Goal: Task Accomplishment & Management: Manage account settings

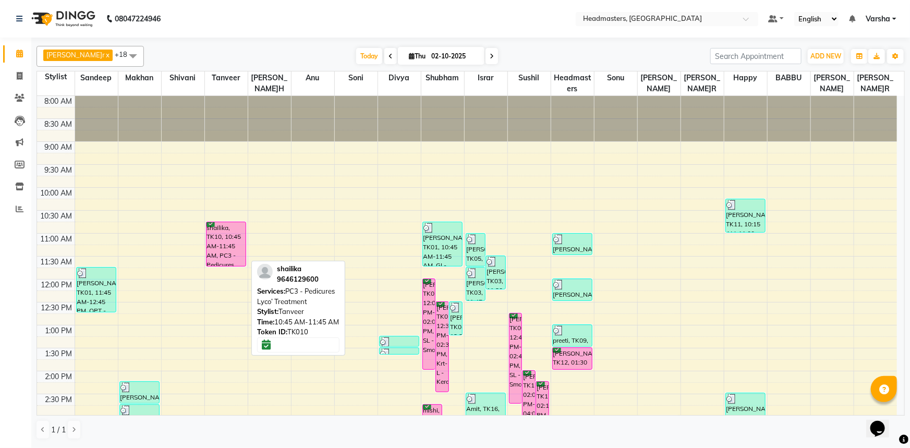
click at [223, 235] on div "shailika, TK10, 10:45 AM-11:45 AM, PC3 - Pedicures Lyco’ Treatment" at bounding box center [227, 244] width 40 height 44
select select "6"
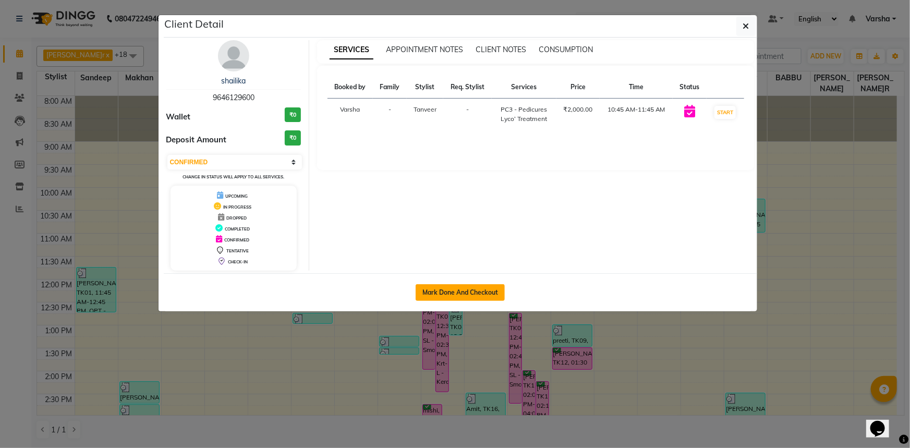
click at [474, 293] on button "Mark Done And Checkout" at bounding box center [460, 292] width 89 height 17
select select "7140"
select select "service"
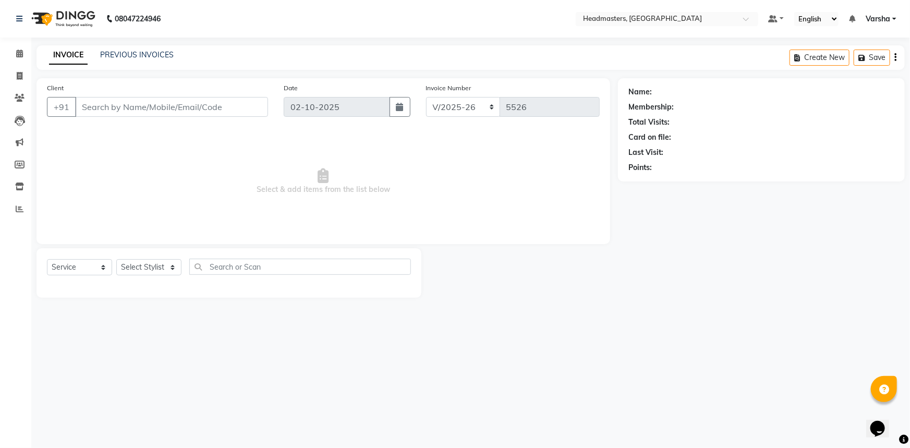
select select "3"
type input "9646129600"
select select "60866"
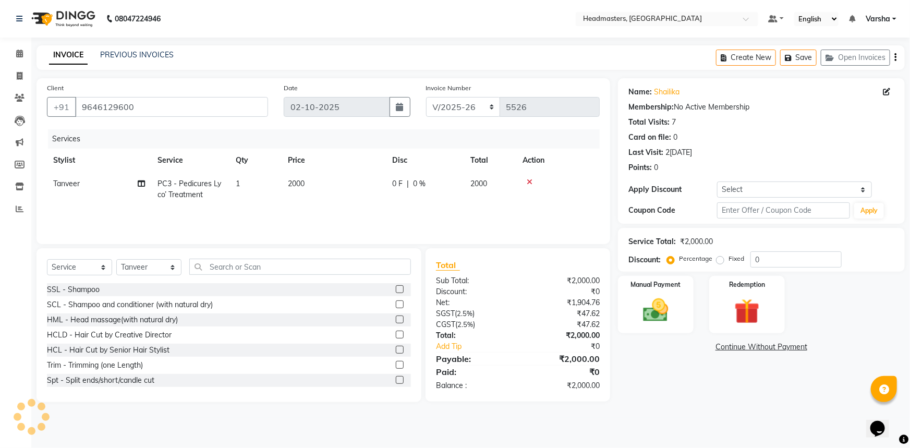
click at [436, 198] on td "0 F | 0 %" at bounding box center [425, 189] width 78 height 34
select select "60866"
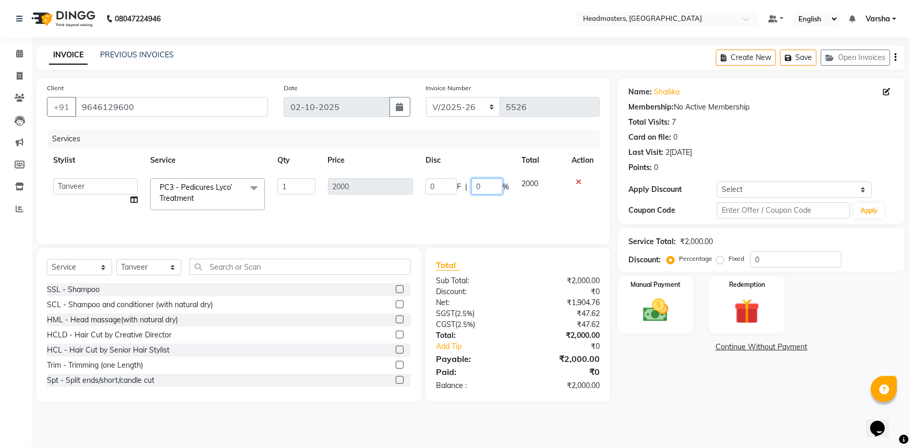
drag, startPoint x: 481, startPoint y: 180, endPoint x: 481, endPoint y: 187, distance: 6.3
click at [481, 187] on input "0" at bounding box center [487, 186] width 31 height 16
type input "050"
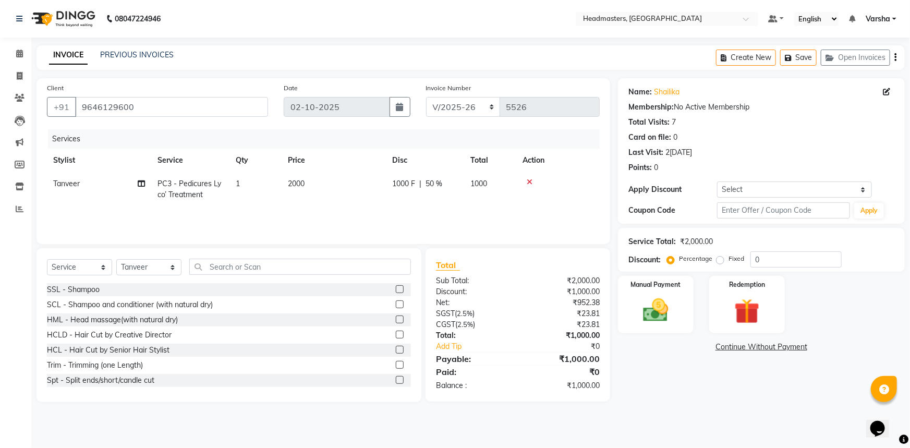
click at [388, 211] on div "Services Stylist Service Qty Price Disc Total Action[PERSON_NAME]r PC3 - Pedicu…" at bounding box center [323, 181] width 553 height 104
click at [162, 265] on select "Select Stylist Afia [PERSON_NAME]r[PERSON_NAME]u[PERSON_NAME]R [PERSON_NAME] He…" at bounding box center [148, 267] width 65 height 16
select select "60892"
click at [116, 259] on select "Select Stylist Afia [PERSON_NAME]r[PERSON_NAME]u[PERSON_NAME]R [PERSON_NAME] He…" at bounding box center [148, 267] width 65 height 16
click at [244, 262] on input "text" at bounding box center [300, 267] width 222 height 16
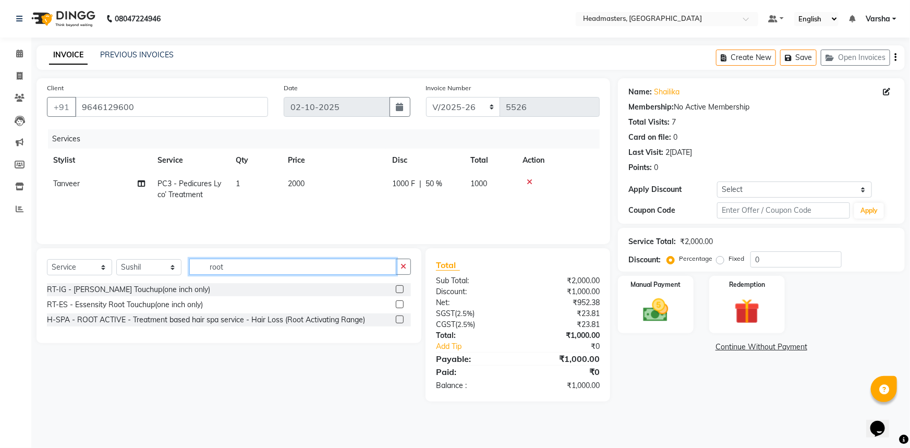
type input "root"
click at [396, 306] on label at bounding box center [400, 304] width 8 height 8
click at [396, 306] on input "checkbox" at bounding box center [399, 305] width 7 height 7
checkbox input "true"
drag, startPoint x: 396, startPoint y: 306, endPoint x: 399, endPoint y: 300, distance: 6.5
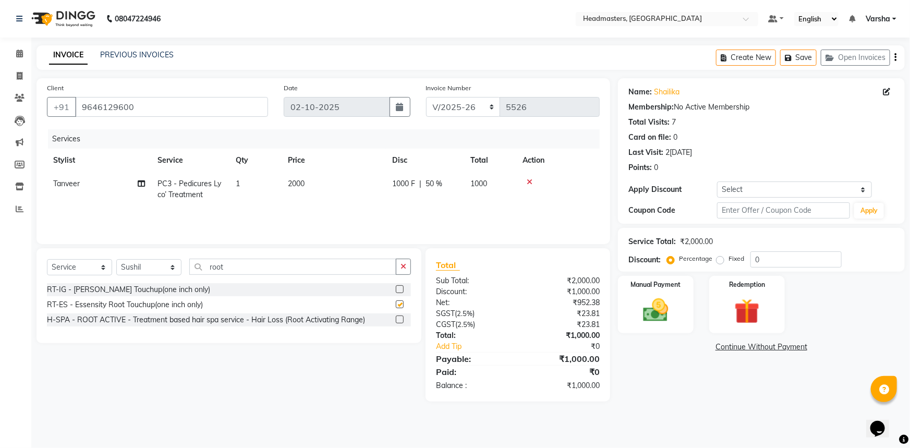
click at [396, 275] on button "button" at bounding box center [403, 267] width 15 height 16
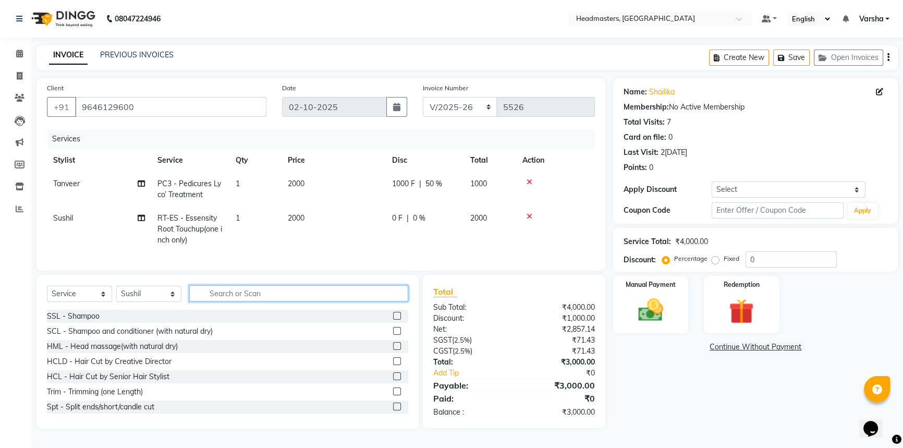
checkbox input "false"
click at [382, 210] on td "2000" at bounding box center [334, 229] width 104 height 45
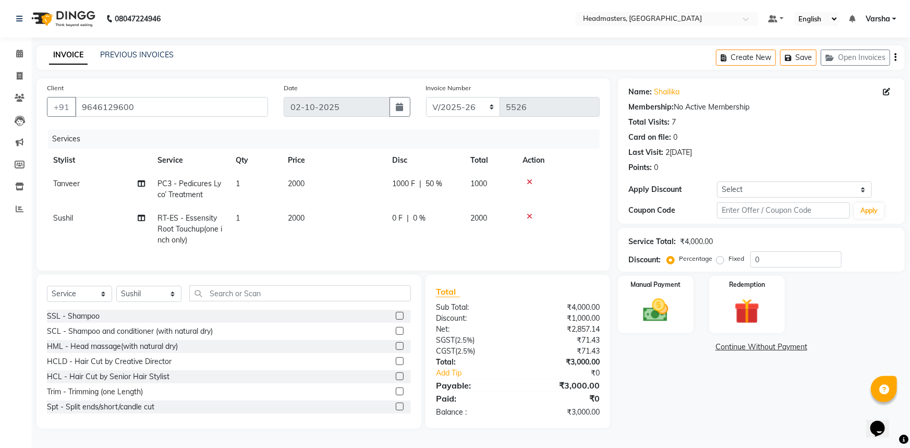
select select "60892"
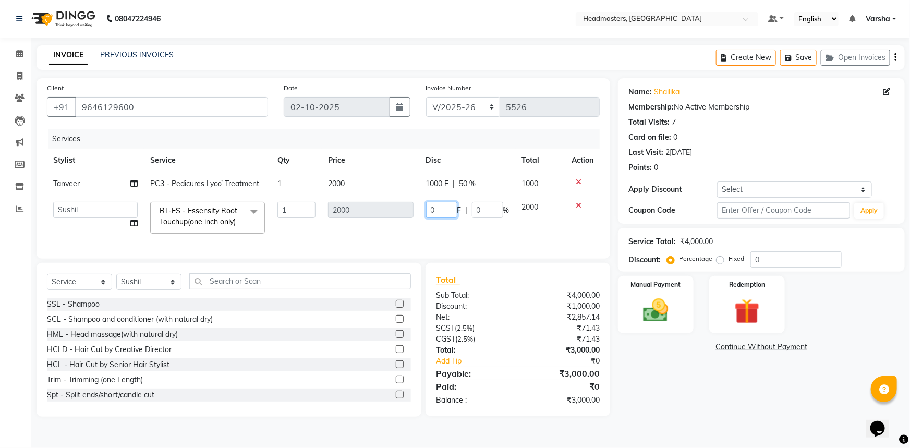
click at [435, 214] on input "0" at bounding box center [441, 210] width 31 height 16
type input "0800"
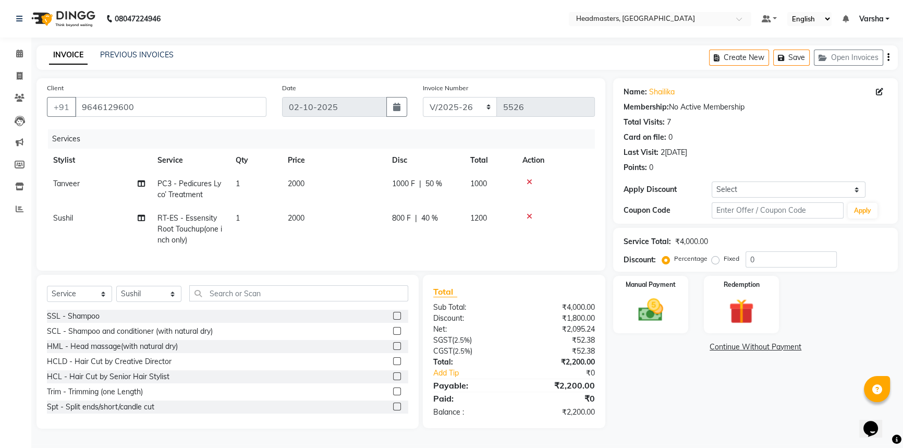
click at [445, 230] on td "800 F | 40 %" at bounding box center [425, 229] width 78 height 45
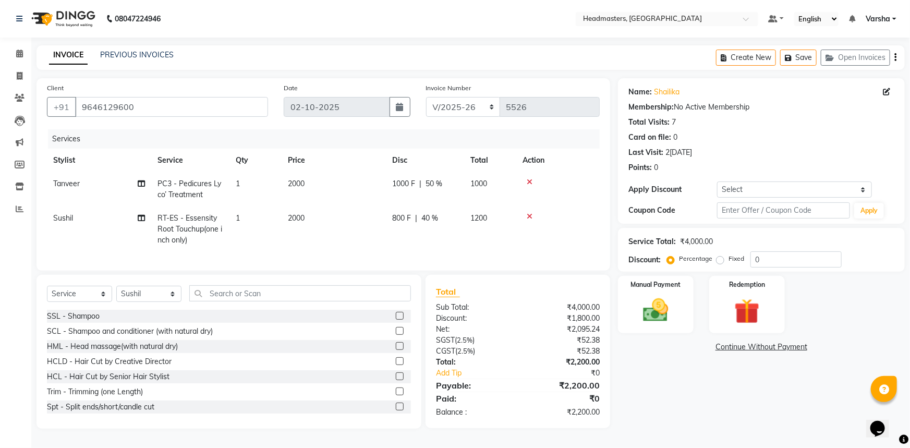
select select "60892"
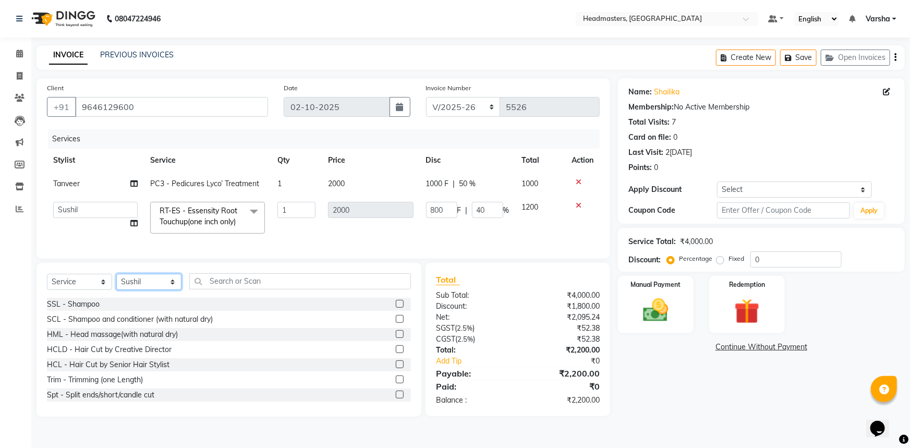
click at [132, 290] on select "Select Stylist Afia [PERSON_NAME]r[PERSON_NAME]u[PERSON_NAME]R [PERSON_NAME] He…" at bounding box center [148, 282] width 65 height 16
click at [116, 281] on select "Select Stylist Afia [PERSON_NAME]r[PERSON_NAME]u[PERSON_NAME]R [PERSON_NAME] He…" at bounding box center [148, 282] width 65 height 16
click at [132, 290] on select "Select Stylist Afia [PERSON_NAME]r[PERSON_NAME]u[PERSON_NAME]R [PERSON_NAME] He…" at bounding box center [148, 282] width 65 height 16
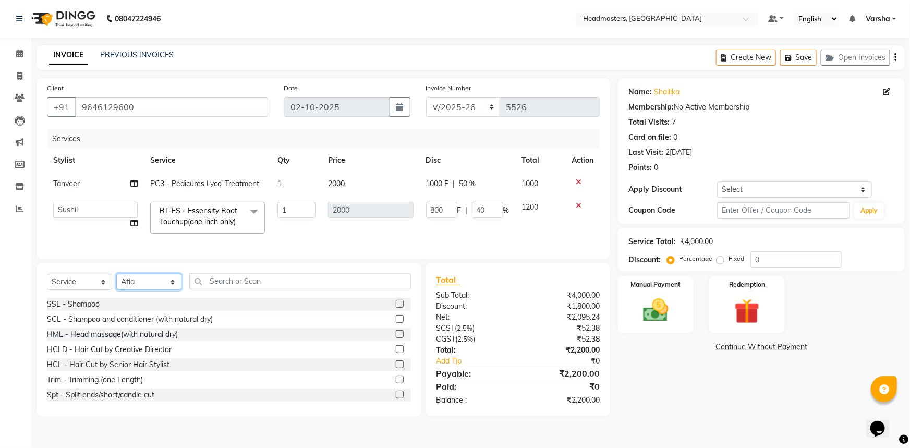
select select "60873"
click at [116, 281] on select "Select Stylist Afia [PERSON_NAME]r[PERSON_NAME]u[PERSON_NAME]R [PERSON_NAME] He…" at bounding box center [148, 282] width 65 height 16
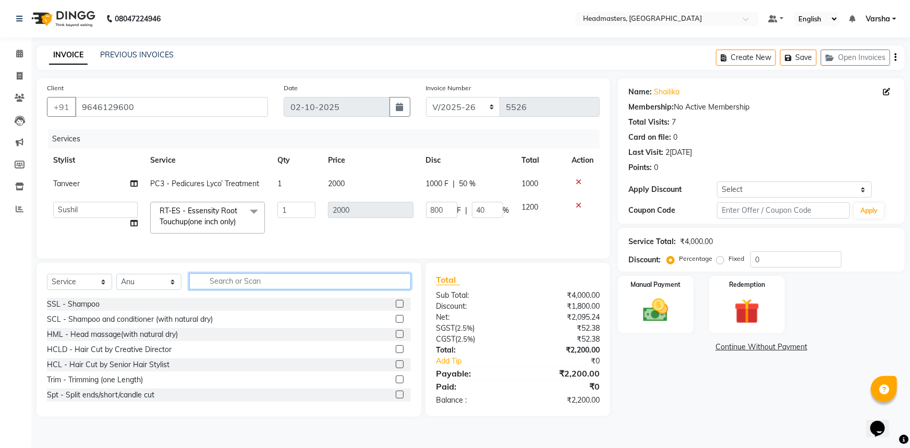
click at [219, 290] on input "text" at bounding box center [300, 281] width 222 height 16
click at [676, 370] on div "Name: Shailika Membership: No Active Membership Total Visits: 7 Card on file: 0…" at bounding box center [765, 247] width 295 height 339
click at [432, 183] on span "1000 F" at bounding box center [437, 183] width 23 height 11
select select "60866"
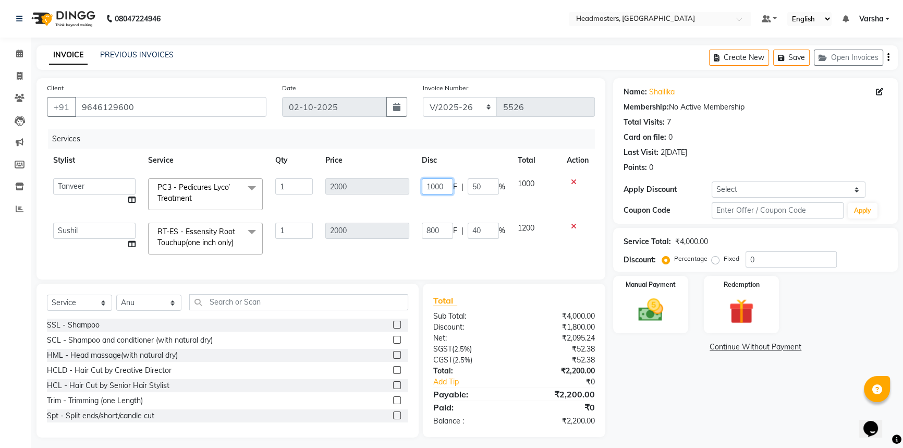
click at [449, 185] on input "1000" at bounding box center [437, 186] width 31 height 16
type input "1"
type input "600"
click at [491, 256] on div "Client [PHONE_NUMBER] Date 0[DATE] Invoice Number RET/2025-26 V/[PHONE_NUMBER] …" at bounding box center [321, 178] width 569 height 201
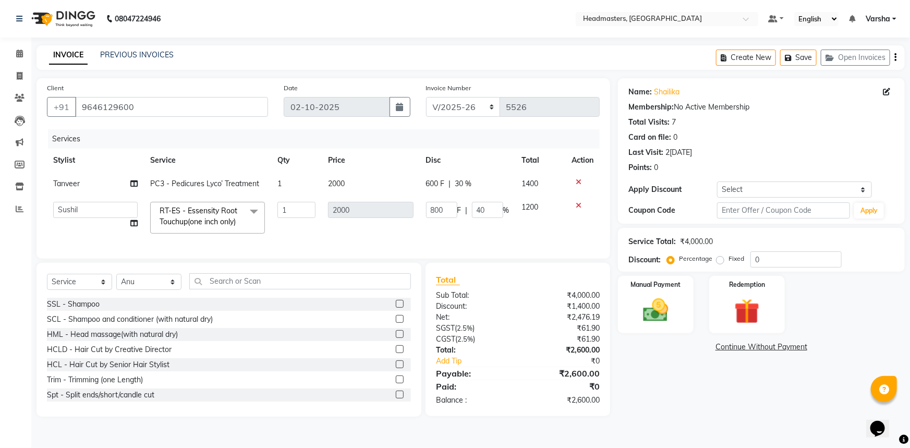
click at [715, 395] on div "Name: Shailika Membership: No Active Membership Total Visits: 7 Card on file: 0…" at bounding box center [765, 247] width 295 height 339
click at [245, 281] on input "text" at bounding box center [300, 281] width 222 height 16
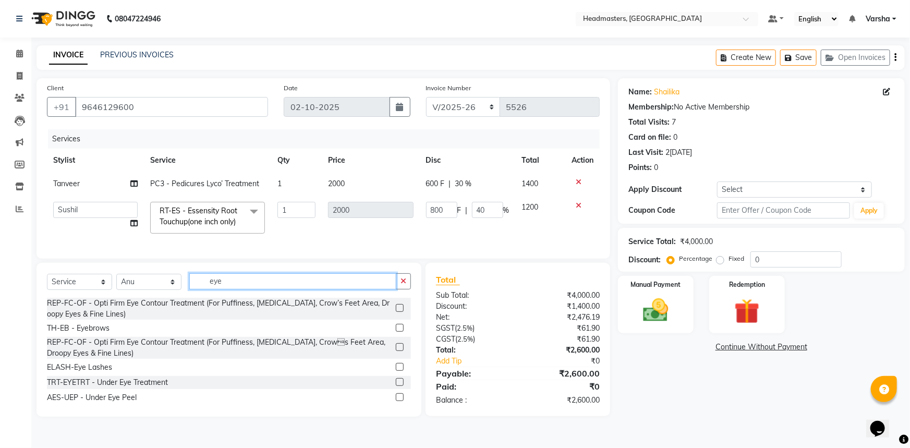
type input "eye"
click at [396, 332] on label at bounding box center [400, 328] width 8 height 8
click at [396, 332] on input "checkbox" at bounding box center [399, 328] width 7 height 7
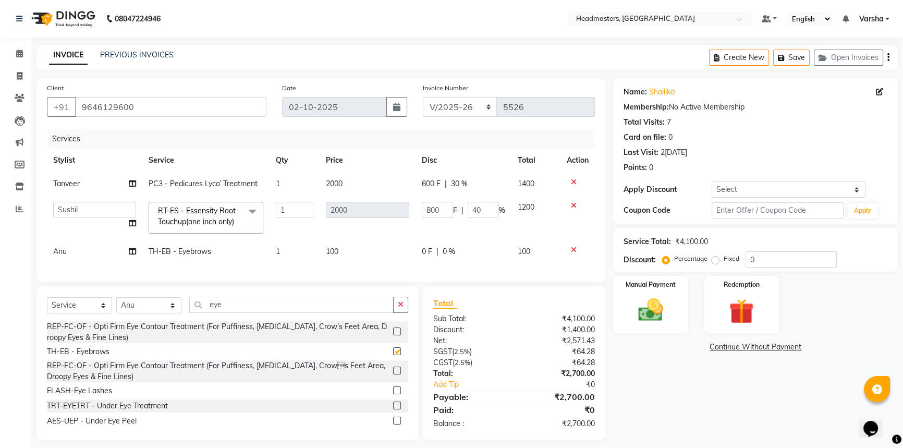
checkbox input "false"
click at [225, 308] on input "eye" at bounding box center [291, 305] width 204 height 16
type input "e"
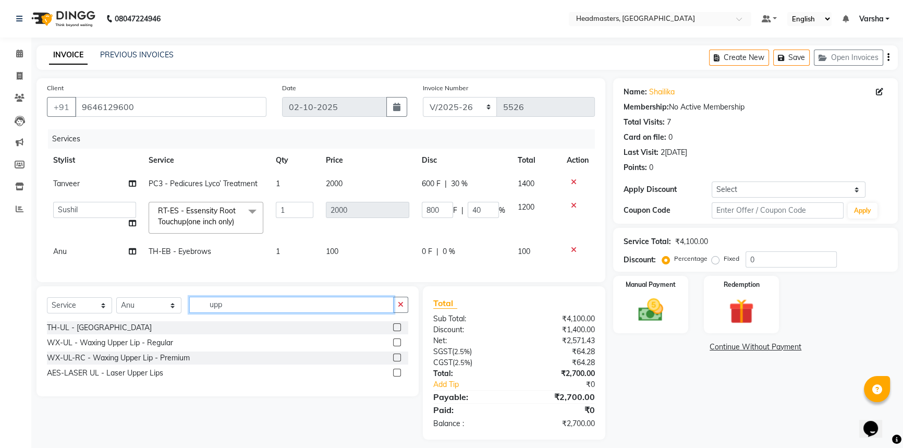
type input "upp"
click at [397, 331] on label at bounding box center [397, 327] width 8 height 8
click at [397, 331] on input "checkbox" at bounding box center [396, 327] width 7 height 7
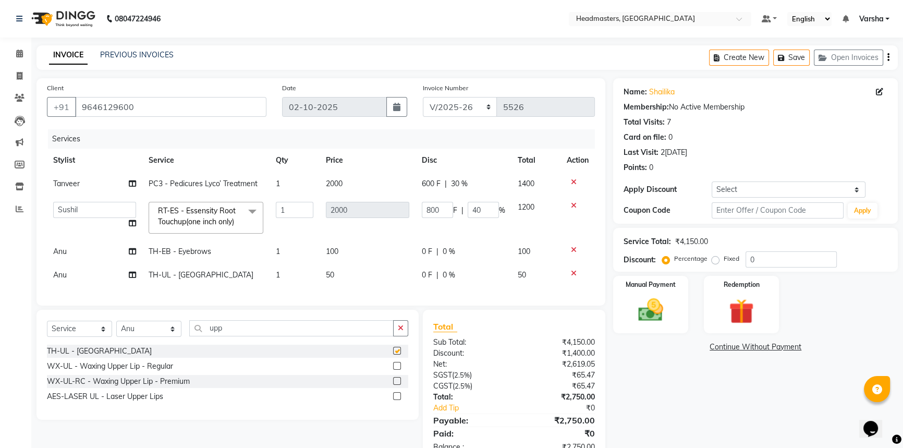
checkbox input "false"
click at [421, 251] on td "0 F | 0 %" at bounding box center [464, 251] width 96 height 23
select select "60873"
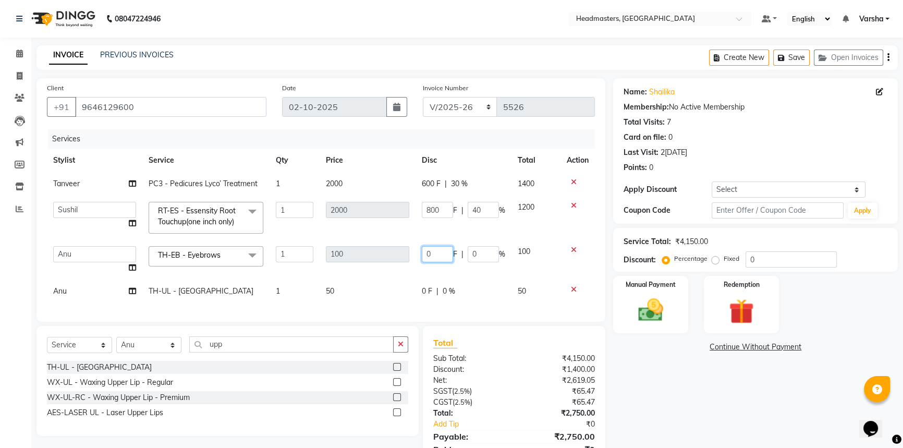
click at [443, 255] on input "0" at bounding box center [437, 254] width 31 height 16
type input "050"
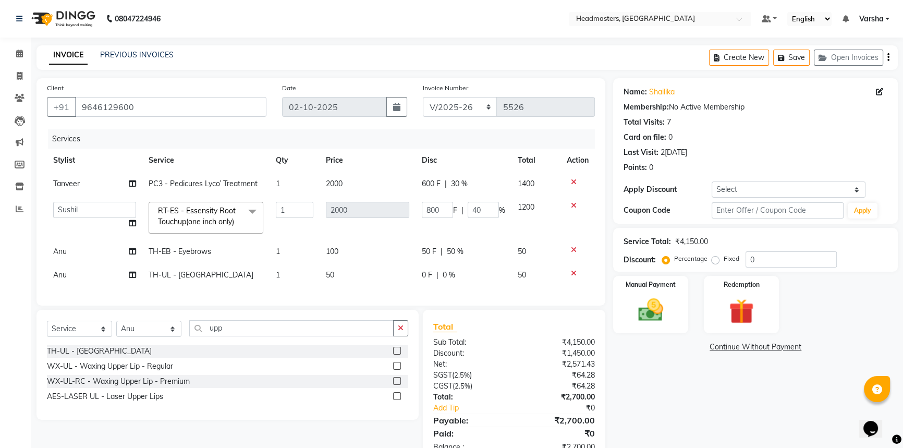
click at [685, 382] on div "Name: Shailika Membership: No Active Membership Total Visits: 7 Card on file: 0…" at bounding box center [759, 270] width 293 height 385
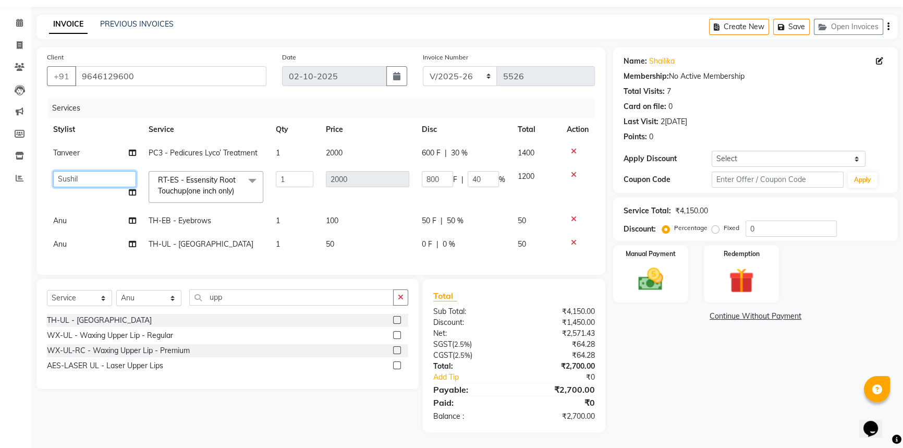
click at [65, 174] on select "[PERSON_NAME]ur [PERSON_NAME]nu [PERSON_NAME]IR [PERSON_NAME]ry Headmasters [PE…" at bounding box center [94, 179] width 83 height 16
select select "60862"
click at [688, 402] on div "Name: Shailika Membership: No Active Membership Total Visits: 7 Card on file: 0…" at bounding box center [759, 239] width 293 height 385
click at [573, 239] on icon at bounding box center [574, 242] width 6 height 7
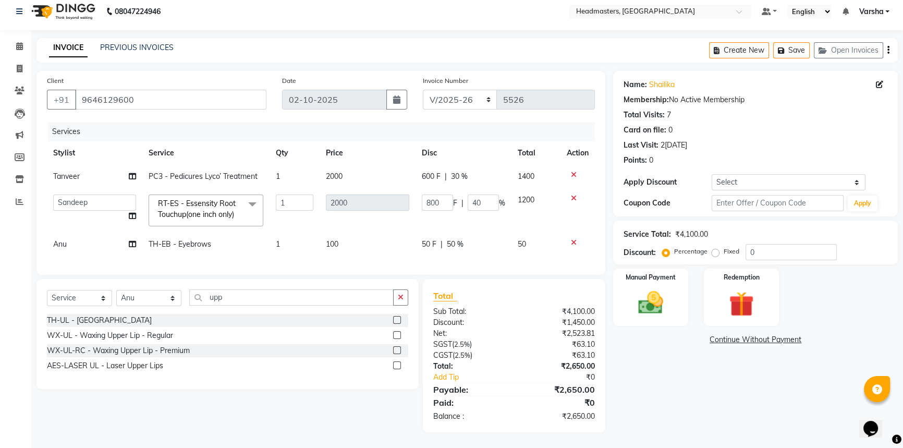
click at [652, 382] on div "Name: Shailika Membership: No Active Membership Total Visits: 7 Card on file: 0…" at bounding box center [759, 251] width 293 height 361
click at [692, 370] on div "Name: Shailika Membership: No Active Membership Total Visits: 7 Card on file: 0…" at bounding box center [759, 251] width 293 height 361
click at [665, 307] on img at bounding box center [651, 303] width 42 height 30
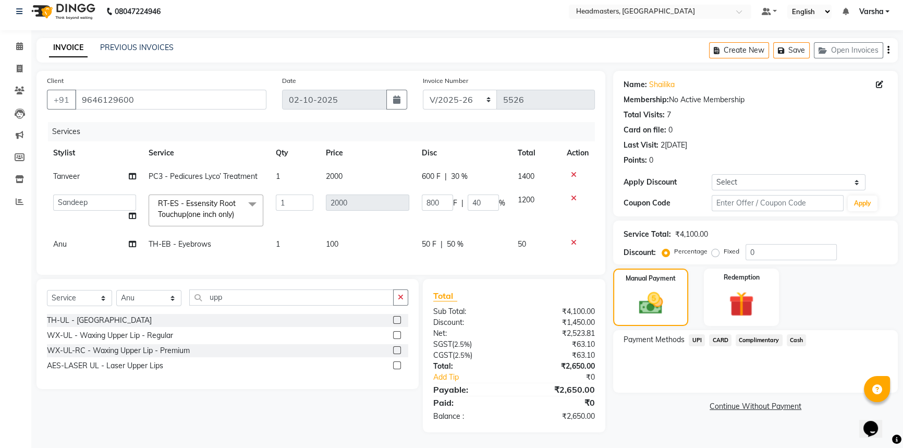
click at [721, 334] on span "CARD" at bounding box center [720, 340] width 22 height 12
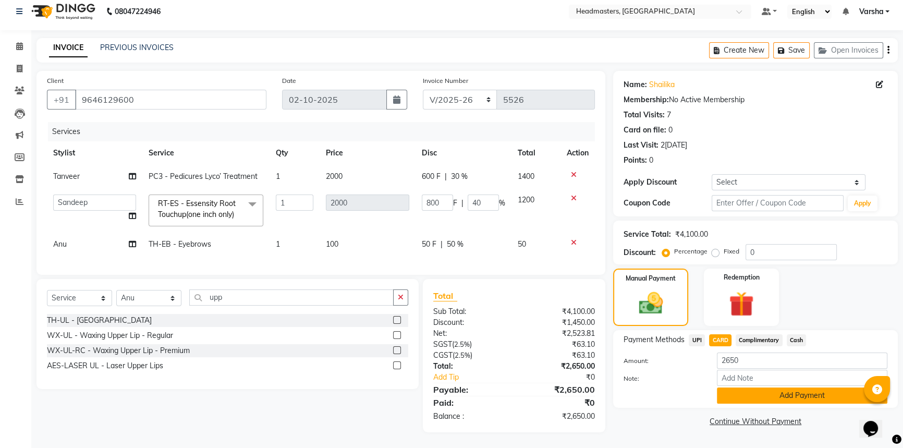
click at [763, 388] on button "Add Payment" at bounding box center [802, 396] width 171 height 16
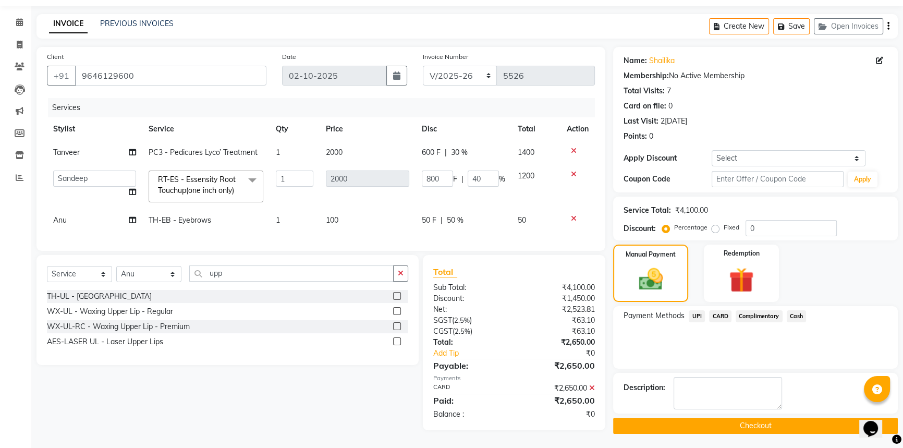
scroll to position [37, 0]
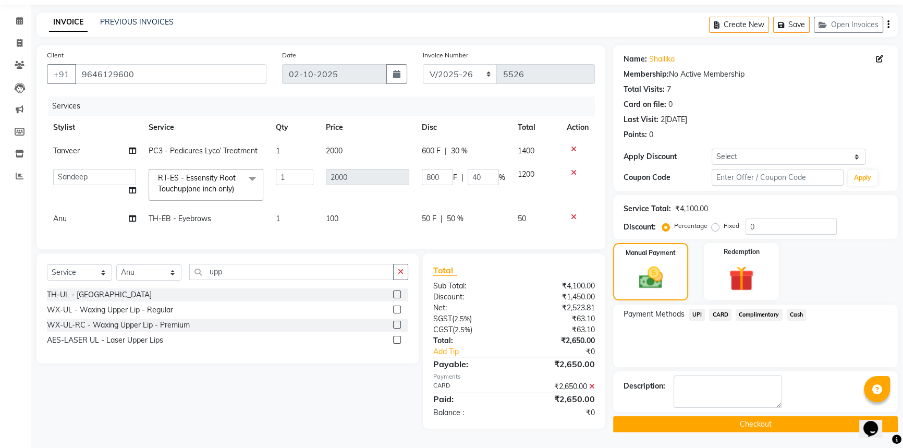
click at [736, 422] on button "Checkout" at bounding box center [755, 424] width 285 height 16
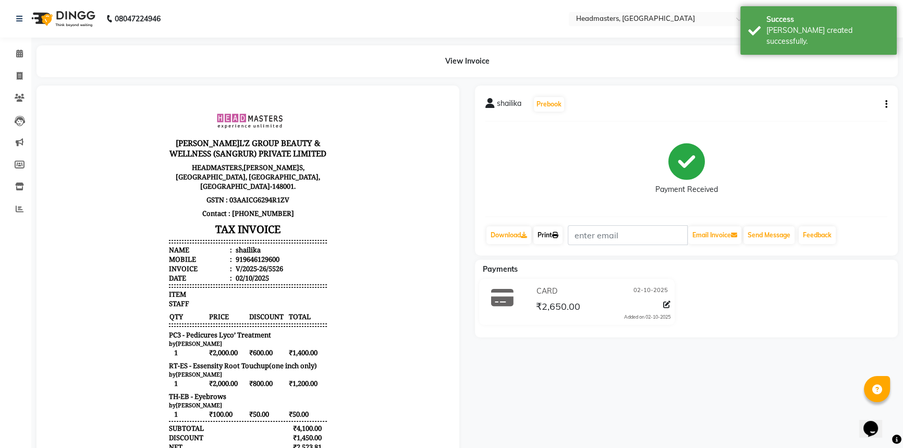
drag, startPoint x: 545, startPoint y: 236, endPoint x: 559, endPoint y: 235, distance: 14.1
click at [545, 236] on link "Print" at bounding box center [548, 235] width 29 height 18
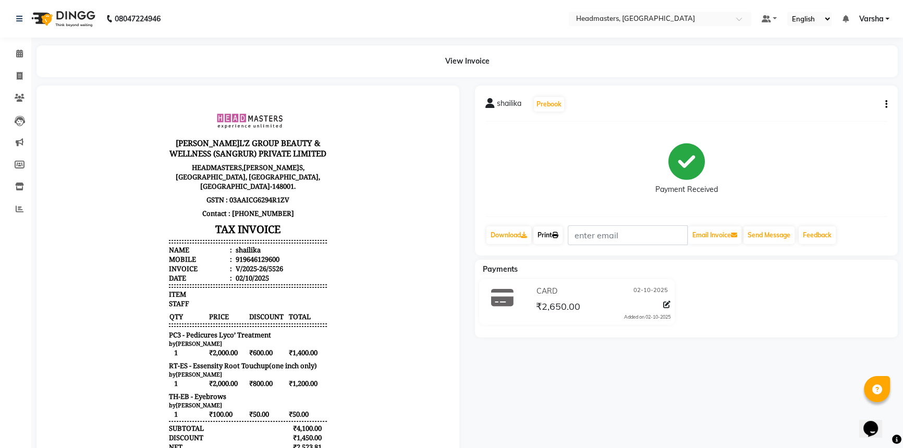
click at [551, 240] on link "Print" at bounding box center [548, 235] width 29 height 18
click at [21, 54] on icon at bounding box center [19, 54] width 7 height 8
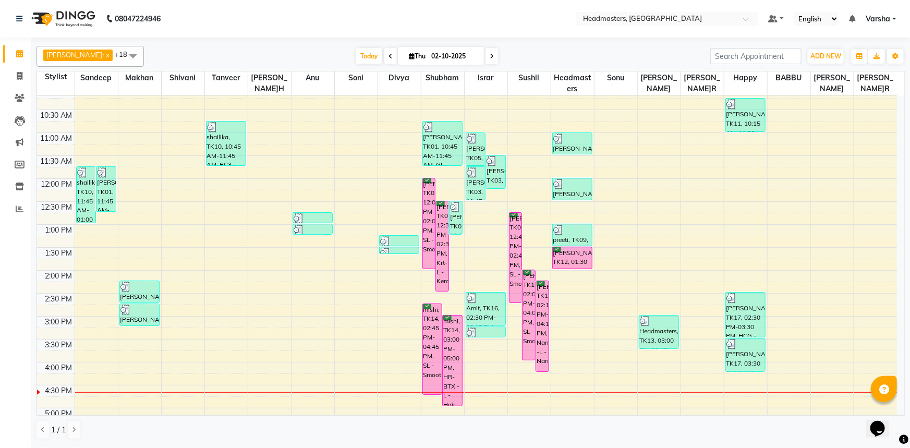
scroll to position [142, 0]
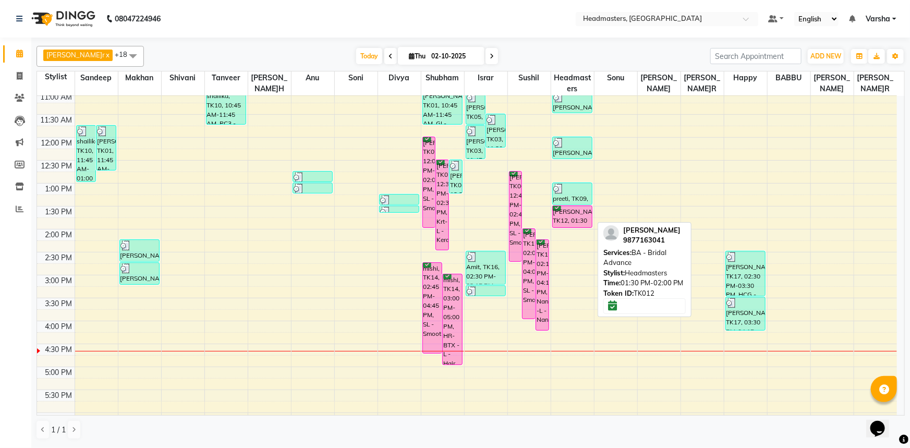
click at [564, 218] on div "[PERSON_NAME], TK12, 01:30 PM-02:00 PM, BA - Bridal Advance" at bounding box center [573, 216] width 40 height 21
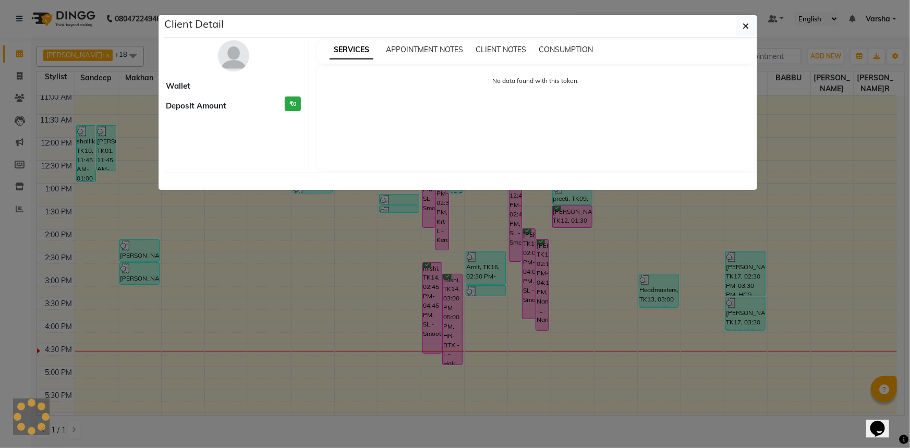
select select "6"
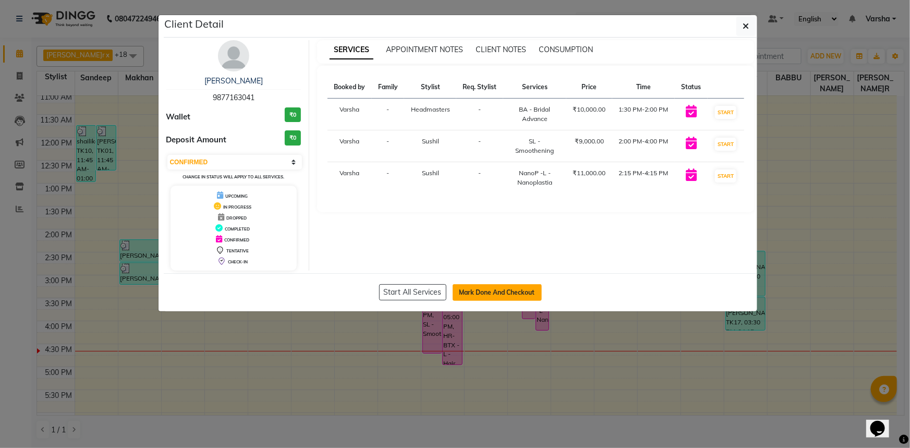
click at [492, 291] on button "Mark Done And Checkout" at bounding box center [497, 292] width 89 height 17
select select "7140"
select select "service"
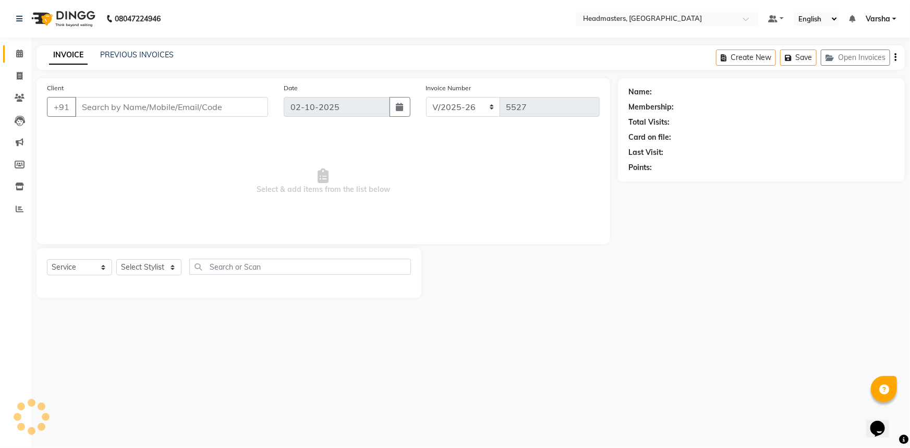
type input "9877163041"
select select "60892"
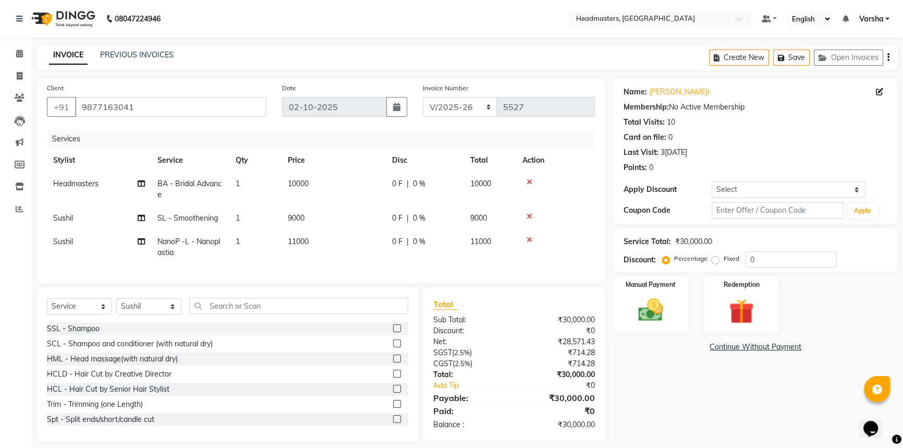
click at [529, 180] on icon at bounding box center [530, 181] width 6 height 7
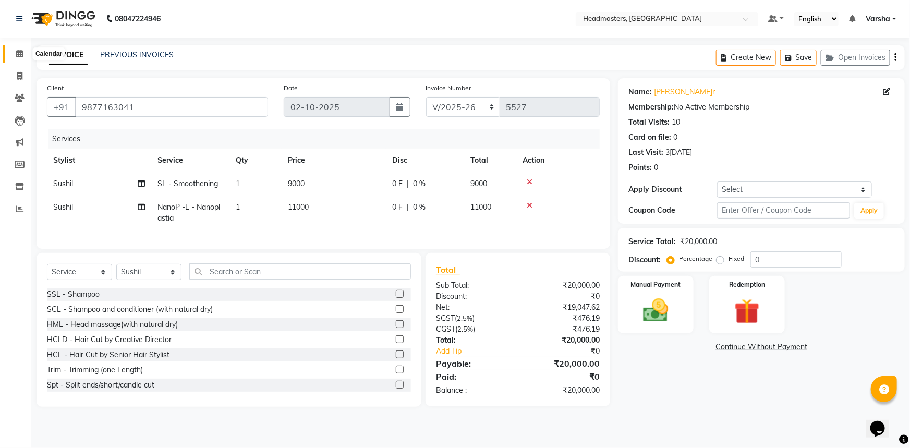
click at [18, 56] on icon at bounding box center [19, 54] width 7 height 8
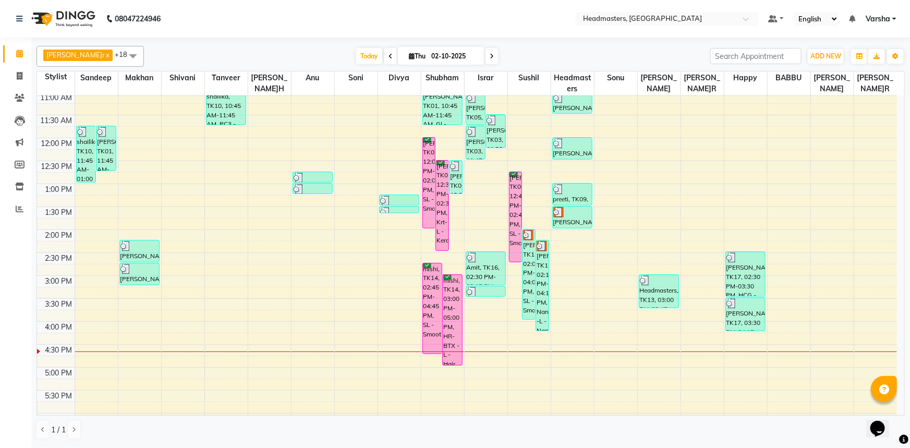
scroll to position [142, 0]
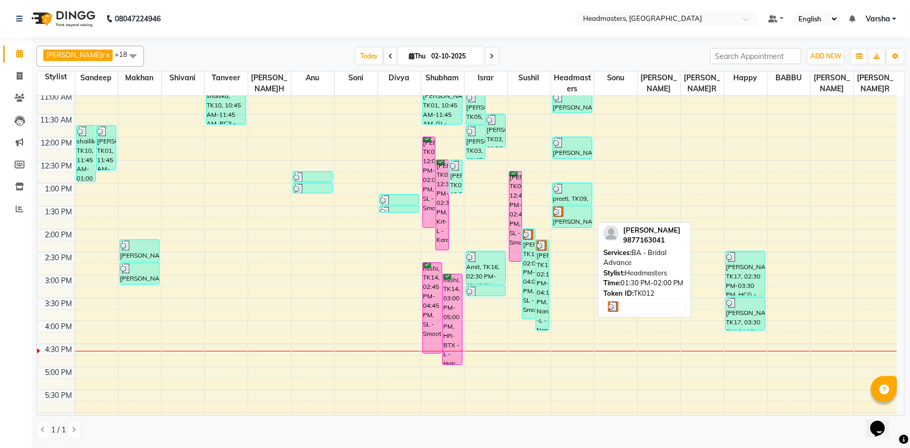
click at [566, 219] on div "[PERSON_NAME], TK12, 01:30 PM-02:00 PM, BA - Bridal Advance" at bounding box center [573, 216] width 40 height 21
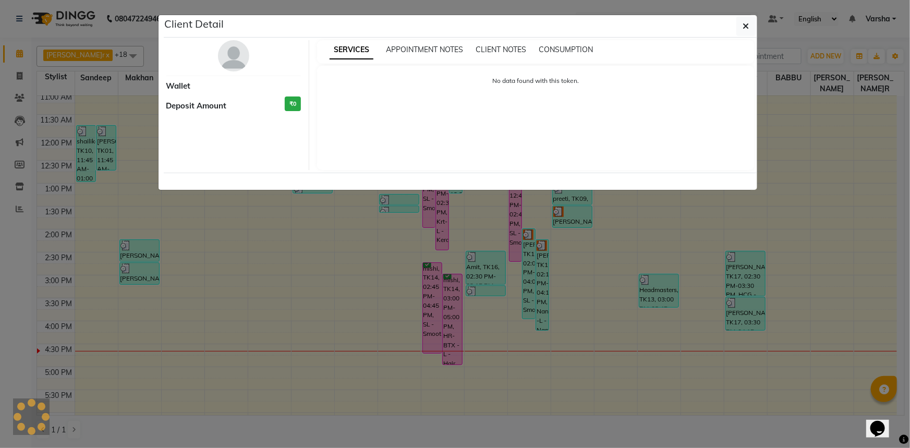
select select "3"
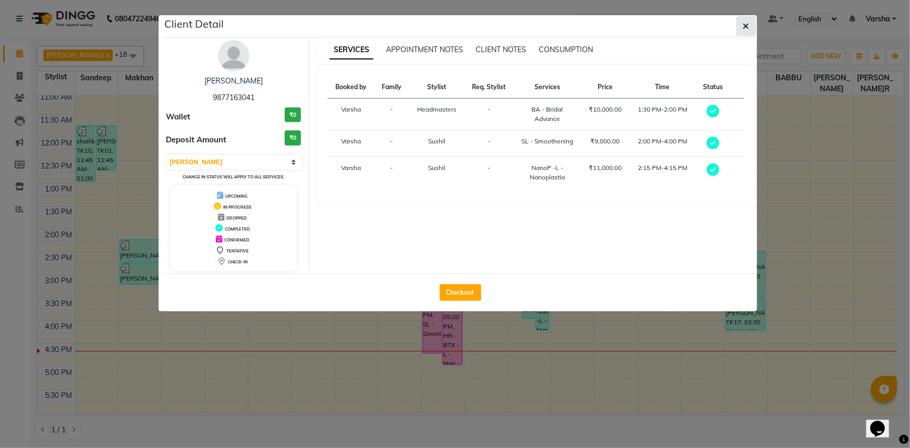
click at [745, 29] on icon "button" at bounding box center [746, 26] width 6 height 8
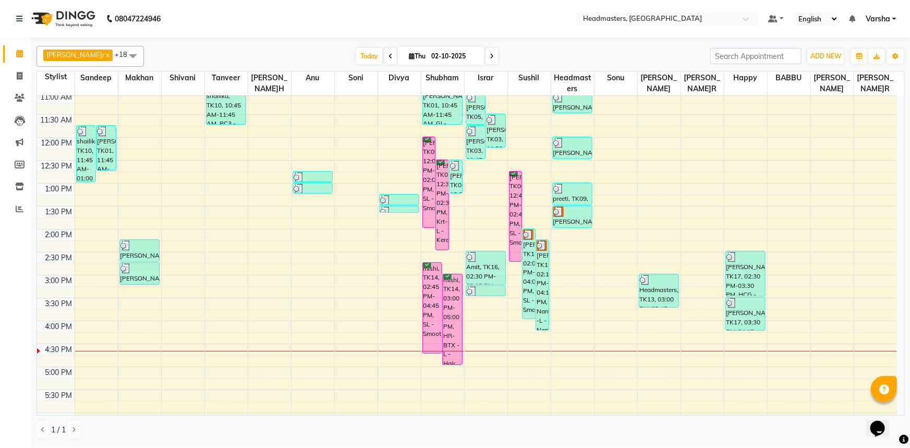
click at [745, 29] on div "Client Detail [PERSON_NAME]r 9877163041 Wallet ₹0 Deposit Amount ₹0 Select[PERS…" at bounding box center [461, 111] width 594 height 296
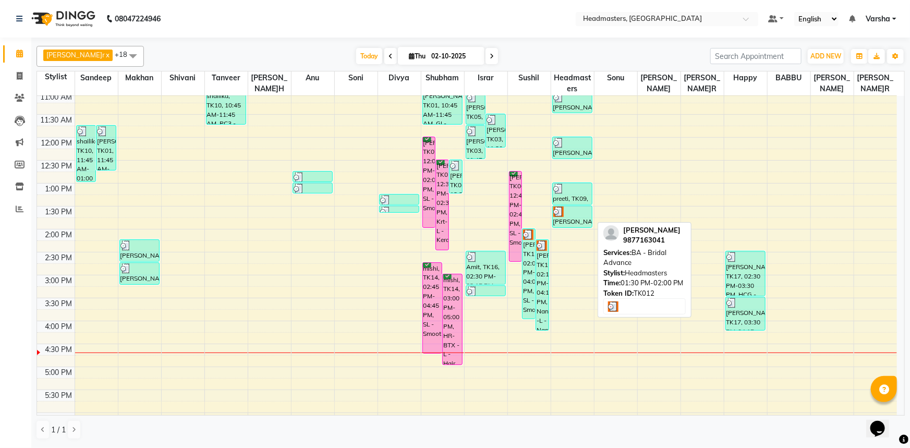
click at [564, 214] on div at bounding box center [572, 212] width 39 height 10
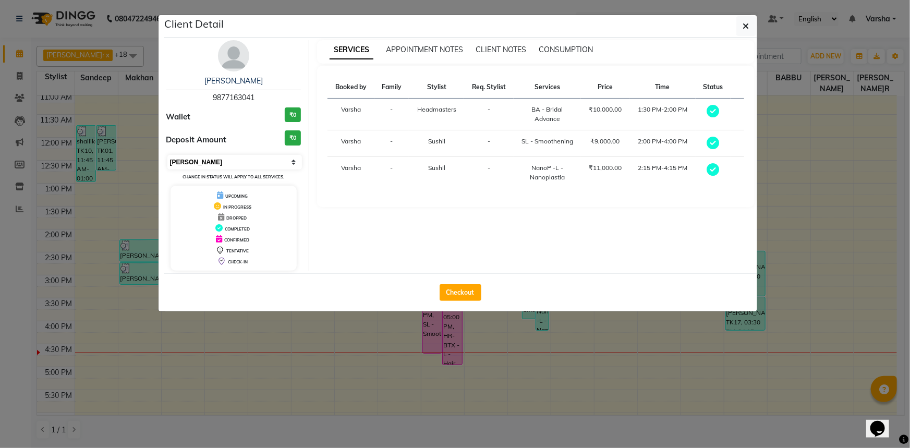
click at [202, 164] on select "Select MARK DONE UPCOMING" at bounding box center [234, 162] width 135 height 15
select select "5"
click at [167, 155] on select "Select MARK DONE UPCOMING" at bounding box center [234, 162] width 135 height 15
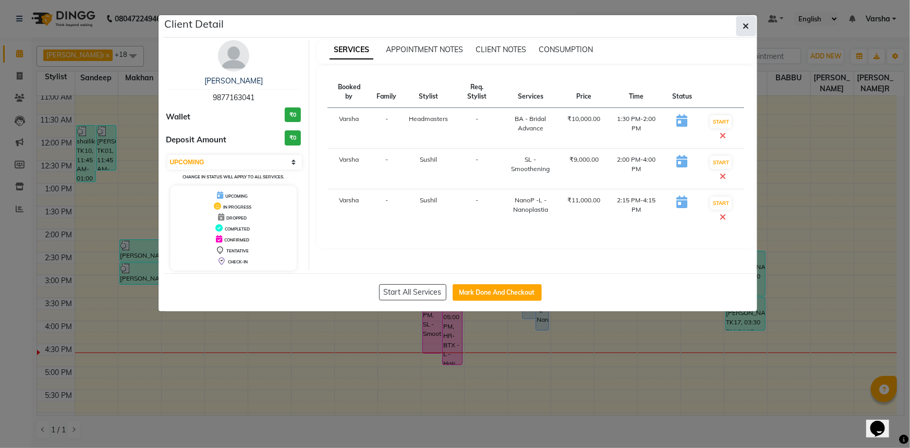
click at [746, 31] on button "button" at bounding box center [747, 26] width 20 height 20
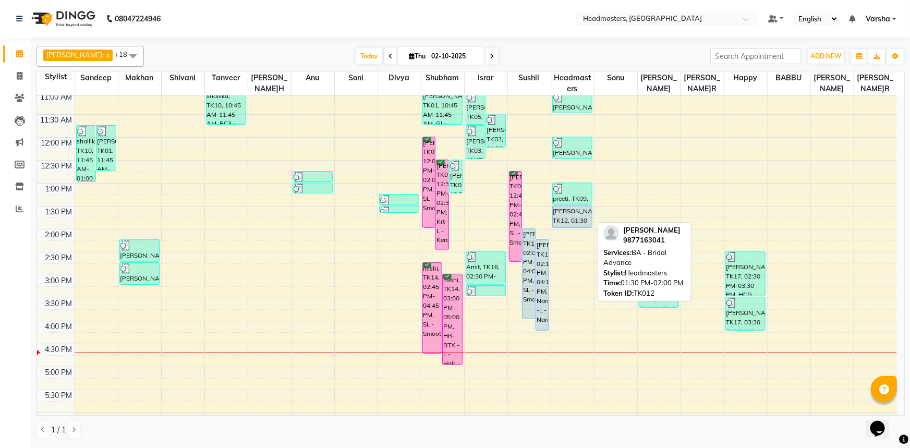
click at [566, 216] on div "[PERSON_NAME], TK12, 01:30 PM-02:00 PM, BA - Bridal Advance" at bounding box center [573, 216] width 40 height 21
select select "5"
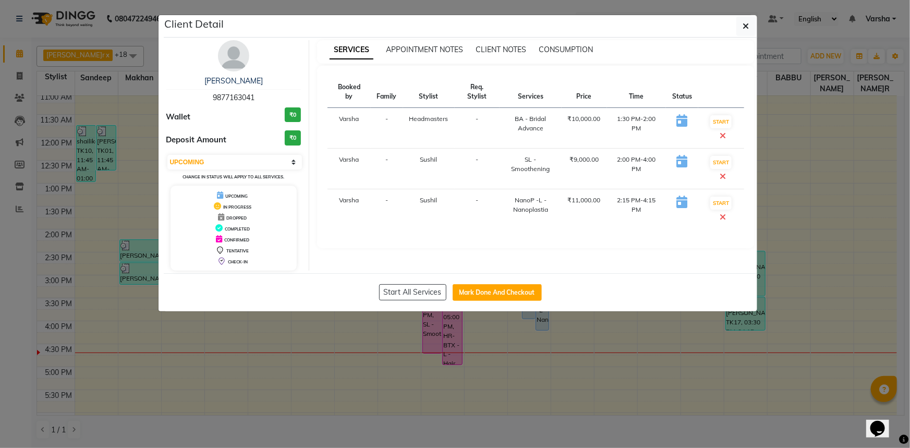
click at [722, 135] on icon at bounding box center [723, 135] width 6 height 8
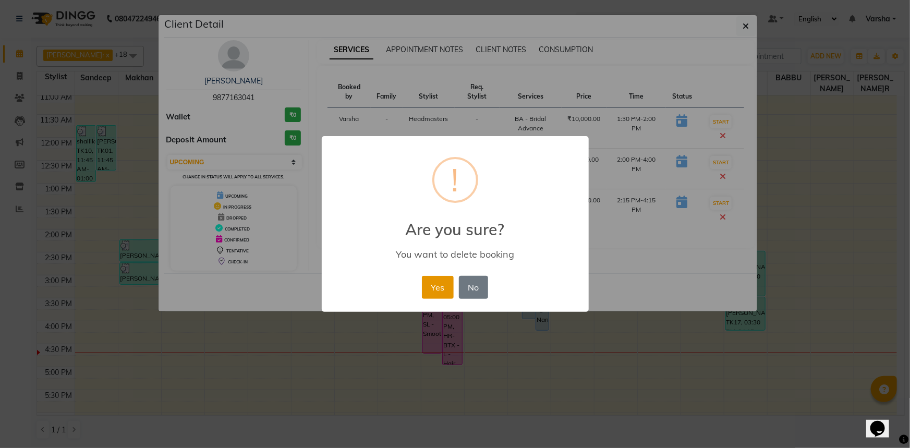
click at [435, 287] on button "Yes" at bounding box center [438, 287] width 32 height 23
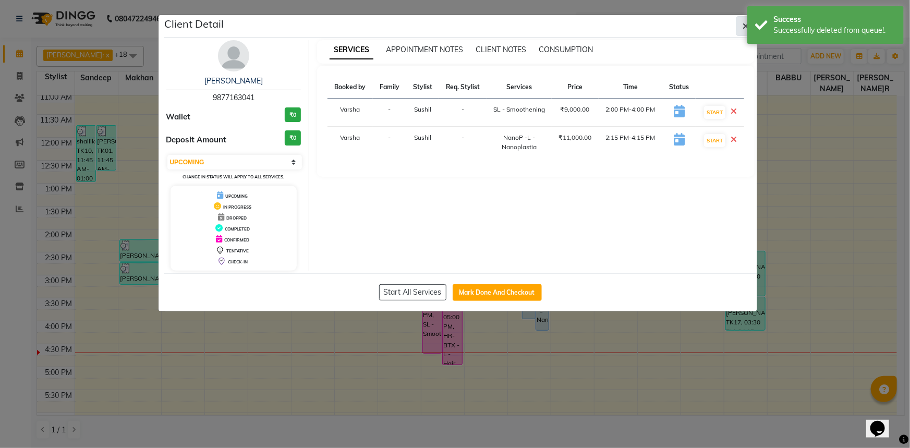
click at [745, 26] on icon "button" at bounding box center [746, 26] width 6 height 8
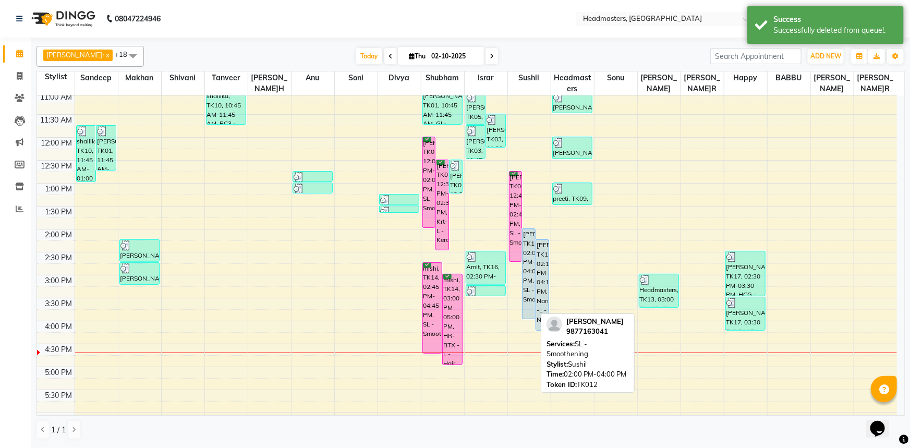
click at [528, 248] on div "[PERSON_NAME]ur, TK12, 02:00 PM-04:00 PM, SL - Smoothening" at bounding box center [529, 274] width 13 height 90
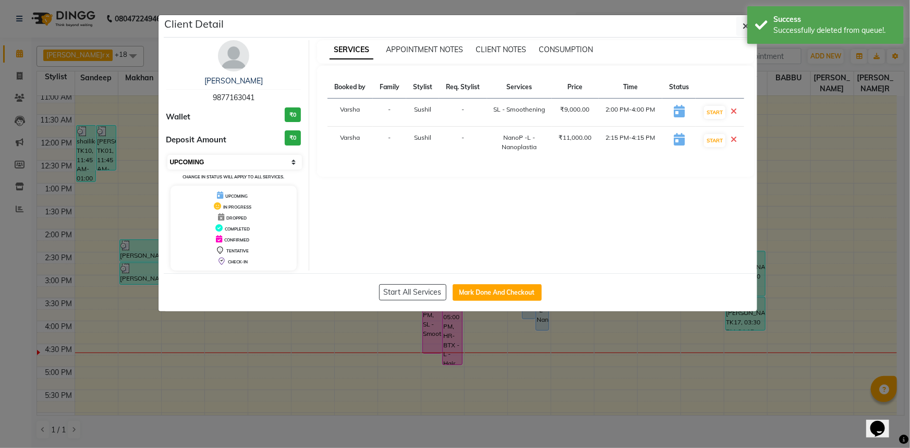
drag, startPoint x: 198, startPoint y: 162, endPoint x: 198, endPoint y: 167, distance: 5.2
click at [198, 162] on select "Select IN SERVICE CONFIRMED TENTATIVE CHECK IN MARK DONE UPCOMING" at bounding box center [234, 162] width 135 height 15
select select "6"
click at [167, 155] on select "Select IN SERVICE CONFIRMED TENTATIVE CHECK IN MARK DONE UPCOMING" at bounding box center [234, 162] width 135 height 15
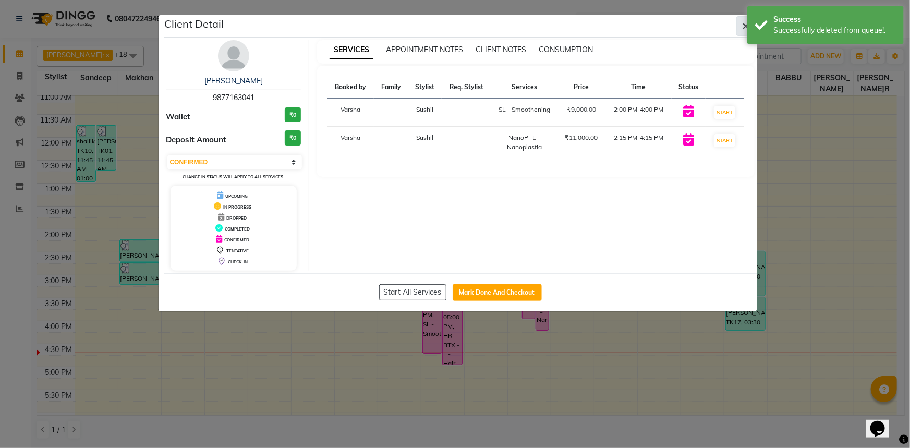
click at [744, 30] on icon "button" at bounding box center [746, 26] width 6 height 8
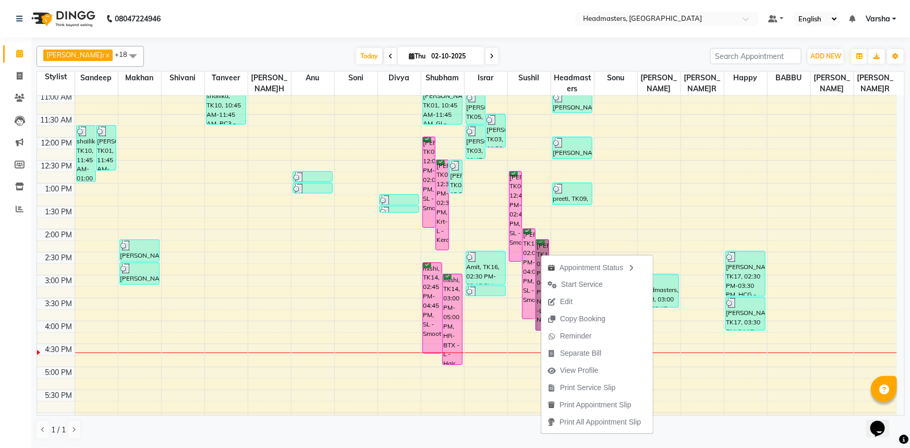
click at [525, 246] on div "[PERSON_NAME]ur, TK12, 02:00 PM-04:00 PM, SL - Smoothening" at bounding box center [529, 274] width 13 height 90
select select "6"
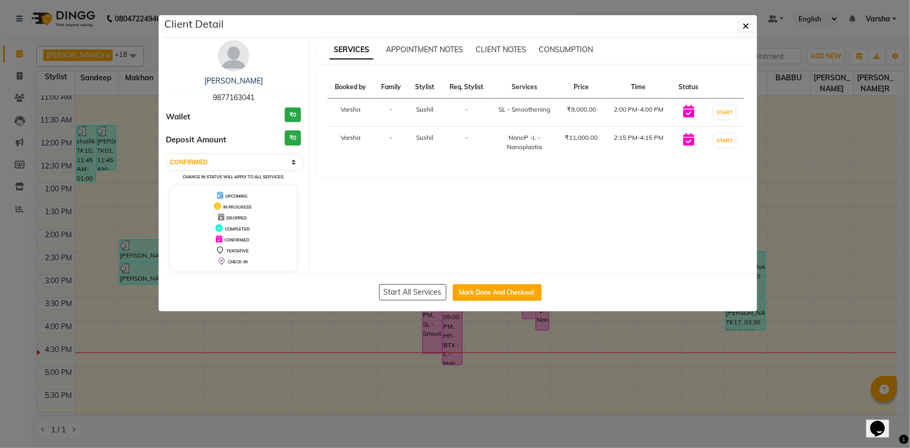
click at [242, 98] on span "9877163041" at bounding box center [234, 97] width 42 height 9
copy span "9877163041"
click at [749, 20] on button "button" at bounding box center [747, 26] width 20 height 20
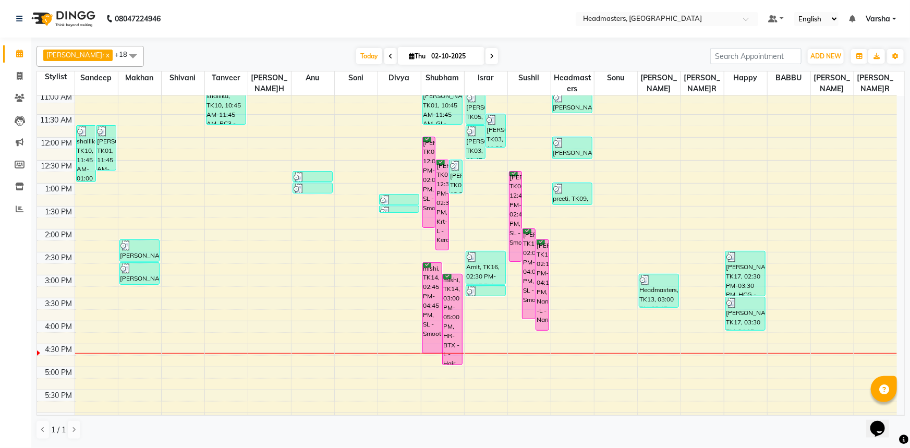
click at [569, 219] on div "8:00 AM 8:30 AM 9:00 AM 9:30 AM 10:00 AM 10:30 AM 11:00 AM 11:30 AM 12:00 PM 12…" at bounding box center [467, 252] width 860 height 596
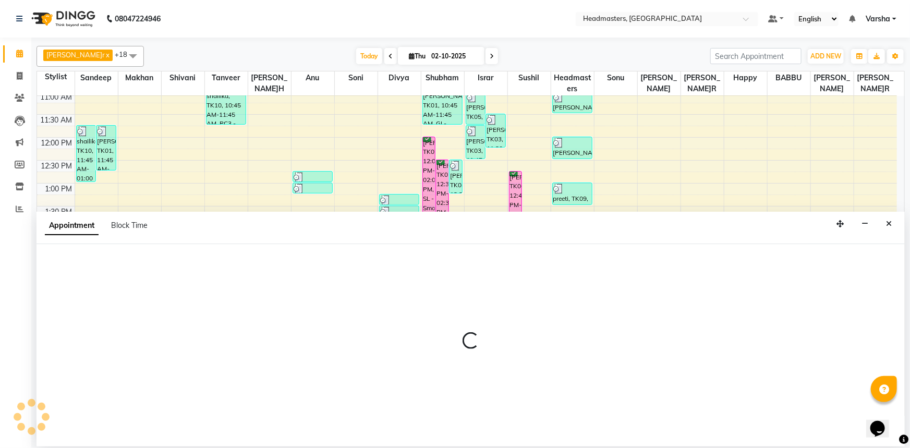
select select "60896"
select select "tentative"
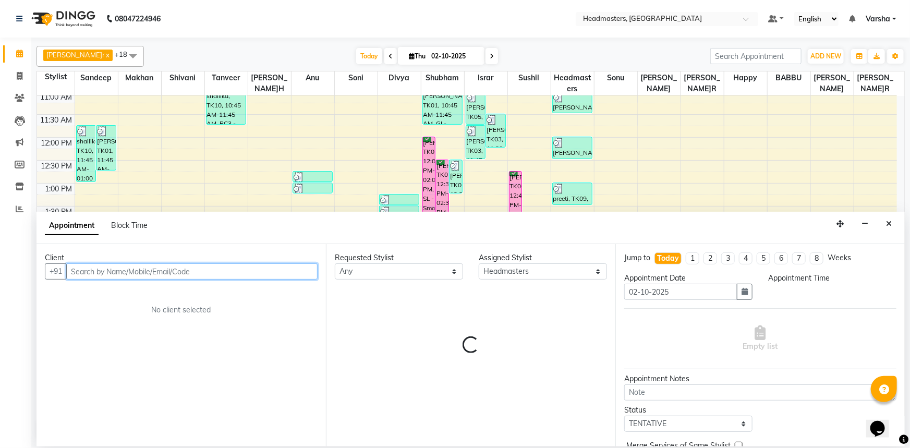
select select "825"
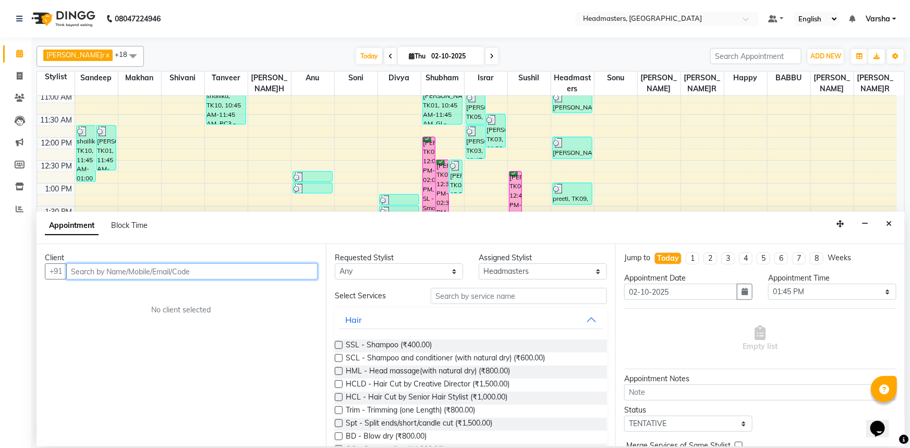
paste input "9877163041"
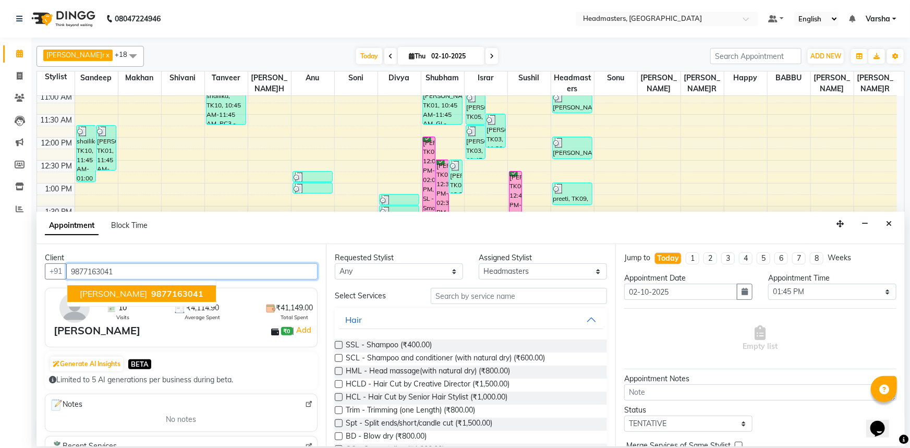
click at [124, 291] on span "[PERSON_NAME]" at bounding box center [113, 293] width 67 height 10
type input "9877163041"
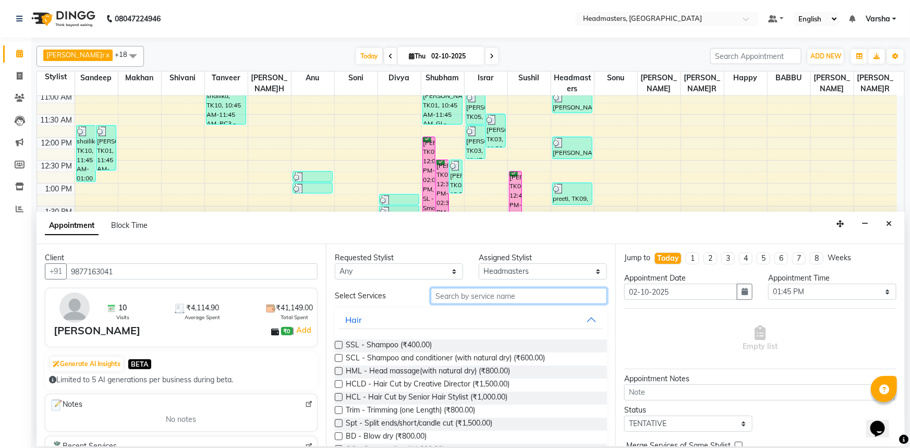
click at [445, 294] on input "text" at bounding box center [519, 296] width 176 height 16
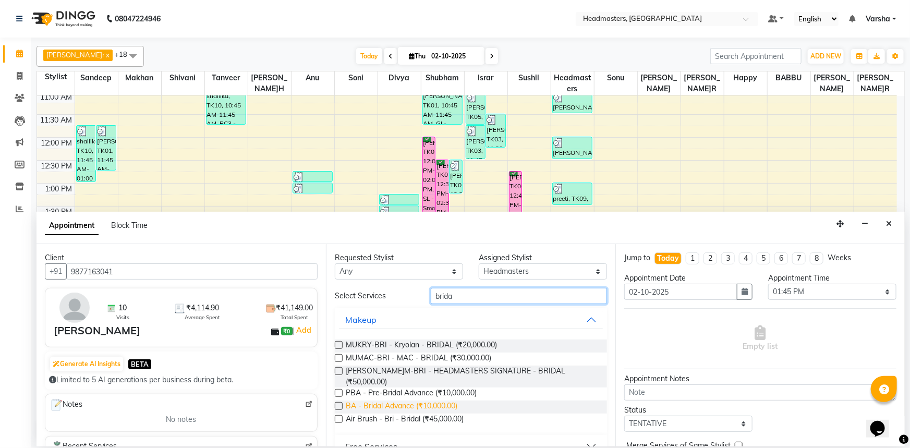
type input "brida"
click at [375, 401] on span "BA - Bridal Advance (₹10,000.00)" at bounding box center [402, 407] width 112 height 13
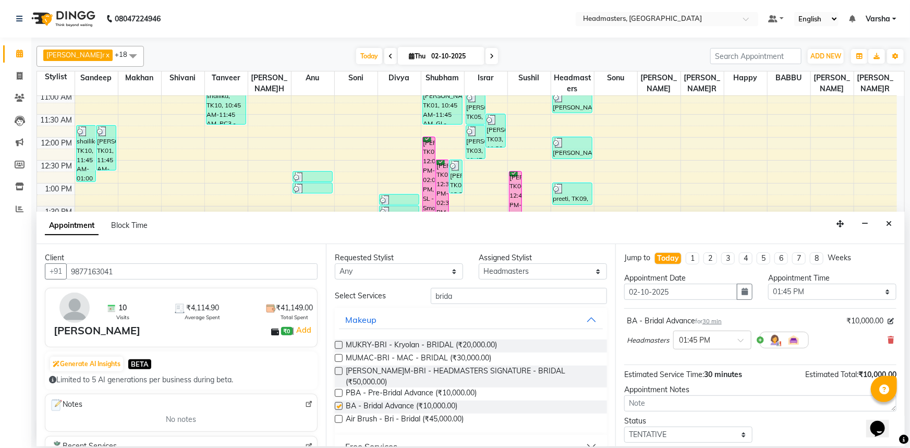
checkbox input "false"
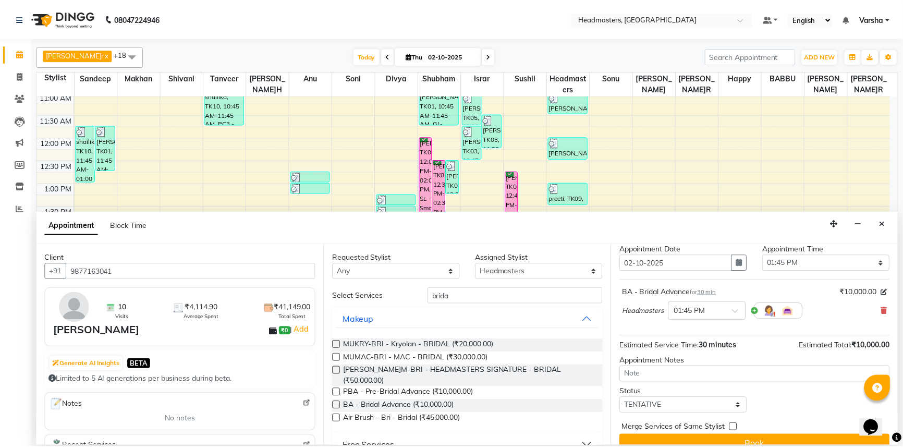
scroll to position [44, 0]
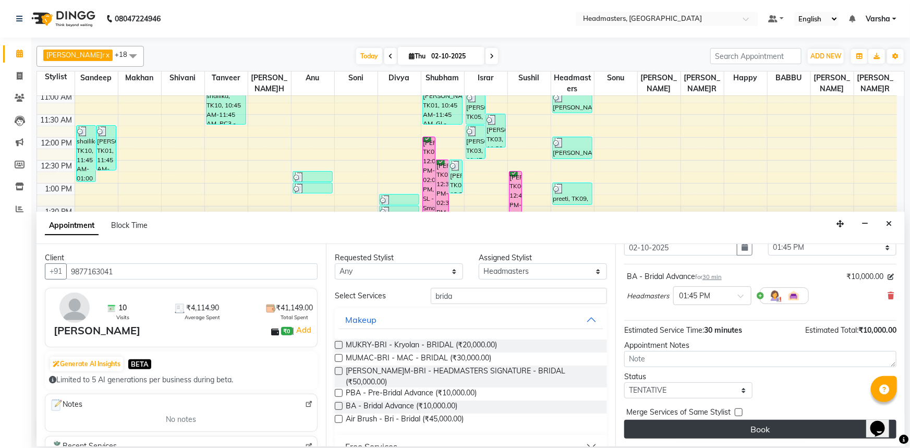
click at [727, 428] on button "Book" at bounding box center [760, 429] width 272 height 19
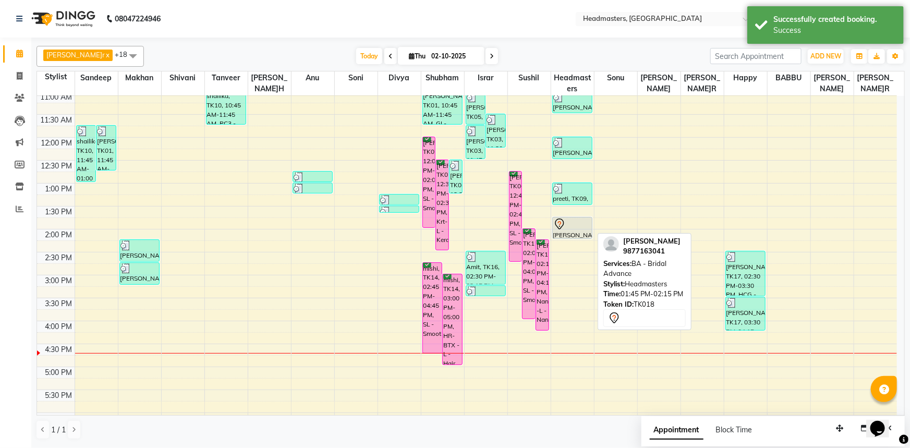
click at [574, 230] on div "[PERSON_NAME]r, TK18, 01:45 PM-02:15 PM, BA - Bridal Advance" at bounding box center [573, 228] width 40 height 21
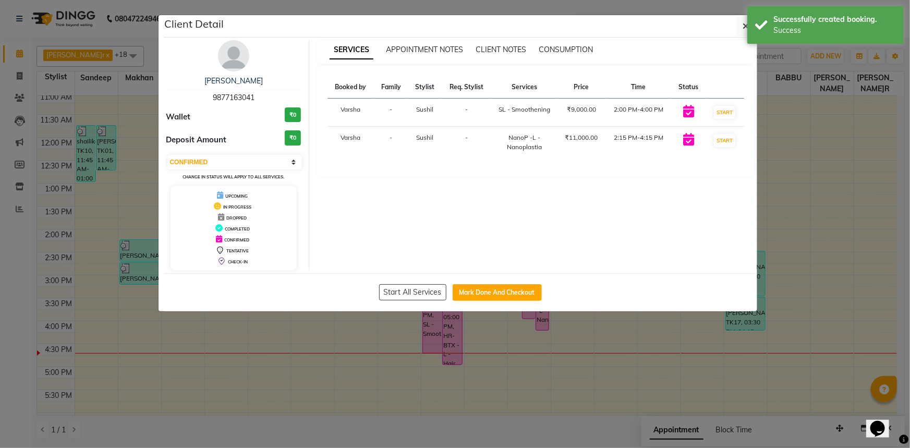
select select "7"
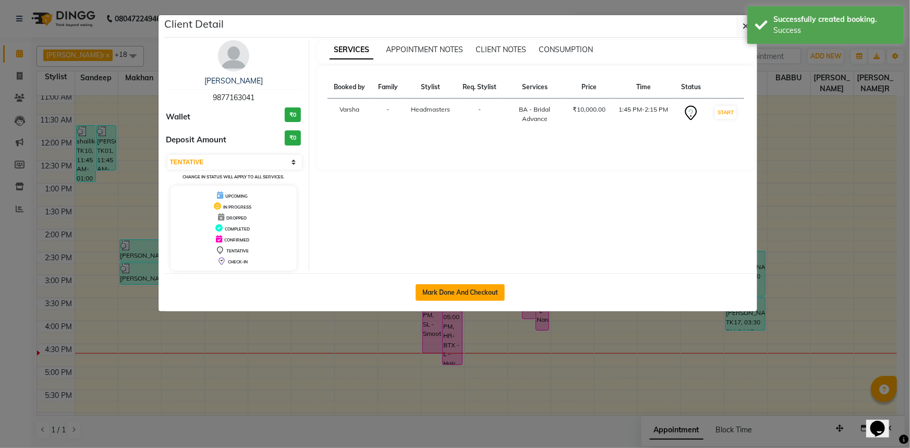
click at [472, 293] on button "Mark Done And Checkout" at bounding box center [460, 292] width 89 height 17
select select "7140"
select select "service"
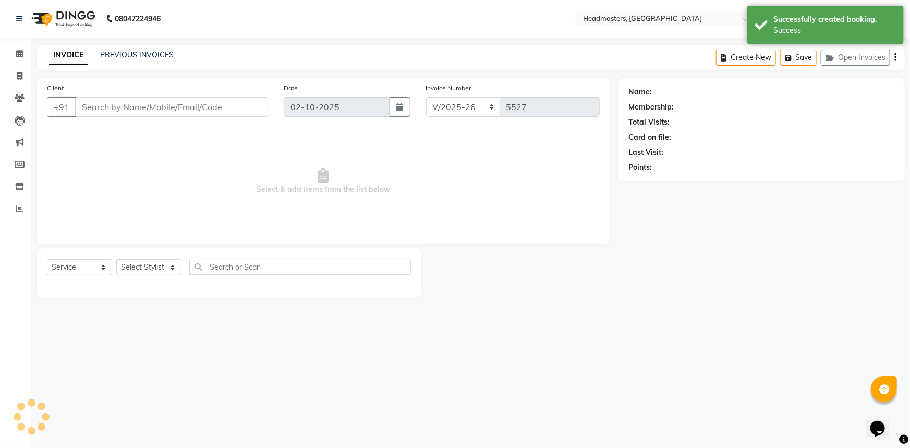
type input "9877163041"
select select "60896"
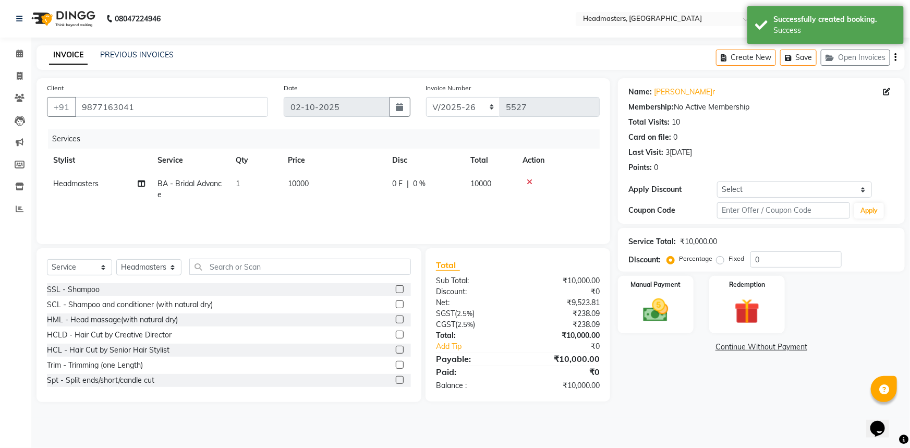
click at [391, 189] on td "0 F | 0 %" at bounding box center [425, 189] width 78 height 34
select select "60896"
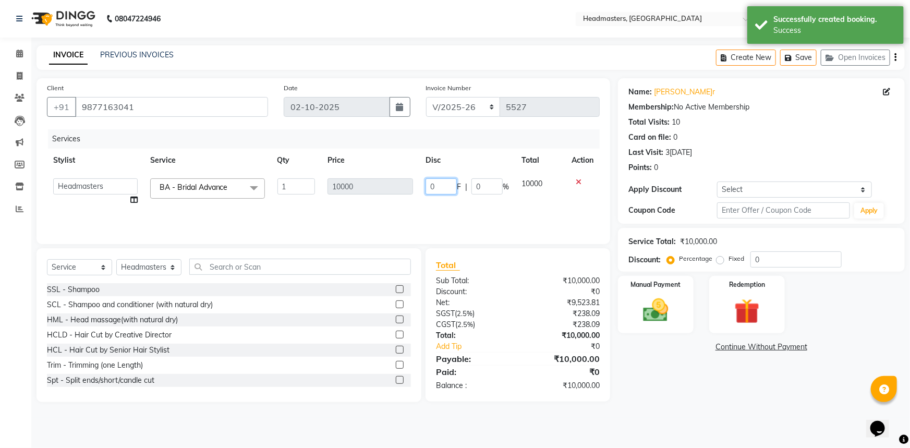
click at [441, 185] on input "0" at bounding box center [441, 186] width 31 height 16
type input "05000"
click at [686, 378] on div "Name:[PERSON_NAME]r Membership: No Active Membership Total Visits: 10 Card on f…" at bounding box center [765, 240] width 295 height 324
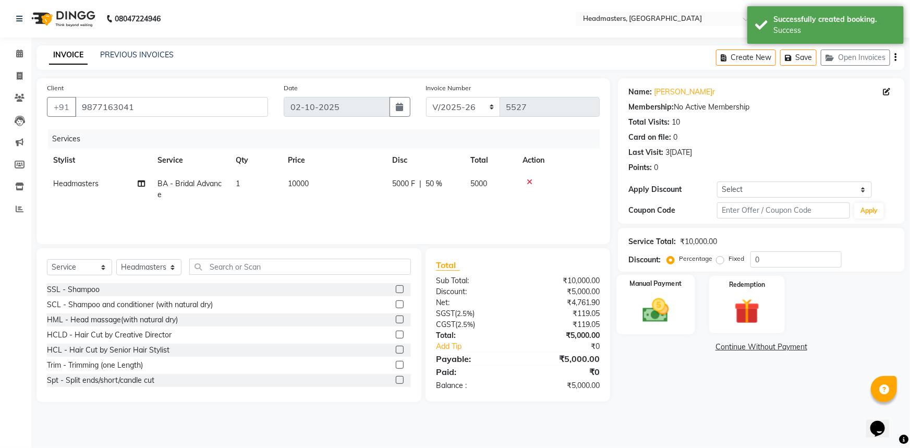
click at [665, 316] on img at bounding box center [656, 310] width 43 height 30
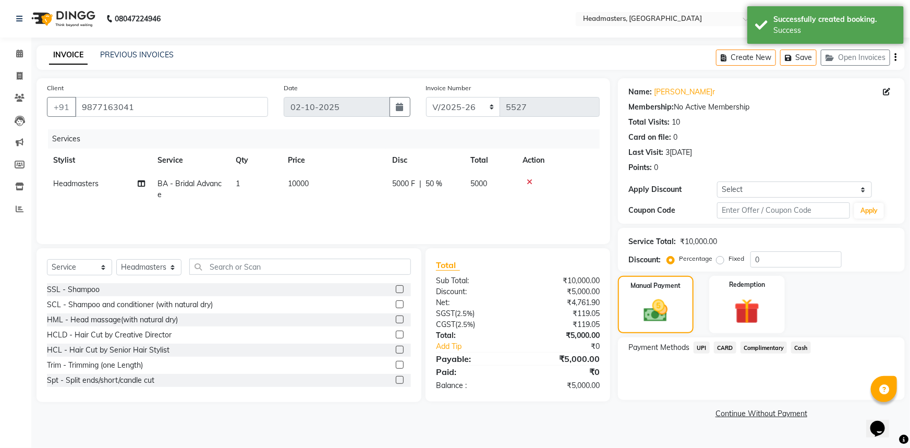
click at [703, 347] on span "UPI" at bounding box center [702, 348] width 16 height 12
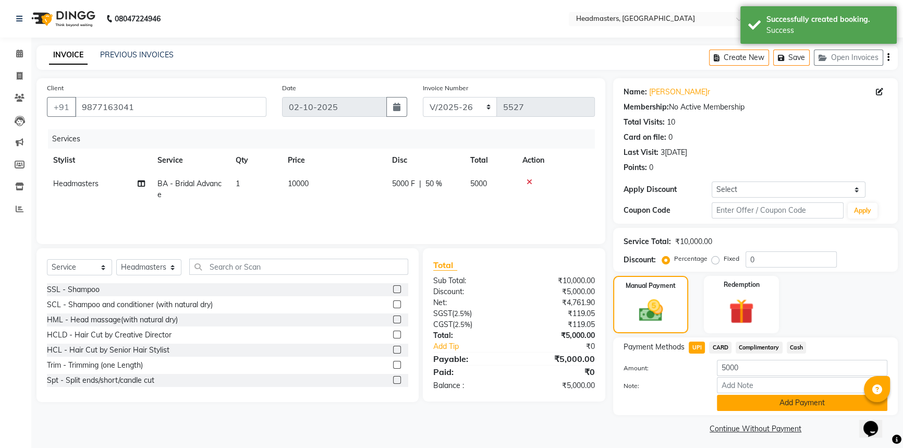
click at [751, 405] on button "Add Payment" at bounding box center [802, 403] width 171 height 16
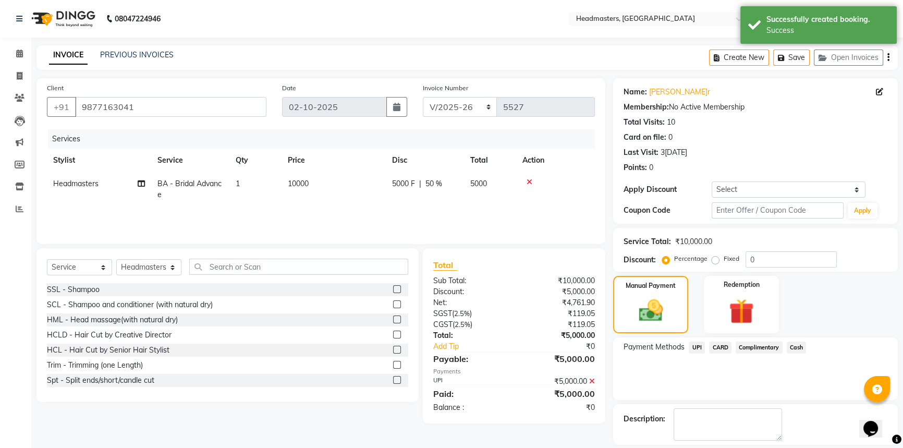
scroll to position [32, 0]
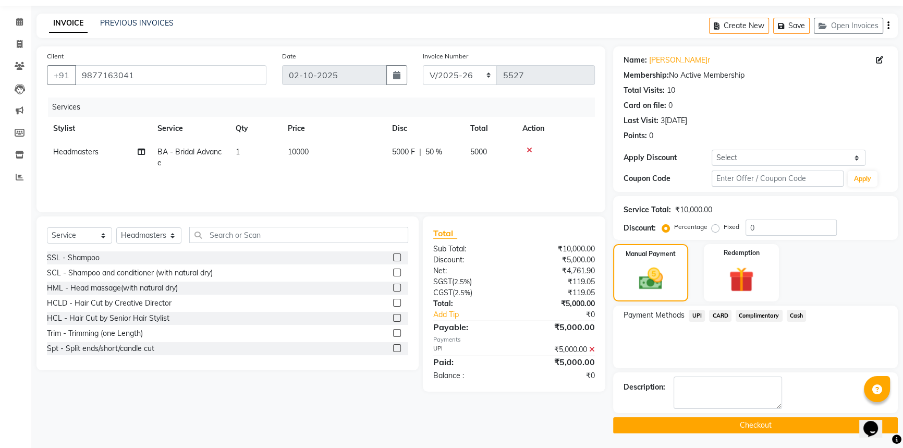
click at [738, 423] on button "Checkout" at bounding box center [755, 425] width 285 height 16
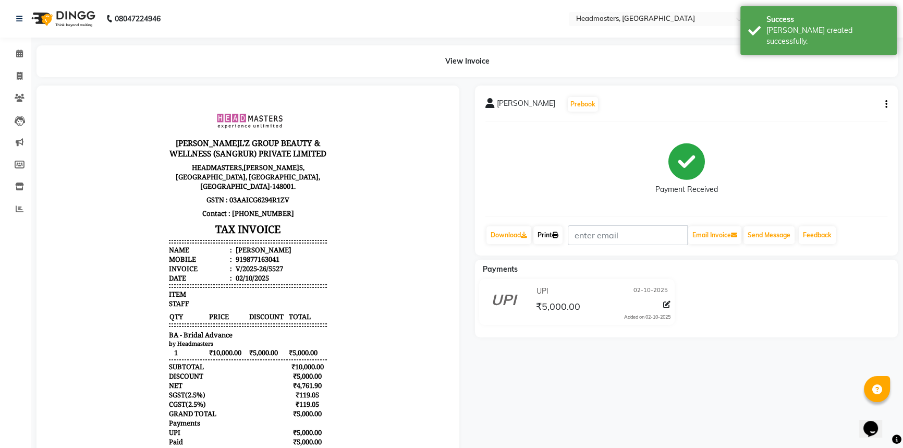
click at [548, 232] on link "Print" at bounding box center [548, 235] width 29 height 18
click at [19, 53] on icon at bounding box center [19, 54] width 7 height 8
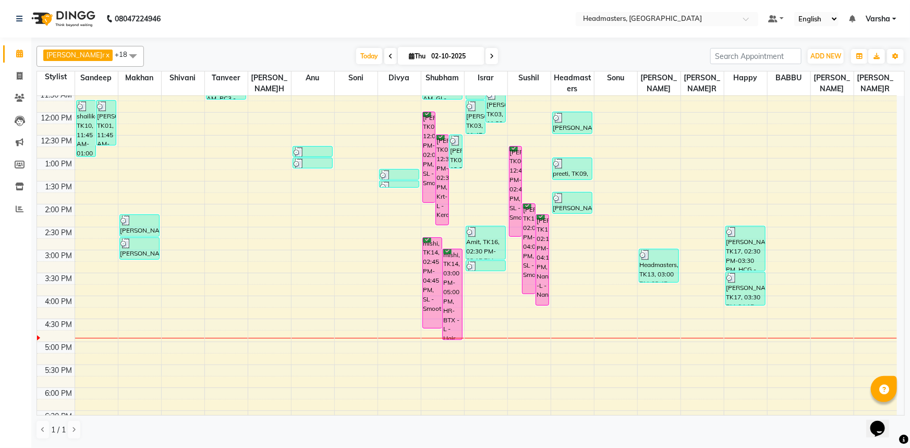
scroll to position [189, 0]
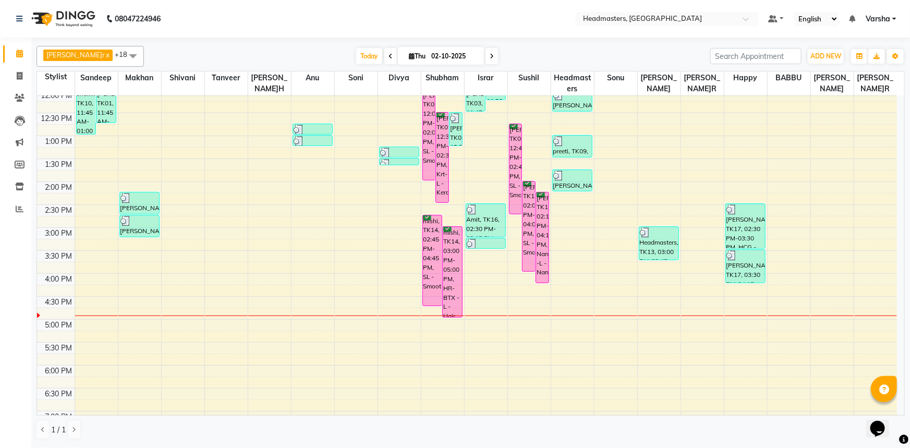
click at [491, 268] on div "8:00 AM 8:30 AM 9:00 AM 9:30 AM 10:00 AM 10:30 AM 11:00 AM 11:30 AM 12:00 PM 12…" at bounding box center [467, 205] width 860 height 596
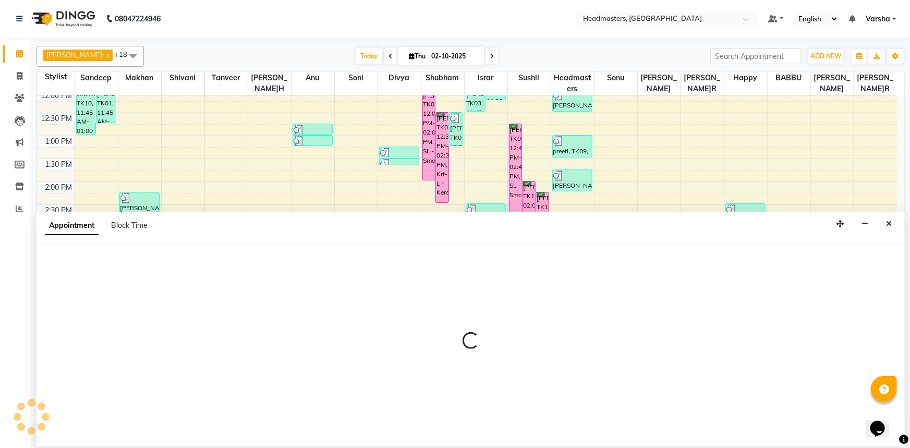
select select "60887"
select select "tentative"
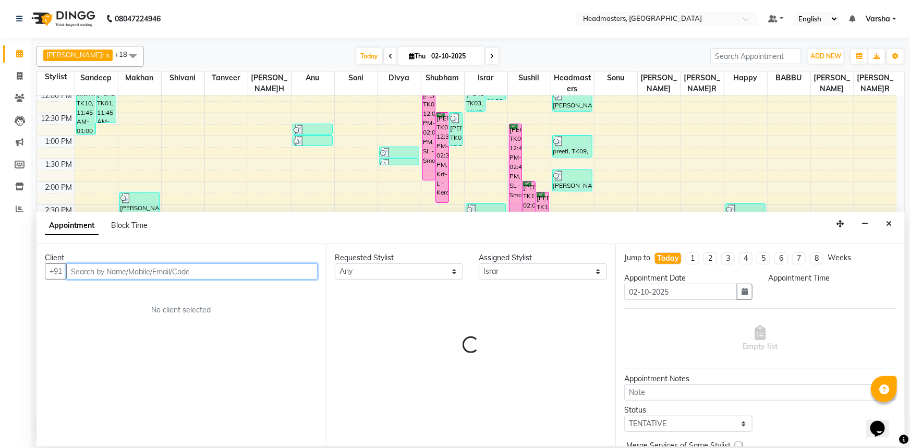
select select "945"
click at [119, 270] on input "text" at bounding box center [191, 271] width 251 height 16
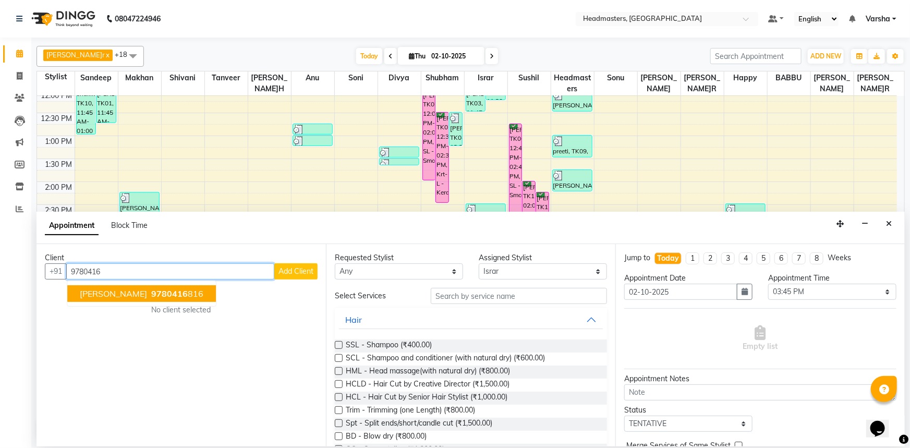
click at [149, 290] on ngb-highlight "9780416 816" at bounding box center [176, 293] width 54 height 10
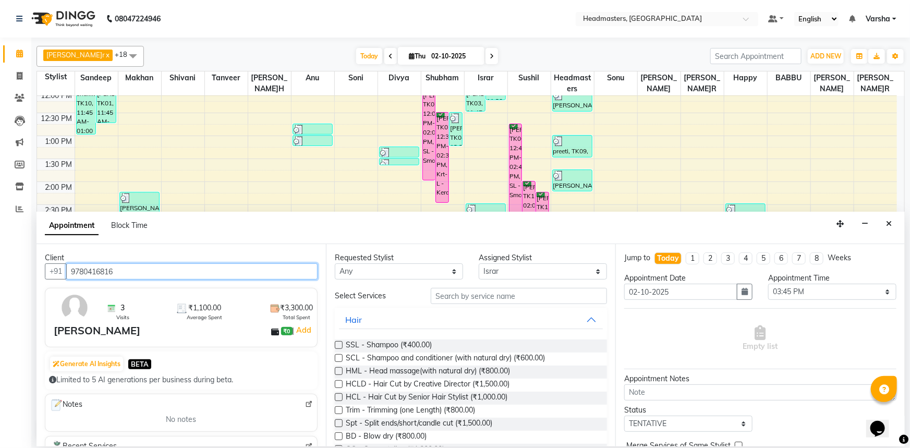
type input "9780416816"
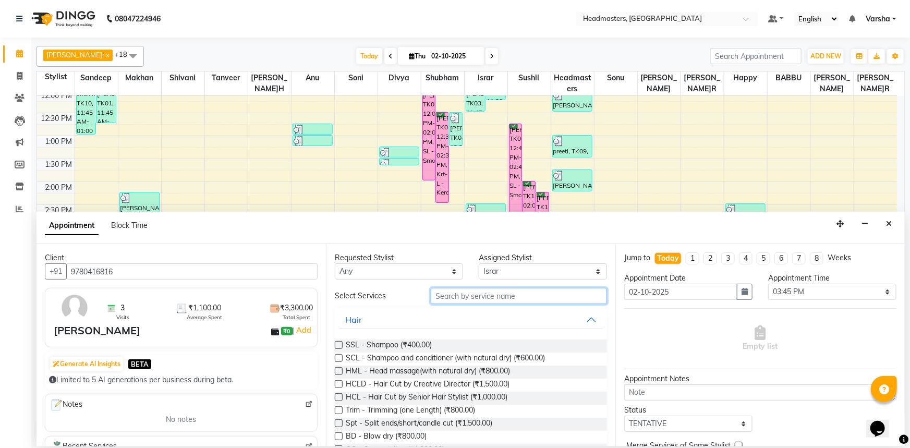
click at [458, 300] on input "text" at bounding box center [519, 296] width 176 height 16
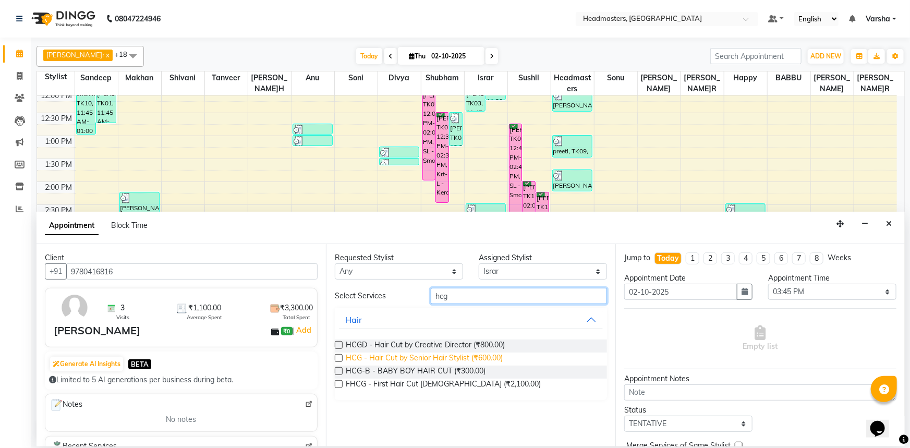
type input "hcg"
click at [364, 356] on span "HCG - Hair Cut by Senior Hair Stylist (₹600.00)" at bounding box center [424, 359] width 157 height 13
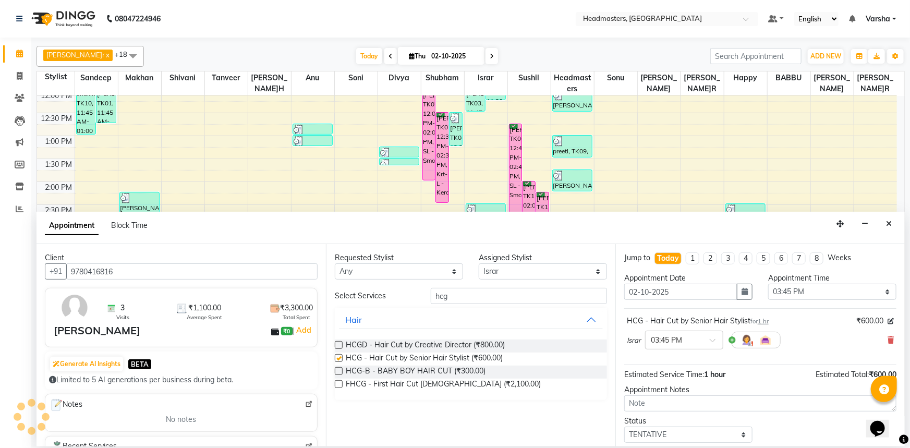
checkbox input "false"
click at [484, 292] on input "hcg" at bounding box center [519, 296] width 176 height 16
type input "h"
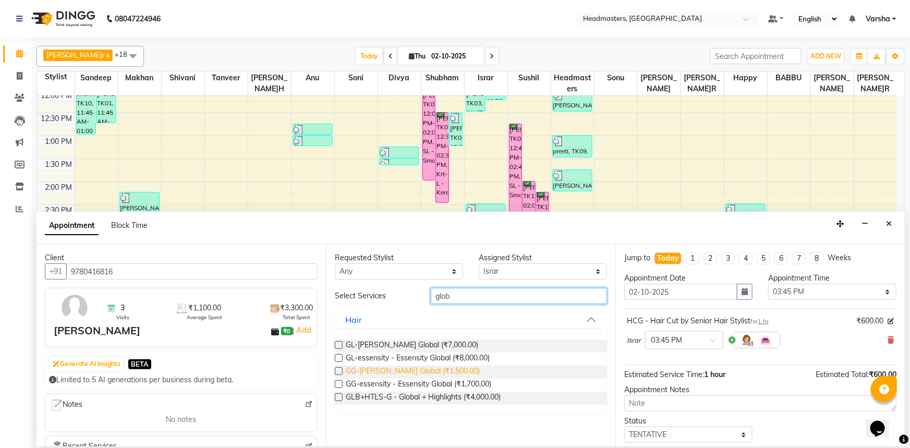
type input "glob"
click at [378, 370] on span "GG-[PERSON_NAME] Global (₹1,500.00)" at bounding box center [413, 372] width 134 height 13
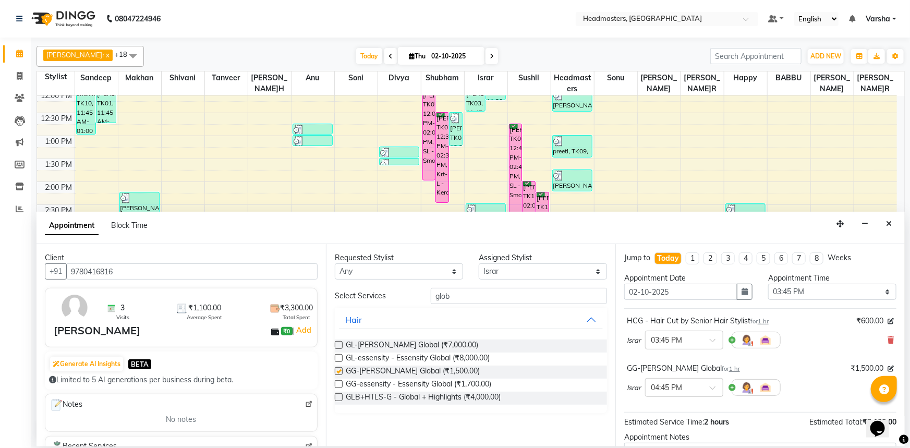
checkbox input "false"
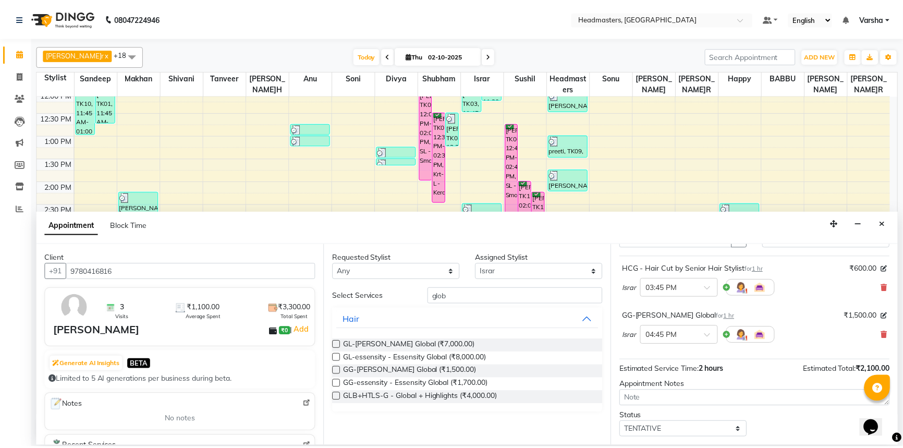
scroll to position [92, 0]
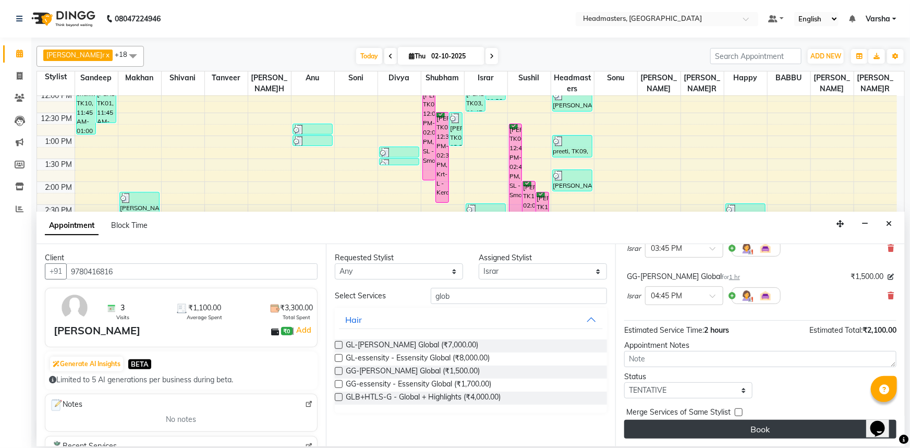
click at [732, 424] on button "Book" at bounding box center [760, 429] width 272 height 19
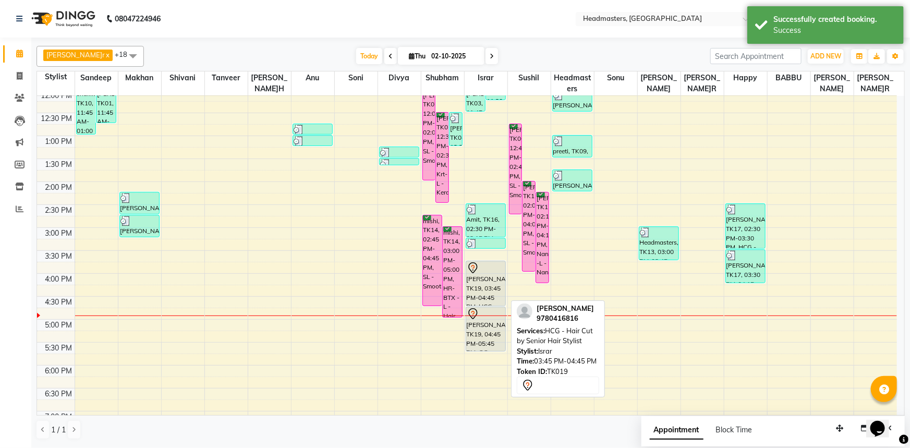
click at [469, 280] on div "[PERSON_NAME]in, TK19, 03:45 PM-04:45 PM, HCG - Hair Cut by Senior Hair Stylist" at bounding box center [486, 283] width 40 height 44
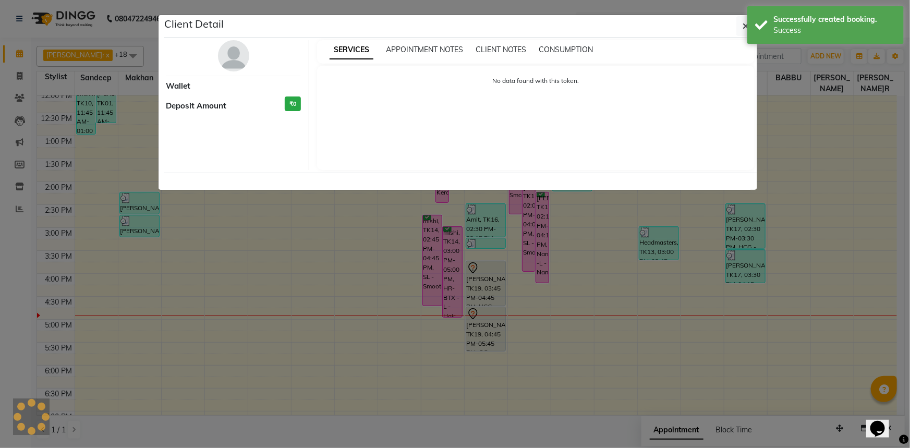
select select "7"
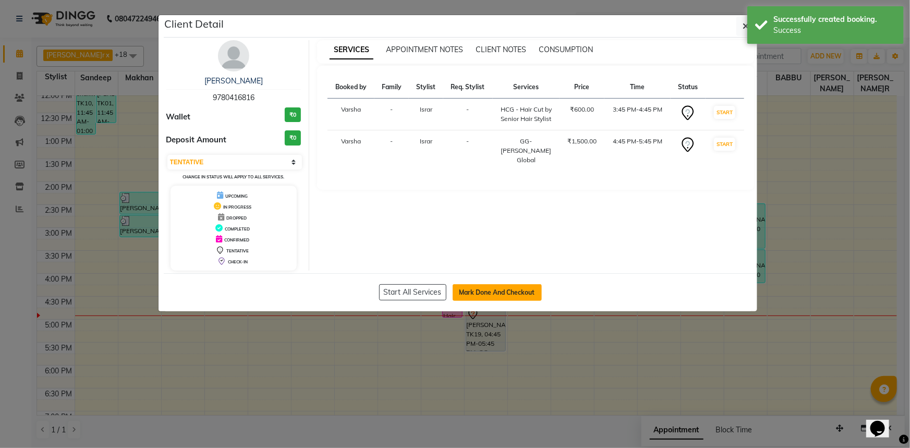
click at [477, 290] on button "Mark Done And Checkout" at bounding box center [497, 292] width 89 height 17
select select "7140"
select select "service"
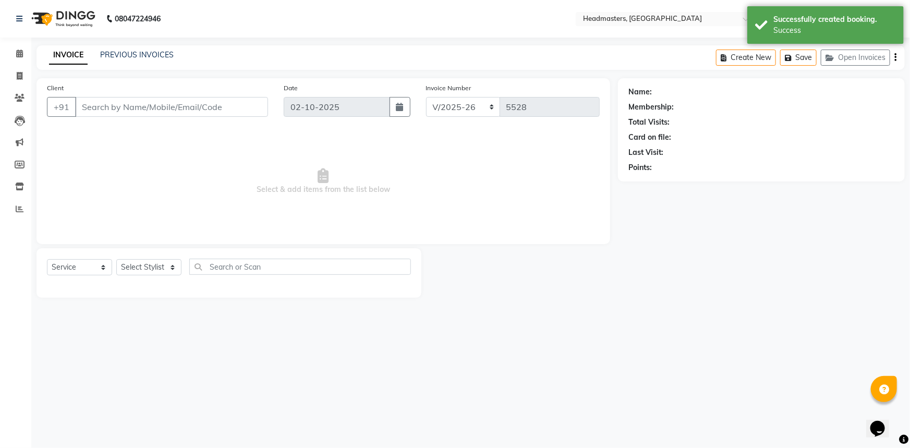
type input "9780416816"
select select "60887"
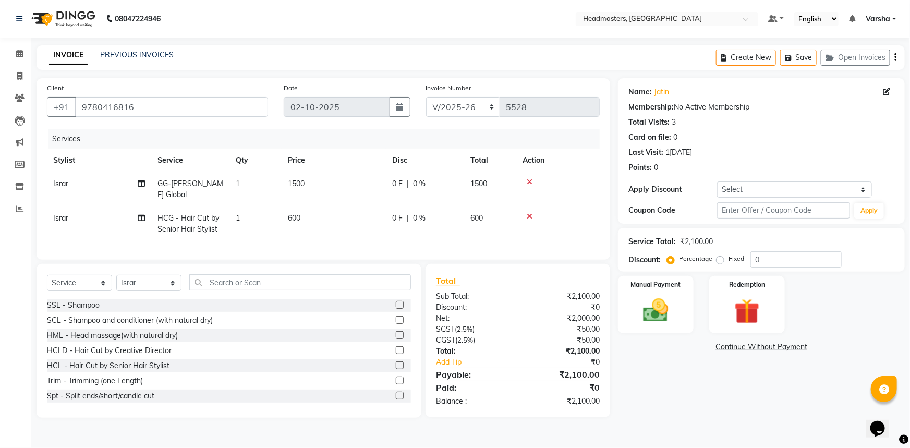
click at [396, 222] on span "0 F" at bounding box center [397, 218] width 10 height 11
select select "60887"
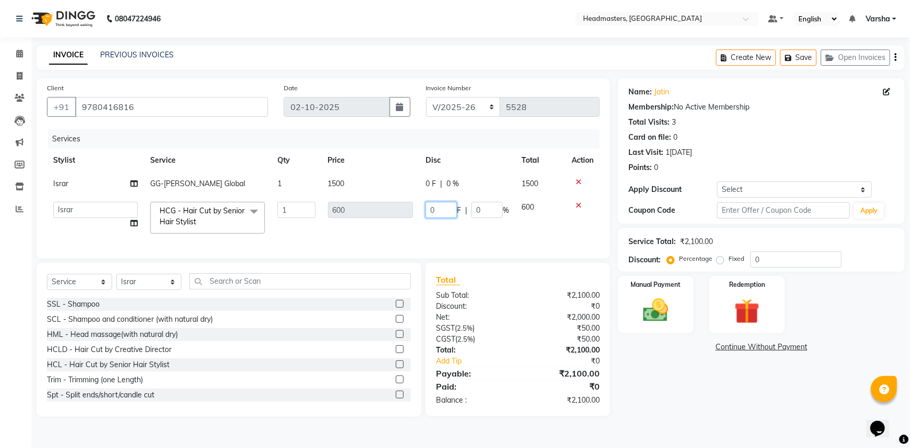
drag, startPoint x: 440, startPoint y: 218, endPoint x: 441, endPoint y: 210, distance: 7.9
click at [440, 216] on input "0" at bounding box center [441, 210] width 31 height 16
type input "0300"
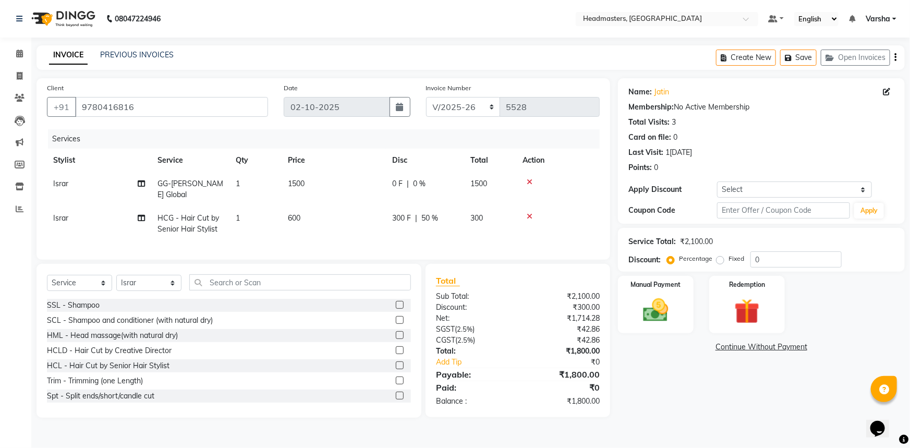
click at [379, 234] on td "600" at bounding box center [334, 224] width 104 height 34
select select "60887"
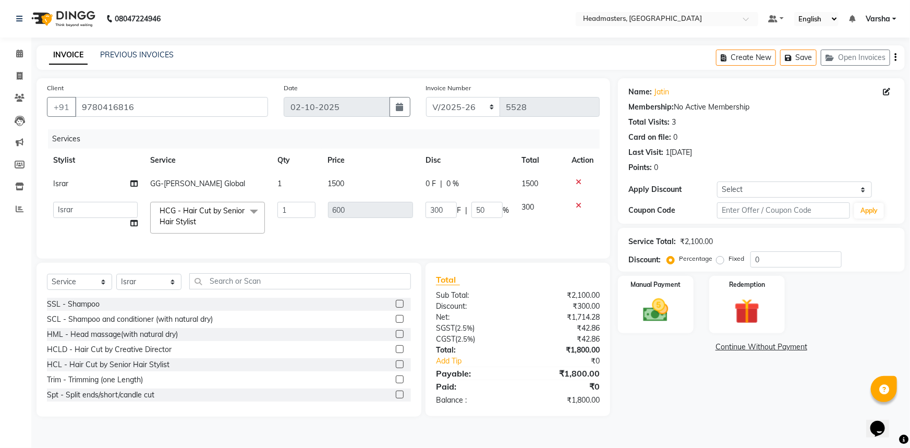
click at [427, 183] on span "0 F" at bounding box center [431, 183] width 10 height 11
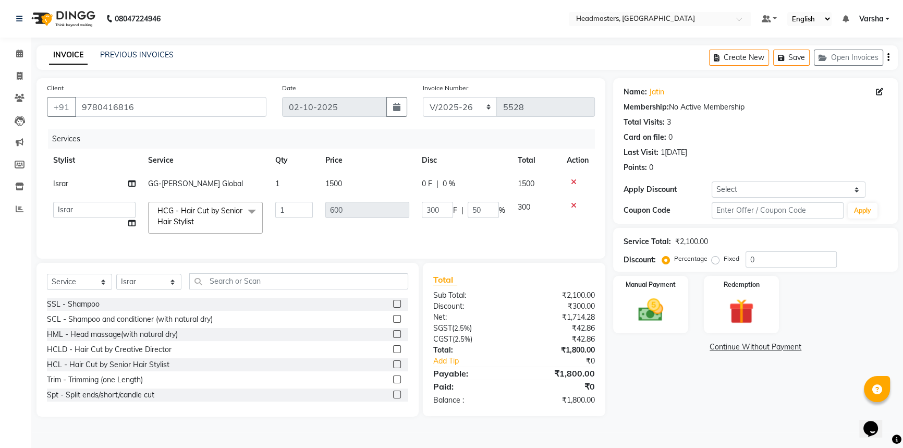
select select "60887"
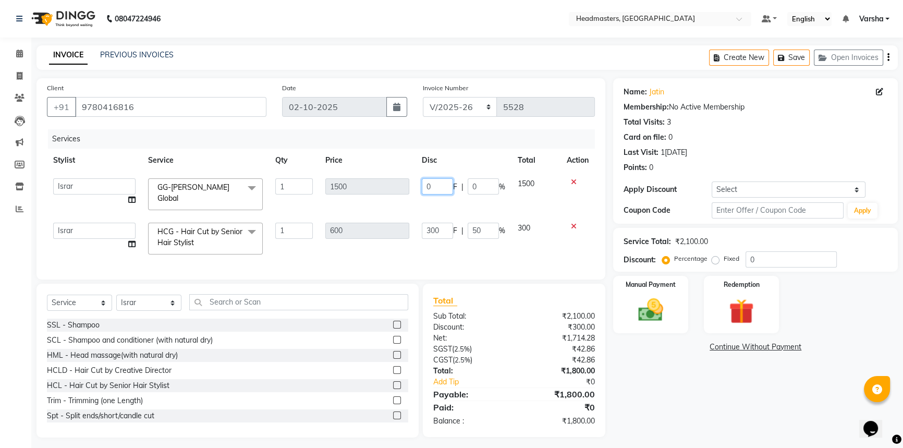
click at [437, 188] on input "0" at bounding box center [437, 186] width 31 height 16
type input "0700"
click at [702, 386] on div "Name:[PERSON_NAME]n Membership: No Active Membership Total Visits: 3 Card on fi…" at bounding box center [759, 257] width 293 height 359
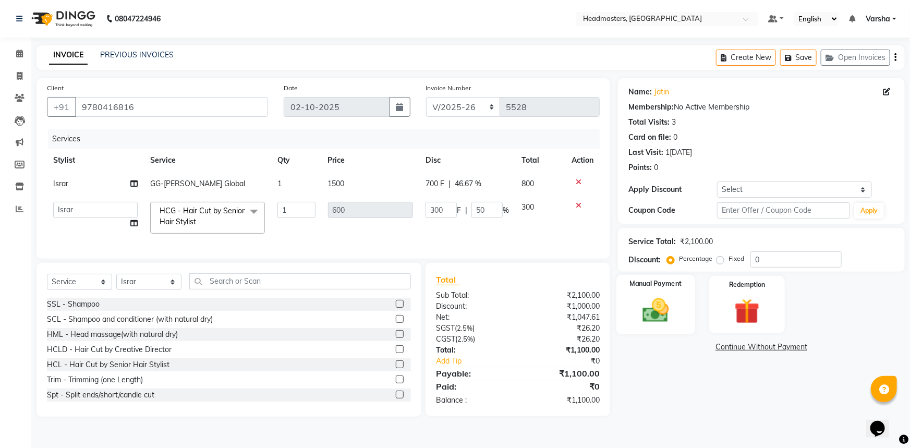
click at [643, 310] on img at bounding box center [656, 310] width 43 height 30
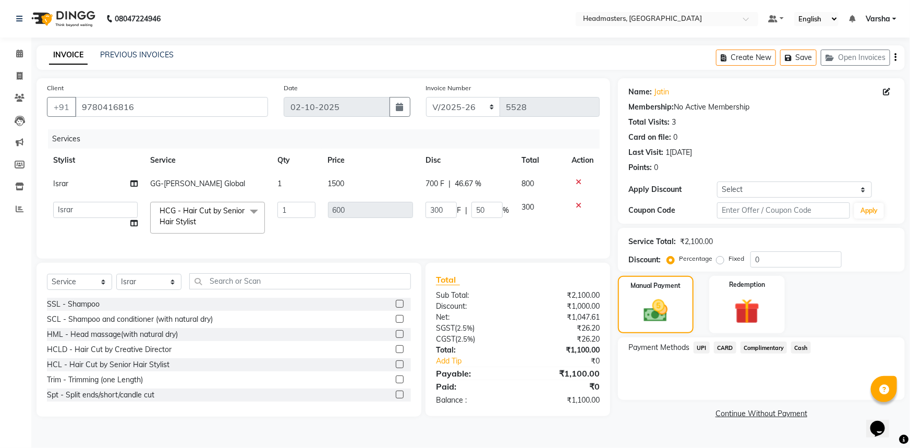
click at [797, 349] on span "Cash" at bounding box center [801, 348] width 20 height 12
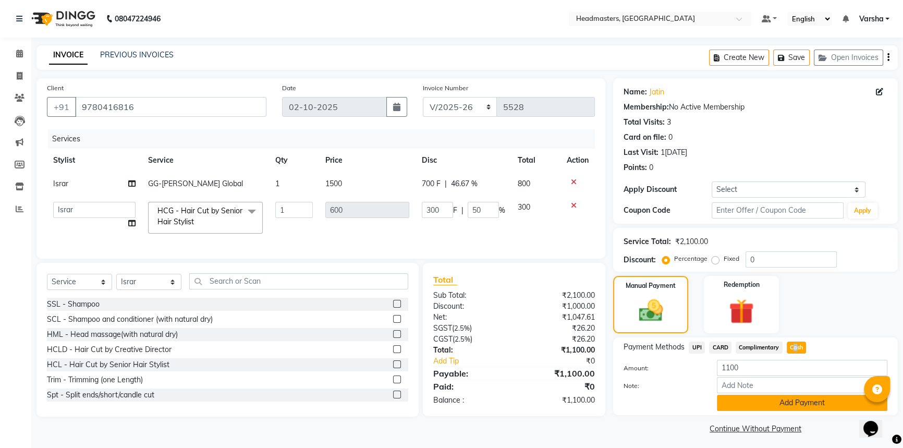
click at [753, 399] on button "Add Payment" at bounding box center [802, 403] width 171 height 16
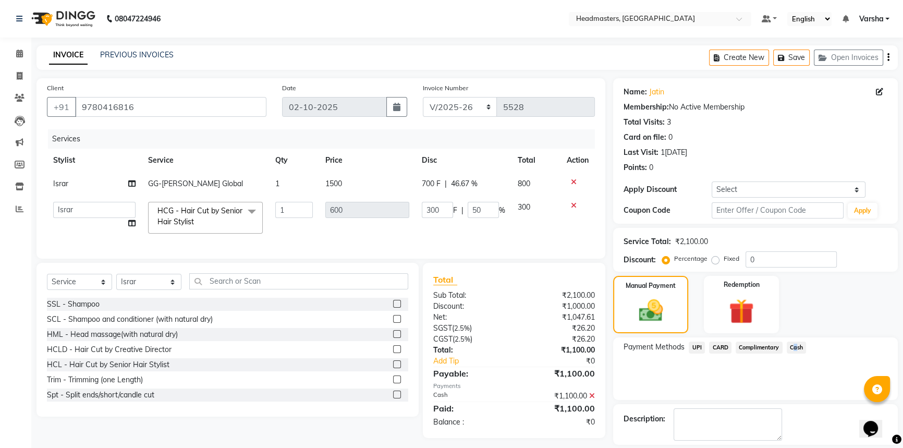
scroll to position [32, 0]
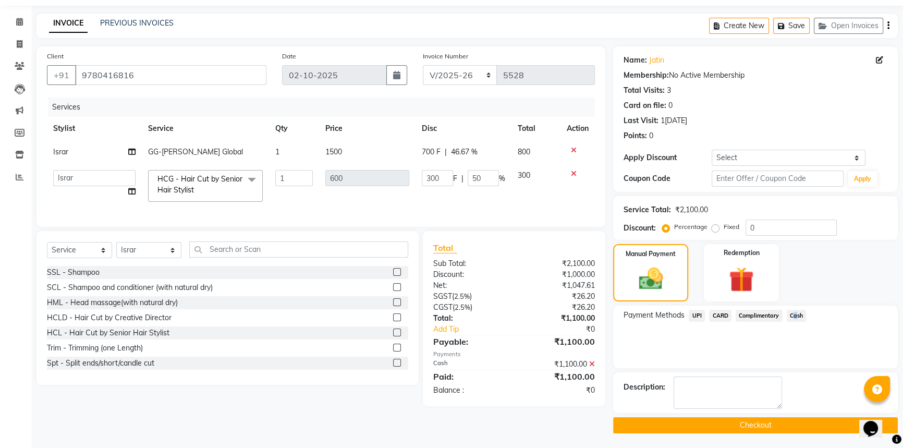
click at [732, 425] on button "Checkout" at bounding box center [755, 425] width 285 height 16
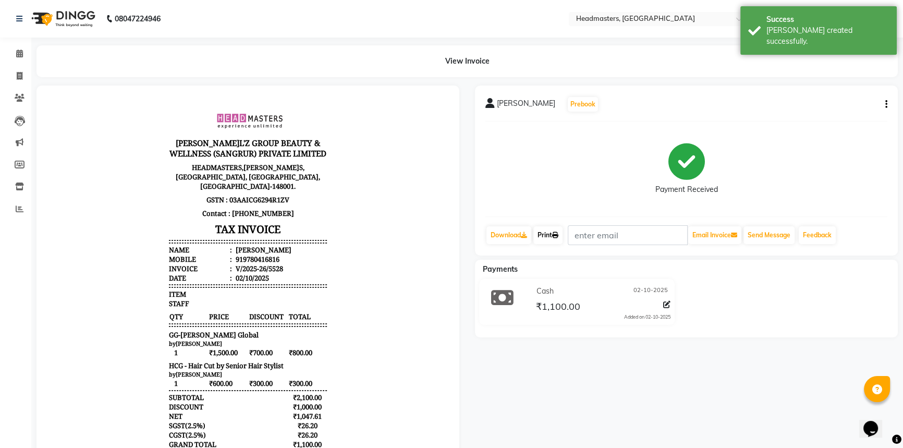
click at [549, 234] on link "Print" at bounding box center [548, 235] width 29 height 18
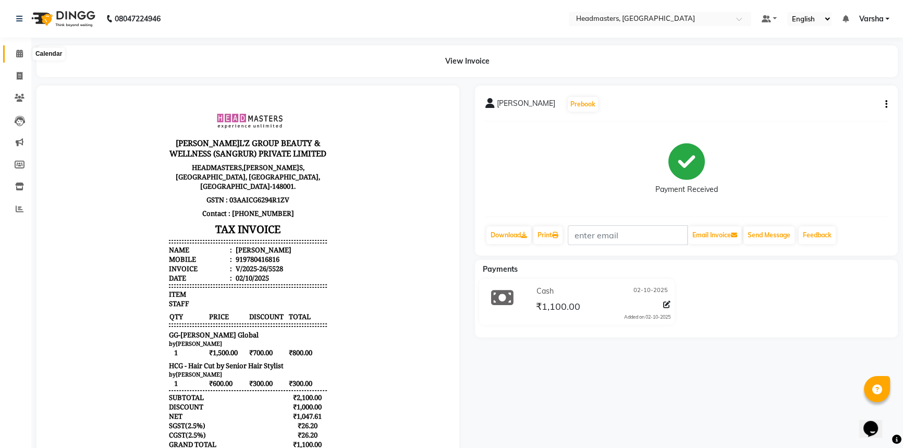
click at [16, 50] on icon at bounding box center [19, 54] width 7 height 8
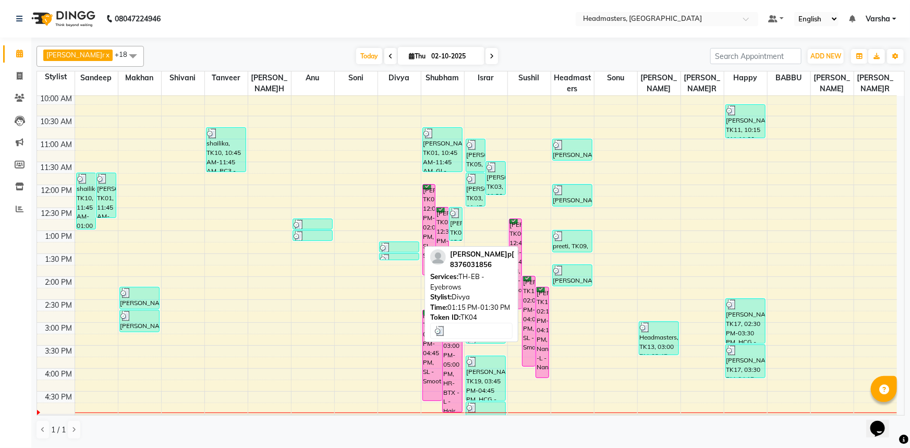
scroll to position [142, 0]
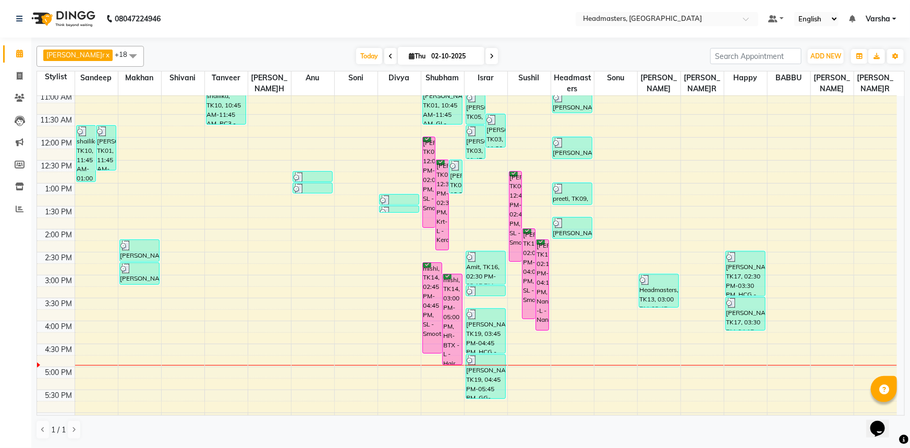
click at [407, 292] on div "8:00 AM 8:30 AM 9:00 AM 9:30 AM 10:00 AM 10:30 AM 11:00 AM 11:30 AM 12:00 PM 12…" at bounding box center [467, 252] width 860 height 596
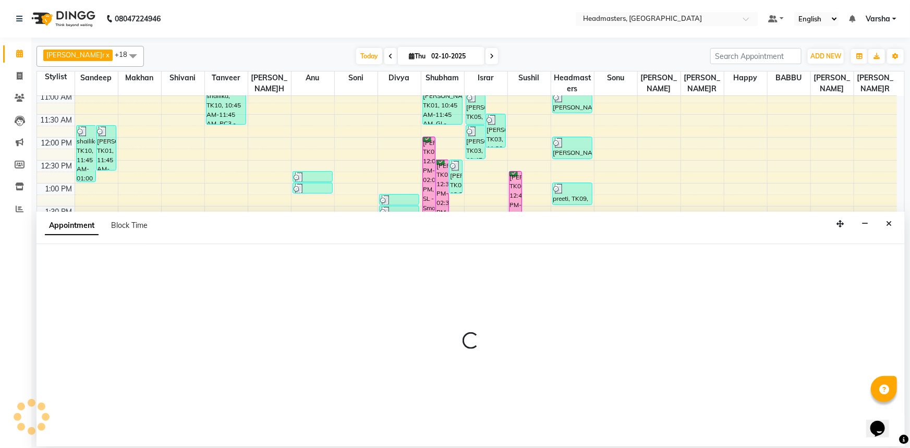
select select "60883"
select select "tentative"
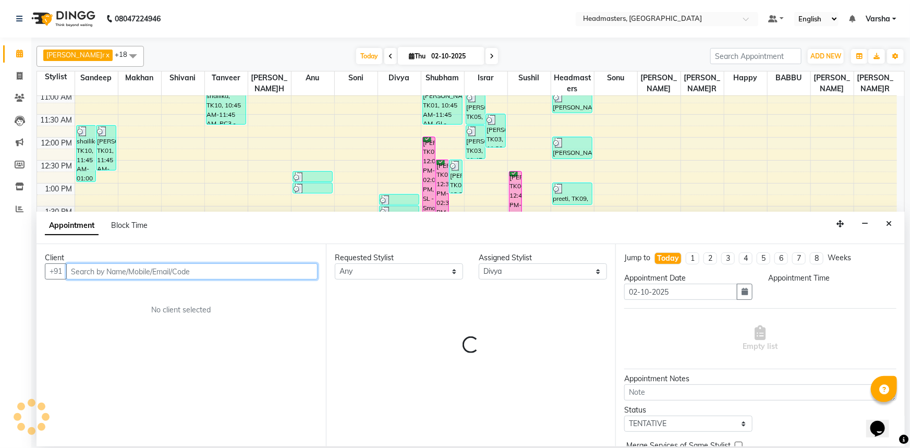
select select "915"
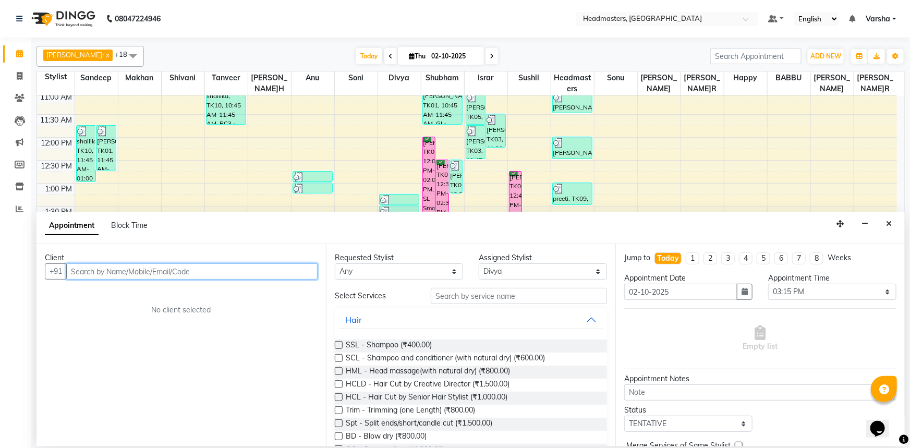
click at [92, 276] on input "text" at bounding box center [191, 271] width 251 height 16
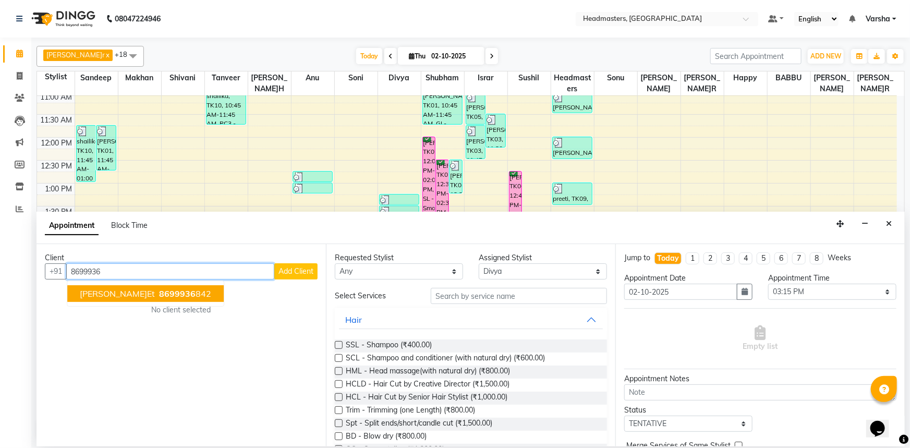
click at [104, 297] on span "[PERSON_NAME]et" at bounding box center [117, 293] width 75 height 10
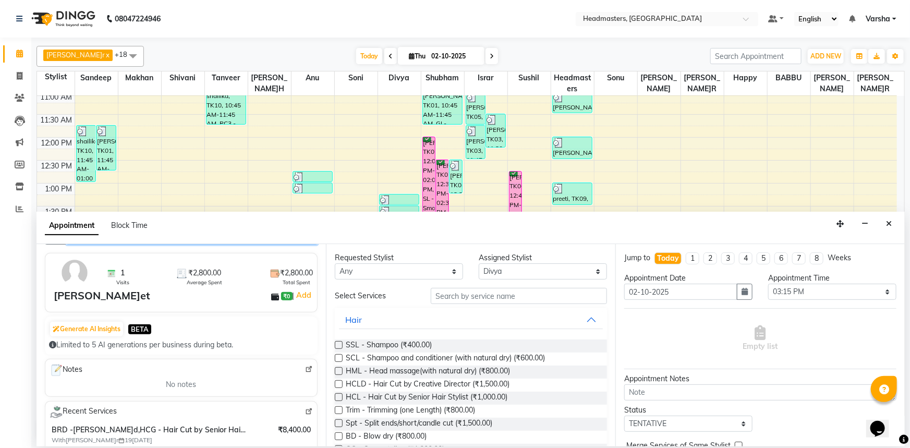
scroll to position [0, 0]
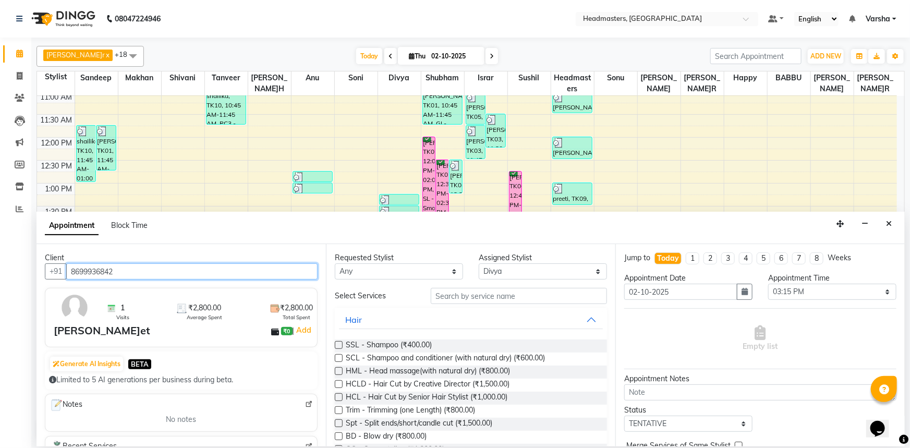
type input "8699936842"
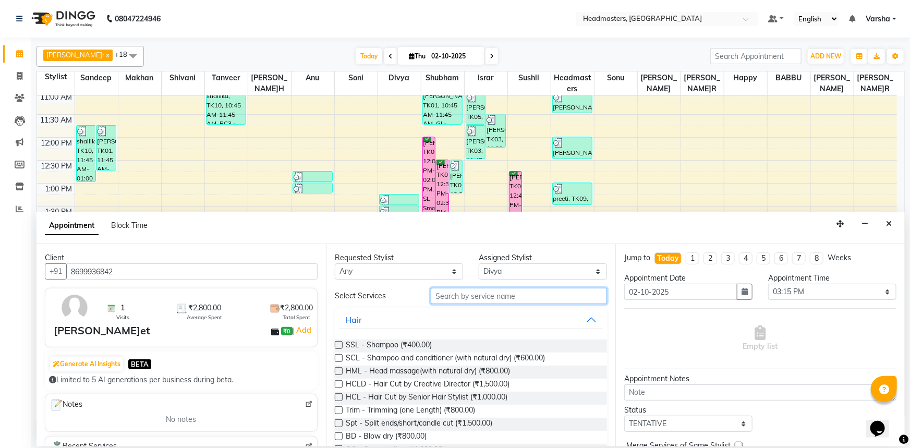
click at [468, 288] on input "text" at bounding box center [519, 296] width 176 height 16
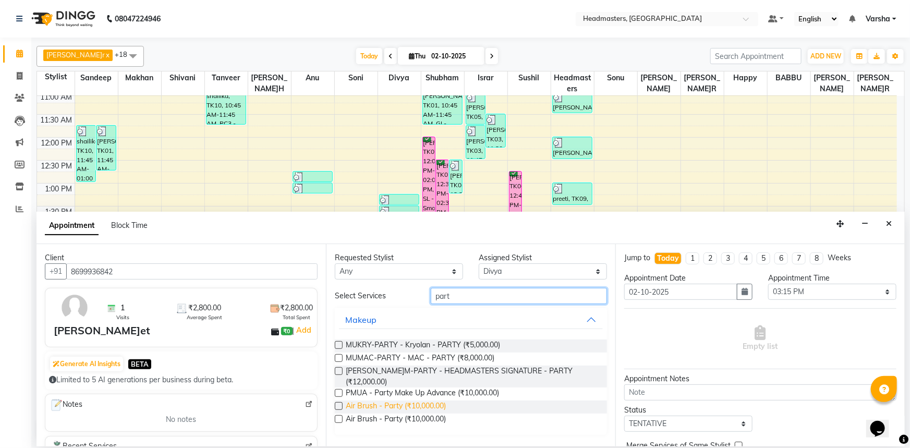
type input "part"
click at [402, 401] on span "Air Brush - Party (₹10,000.00)" at bounding box center [396, 407] width 100 height 13
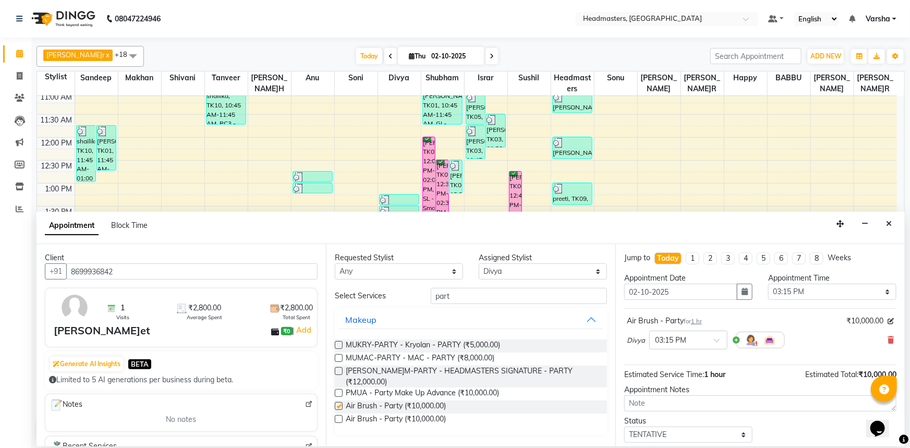
checkbox input "false"
click at [496, 275] on select "Select Afia [PERSON_NAME]r[PERSON_NAME]u[PERSON_NAME]R [PERSON_NAME] Headmaster…" at bounding box center [543, 271] width 128 height 16
click at [484, 297] on input "part" at bounding box center [519, 296] width 176 height 16
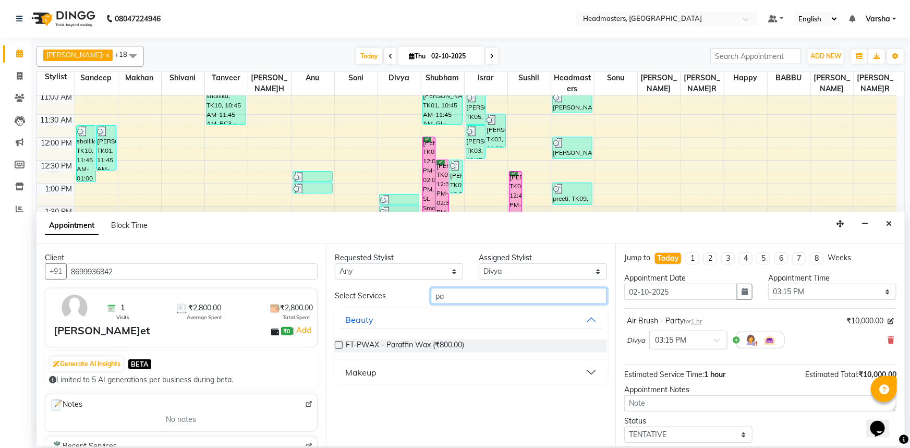
type input "p"
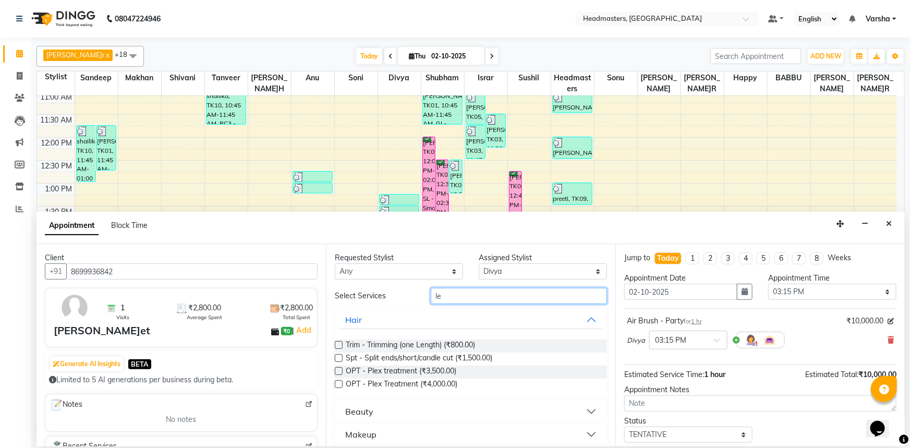
type input "l"
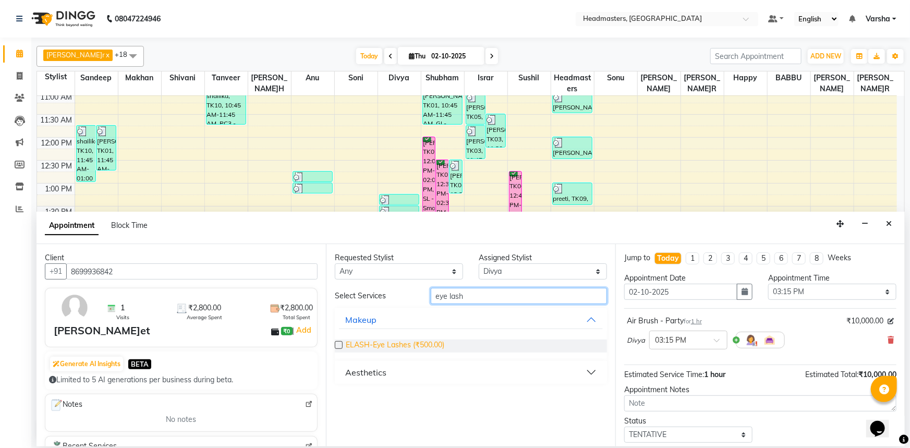
type input "eye lash"
click at [366, 346] on span "ELASH-Eye Lashes (₹500.00)" at bounding box center [395, 346] width 99 height 13
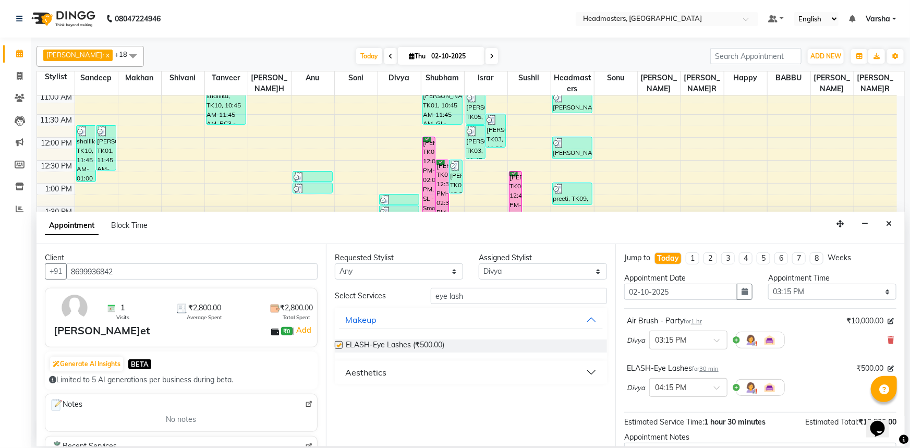
checkbox input "false"
click at [498, 275] on select "Select Afia [PERSON_NAME]r[PERSON_NAME]u[PERSON_NAME]R [PERSON_NAME] Headmaster…" at bounding box center [543, 271] width 128 height 16
select select "60877"
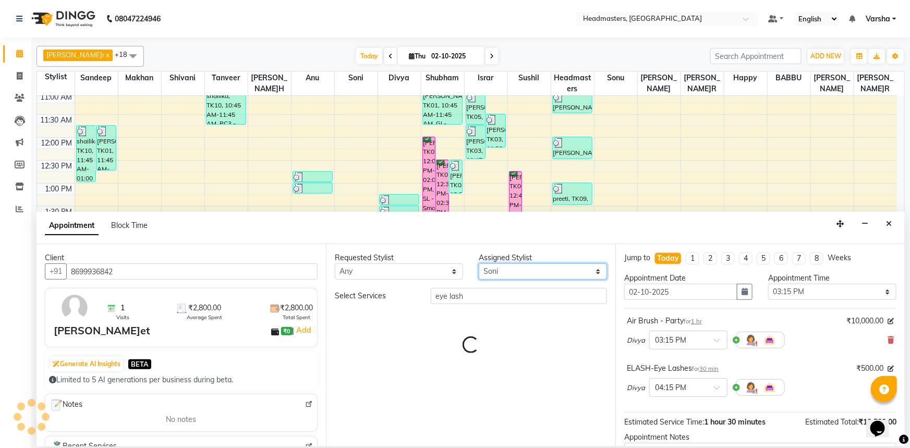
click at [498, 275] on select "Select Afia [PERSON_NAME]r[PERSON_NAME]u[PERSON_NAME]R [PERSON_NAME] Headmaster…" at bounding box center [543, 271] width 128 height 16
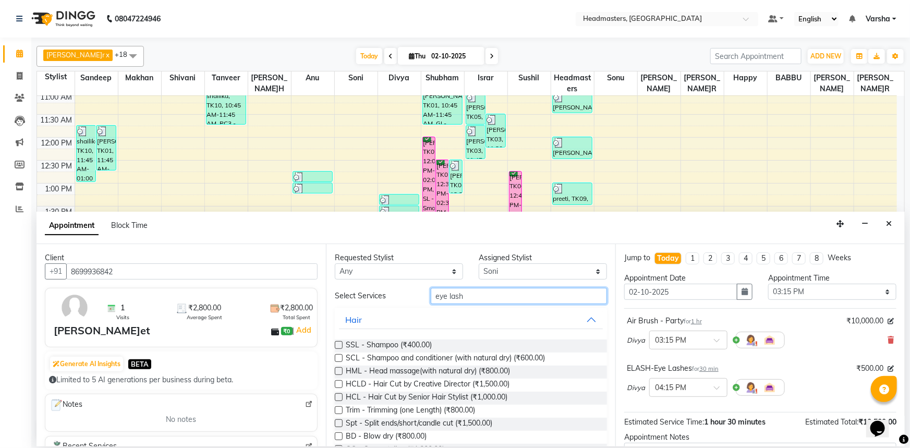
click at [483, 298] on input "eye lash" at bounding box center [519, 296] width 176 height 16
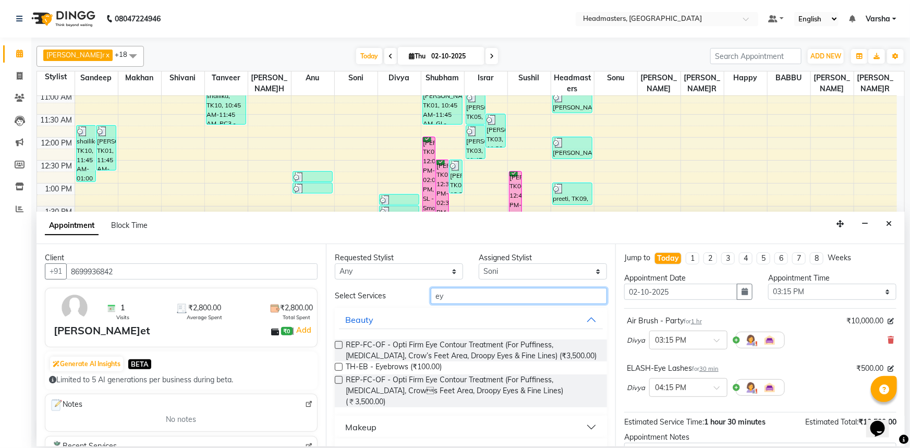
type input "e"
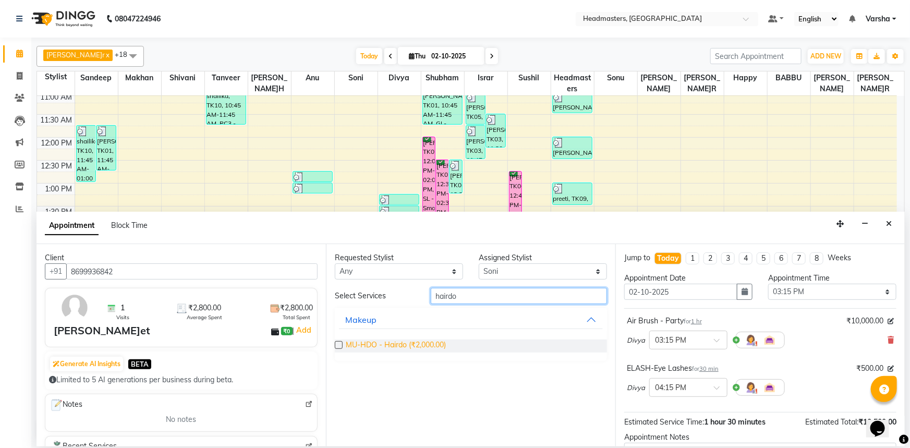
type input "hairdo"
click at [384, 345] on span "MU-HDO - Hairdo (₹2,000.00)" at bounding box center [396, 346] width 100 height 13
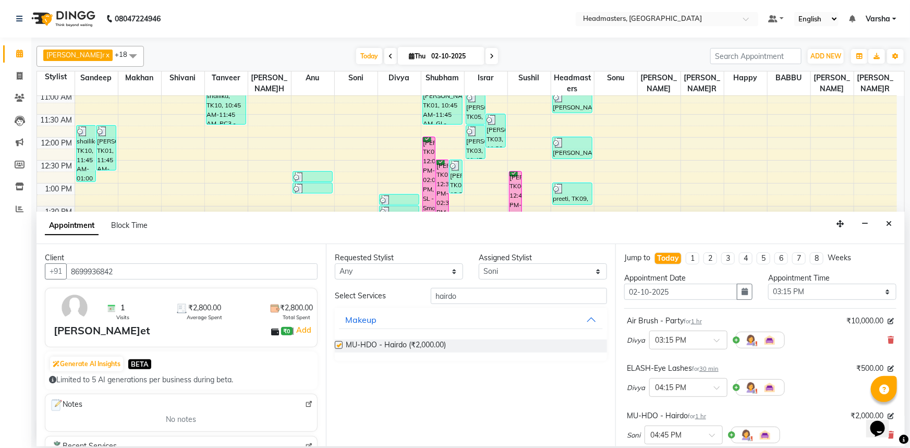
checkbox input "false"
click at [467, 292] on input "hairdo" at bounding box center [519, 296] width 176 height 16
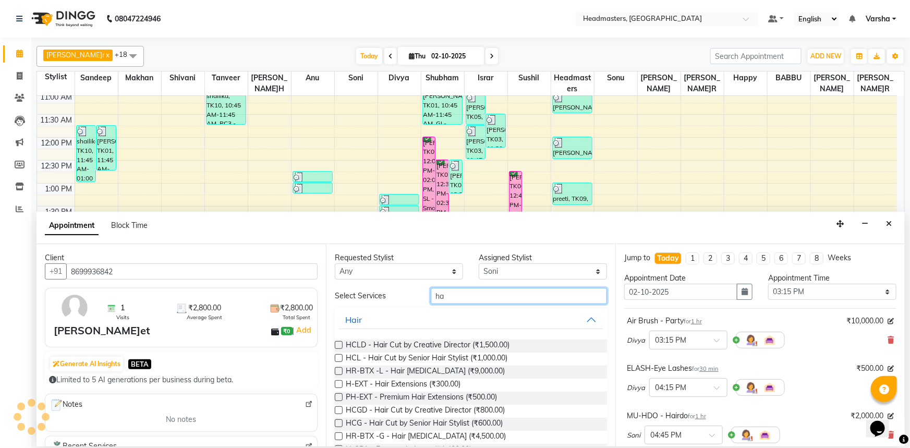
type input "h"
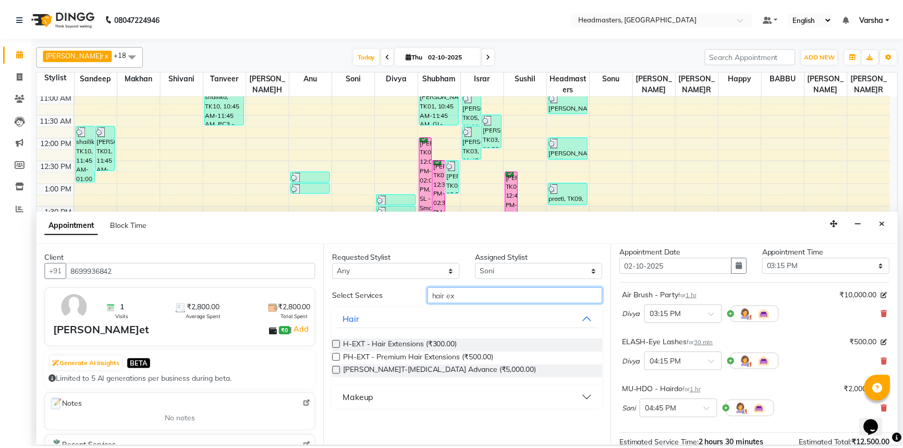
scroll to position [139, 0]
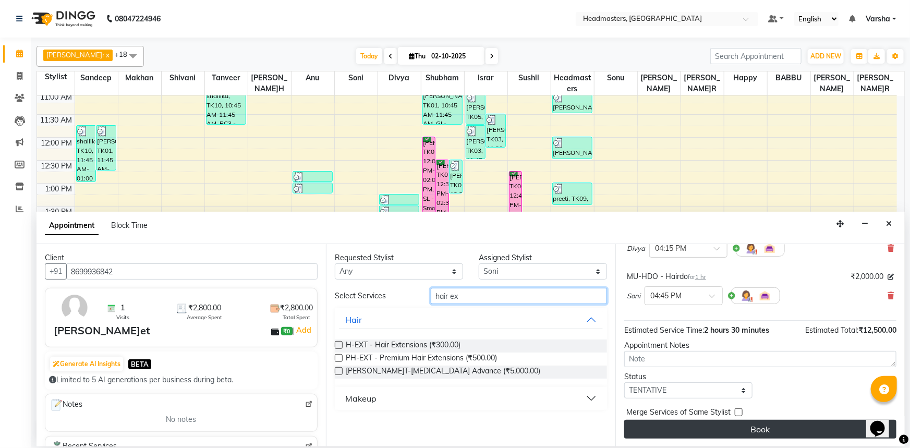
type input "hair ex"
click at [687, 423] on button "Book" at bounding box center [760, 429] width 272 height 19
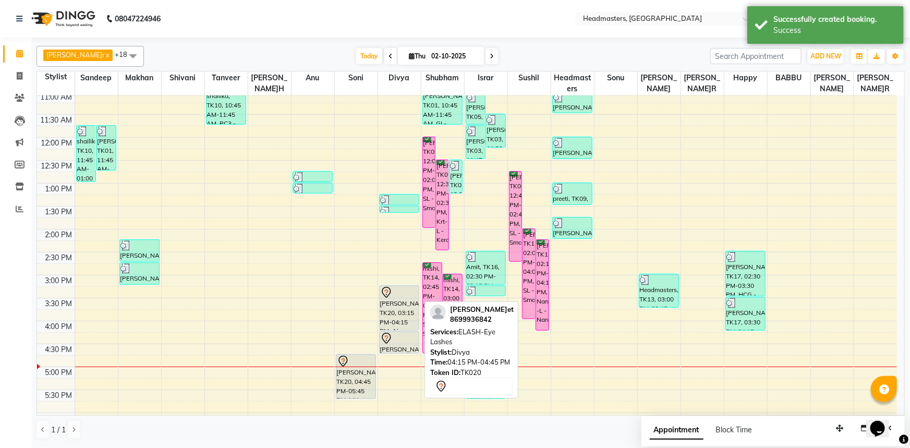
click at [393, 337] on div at bounding box center [399, 338] width 39 height 13
click at [394, 335] on div at bounding box center [399, 338] width 39 height 13
select select "7"
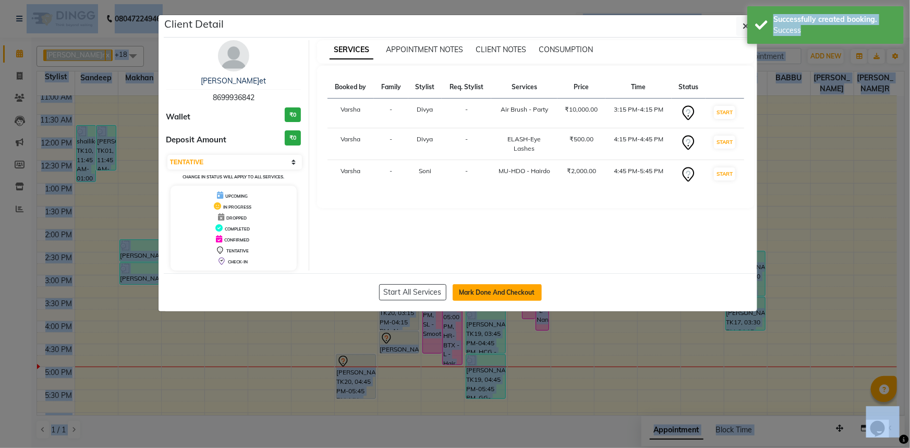
click at [477, 289] on button "Mark Done And Checkout" at bounding box center [497, 292] width 89 height 17
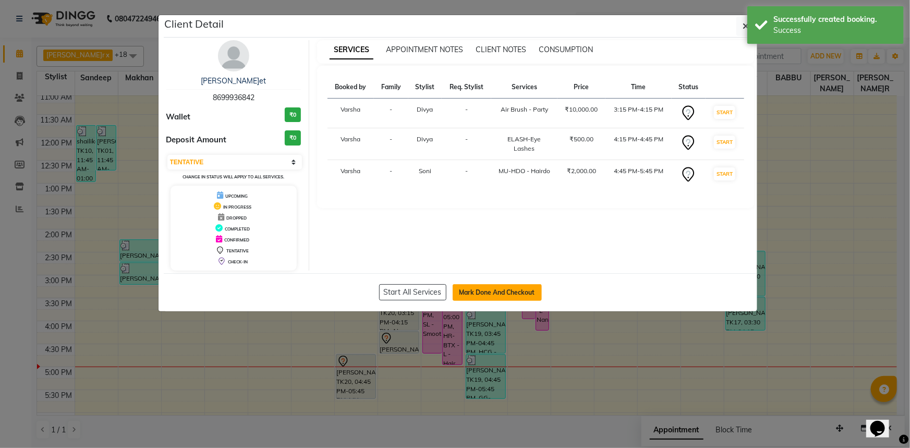
select select "service"
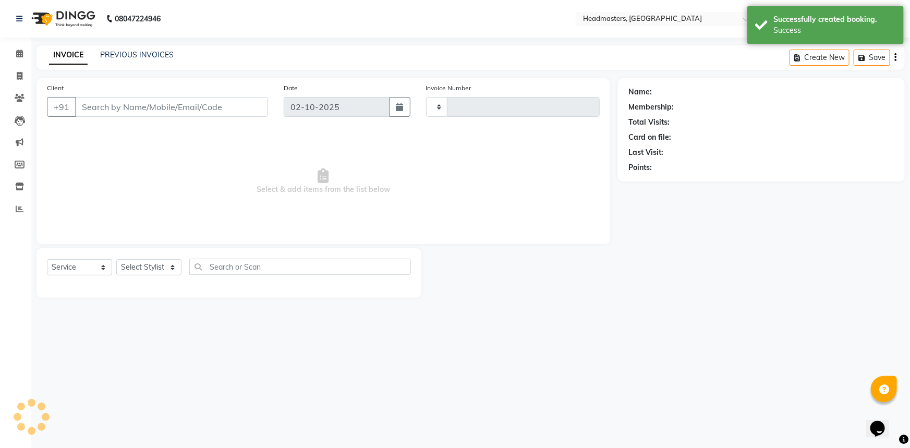
type input "5529"
select select "7140"
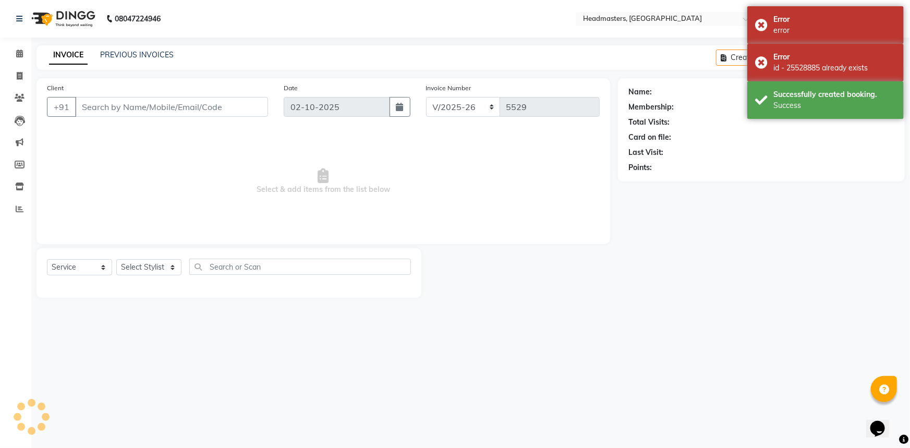
type input "8699936842"
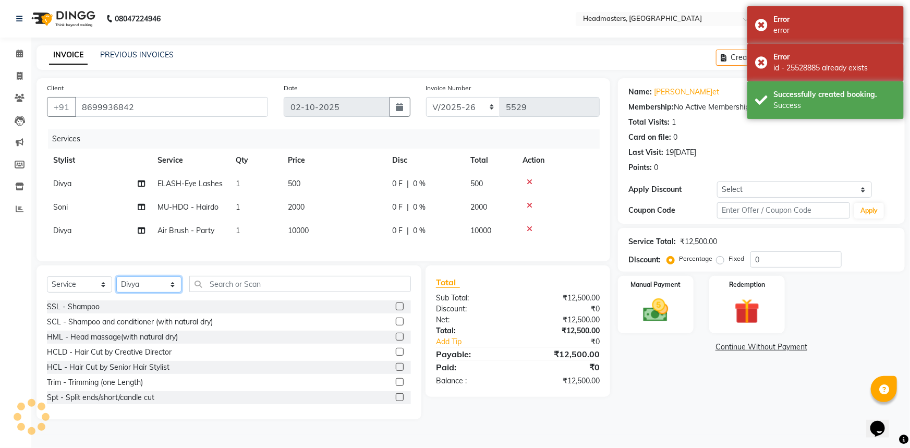
click at [160, 289] on select "Select Stylist Afia [PERSON_NAME]r[PERSON_NAME]u[PERSON_NAME]R [PERSON_NAME] He…" at bounding box center [148, 284] width 65 height 16
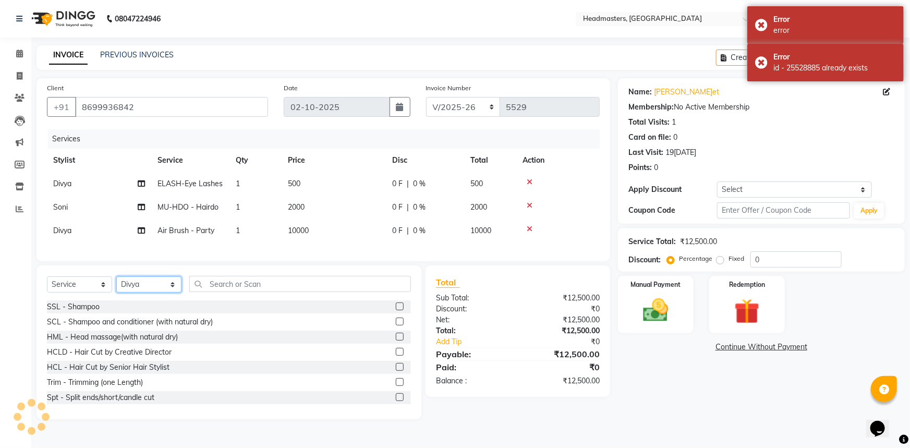
select select "60877"
click at [160, 289] on select "Select Stylist Afia [PERSON_NAME]r[PERSON_NAME]u[PERSON_NAME]R [PERSON_NAME] He…" at bounding box center [148, 284] width 65 height 16
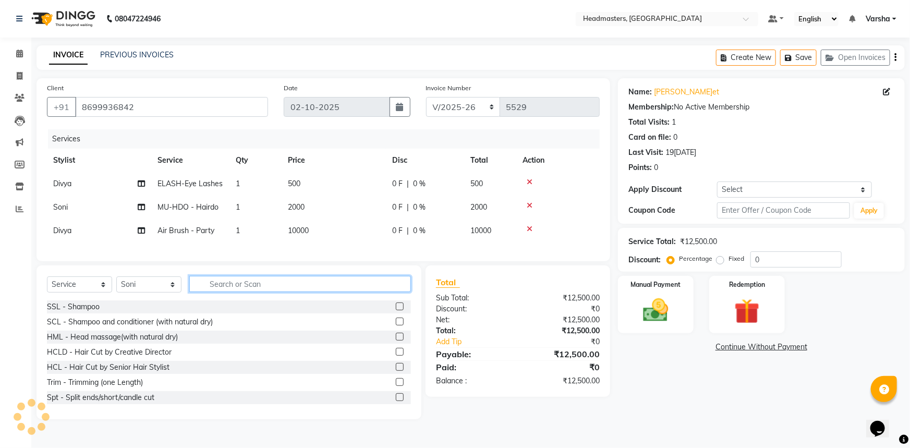
click at [215, 291] on input "text" at bounding box center [300, 284] width 222 height 16
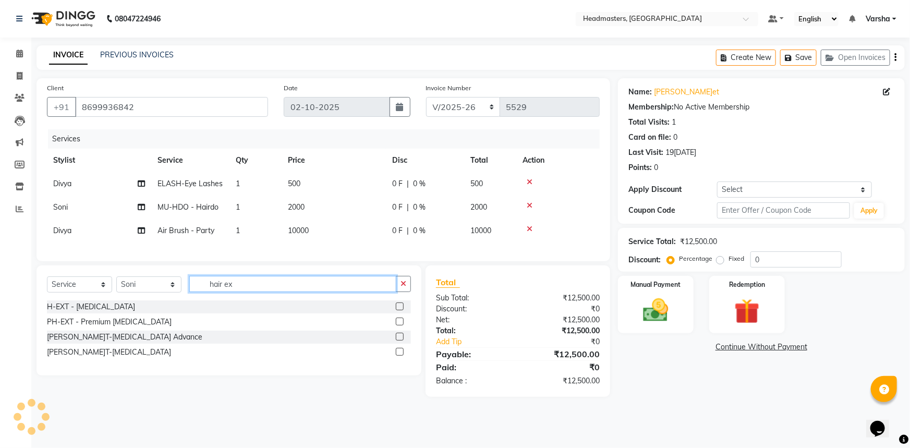
type input "hair ex"
click at [399, 356] on label at bounding box center [400, 352] width 8 height 8
click at [399, 356] on input "checkbox" at bounding box center [399, 352] width 7 height 7
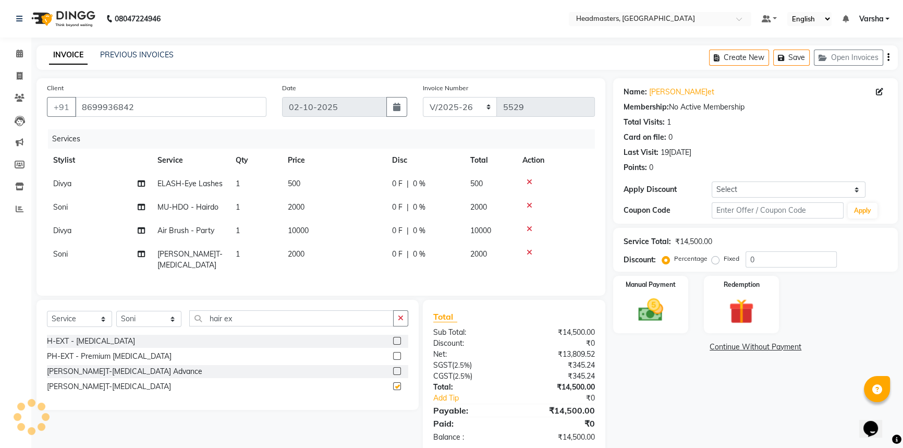
checkbox input "false"
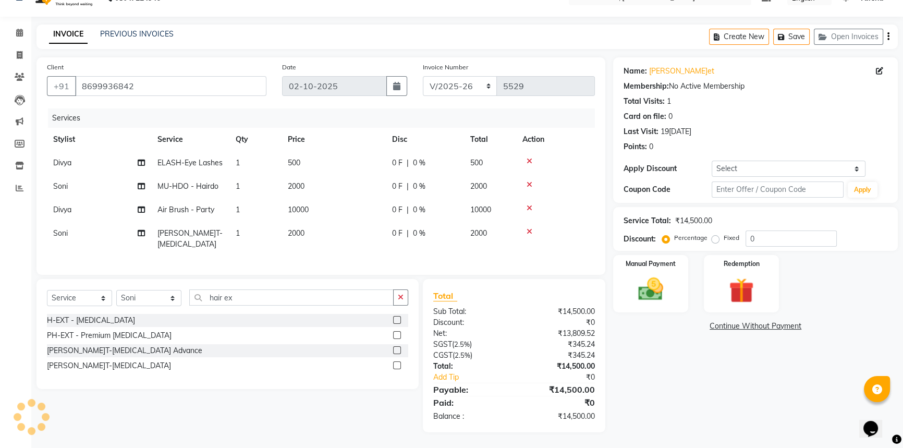
click at [402, 237] on td "0 F | 0 %" at bounding box center [425, 239] width 78 height 34
select select "60877"
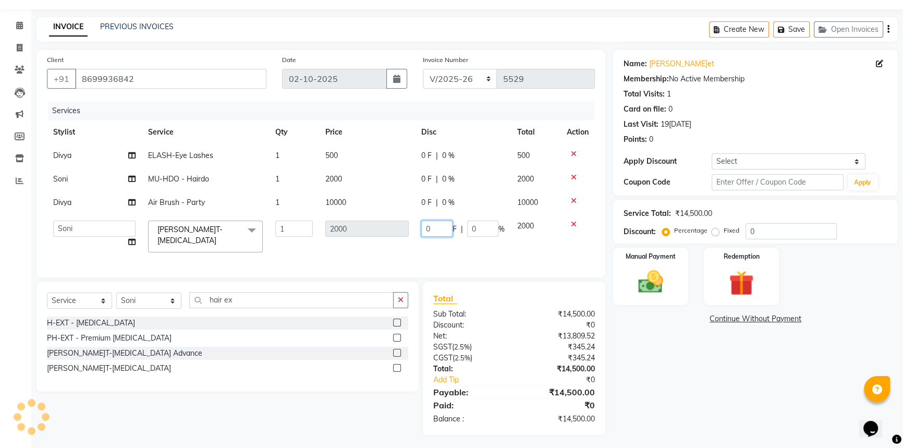
click at [430, 224] on input "0" at bounding box center [436, 229] width 31 height 16
type input "0500"
click at [396, 196] on tr "Divya Air Brush - Party 1 10000 0 F | 0 % 10000" at bounding box center [321, 202] width 548 height 23
click at [415, 196] on td "0 F | 0 %" at bounding box center [463, 202] width 96 height 23
select select "60883"
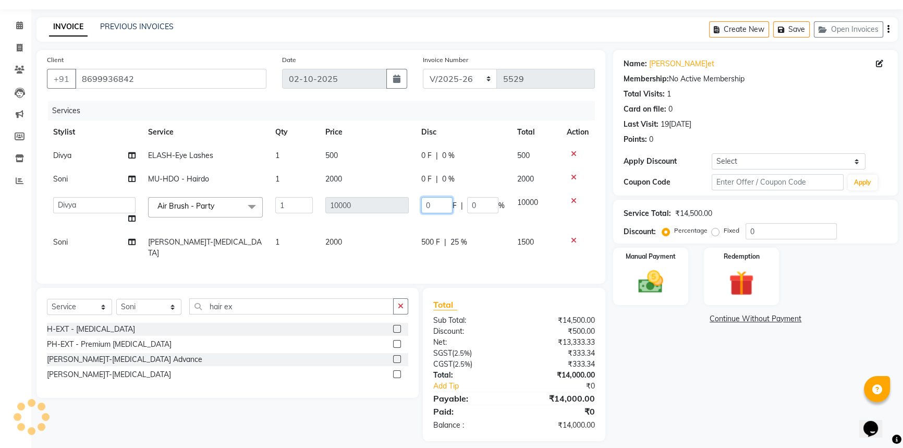
click at [426, 209] on input "0" at bounding box center [436, 205] width 31 height 16
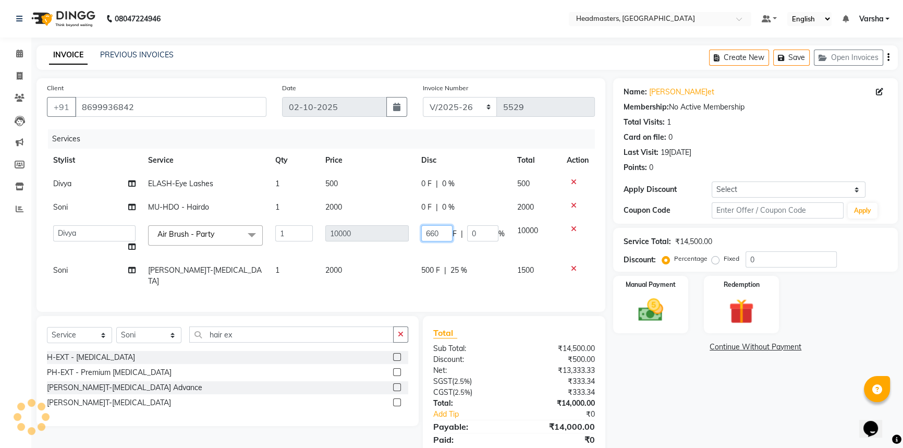
type input "6600"
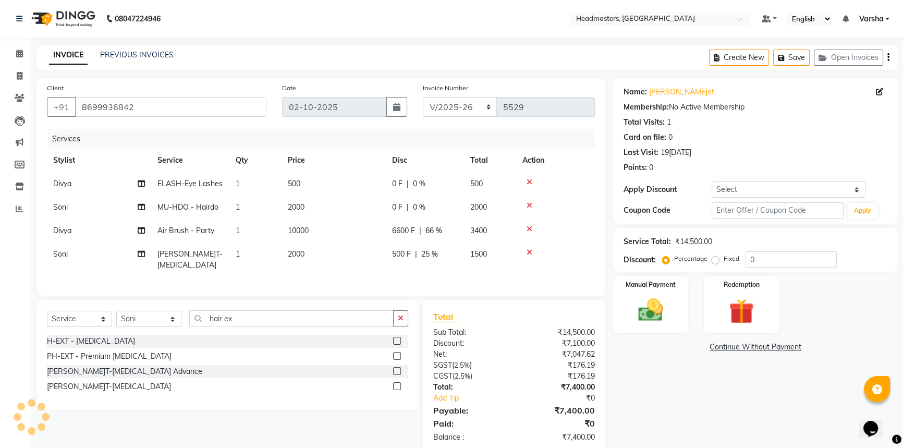
click at [294, 210] on tr "Soni MU-HDO - Hairdo 1 2000 0 F | 0 % 2000" at bounding box center [321, 207] width 548 height 23
click at [294, 210] on span "2000" at bounding box center [296, 206] width 17 height 9
select select "60877"
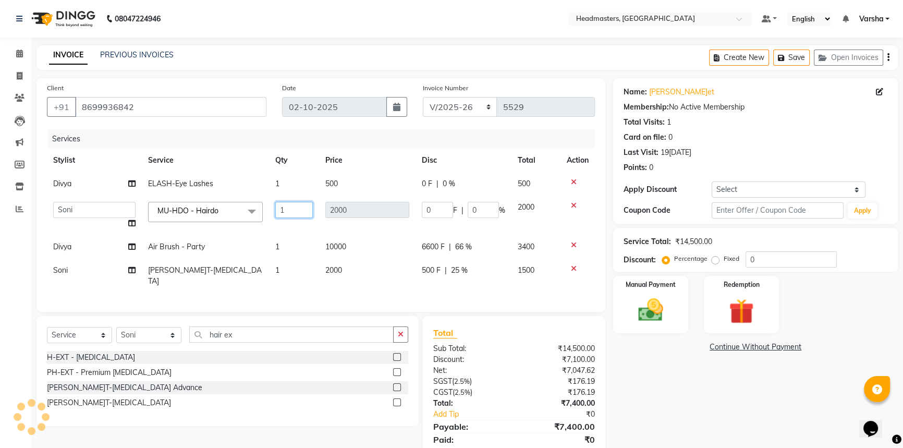
click at [286, 209] on input "1" at bounding box center [294, 210] width 38 height 16
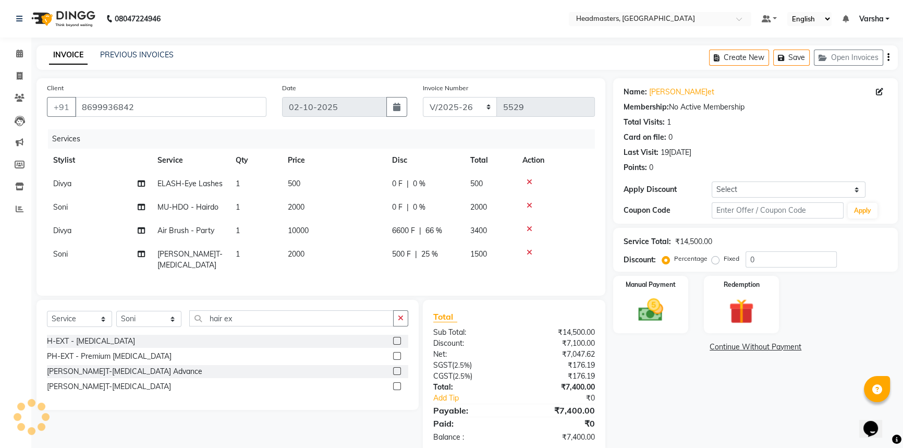
click at [421, 210] on span "0 %" at bounding box center [419, 207] width 13 height 11
click at [421, 210] on td "0 F | 0 %" at bounding box center [425, 207] width 78 height 23
select select "60877"
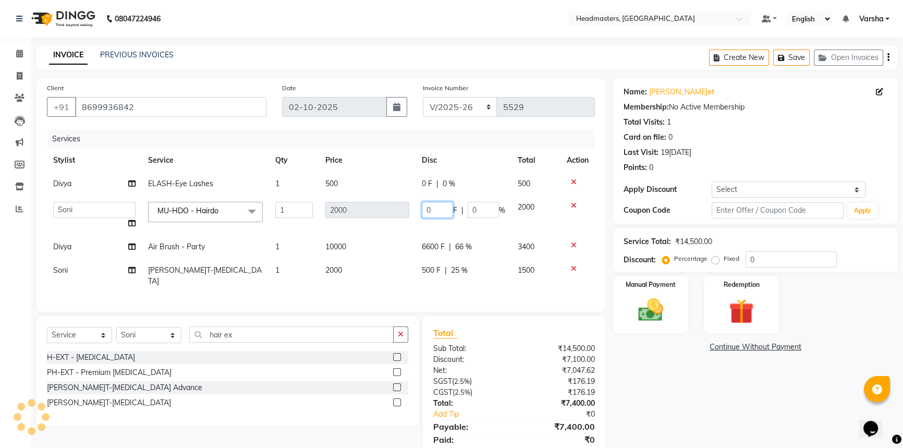
click at [428, 206] on input "0" at bounding box center [437, 210] width 31 height 16
type input "900"
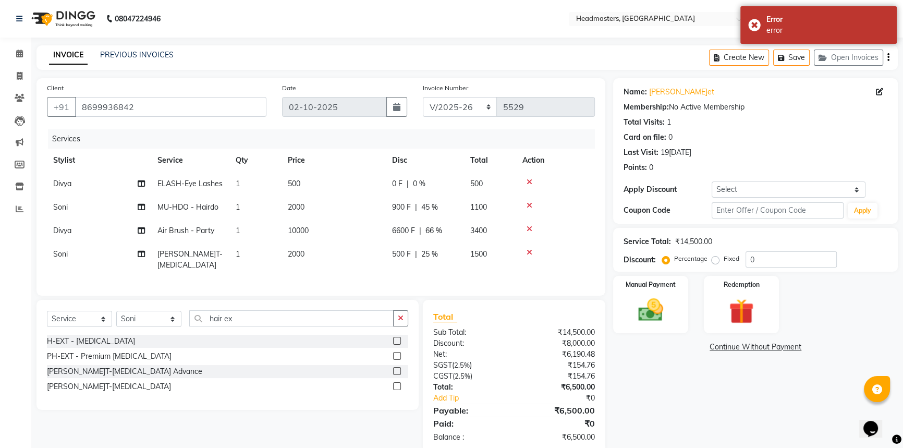
click at [422, 179] on div "0 F | 0 %" at bounding box center [425, 183] width 66 height 11
select select "60883"
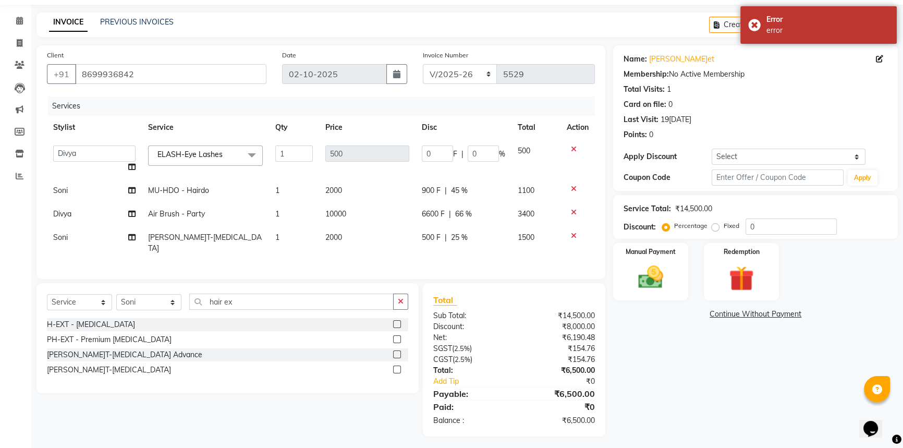
scroll to position [33, 0]
click at [257, 298] on input "hair ex" at bounding box center [291, 301] width 204 height 16
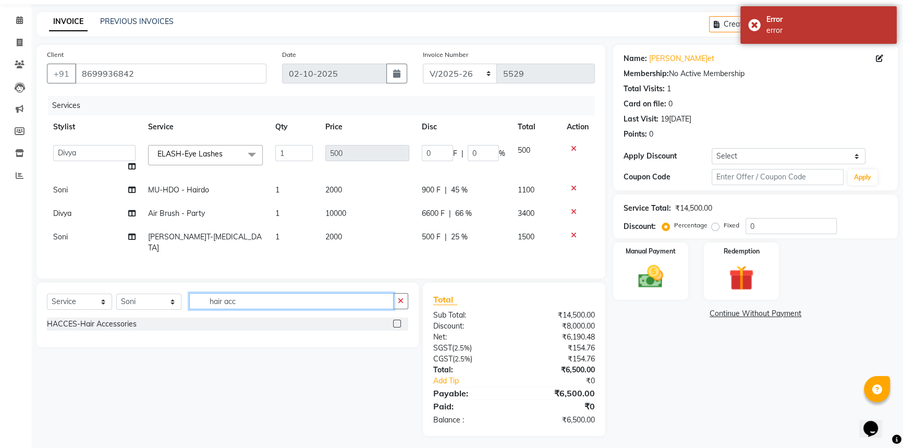
type input "hair acc"
click at [397, 321] on label at bounding box center [397, 324] width 8 height 8
click at [397, 321] on input "checkbox" at bounding box center [396, 324] width 7 height 7
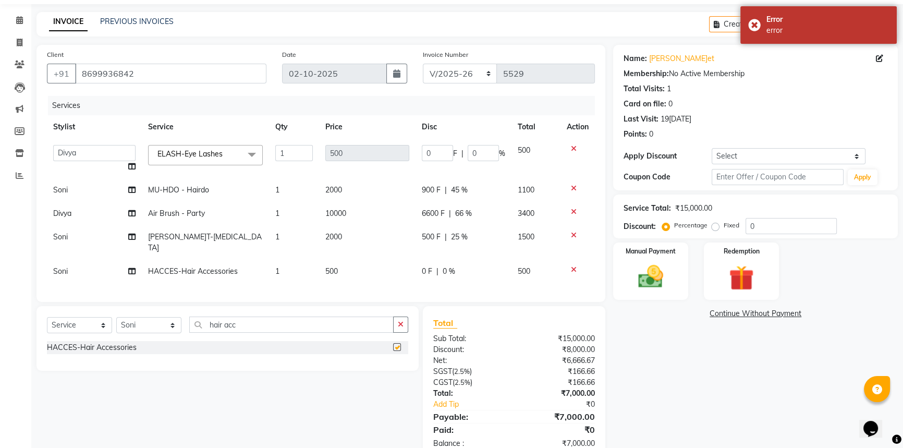
checkbox input "false"
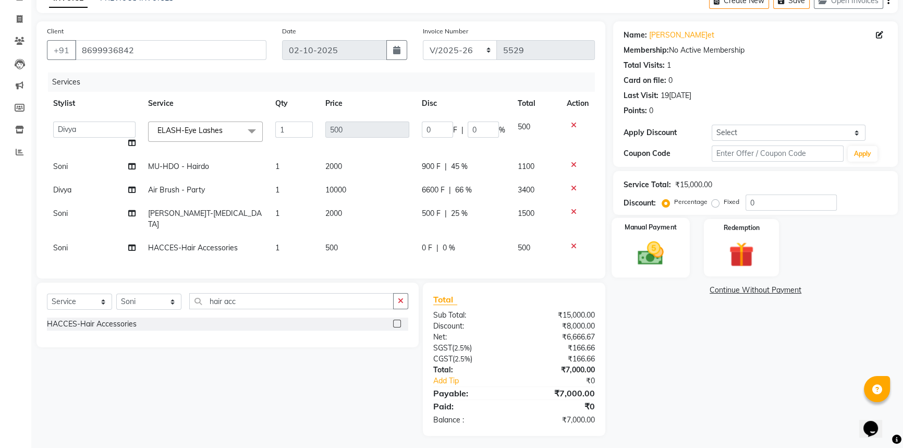
drag, startPoint x: 700, startPoint y: 239, endPoint x: 673, endPoint y: 250, distance: 29.5
click at [700, 240] on div "Manual Payment Redemption" at bounding box center [756, 247] width 300 height 57
click at [690, 247] on div "Manual Payment Redemption" at bounding box center [756, 247] width 300 height 57
click at [657, 256] on img at bounding box center [651, 253] width 42 height 30
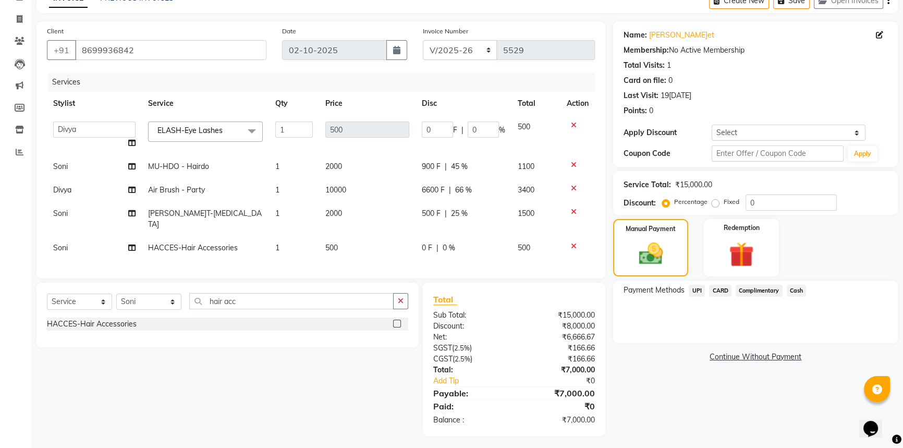
click at [799, 292] on span "Cash" at bounding box center [797, 291] width 20 height 12
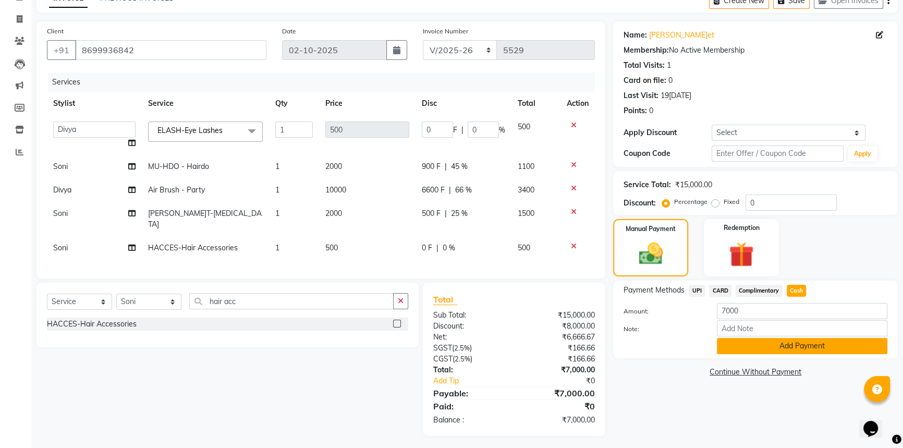
click at [821, 348] on button "Add Payment" at bounding box center [802, 346] width 171 height 16
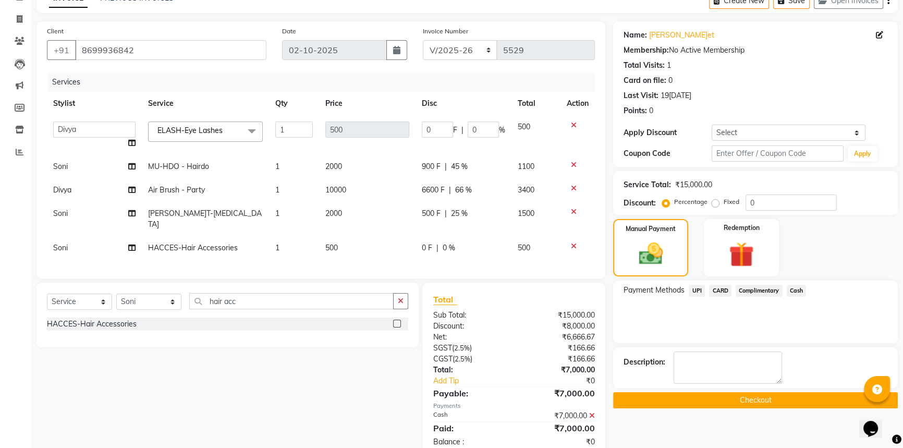
scroll to position [78, 0]
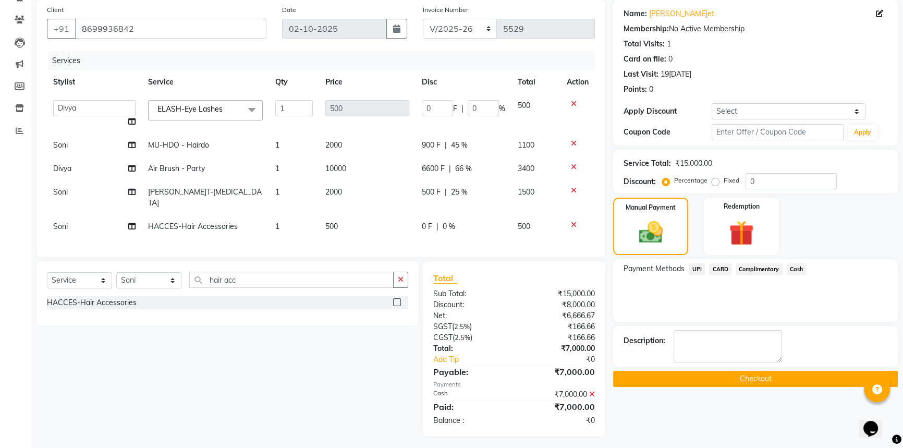
click at [818, 374] on button "Checkout" at bounding box center [755, 379] width 285 height 16
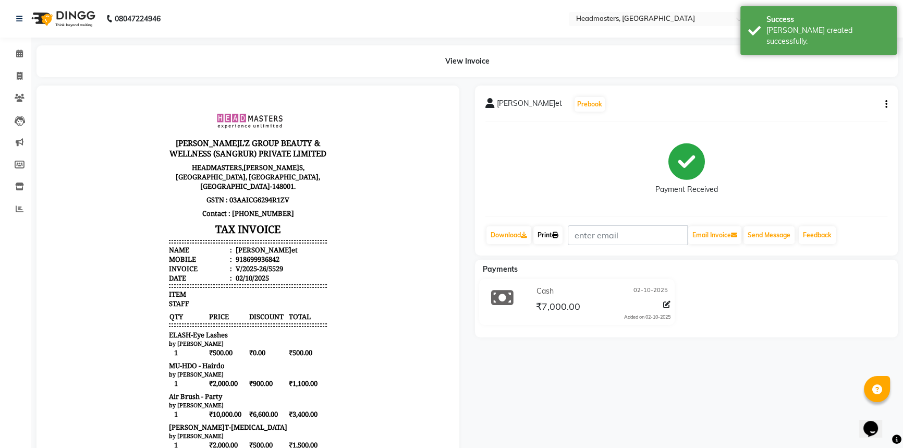
click at [547, 227] on link "Print" at bounding box center [548, 235] width 29 height 18
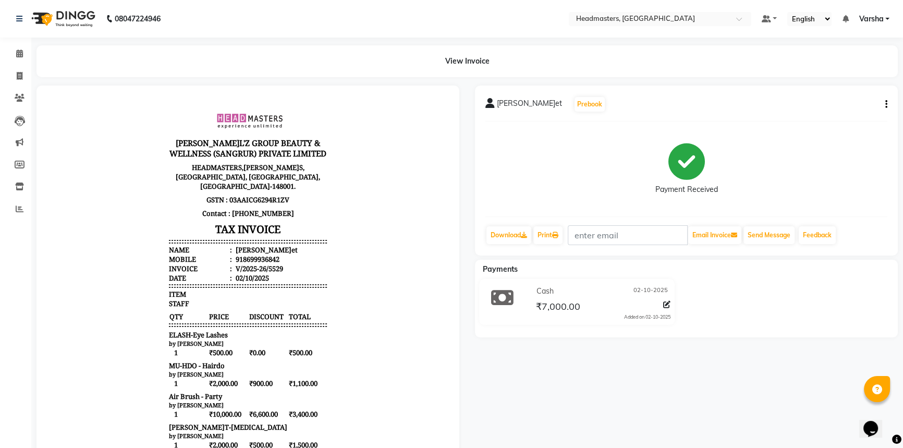
click at [673, 398] on div "[PERSON_NAME]t Prebook Payment Received Download Print Email Invoice Send Messa…" at bounding box center [686, 336] width 439 height 500
click at [542, 239] on link "Print" at bounding box center [548, 235] width 29 height 18
click at [17, 57] on span at bounding box center [19, 54] width 18 height 12
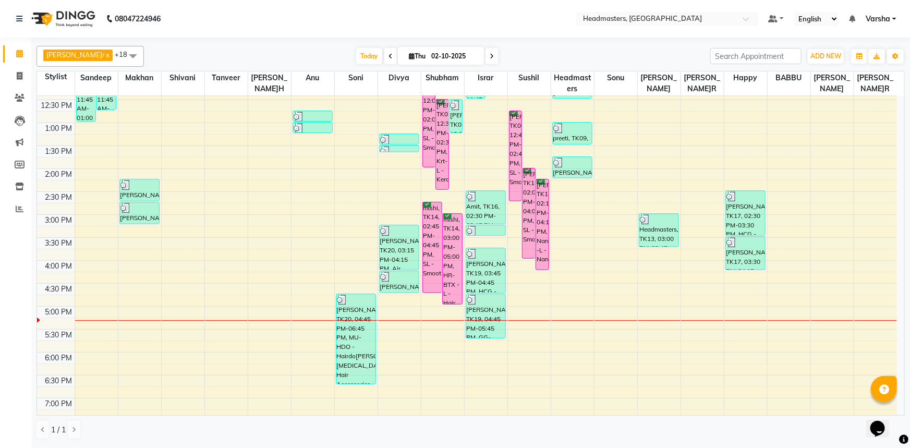
scroll to position [84, 0]
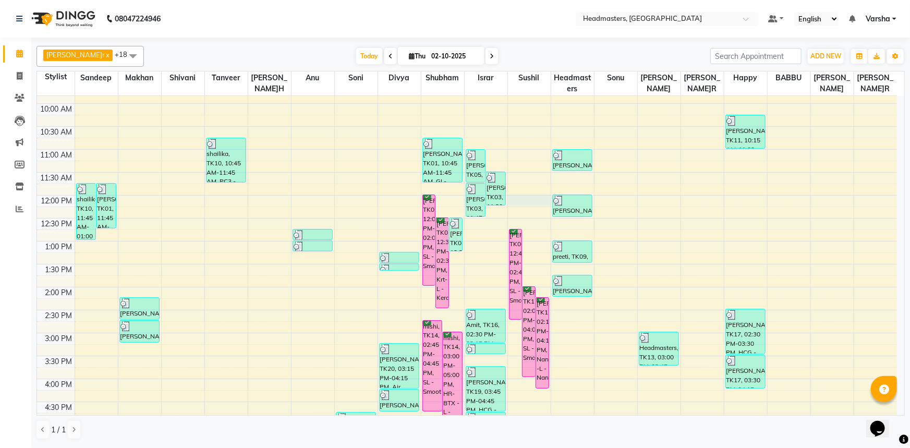
click at [537, 203] on div "8:00 AM 8:30 AM 9:00 AM 9:30 AM 10:00 AM 10:30 AM 11:00 AM 11:30 AM 12:00 PM 12…" at bounding box center [467, 310] width 860 height 596
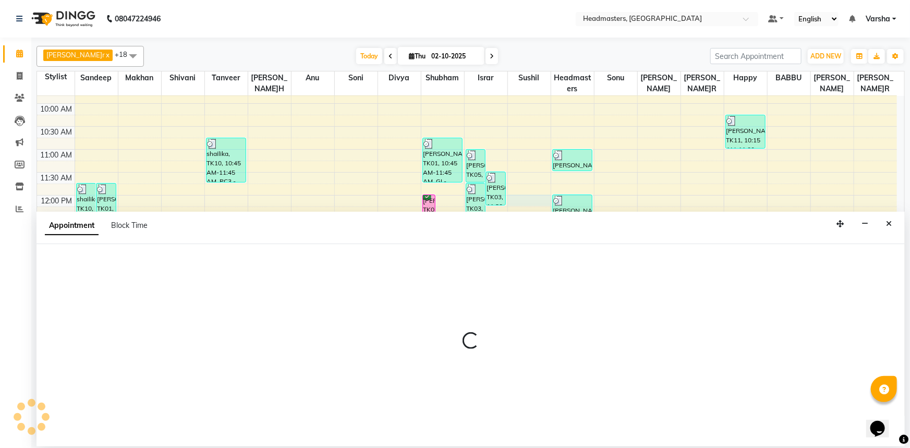
select select "60892"
select select "720"
select select "tentative"
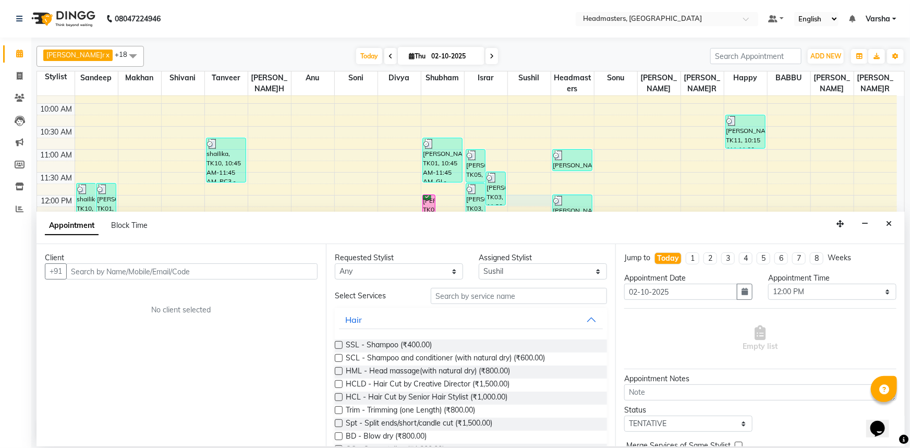
click at [99, 278] on input "text" at bounding box center [191, 271] width 251 height 16
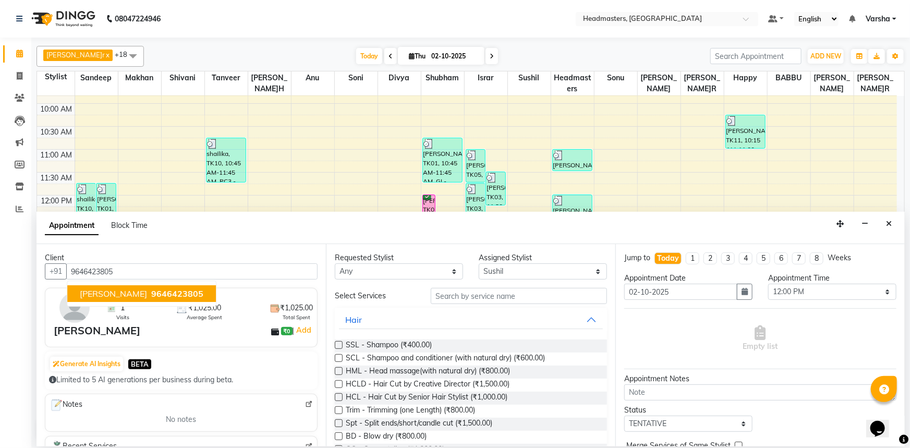
type input "9646423805"
click at [458, 290] on input "text" at bounding box center [519, 296] width 176 height 16
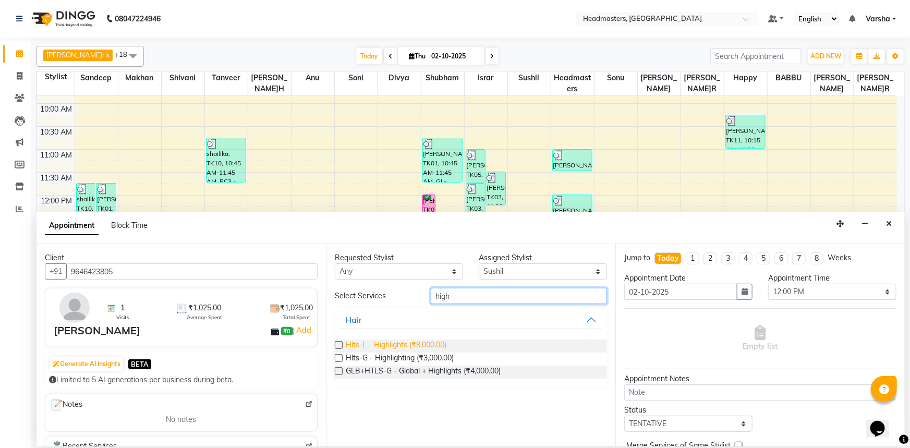
type input "high"
click at [420, 341] on span "Hlts-L - Highlights (₹8,000.00)" at bounding box center [396, 346] width 101 height 13
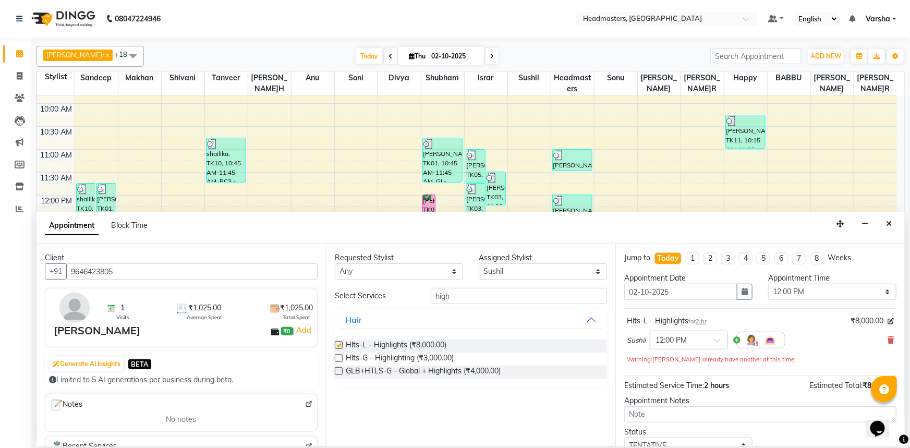
checkbox input "false"
click at [461, 297] on input "high" at bounding box center [519, 296] width 176 height 16
type input "h"
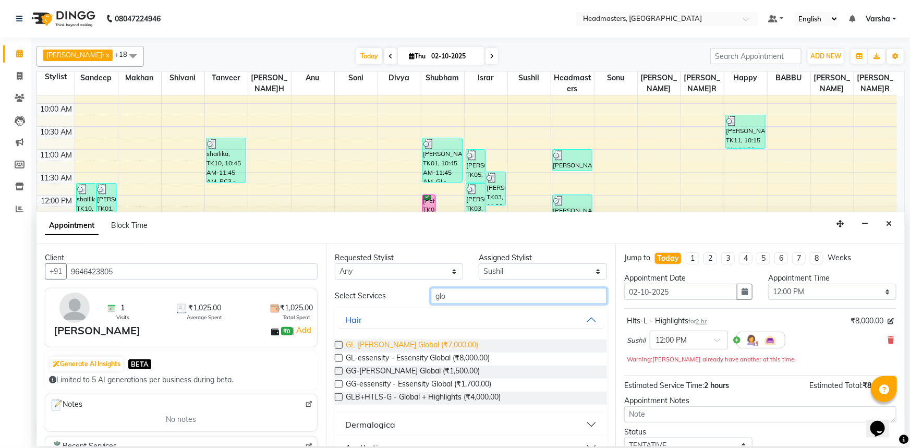
type input "glo"
click at [433, 342] on span "GL-[PERSON_NAME] Global (₹7,000.00)" at bounding box center [412, 346] width 132 height 13
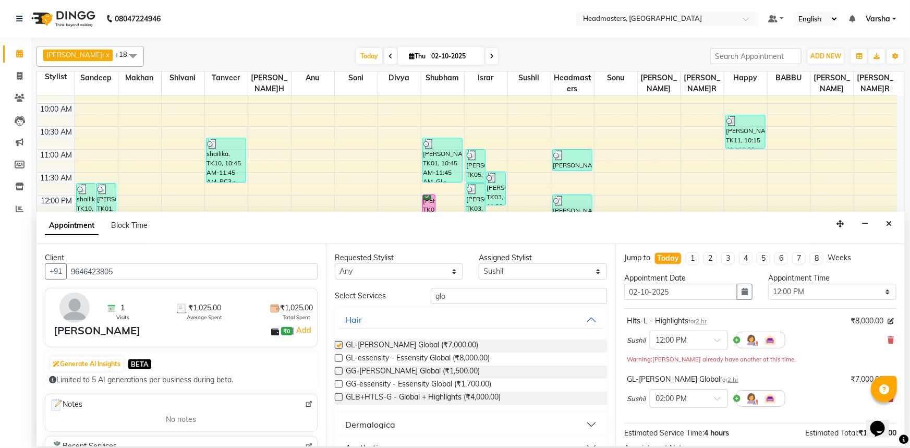
checkbox input "false"
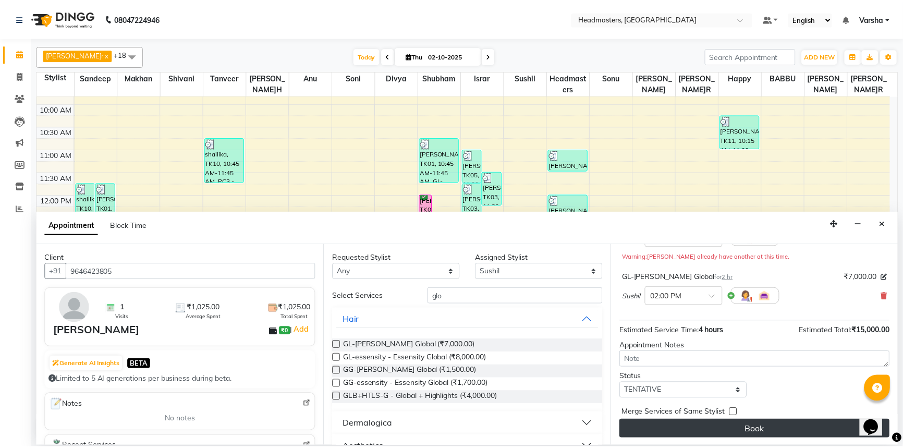
scroll to position [103, 0]
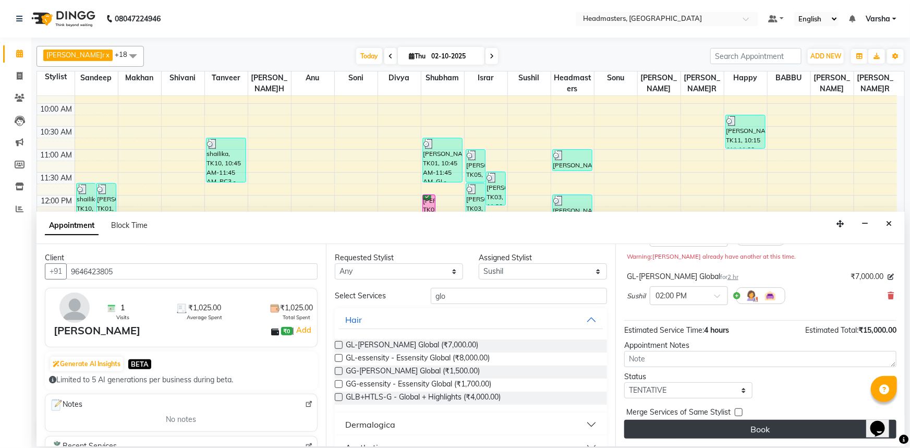
click at [719, 427] on button "Book" at bounding box center [760, 429] width 272 height 19
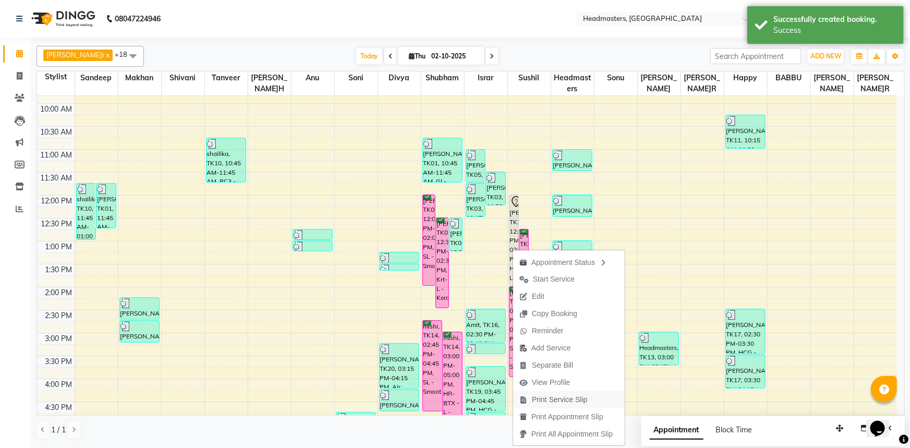
click at [558, 396] on span "Print Service Slip" at bounding box center [560, 399] width 56 height 11
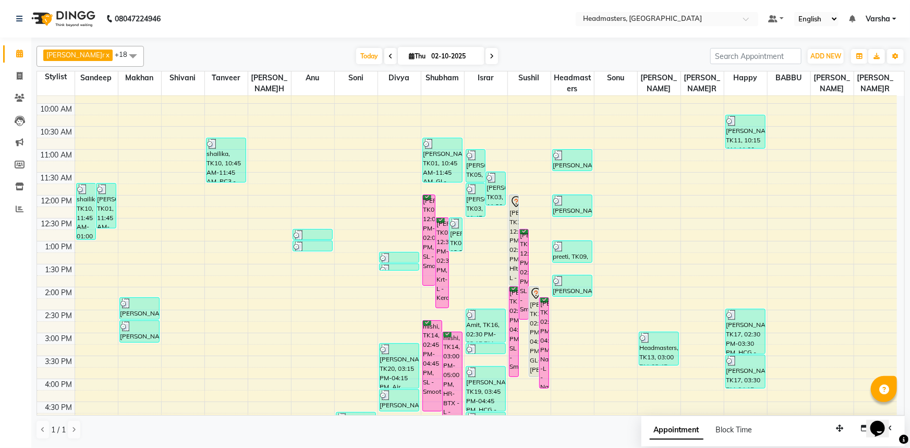
click at [796, 1] on nav "08047224946 Select Location × Headmasters, Sangrur Default Panel My Panel Engli…" at bounding box center [455, 19] width 910 height 38
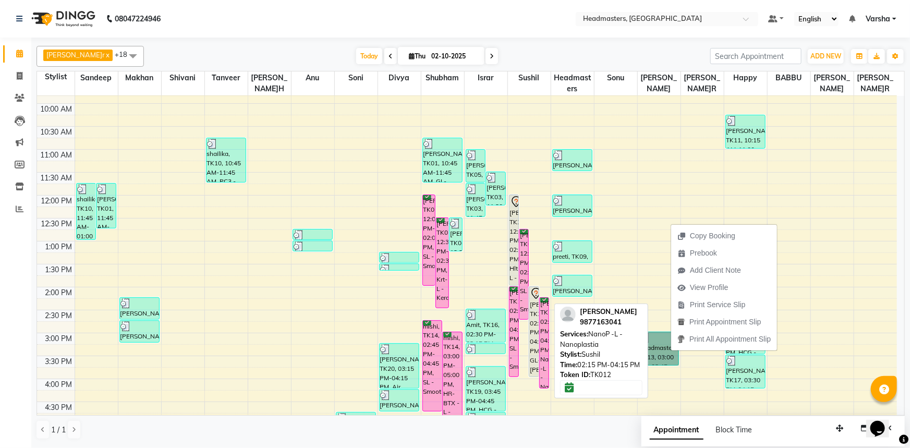
click at [545, 312] on div "[PERSON_NAME]r, TK12, 02:15 PM-04:15 PM, NanoP -L - Nanoplastia" at bounding box center [544, 343] width 9 height 90
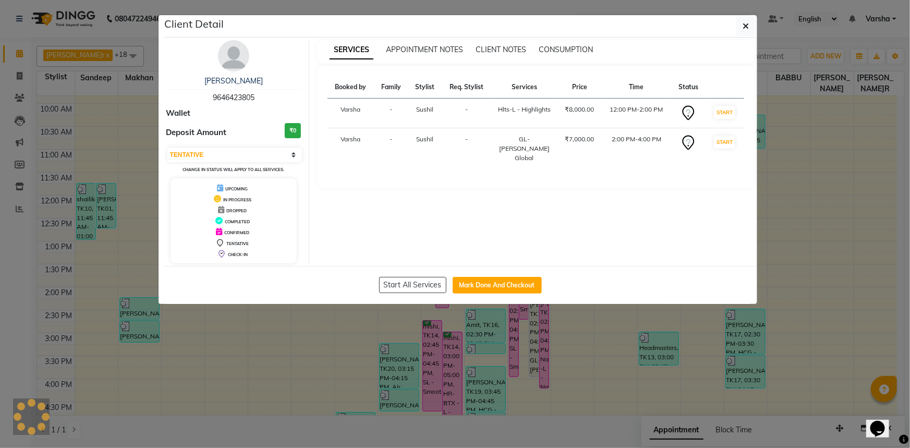
select select "6"
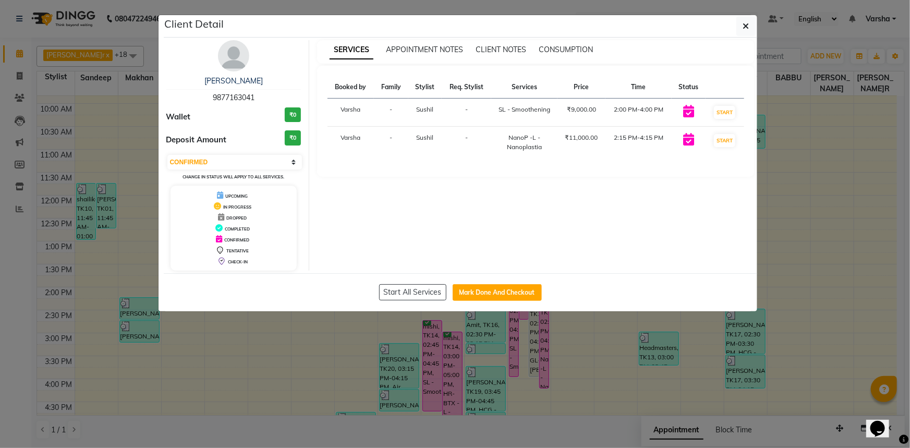
click at [492, 281] on div "Start All Services Mark Done And Checkout" at bounding box center [461, 292] width 594 height 38
click at [494, 291] on button "Mark Done And Checkout" at bounding box center [497, 292] width 89 height 17
select select "service"
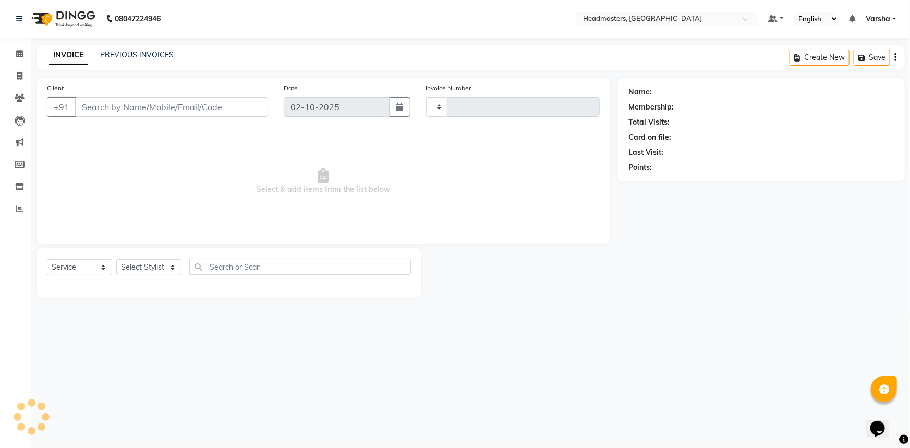
type input "5530"
select select "7140"
type input "9877163041"
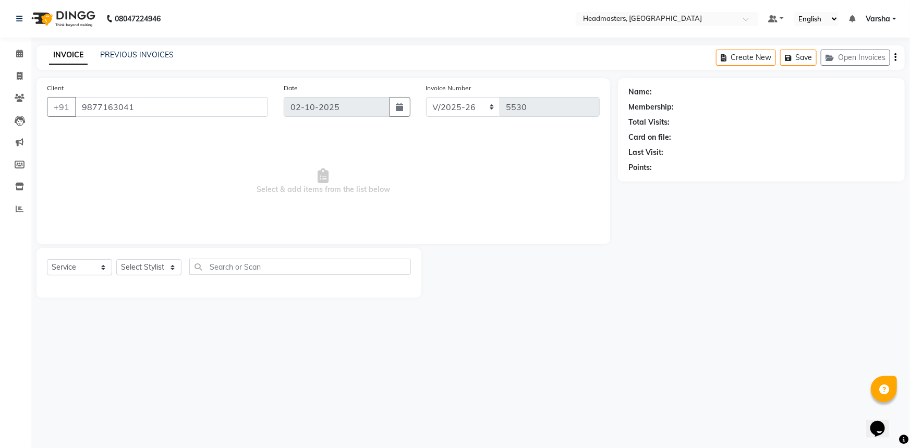
select select "60892"
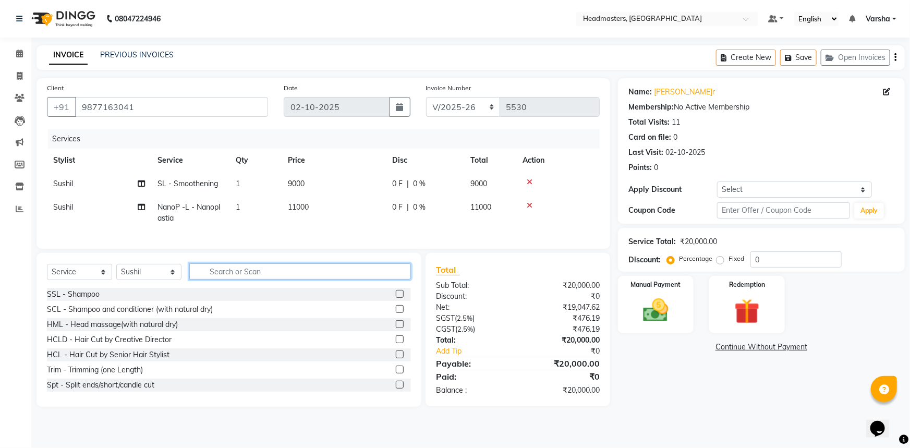
click at [211, 280] on input "text" at bounding box center [300, 271] width 222 height 16
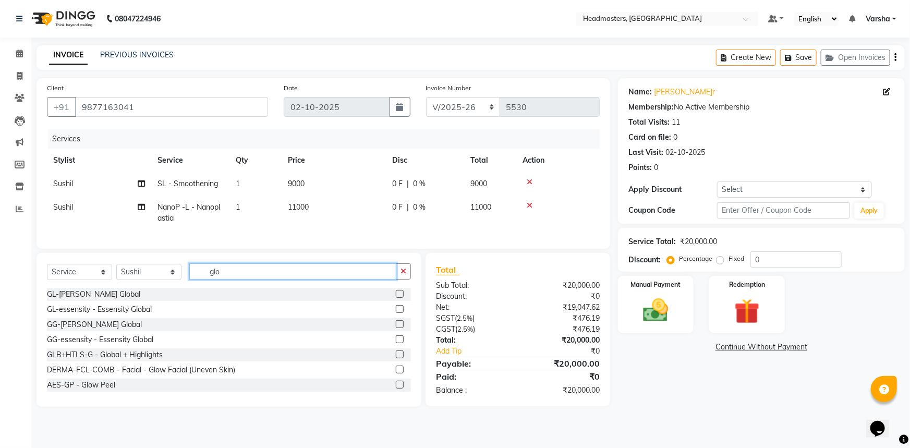
type input "glo"
click at [396, 298] on label at bounding box center [400, 294] width 8 height 8
click at [396, 298] on input "checkbox" at bounding box center [399, 294] width 7 height 7
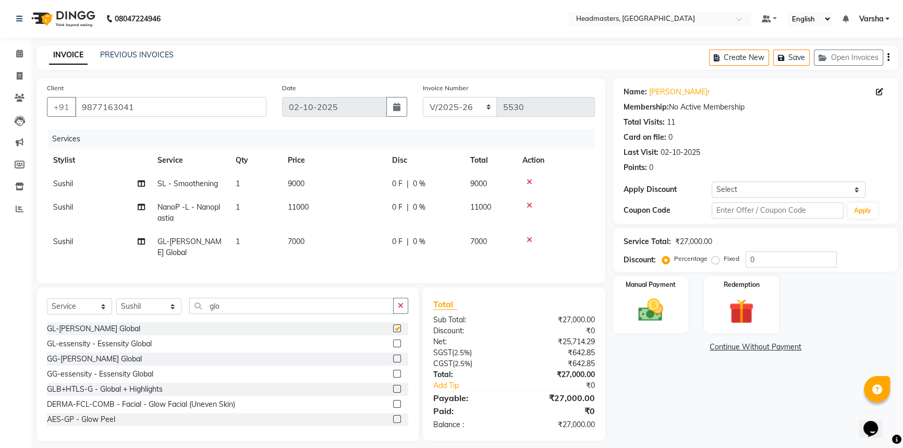
checkbox input "false"
click at [428, 186] on div "0 F | 0 %" at bounding box center [425, 183] width 66 height 11
select select "60892"
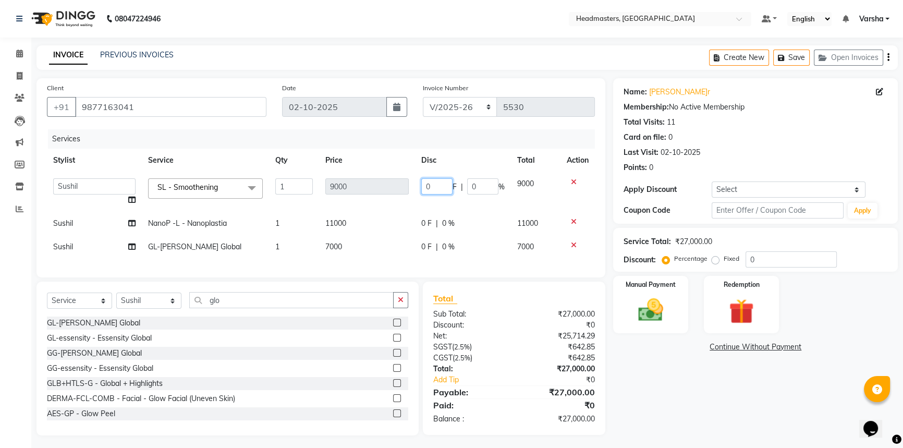
click at [428, 185] on input "0" at bounding box center [436, 186] width 31 height 16
type input "05000"
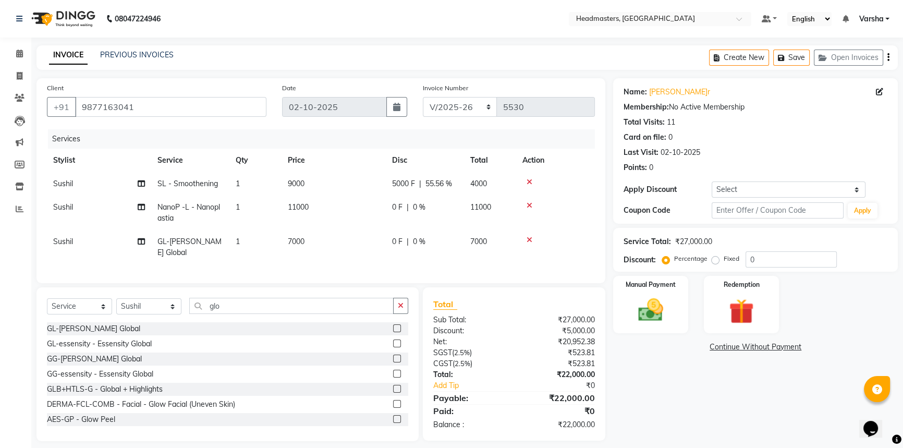
click at [431, 204] on tbody "Sushil SL - Smoothening 1 9000 5000 F | 55.56 % 4000 Sushil NanoP -L - Nanoplas…" at bounding box center [321, 218] width 548 height 92
click at [424, 210] on span "0 %" at bounding box center [419, 207] width 13 height 11
select select "60892"
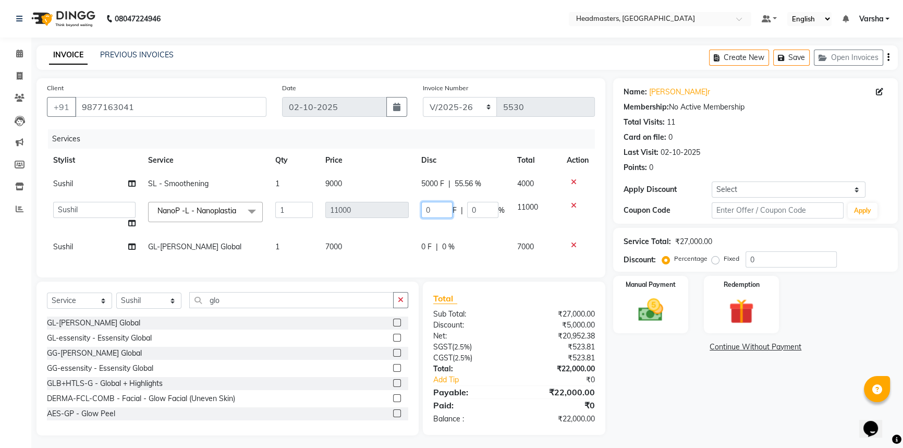
click at [423, 210] on input "0" at bounding box center [436, 210] width 31 height 16
type input "5500"
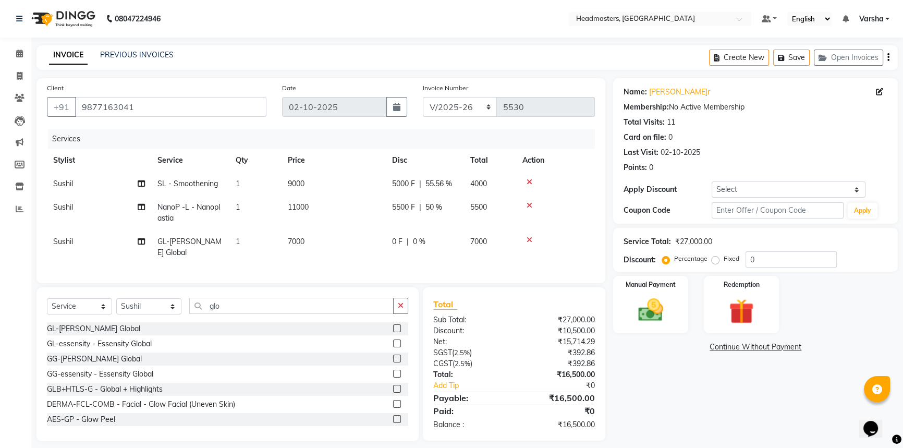
click at [412, 252] on tr "Sushil GL-[PERSON_NAME] Global 1 7000 0 F | 0 % 7000" at bounding box center [321, 247] width 548 height 34
click at [420, 239] on span "0 %" at bounding box center [419, 241] width 13 height 11
select select "60892"
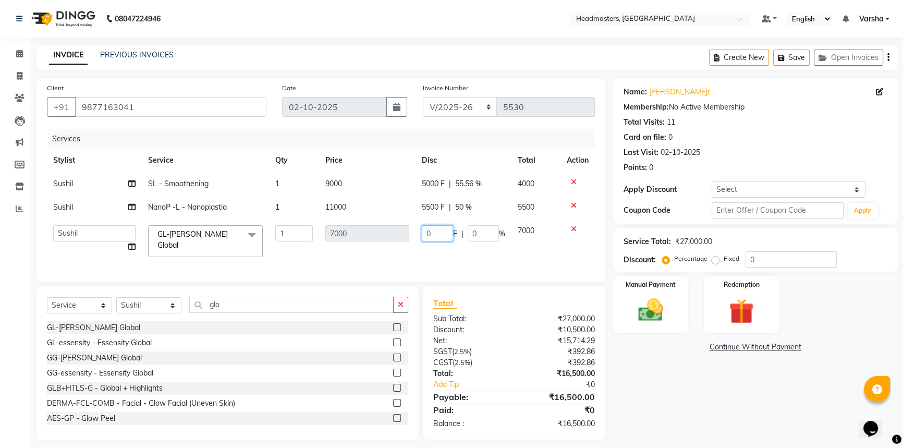
click at [423, 233] on input "0" at bounding box center [437, 233] width 31 height 16
type input "3000"
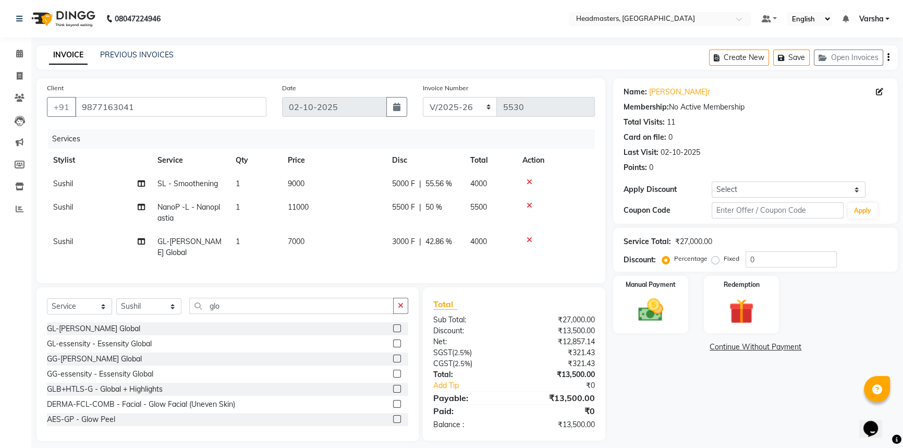
click at [399, 202] on tr "Sushil NanoP -L - Nanoplastia 1 11000 5500 F | 50 % 5500" at bounding box center [321, 213] width 548 height 34
click at [399, 237] on span "3000 F" at bounding box center [403, 241] width 23 height 11
select select "60892"
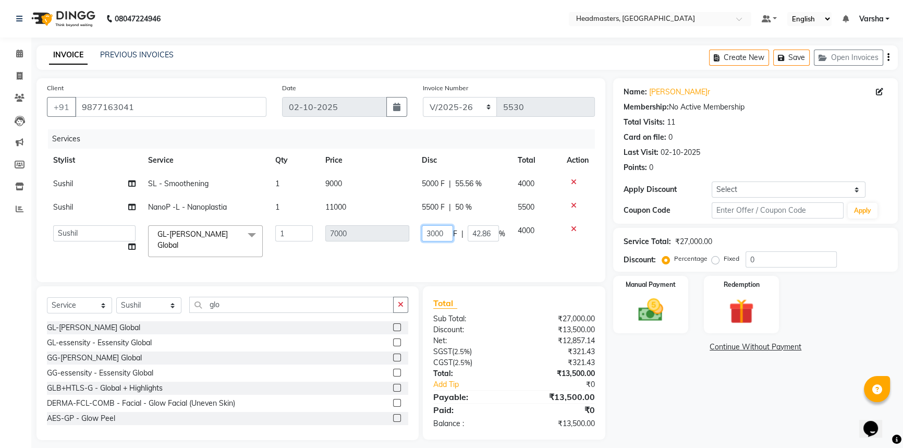
click at [432, 236] on input "3000" at bounding box center [437, 233] width 31 height 16
type input "3500"
click at [502, 208] on tr "Sushil NanoP -L - Nanoplastia 1 11000 5500 F | 50 % 5500" at bounding box center [321, 207] width 548 height 23
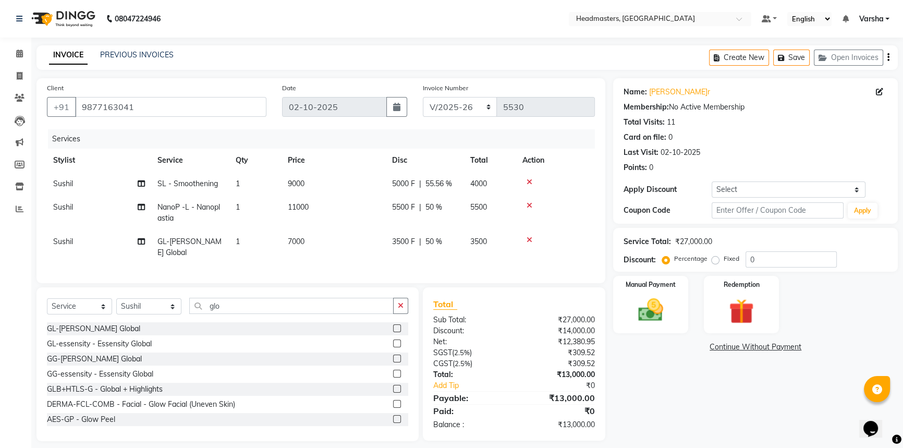
click at [398, 188] on span "5000 F" at bounding box center [403, 183] width 23 height 11
select select "60892"
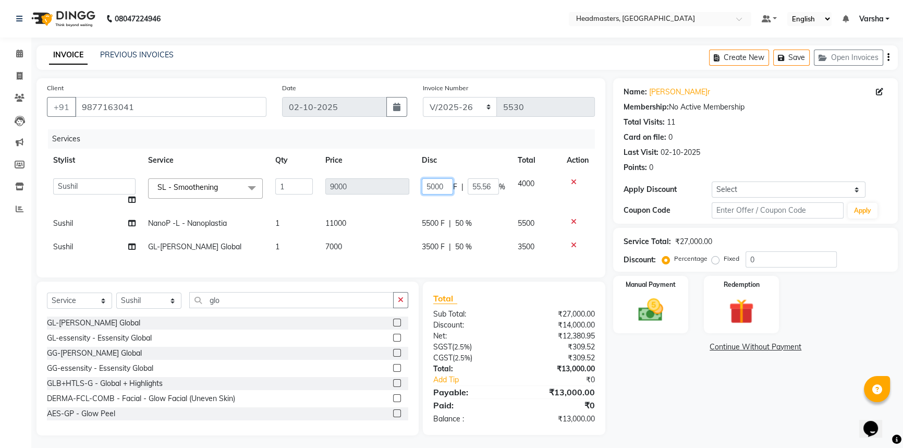
click at [428, 190] on input "5000" at bounding box center [437, 186] width 31 height 16
type input "5000"
click at [392, 228] on tr "Sushil NanoP -L - Nanoplastia 1 11000 5500 F | 50 % 5500" at bounding box center [321, 223] width 548 height 23
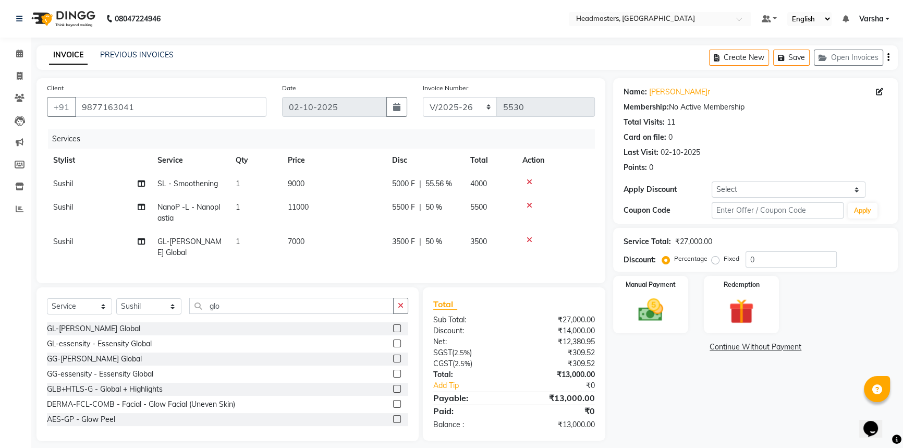
click at [393, 186] on span "5000 F" at bounding box center [403, 183] width 23 height 11
select select "60892"
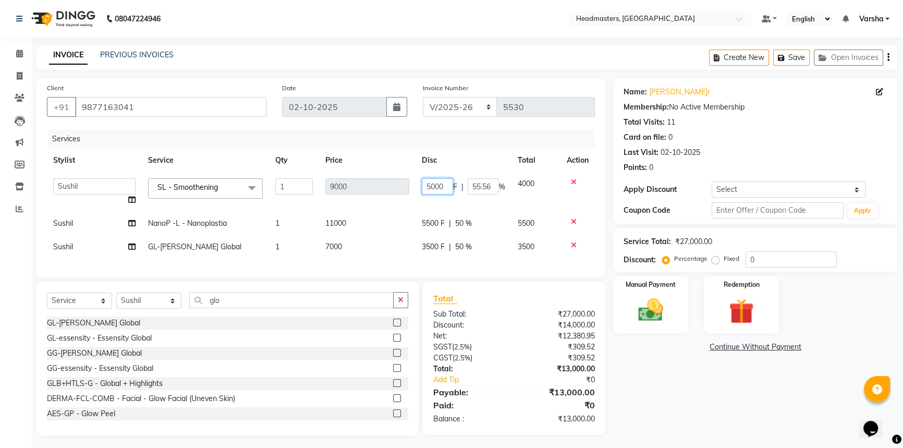
click at [430, 179] on input "5000" at bounding box center [437, 186] width 31 height 16
type input "6000"
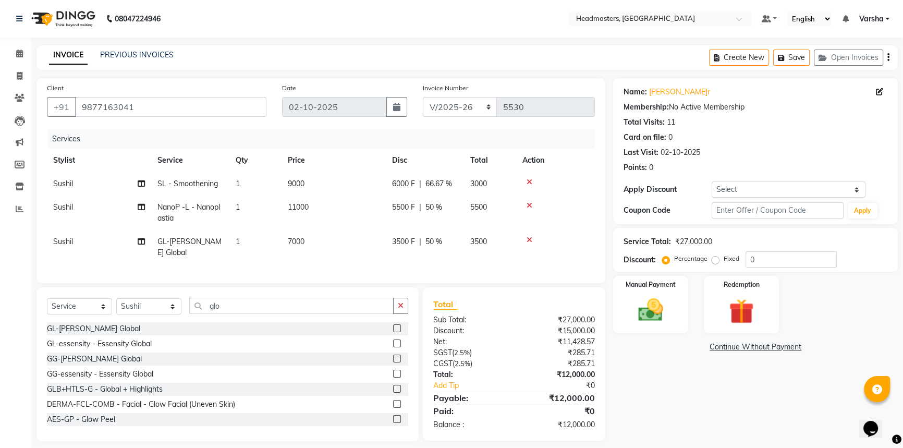
click at [670, 390] on div "Name:[PERSON_NAME]r Membership: No Active Membership Total Visits: 11 Card on f…" at bounding box center [759, 259] width 293 height 363
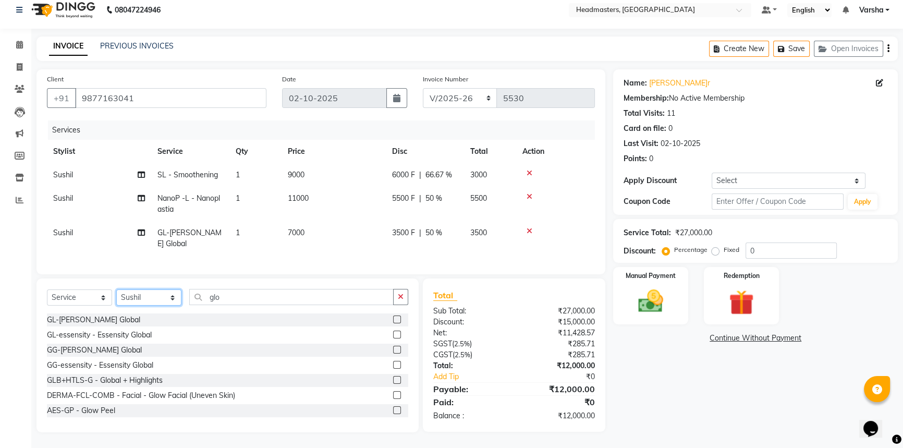
click at [147, 297] on select "Select Stylist Afia [PERSON_NAME]r[PERSON_NAME]u[PERSON_NAME]R [PERSON_NAME] He…" at bounding box center [148, 298] width 65 height 16
select select "60885"
click at [116, 290] on select "Select Stylist Afia [PERSON_NAME]r[PERSON_NAME]u[PERSON_NAME]R [PERSON_NAME] He…" at bounding box center [148, 298] width 65 height 16
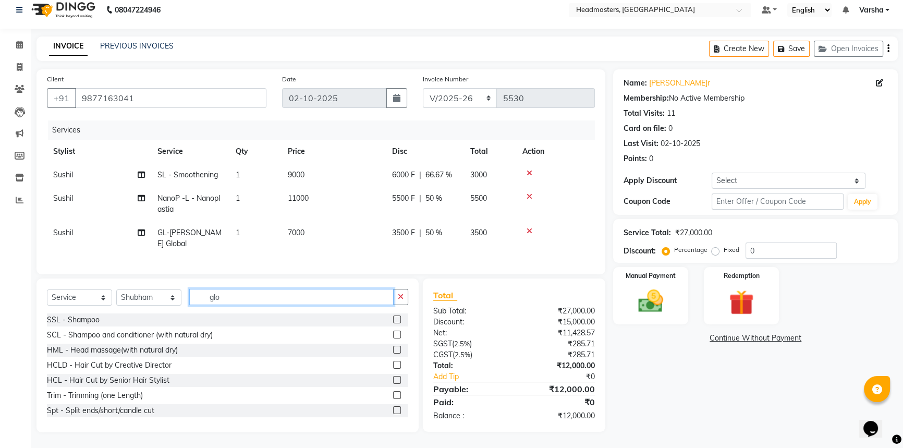
click at [271, 298] on input "glo" at bounding box center [291, 297] width 204 height 16
type input "g"
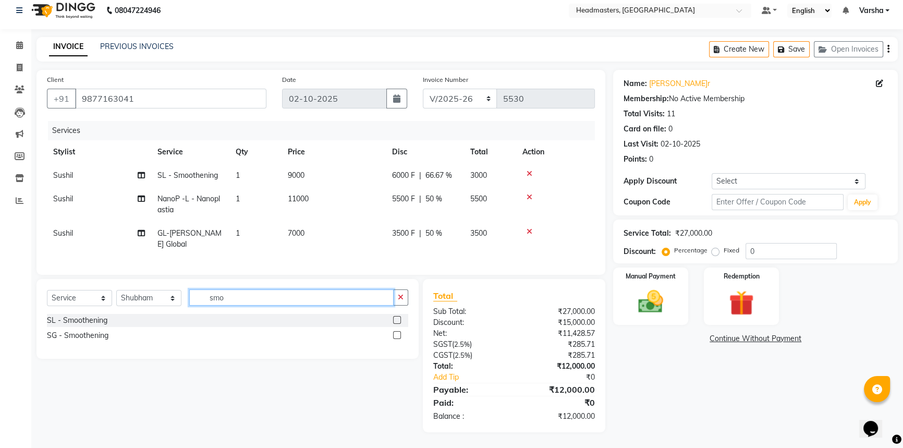
type input "smo"
click at [395, 318] on label at bounding box center [397, 320] width 8 height 8
click at [395, 318] on input "checkbox" at bounding box center [396, 320] width 7 height 7
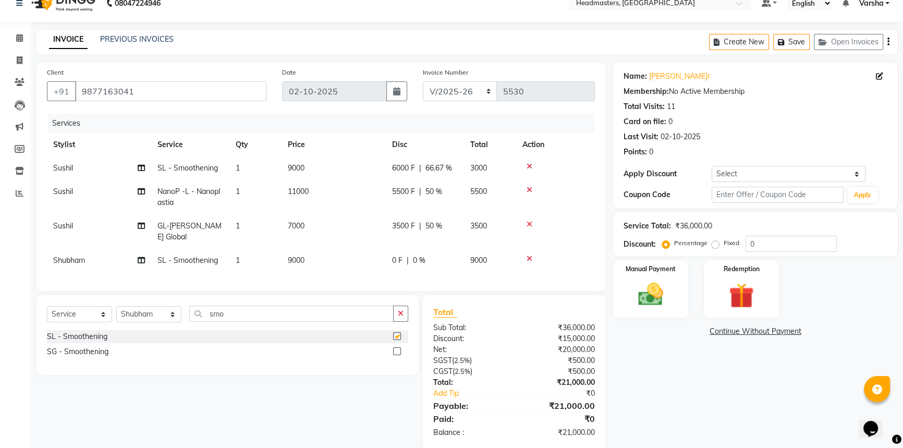
checkbox input "false"
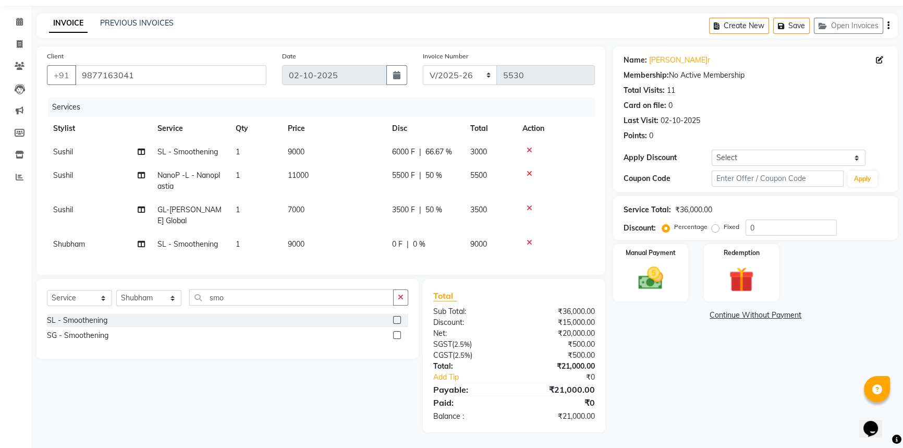
click at [403, 239] on div "0 F | 0 %" at bounding box center [425, 244] width 66 height 11
select select "60885"
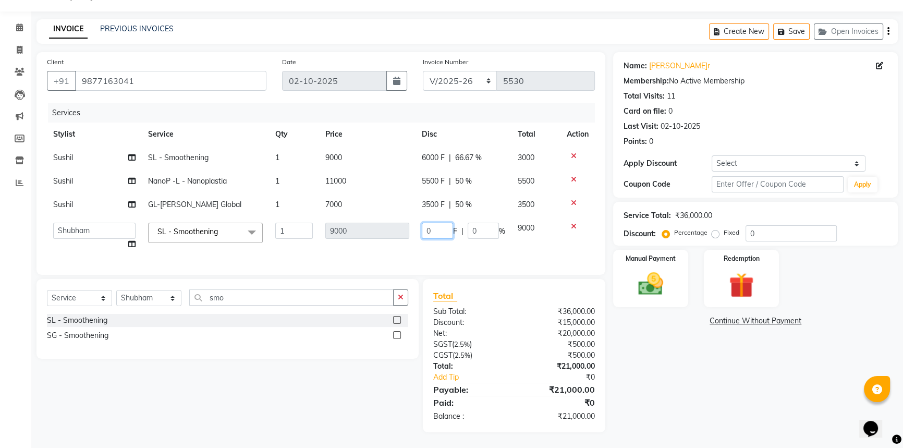
click at [431, 223] on input "0" at bounding box center [437, 231] width 31 height 16
type input "05500"
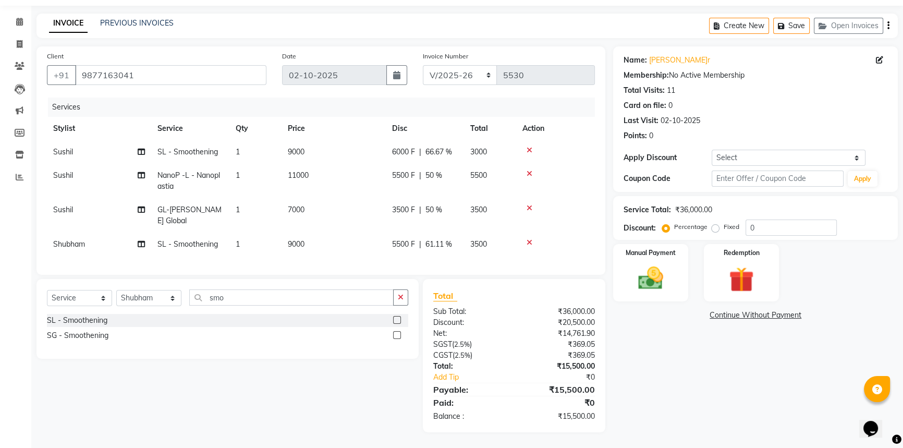
click at [627, 368] on div "Name:[PERSON_NAME]r Membership: No Active Membership Total Visits: 11 Card on f…" at bounding box center [759, 239] width 293 height 386
click at [163, 292] on select "Select Stylist Afia [PERSON_NAME]r[PERSON_NAME]u[PERSON_NAME]R [PERSON_NAME] He…" at bounding box center [148, 298] width 65 height 16
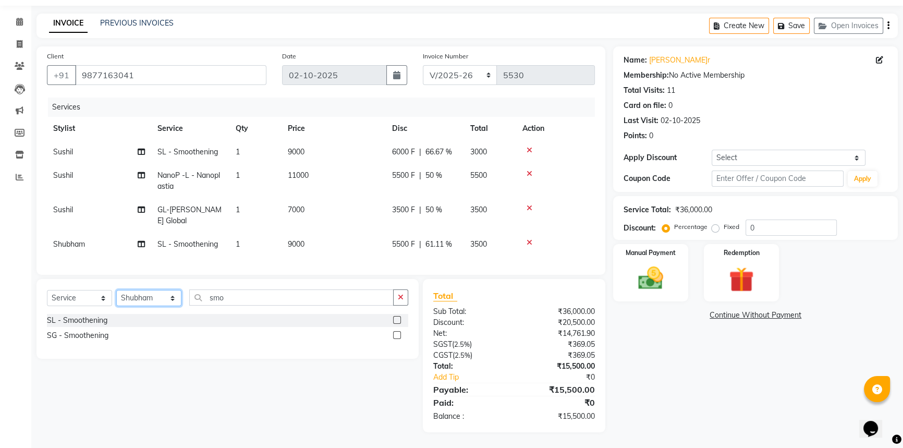
select select "60892"
click at [116, 290] on select "Select Stylist Afia [PERSON_NAME]r[PERSON_NAME]u[PERSON_NAME]R [PERSON_NAME] He…" at bounding box center [148, 298] width 65 height 16
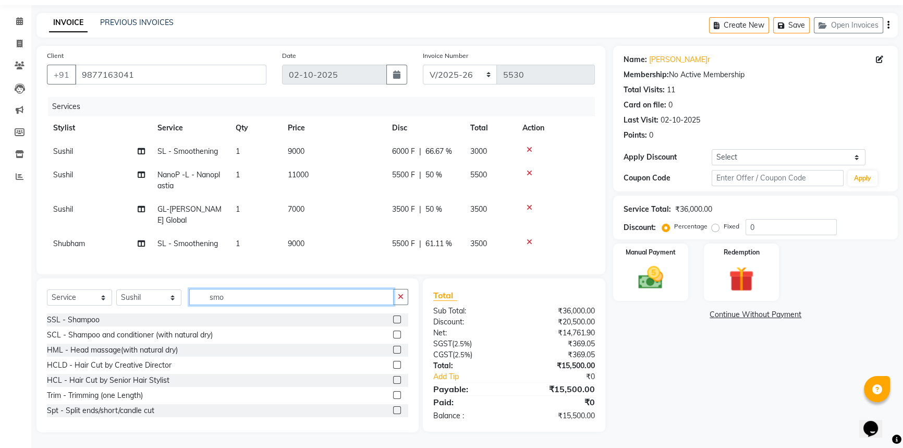
click at [231, 297] on input "smo" at bounding box center [291, 297] width 204 height 16
type input "s"
type input "m"
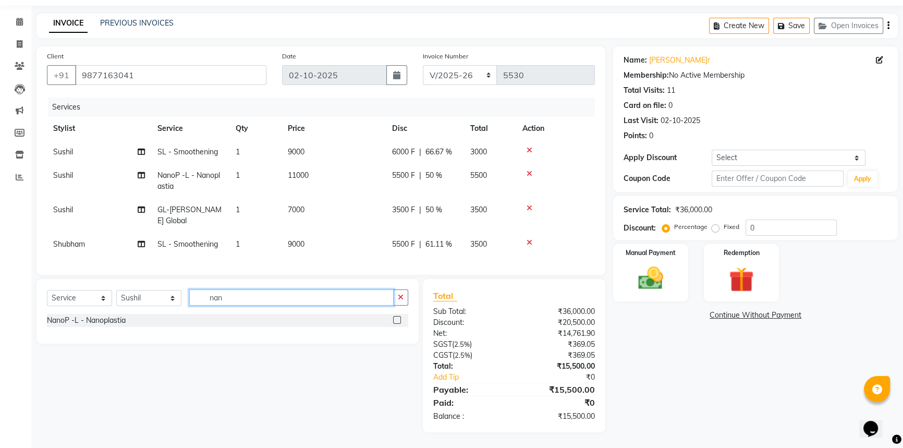
type input "nan"
click at [394, 321] on label at bounding box center [397, 320] width 8 height 8
click at [394, 321] on input "checkbox" at bounding box center [396, 320] width 7 height 7
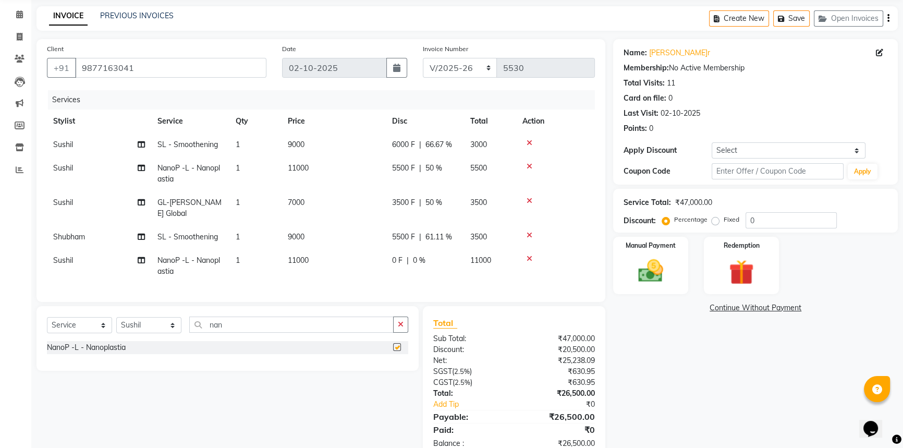
checkbox input "false"
click at [401, 264] on span "0 F" at bounding box center [397, 260] width 10 height 11
select select "60892"
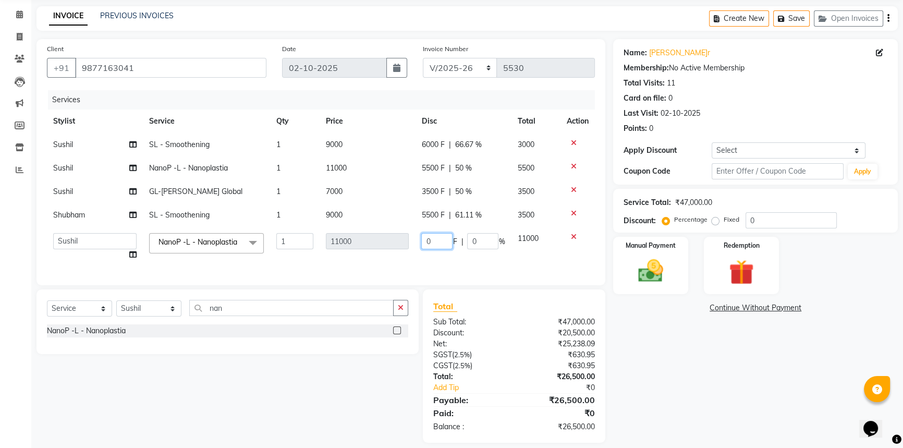
click at [426, 243] on input "0" at bounding box center [436, 241] width 31 height 16
type input "5500"
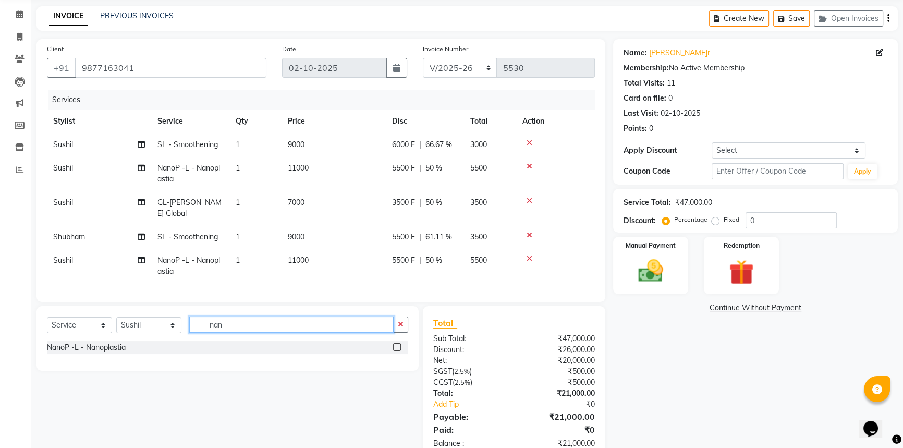
click at [222, 314] on div "Select Service Product Membership Package Voucher Prepaid Gift Card Select Styl…" at bounding box center [228, 338] width 382 height 65
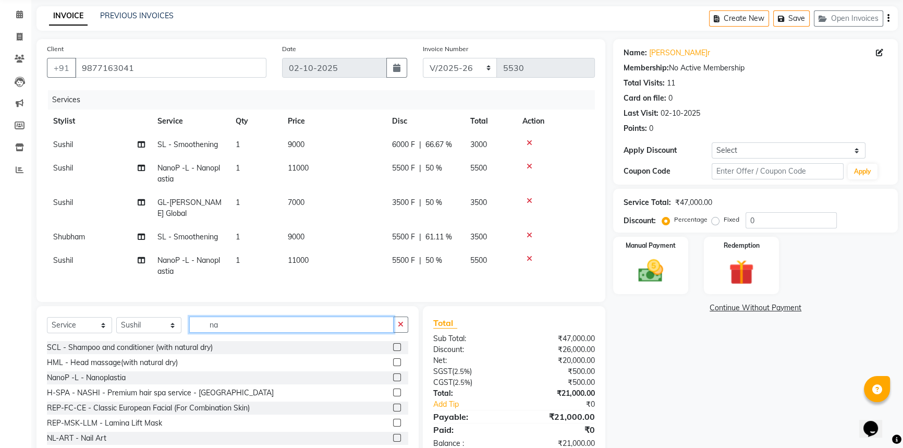
type input "n"
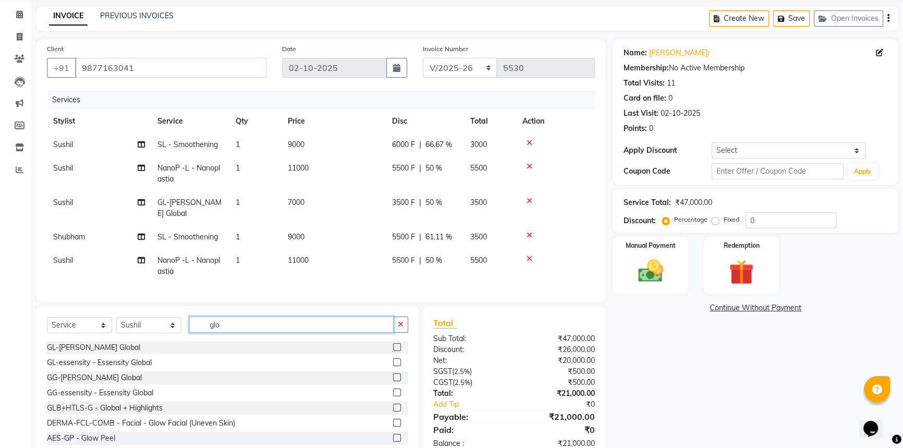
type input "glo"
click at [393, 349] on label at bounding box center [397, 347] width 8 height 8
click at [393, 349] on input "checkbox" at bounding box center [396, 347] width 7 height 7
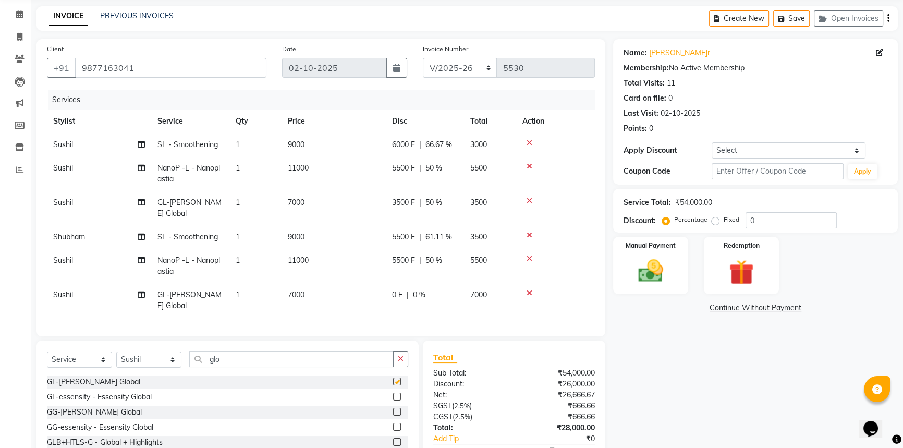
checkbox input "false"
click at [408, 306] on td "0 F | 0 %" at bounding box center [425, 300] width 78 height 34
select select "60892"
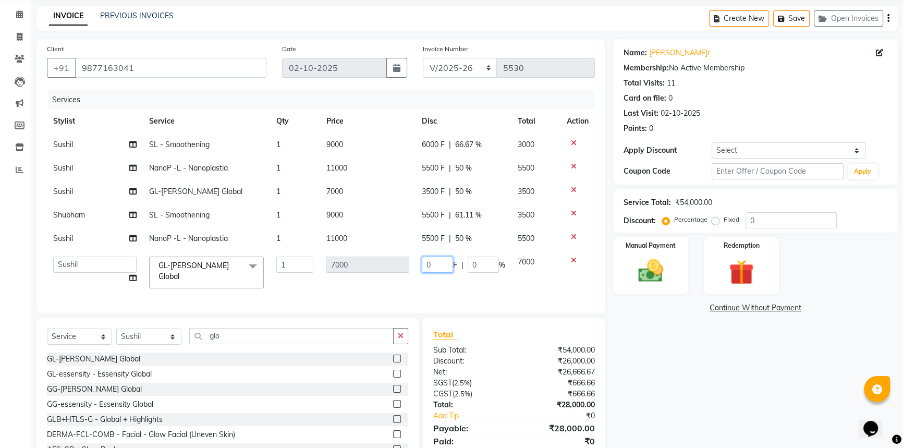
click at [424, 267] on input "0" at bounding box center [437, 265] width 31 height 16
type input "4000"
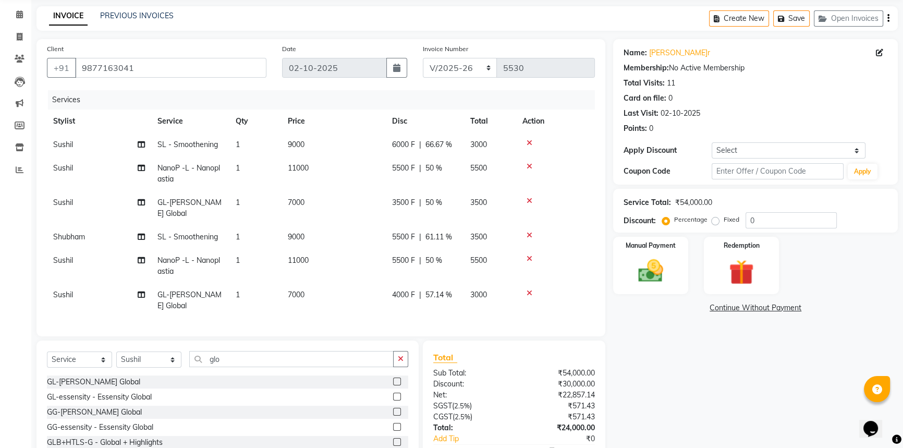
click at [679, 370] on div "Name[PERSON_NAME]ur Membership: No Active Membership Total Visits: 11 Card on f…" at bounding box center [759, 266] width 293 height 455
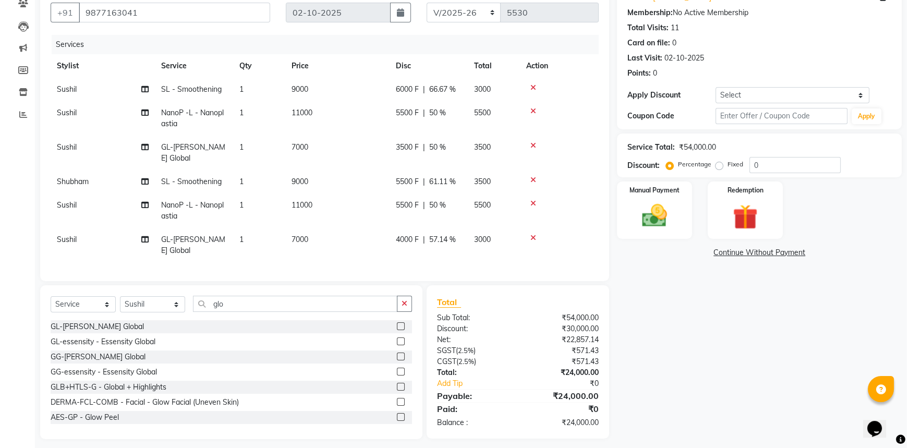
scroll to position [0, 0]
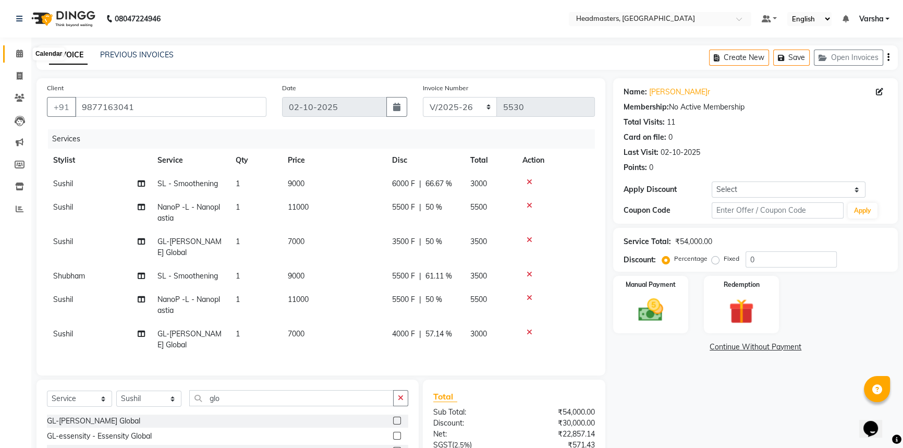
click at [15, 53] on span at bounding box center [19, 54] width 18 height 12
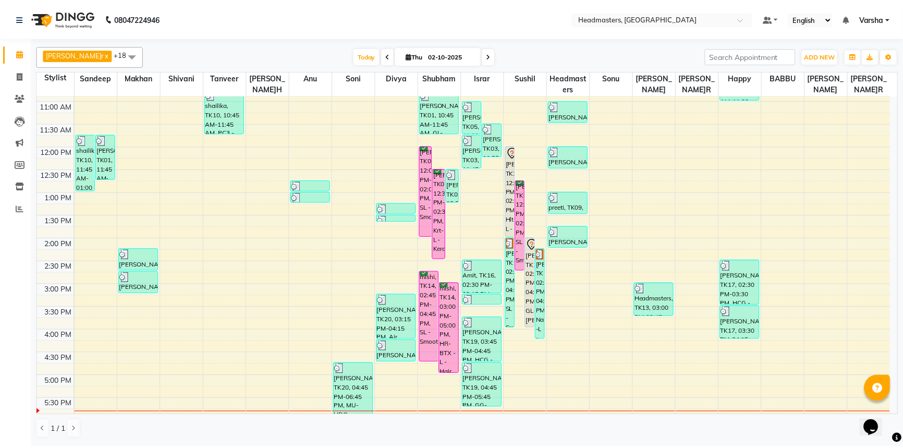
scroll to position [142, 0]
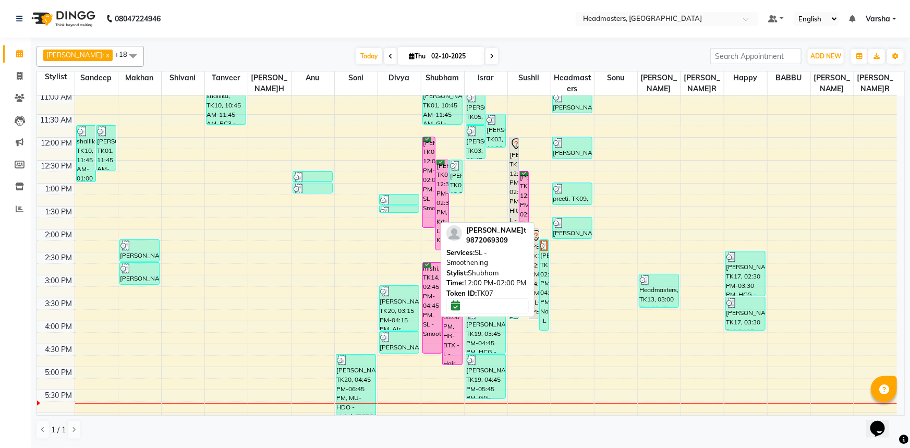
click at [435, 178] on div "[PERSON_NAME]t, TK07, 12:00 PM-02:00 PM, SL - Smoothening" at bounding box center [429, 182] width 13 height 90
select select "6"
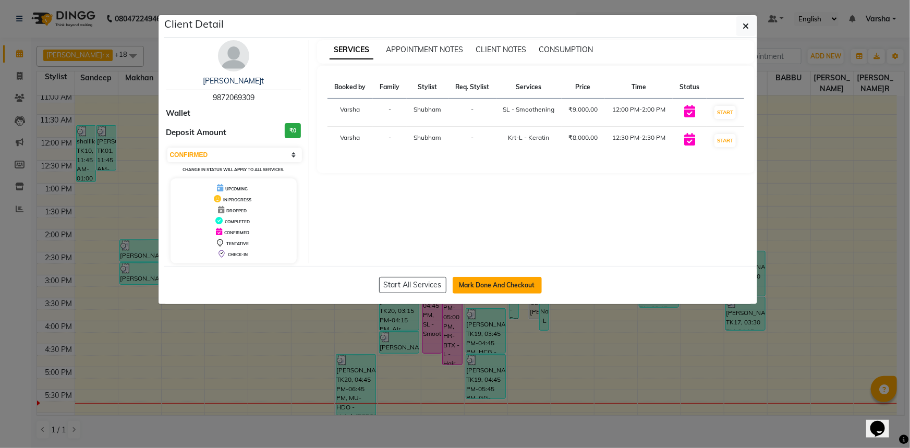
click at [485, 290] on button "Mark Done And Checkout" at bounding box center [497, 285] width 89 height 17
select select "7140"
select select "service"
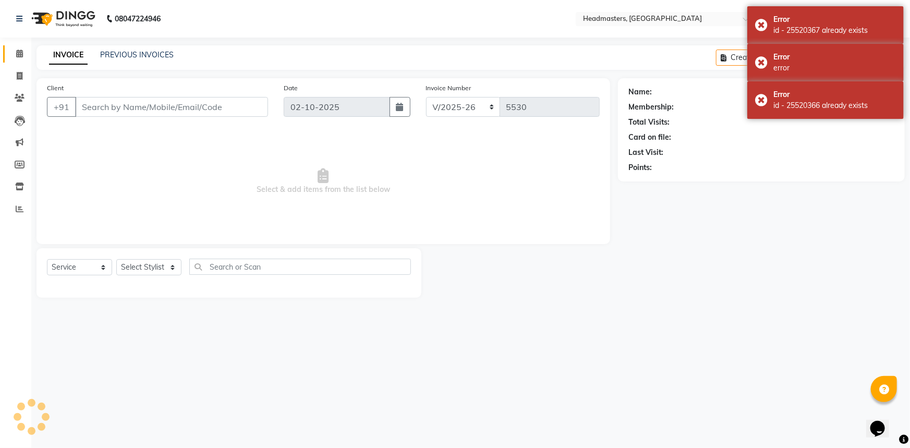
type input "9872069309"
select select "60885"
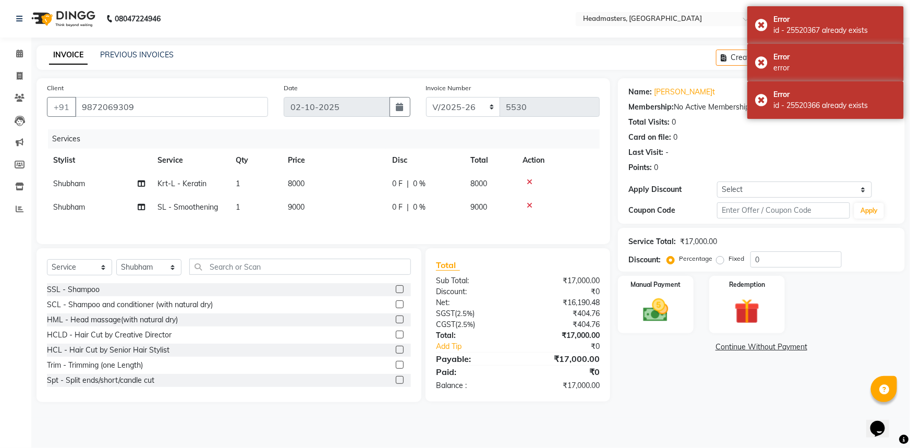
click at [416, 187] on span "0 %" at bounding box center [419, 183] width 13 height 11
select select "60885"
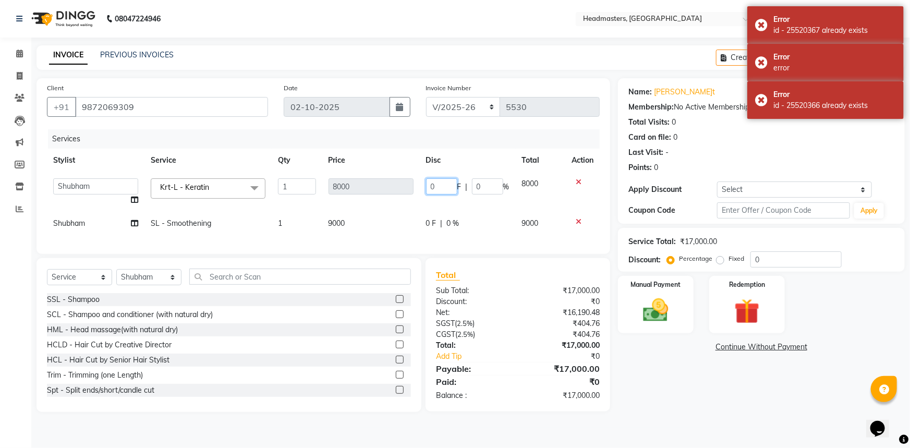
click at [430, 186] on input "0" at bounding box center [441, 186] width 31 height 16
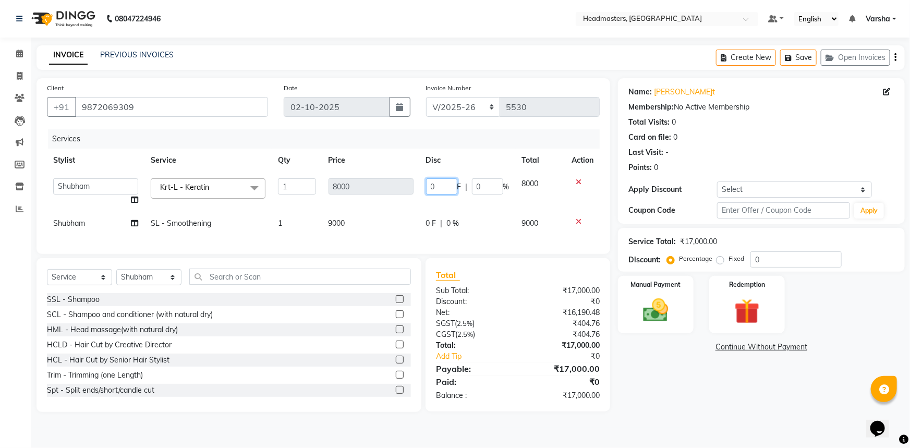
click at [430, 186] on input "0" at bounding box center [441, 186] width 31 height 16
type input "4500"
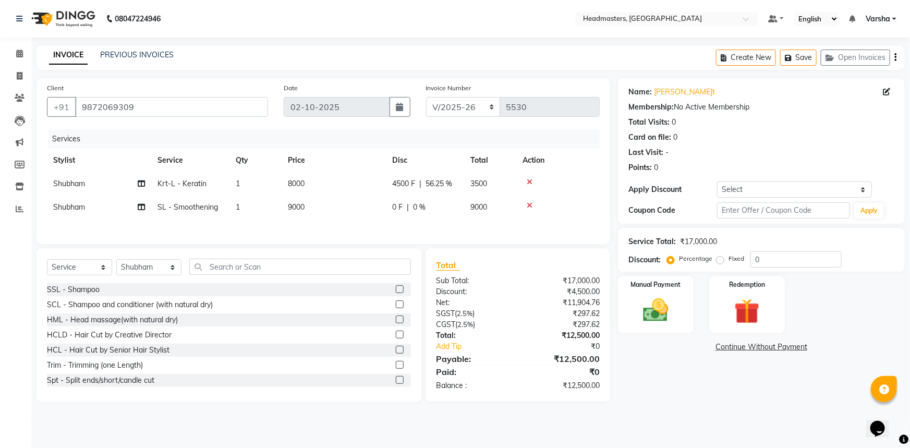
click at [430, 215] on td "0 F | 0 %" at bounding box center [425, 207] width 78 height 23
select select "60885"
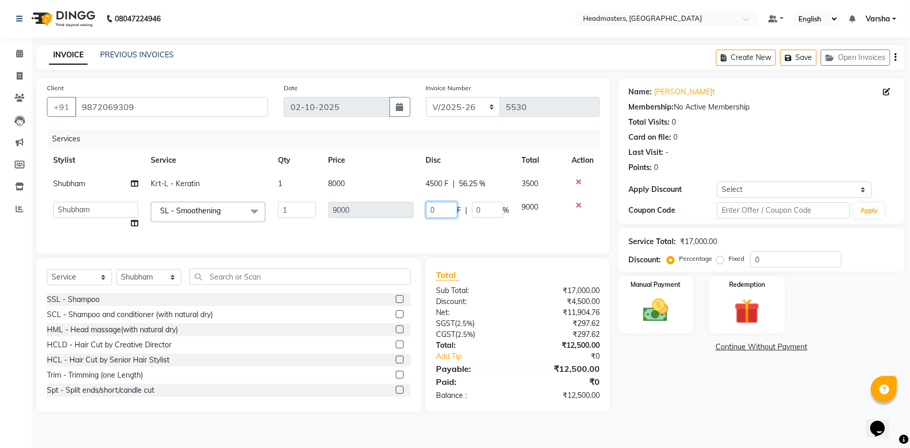
click at [429, 209] on input "0" at bounding box center [441, 210] width 31 height 16
type input "5500"
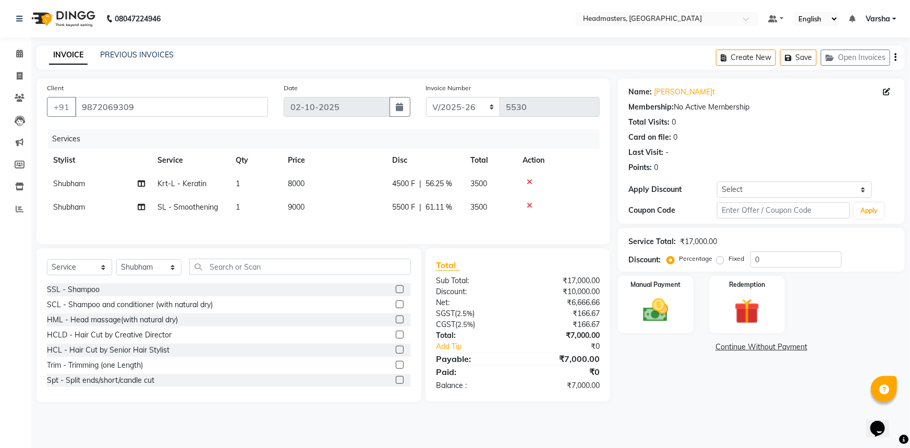
click at [661, 392] on div "Name:[PERSON_NAME]t Membership: No Active Membership Total Visits: 0 Card on fi…" at bounding box center [765, 240] width 295 height 324
click at [642, 311] on img at bounding box center [656, 310] width 43 height 30
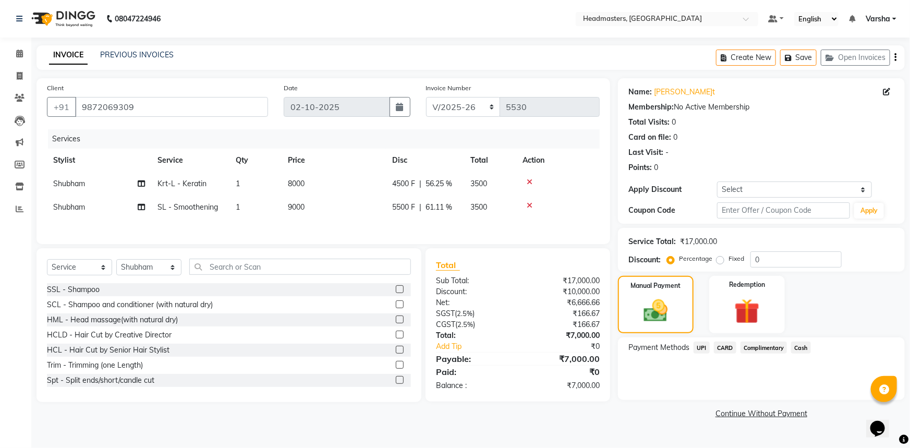
click at [708, 345] on span "UPI" at bounding box center [702, 348] width 16 height 12
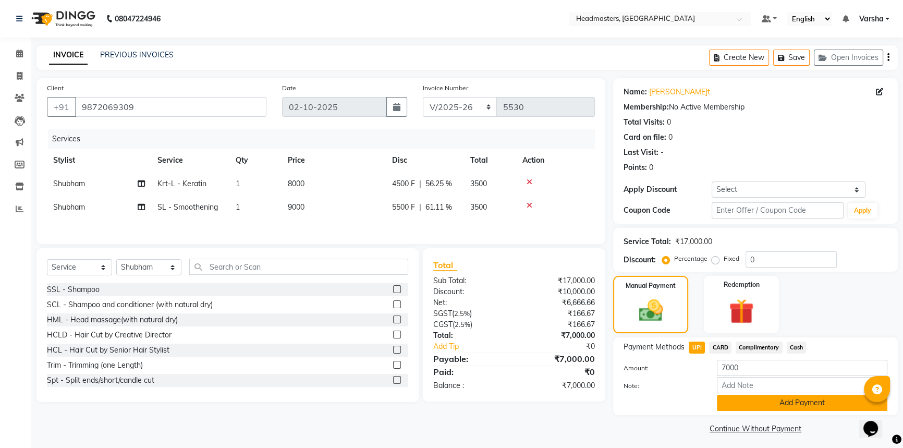
click at [735, 403] on button "Add Payment" at bounding box center [802, 403] width 171 height 16
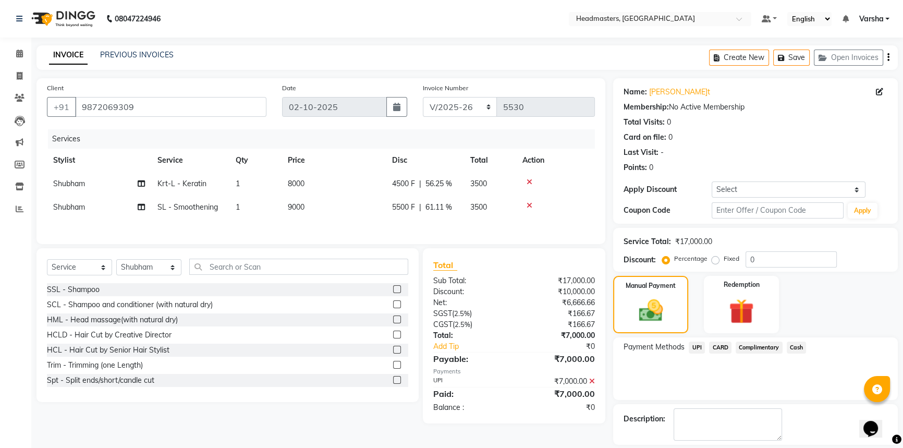
scroll to position [32, 0]
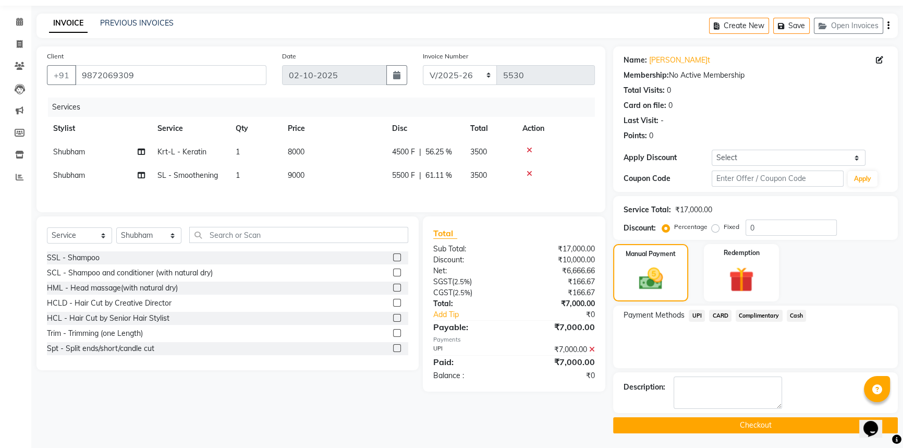
click at [679, 424] on button "Checkout" at bounding box center [755, 425] width 285 height 16
click at [679, 424] on div "Checkout" at bounding box center [755, 425] width 285 height 16
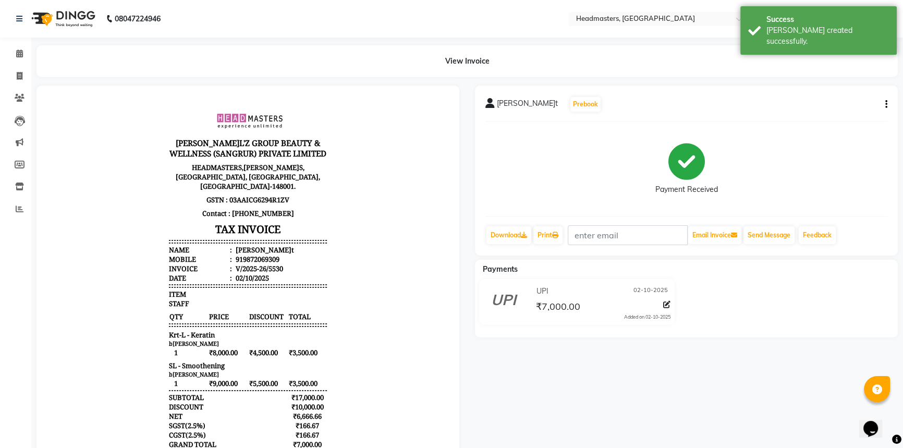
click at [567, 247] on div "[PERSON_NAME]t Prebook Payment Received Download Print Email Invoice Send Messa…" at bounding box center [686, 171] width 423 height 170
click at [553, 237] on link "Print" at bounding box center [548, 235] width 29 height 18
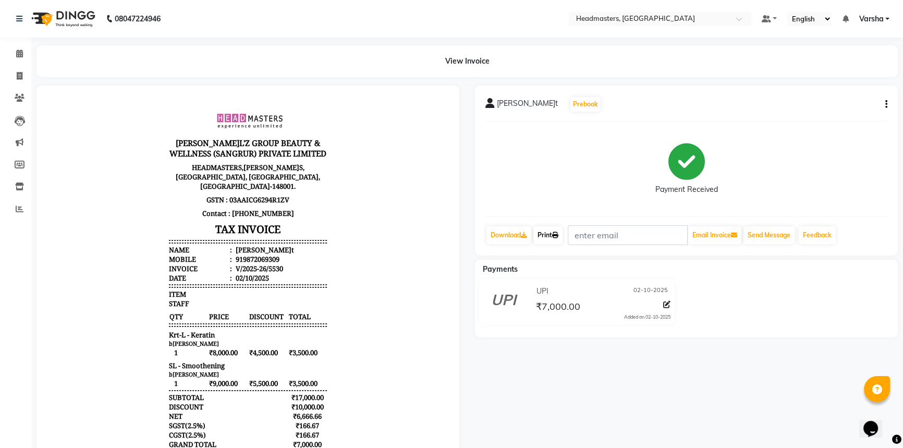
click at [545, 237] on link "Print" at bounding box center [548, 235] width 29 height 18
drag, startPoint x: 17, startPoint y: 54, endPoint x: 30, endPoint y: 53, distance: 13.6
click at [17, 54] on icon at bounding box center [19, 54] width 7 height 8
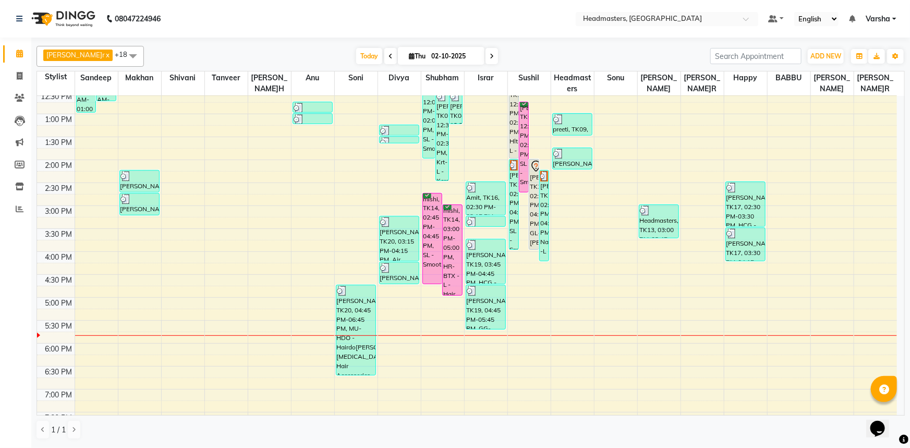
scroll to position [189, 0]
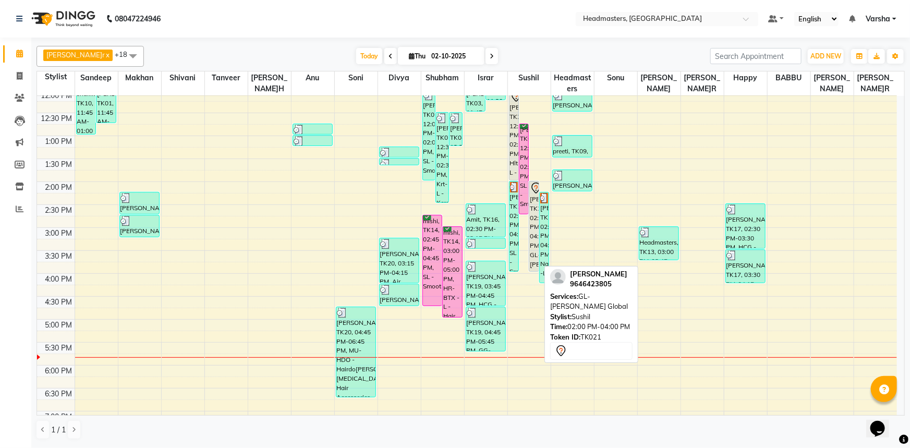
click at [534, 209] on div "[PERSON_NAME]r, TK21, 02:00 PM-04:00 PM, GL-[PERSON_NAME] Global" at bounding box center [533, 227] width 9 height 90
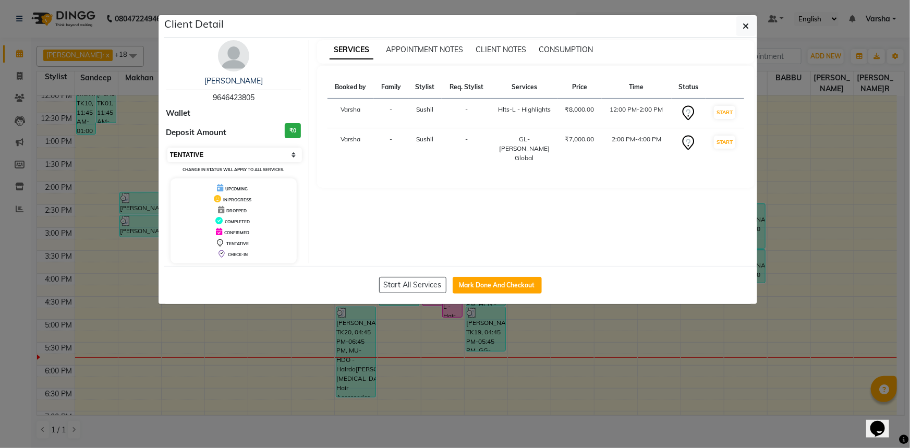
click at [274, 158] on select "Select IN SERVICE CONFIRMED TENTATIVE CHECK IN MARK DONE UPCOMING" at bounding box center [234, 155] width 135 height 15
select select "6"
click at [167, 148] on select "Select IN SERVICE CONFIRMED TENTATIVE CHECK IN MARK DONE UPCOMING" at bounding box center [234, 155] width 135 height 15
click at [234, 307] on ngb-modal-window "Client Detail [PERSON_NAME]r 9646423805 Wallet Deposit Amount ₹0 Select IN SERV…" at bounding box center [455, 224] width 910 height 448
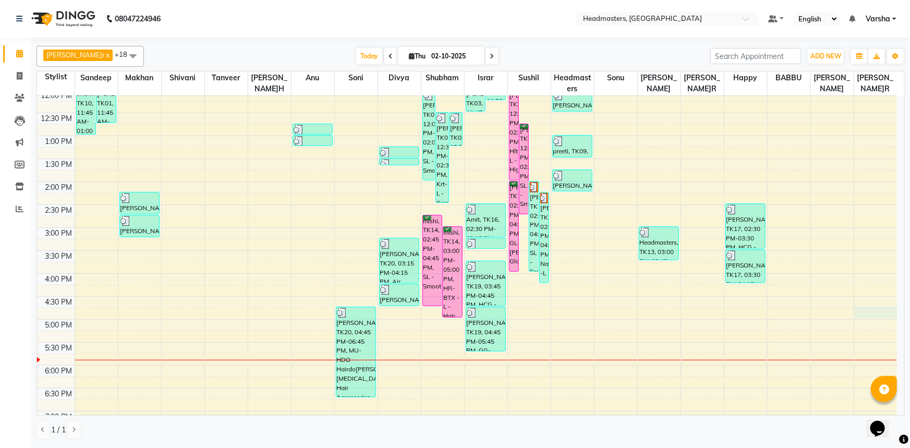
click at [867, 310] on div "8:00 AM 8:30 AM 9:00 AM 9:30 AM 10:00 AM 10:30 AM 11:00 AM 11:30 AM 12:00 PM 12…" at bounding box center [467, 205] width 860 height 596
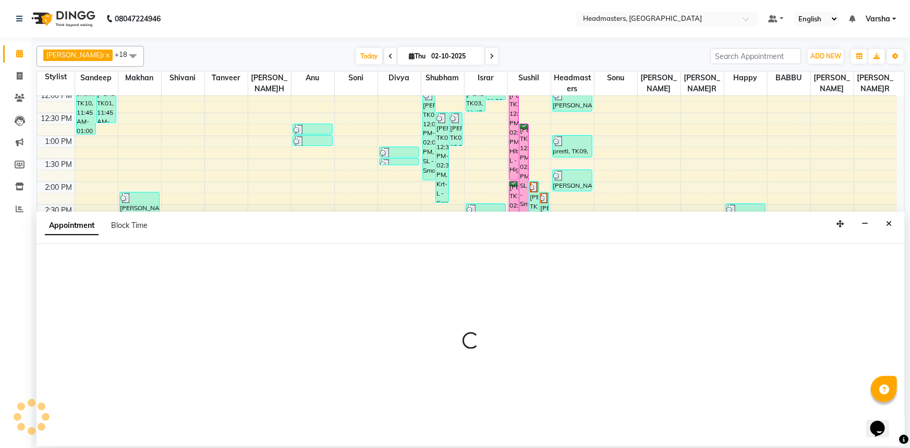
select select "69685"
select select "tentative"
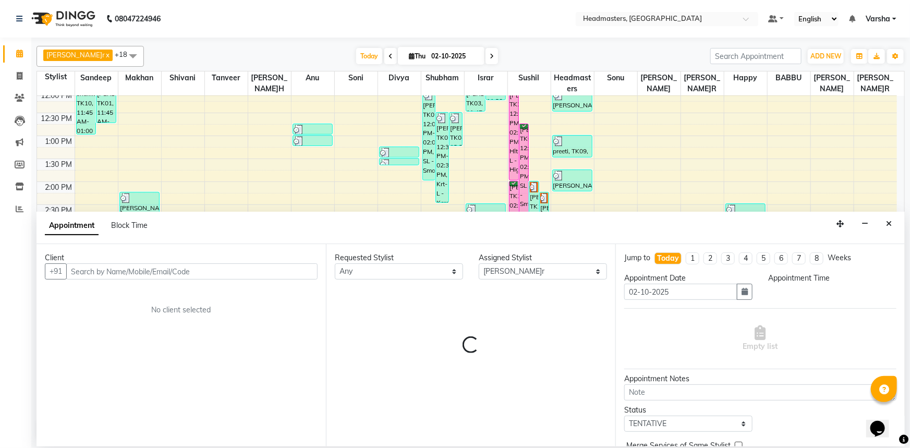
select select "1005"
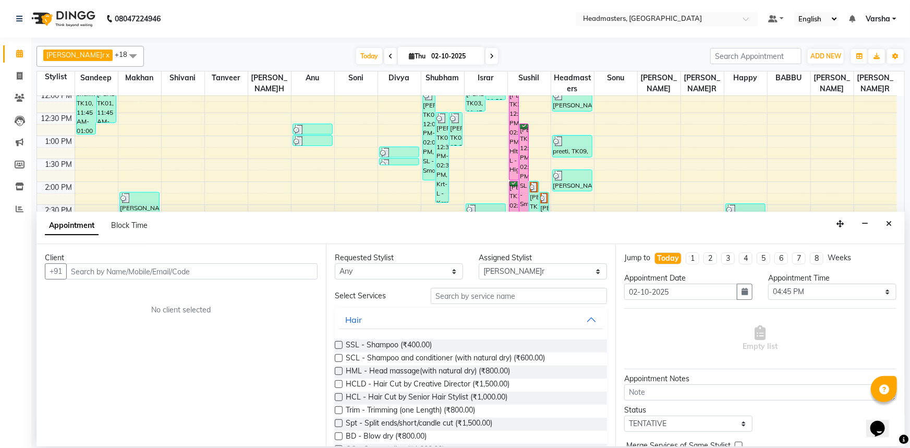
click at [64, 267] on button "+91" at bounding box center [56, 271] width 22 height 16
drag, startPoint x: 117, startPoint y: 253, endPoint x: 112, endPoint y: 260, distance: 8.2
click at [115, 255] on div "Client" at bounding box center [181, 257] width 273 height 11
click at [112, 260] on div "Client" at bounding box center [181, 257] width 273 height 11
click at [110, 262] on div "Client" at bounding box center [181, 257] width 273 height 11
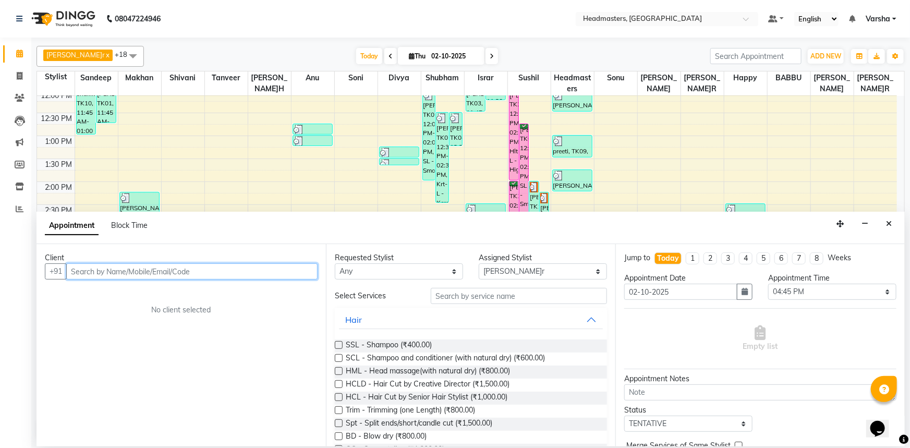
click at [103, 275] on input "text" at bounding box center [191, 271] width 251 height 16
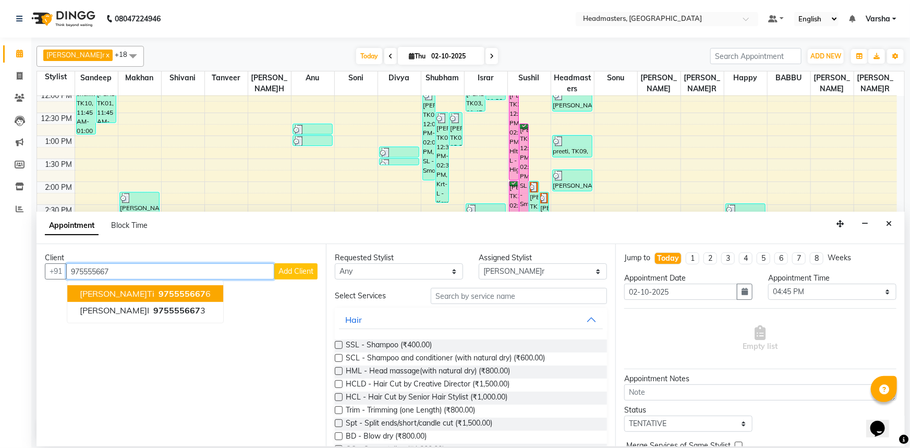
click at [95, 295] on button "[PERSON_NAME]i 975555667 6" at bounding box center [145, 293] width 156 height 17
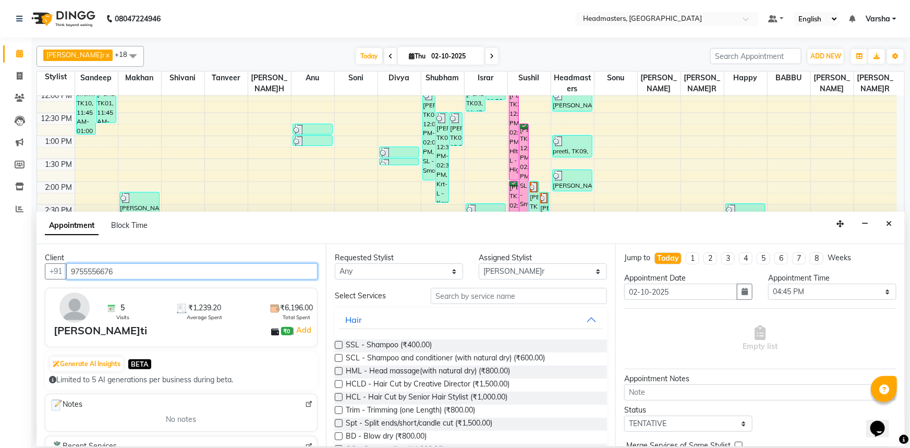
type input "9755556676"
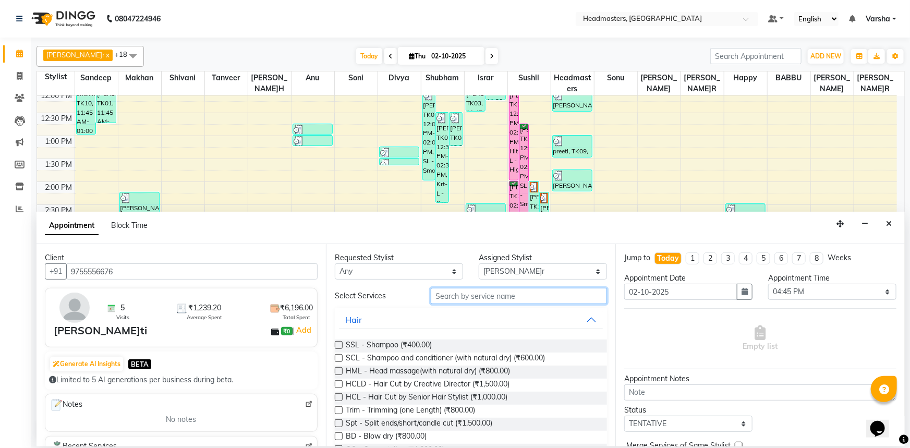
click at [452, 297] on input "text" at bounding box center [519, 296] width 176 height 16
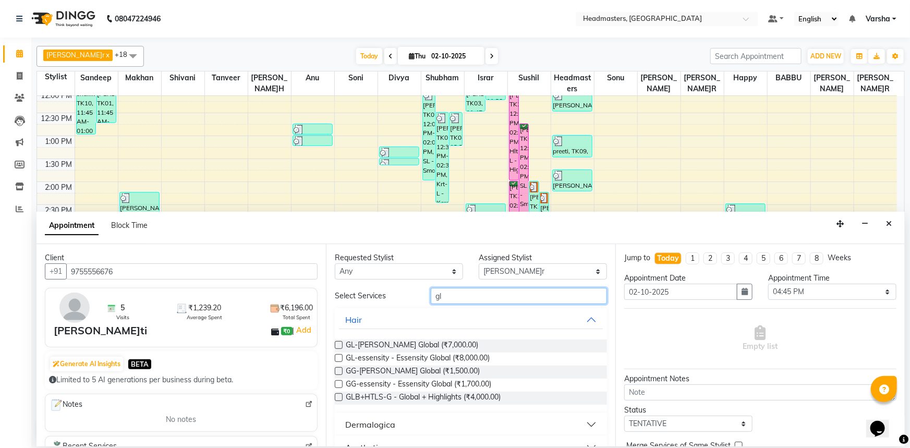
type input "g"
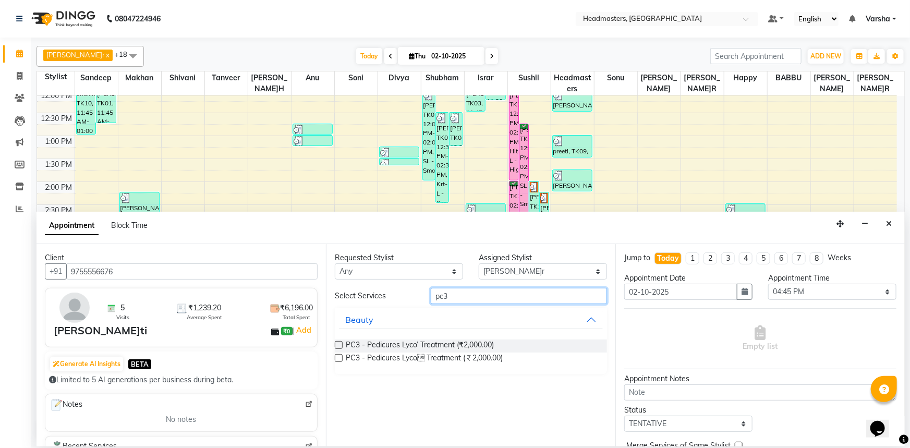
type input "pc3"
click at [340, 344] on label at bounding box center [339, 345] width 8 height 8
click at [340, 344] on input "checkbox" at bounding box center [338, 346] width 7 height 7
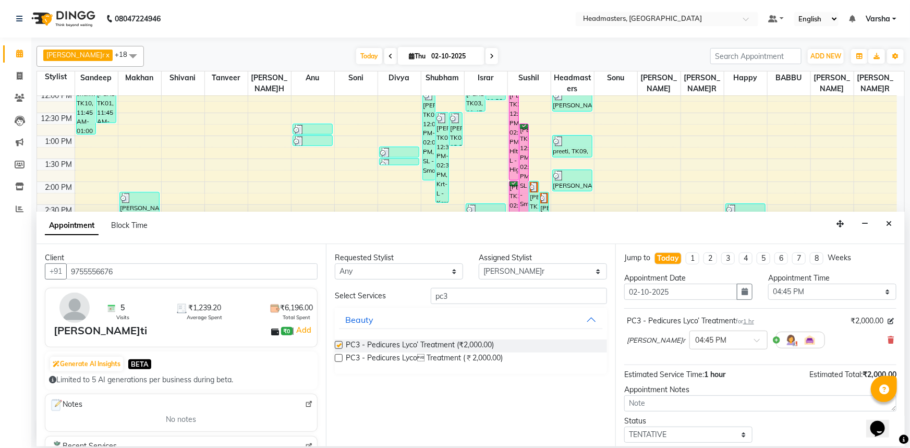
checkbox input "false"
click at [475, 295] on input "pc3" at bounding box center [519, 296] width 176 height 16
type input "p"
type input "bd"
click at [341, 347] on label at bounding box center [339, 345] width 8 height 8
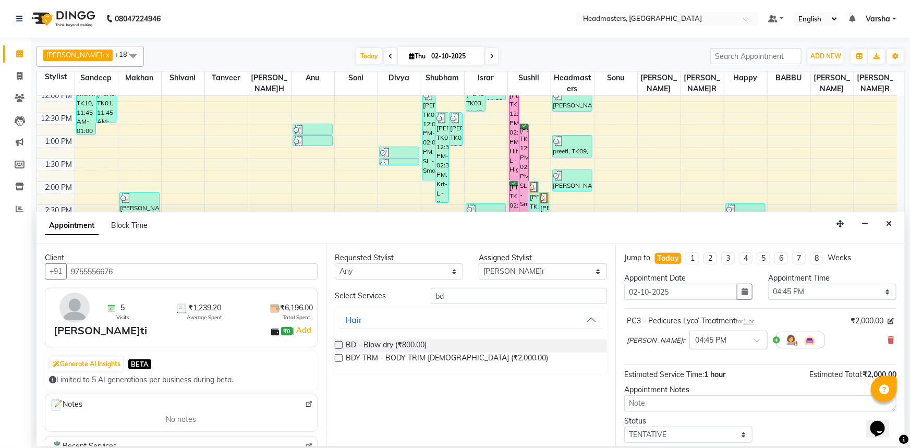
click at [341, 347] on input "checkbox" at bounding box center [338, 346] width 7 height 7
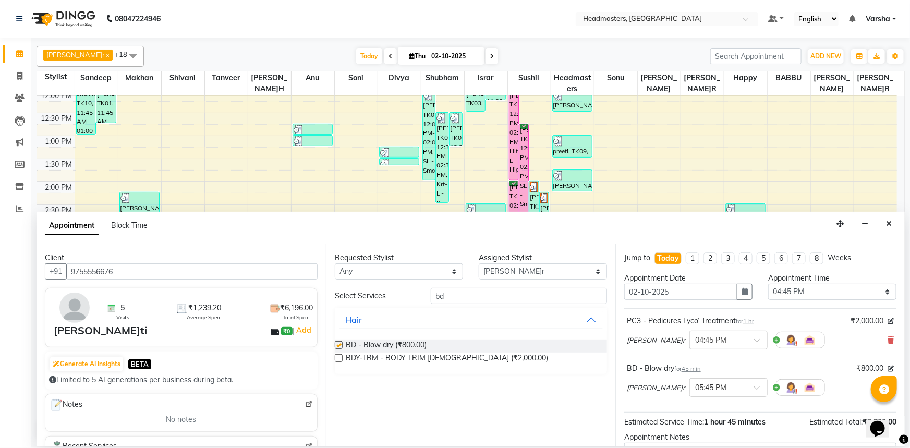
checkbox input "false"
click at [495, 269] on select "Select Afia [PERSON_NAME]r[PERSON_NAME]u[PERSON_NAME]R [PERSON_NAME] Headmaster…" at bounding box center [543, 271] width 128 height 16
select select "60877"
click at [479, 263] on select "Select Afia [PERSON_NAME]r[PERSON_NAME]u[PERSON_NAME]R [PERSON_NAME] Headmaster…" at bounding box center [543, 271] width 128 height 16
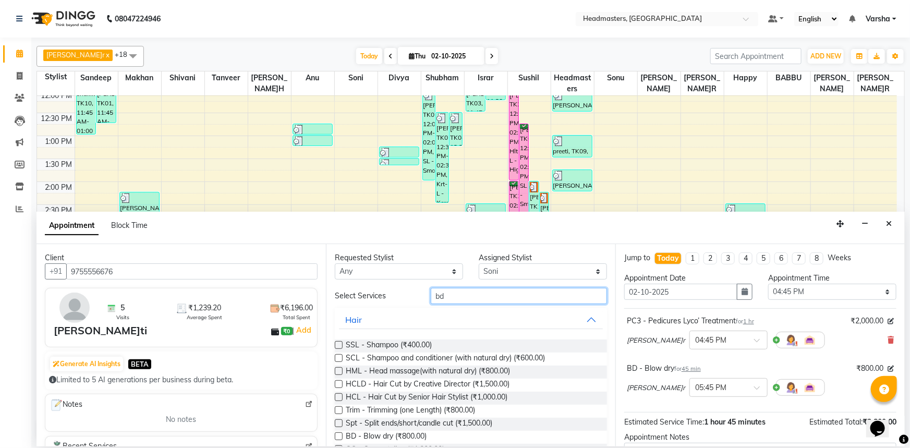
click at [456, 299] on input "bd" at bounding box center [519, 296] width 176 height 16
type input "b"
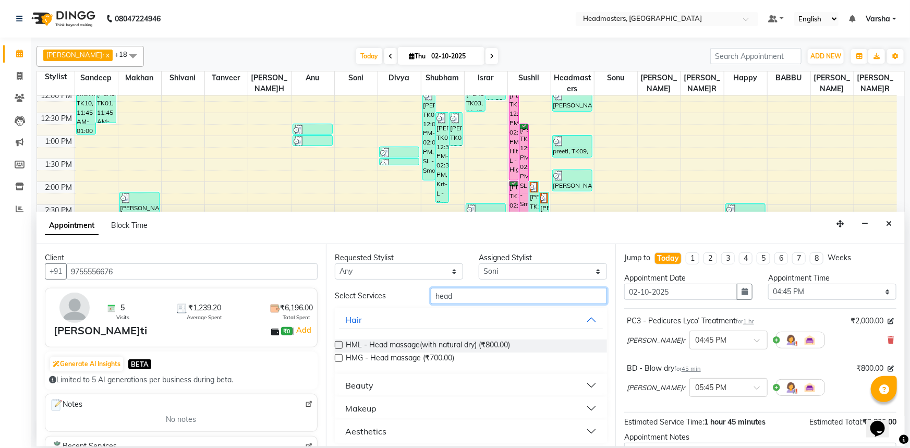
type input "head"
click at [335, 343] on label at bounding box center [339, 345] width 8 height 8
click at [335, 343] on input "checkbox" at bounding box center [338, 346] width 7 height 7
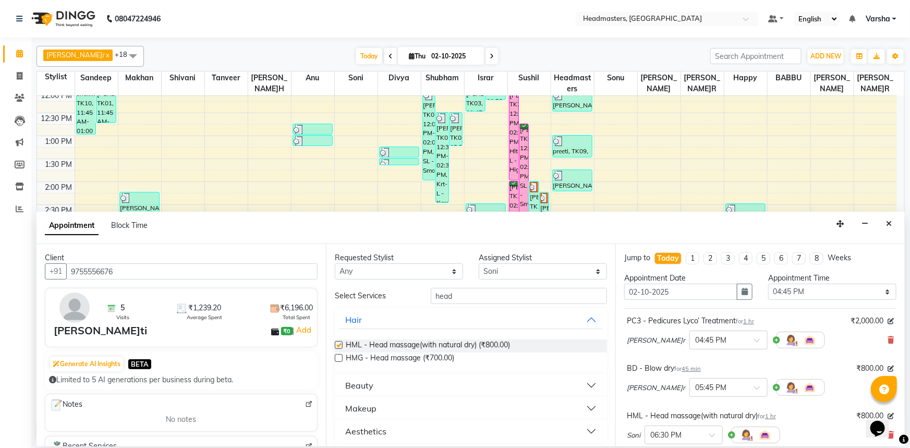
checkbox input "false"
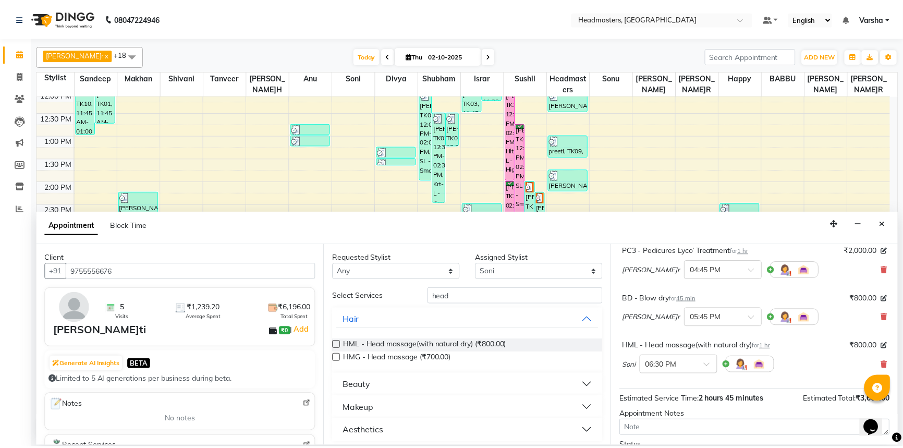
scroll to position [139, 0]
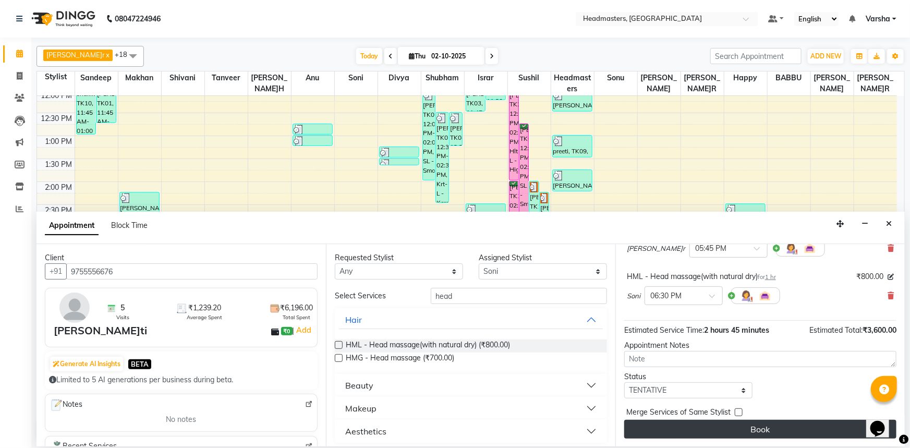
click at [689, 436] on button "Book" at bounding box center [760, 429] width 272 height 19
click at [689, 436] on div "Book" at bounding box center [760, 429] width 272 height 19
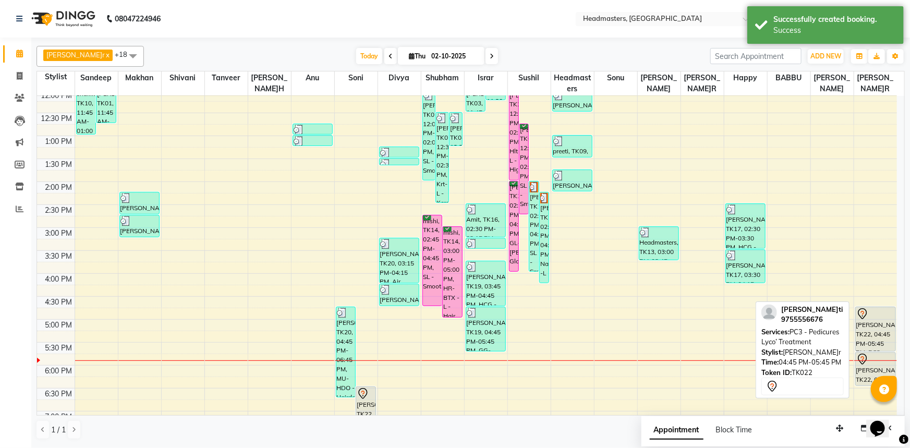
click at [869, 312] on div at bounding box center [876, 314] width 39 height 13
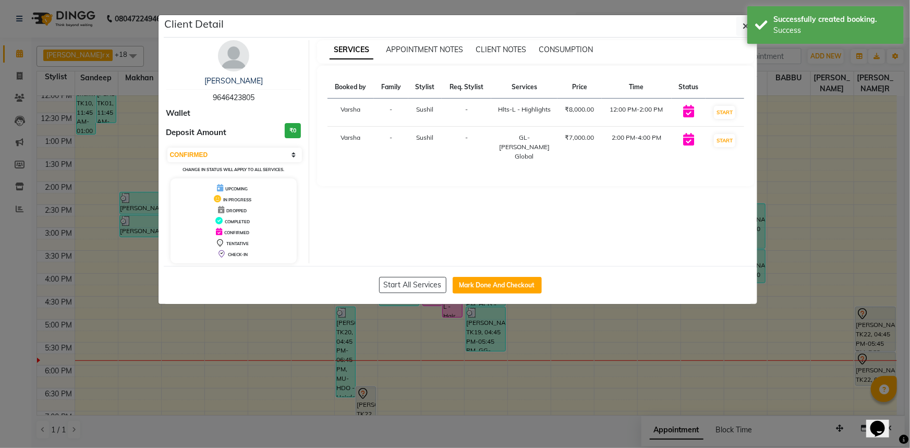
select select "7"
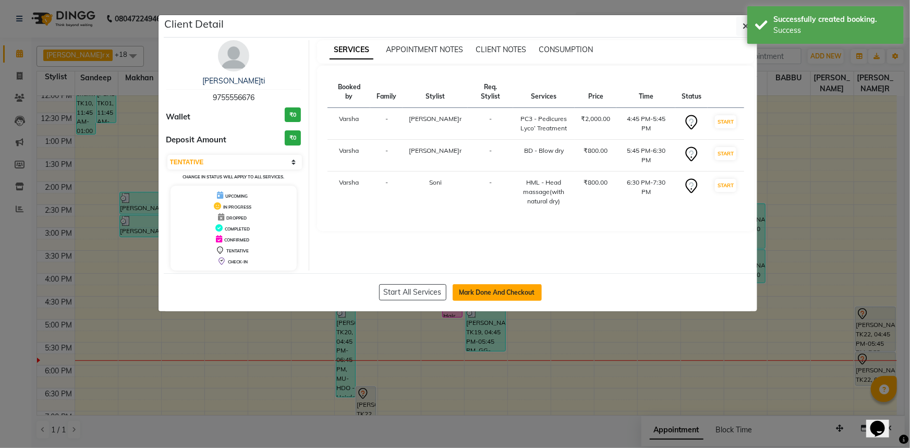
click at [533, 297] on button "Mark Done And Checkout" at bounding box center [497, 292] width 89 height 17
select select "service"
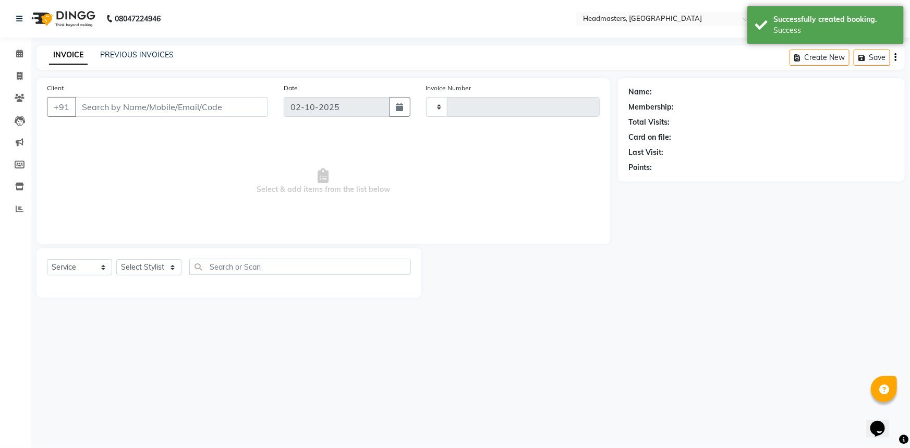
type input "5531"
select select "7140"
type input "9755556676"
select select "69685"
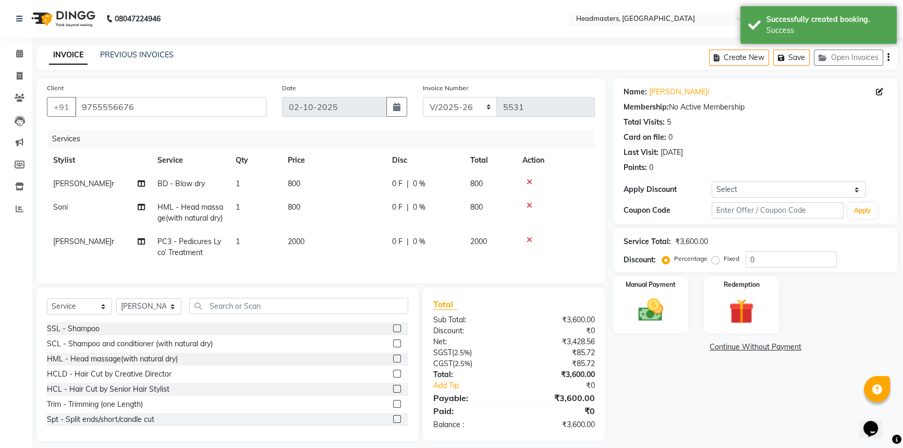
click at [377, 189] on td "800" at bounding box center [334, 183] width 104 height 23
select select "69685"
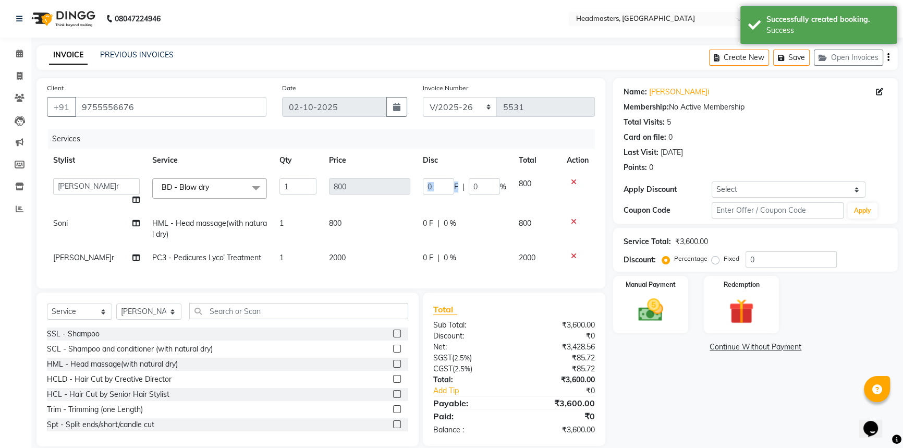
drag, startPoint x: 454, startPoint y: 176, endPoint x: 440, endPoint y: 180, distance: 14.5
click at [443, 179] on td "0 F | 0 %" at bounding box center [465, 192] width 96 height 40
click at [438, 182] on input "0" at bounding box center [438, 186] width 31 height 16
type input "0400"
click at [436, 213] on td "0 F | 0 %" at bounding box center [465, 229] width 96 height 34
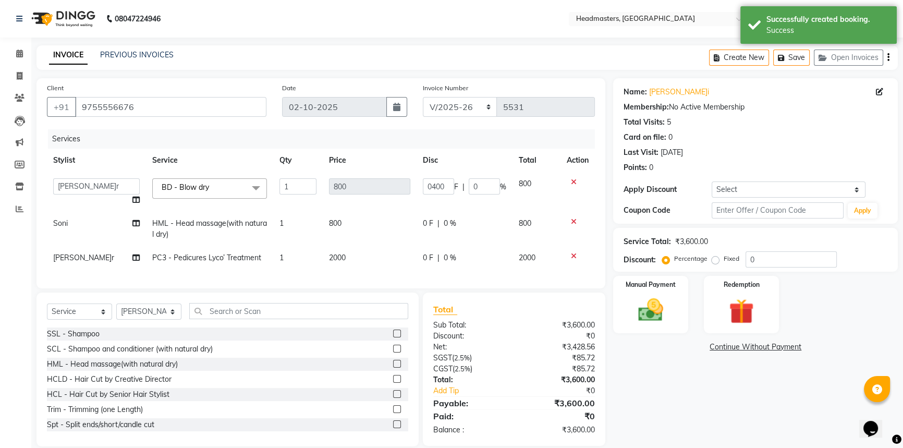
select select "60877"
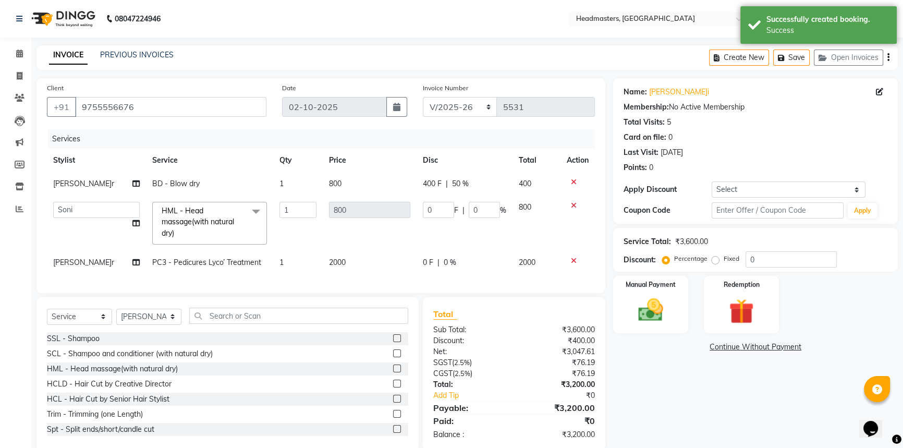
click at [433, 199] on td "0 F | 0 %" at bounding box center [465, 223] width 96 height 55
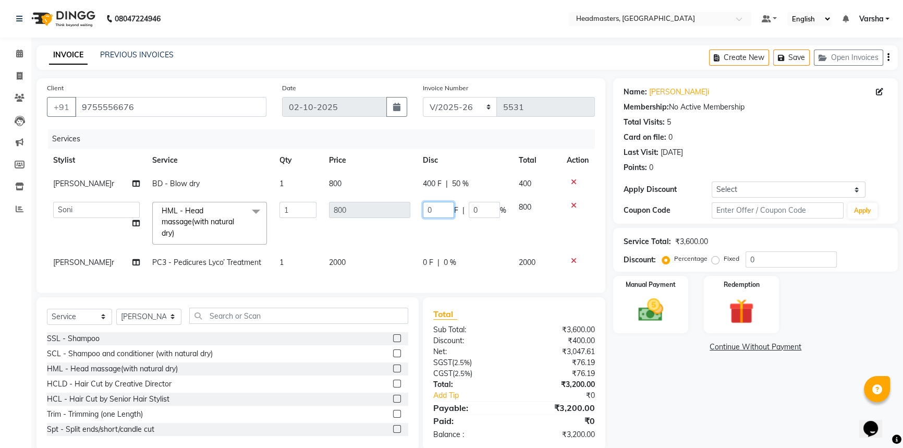
click at [432, 204] on input "0" at bounding box center [438, 210] width 31 height 16
type input "0300"
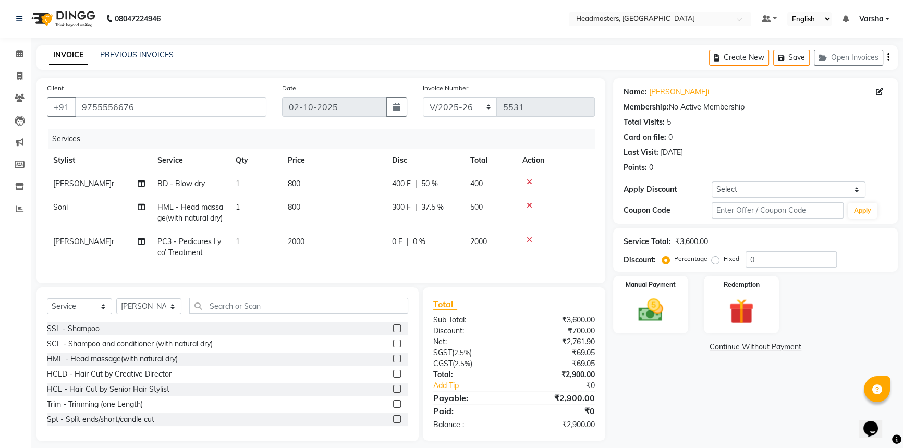
click at [443, 253] on td "0 F | 0 %" at bounding box center [425, 247] width 78 height 34
click at [442, 254] on td "0 F | 0 %" at bounding box center [425, 247] width 78 height 34
select select "69685"
click at [447, 247] on div "0 F | 0 %" at bounding box center [425, 241] width 66 height 11
select select "69685"
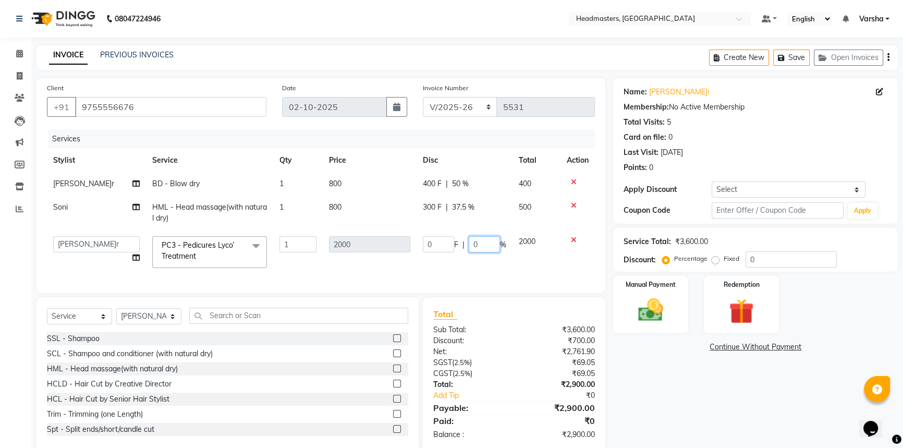
click at [485, 245] on input "0" at bounding box center [484, 244] width 31 height 16
type input "030"
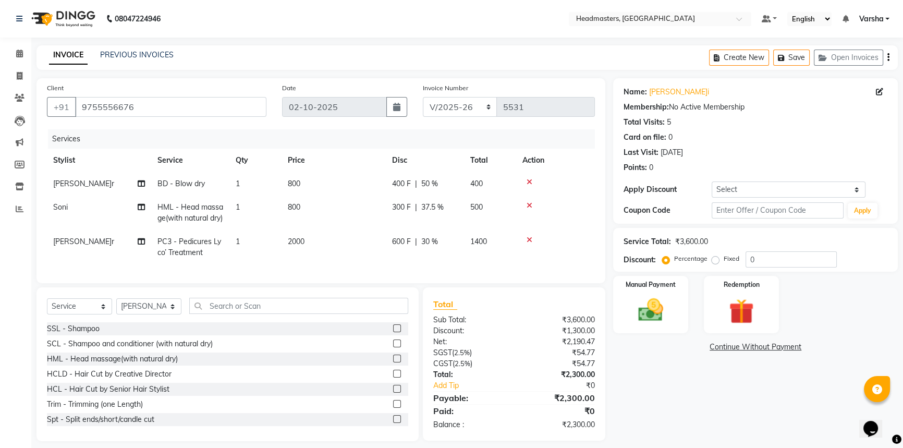
click at [701, 414] on div "Name:[PERSON_NAME]i Membership: No Active Membership Total Visits: 5 Card on fi…" at bounding box center [759, 259] width 293 height 363
click at [658, 320] on img at bounding box center [651, 310] width 42 height 30
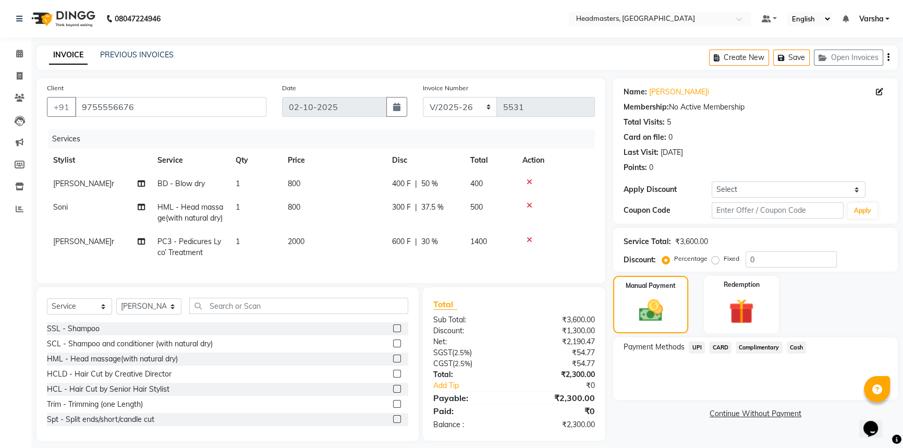
click at [696, 353] on span "UPI" at bounding box center [697, 348] width 16 height 12
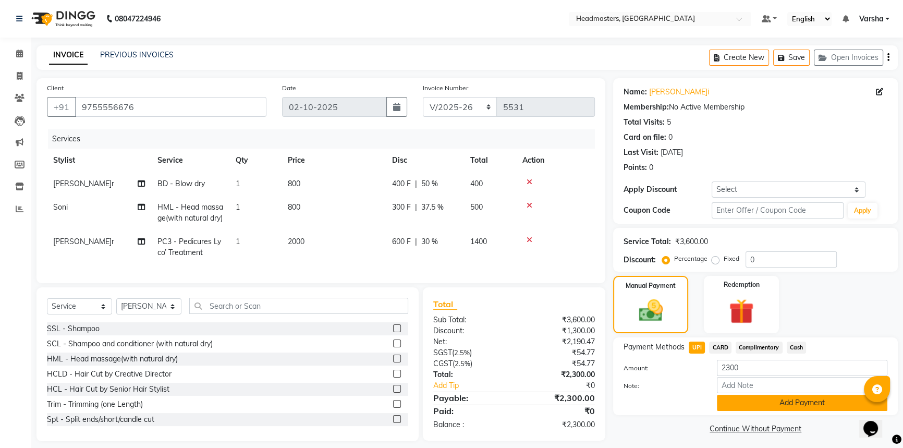
click at [744, 410] on button "Add Payment" at bounding box center [802, 403] width 171 height 16
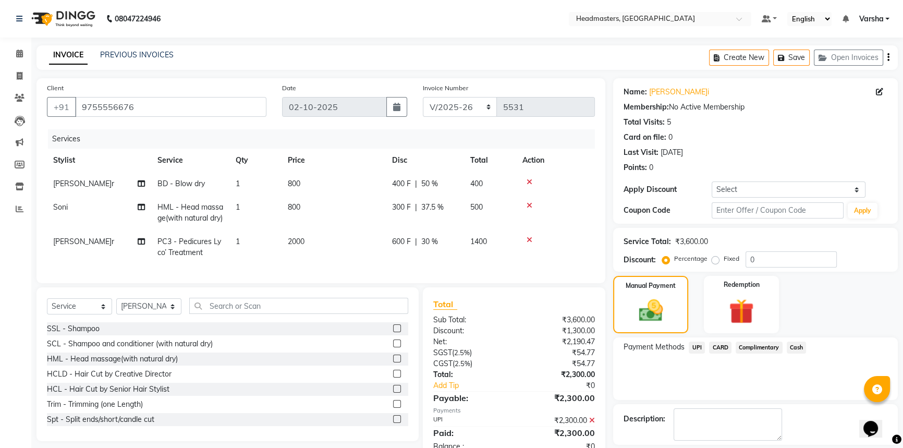
scroll to position [49, 0]
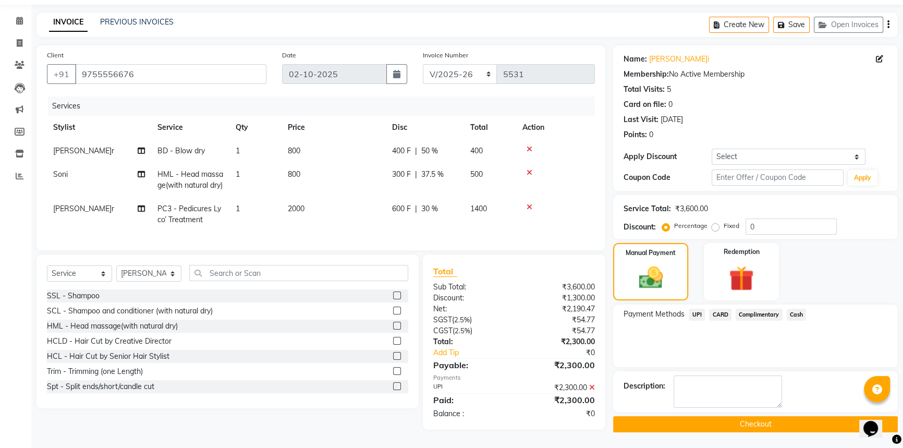
click at [742, 417] on div "Name:[PERSON_NAME]i Membership: No Active Membership Total Visits: 5 Card on fi…" at bounding box center [759, 238] width 293 height 387
click at [740, 416] on button "Checkout" at bounding box center [755, 424] width 285 height 16
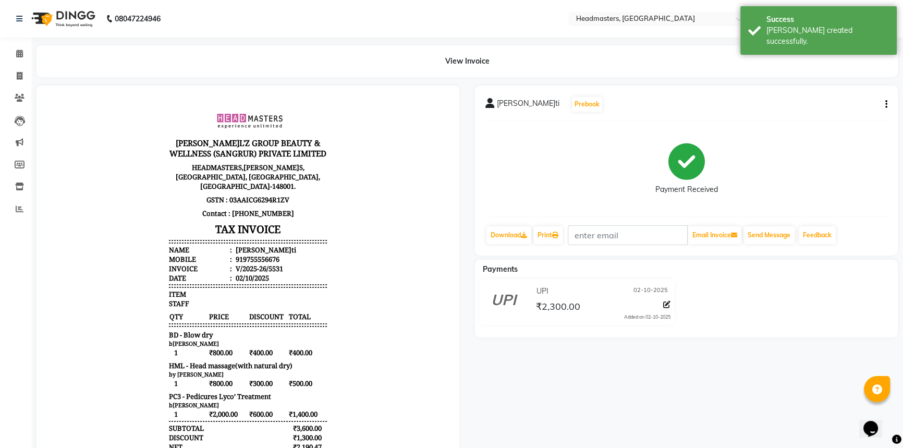
click at [550, 248] on div "[PERSON_NAME]i Prebook Payment Received Download Print Email Invoice Send Messa…" at bounding box center [686, 171] width 423 height 170
click at [546, 238] on link "Print" at bounding box center [548, 235] width 29 height 18
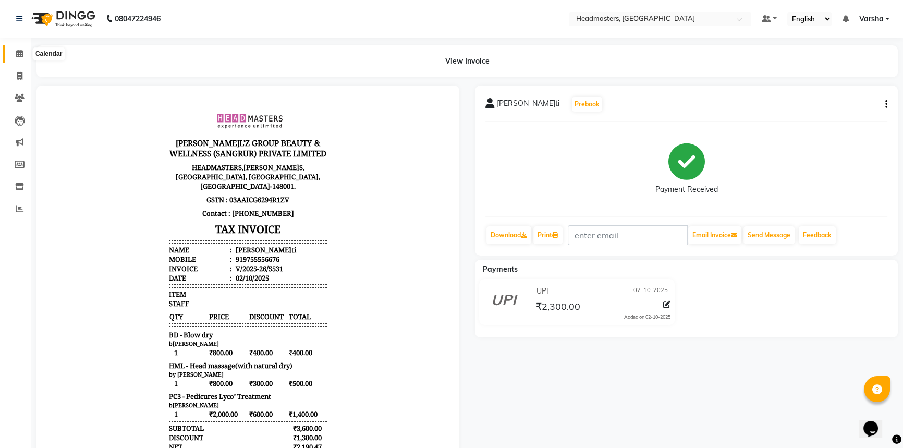
click at [17, 52] on icon at bounding box center [19, 54] width 7 height 8
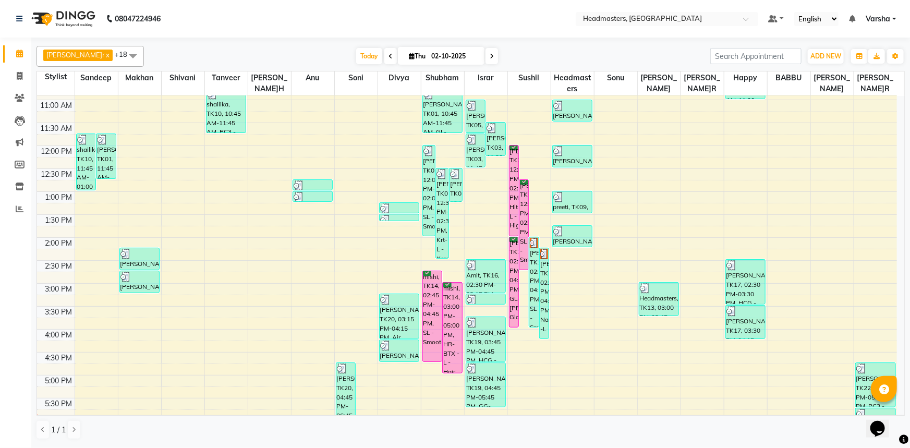
scroll to position [142, 0]
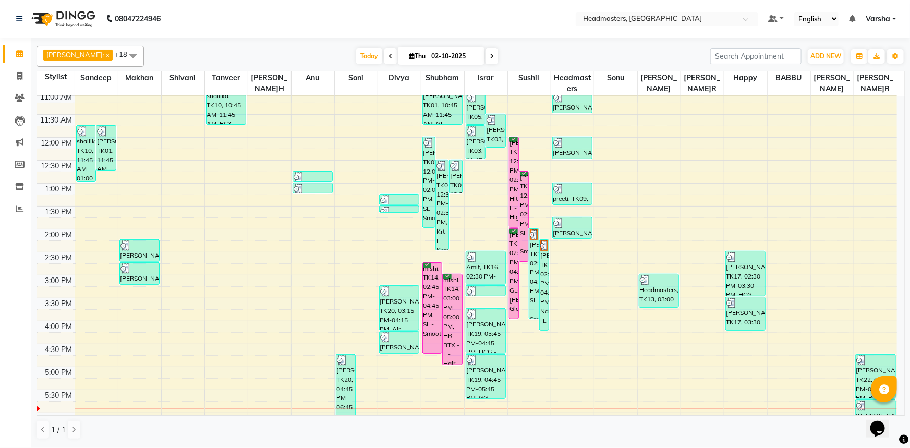
click at [310, 378] on div "8:00 AM 8:30 AM 9:00 AM 9:30 AM 10:00 AM 10:30 AM 11:00 AM 11:30 AM 12:00 PM 12…" at bounding box center [467, 252] width 860 height 596
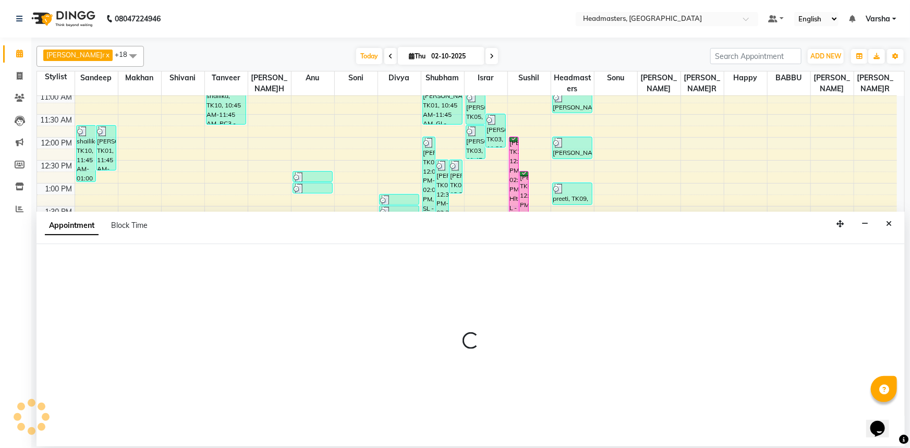
select select "60873"
select select "tentative"
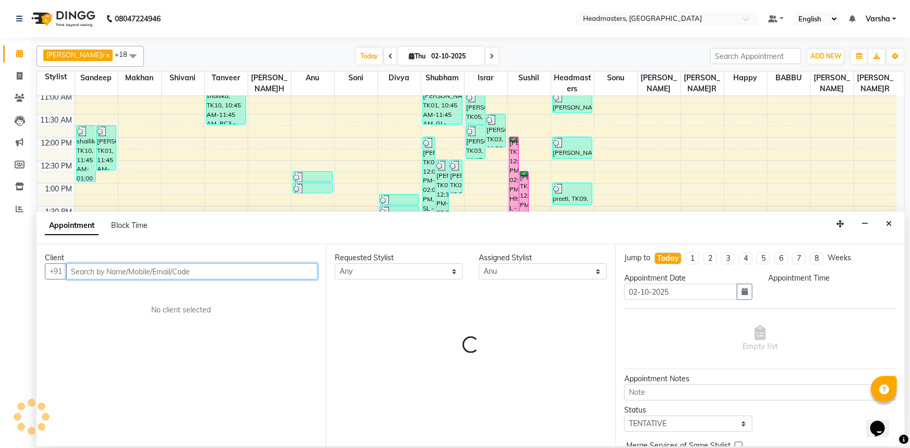
select select "1035"
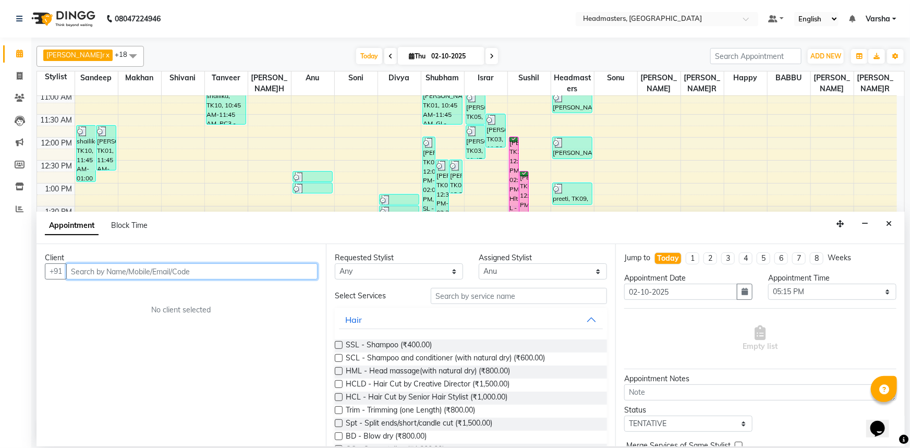
click at [164, 273] on input "text" at bounding box center [191, 271] width 251 height 16
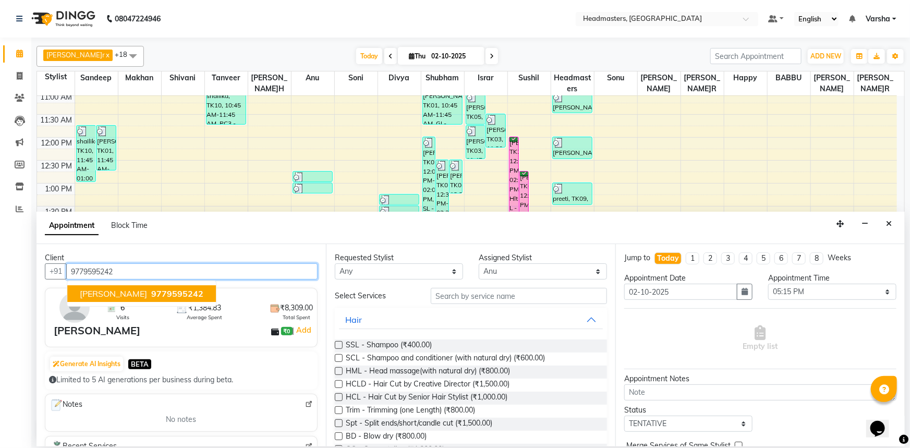
click at [151, 290] on span "9779595242" at bounding box center [177, 293] width 52 height 10
type input "9779595242"
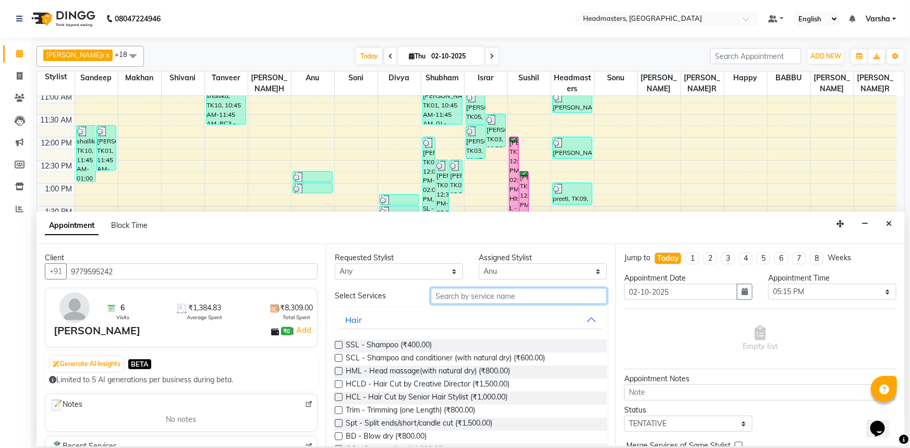
click at [461, 299] on input "text" at bounding box center [519, 296] width 176 height 16
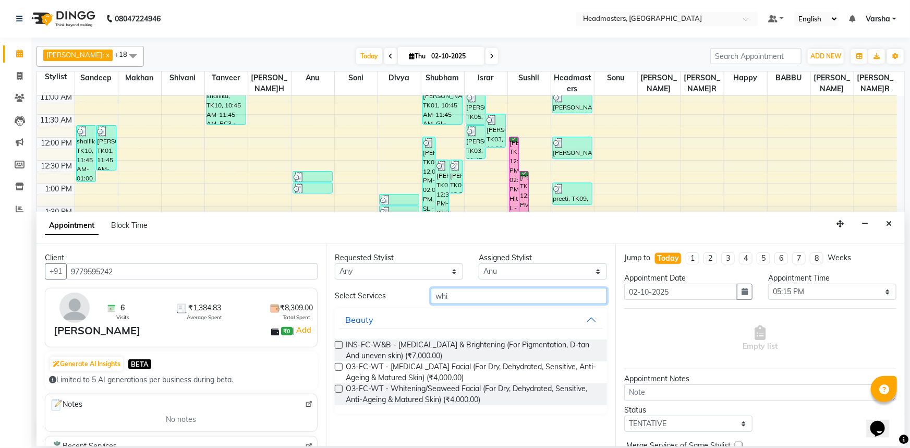
type input "whi"
click at [335, 343] on label at bounding box center [339, 345] width 8 height 8
click at [335, 343] on input "checkbox" at bounding box center [338, 346] width 7 height 7
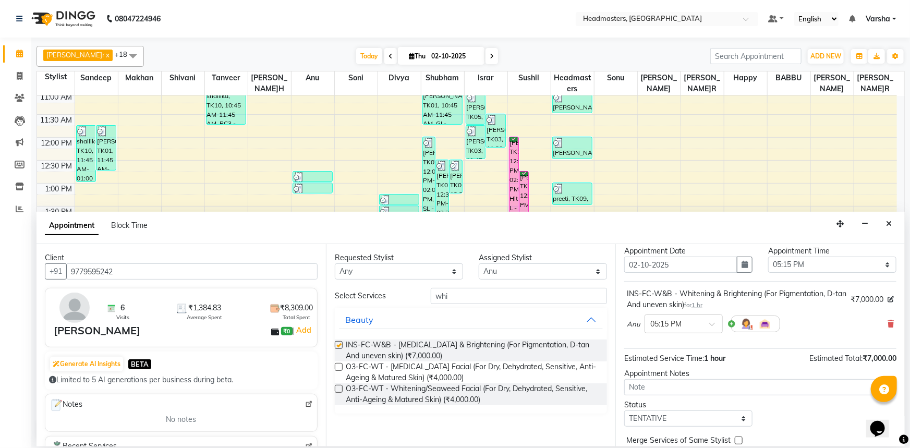
checkbox input "false"
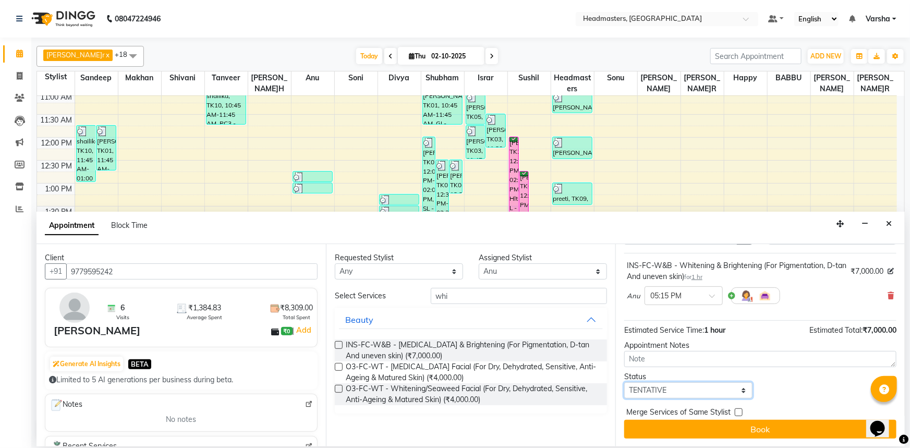
click at [654, 393] on select "Select TENTATIVE CONFIRM CHECK-IN UPCOMING" at bounding box center [688, 390] width 128 height 16
click at [669, 395] on select "Select TENTATIVE CONFIRM CHECK-IN UPCOMING" at bounding box center [688, 390] width 128 height 16
select select "confirm booking"
click at [624, 382] on select "Select TENTATIVE CONFIRM CHECK-IN UPCOMING" at bounding box center [688, 390] width 128 height 16
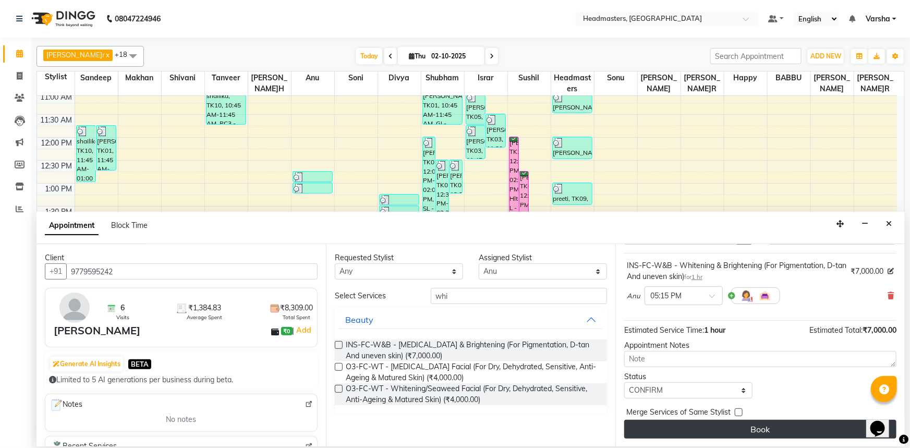
click at [673, 429] on button "Book" at bounding box center [760, 429] width 272 height 19
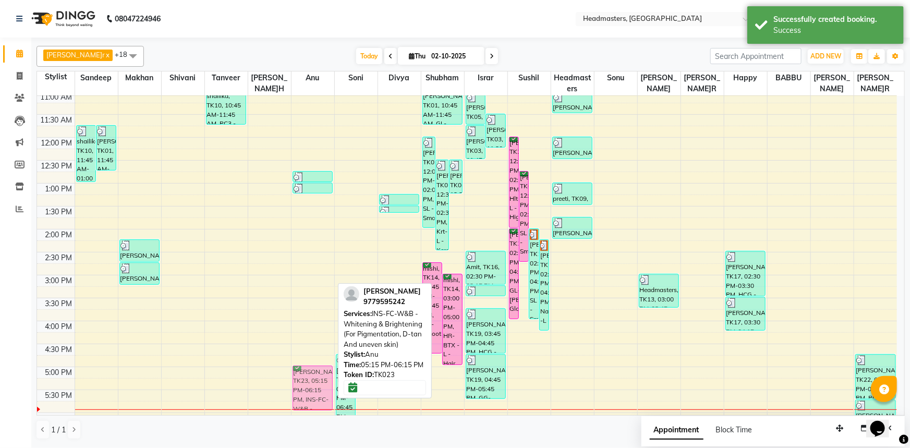
drag, startPoint x: 308, startPoint y: 383, endPoint x: 306, endPoint y: 366, distance: 17.8
click at [306, 366] on div "[PERSON_NAME]A, TK01, 12:45 PM-01:00 PM, TH-EB - Eyebrows shailika, TK10, 01:00…" at bounding box center [313, 252] width 43 height 596
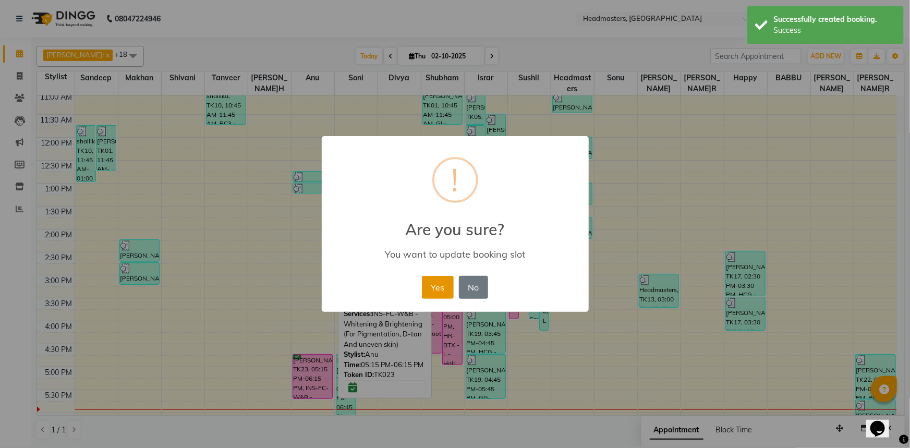
click at [437, 284] on button "Yes" at bounding box center [438, 287] width 32 height 23
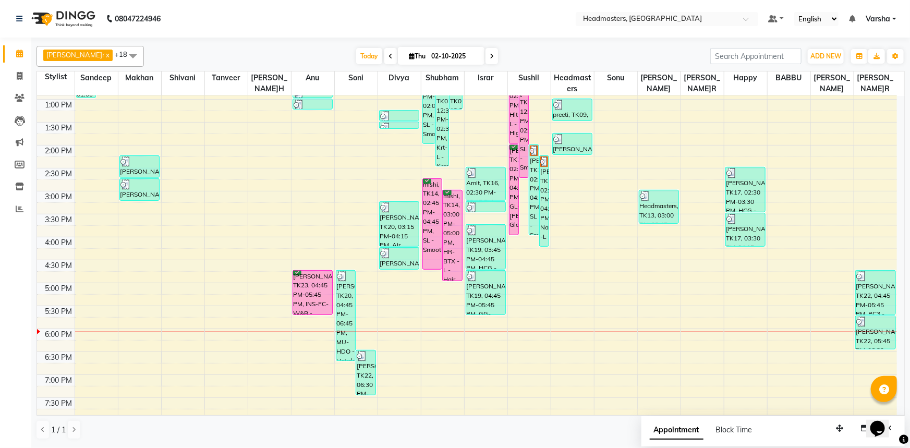
scroll to position [274, 0]
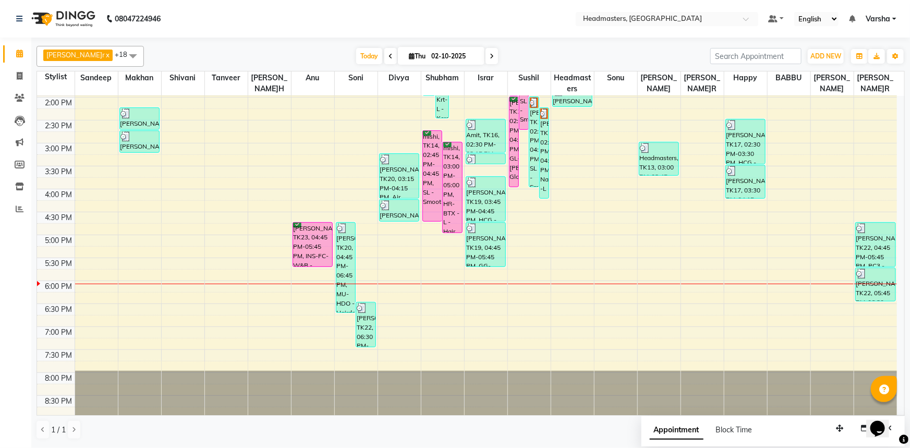
click at [437, 256] on div "8:00 AM 8:30 AM 9:00 AM 9:30 AM 10:00 AM 10:30 AM 11:00 AM 11:30 AM 12:00 PM 12…" at bounding box center [467, 120] width 860 height 596
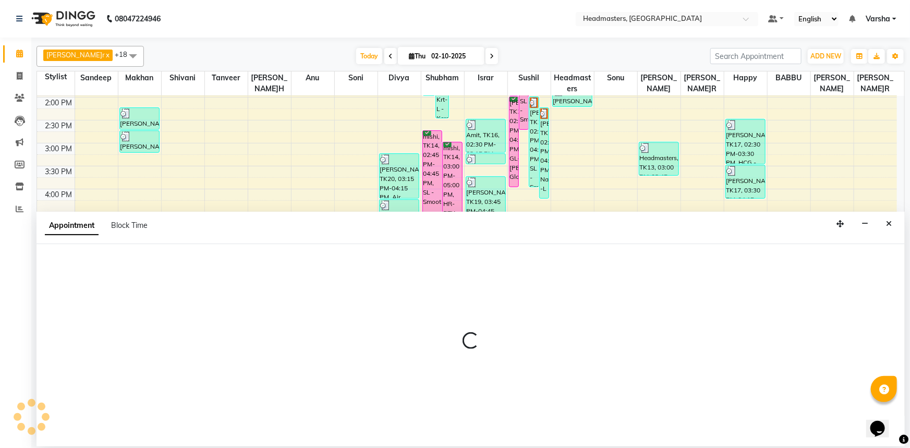
select select "60885"
select select "1050"
select select "tentative"
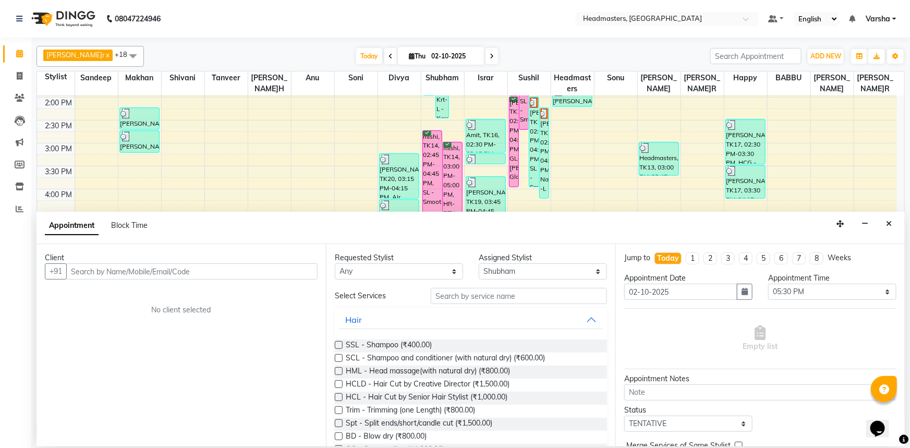
click at [86, 273] on input "text" at bounding box center [191, 271] width 251 height 16
click at [192, 274] on input "text" at bounding box center [191, 271] width 251 height 16
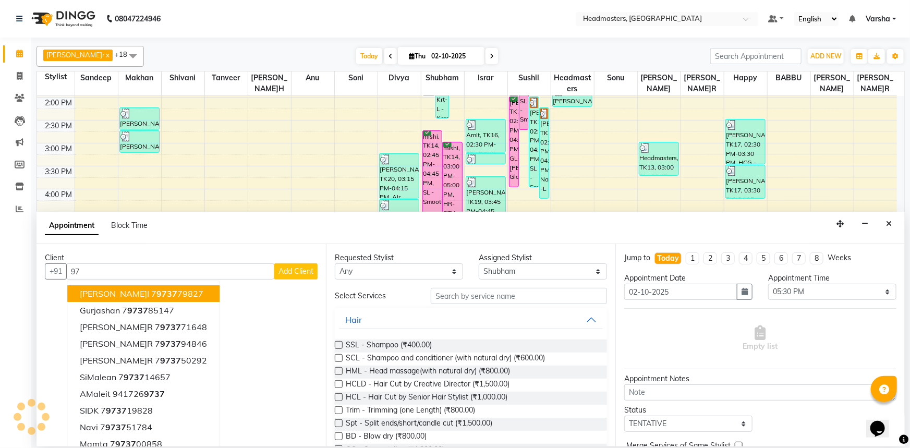
type input "9"
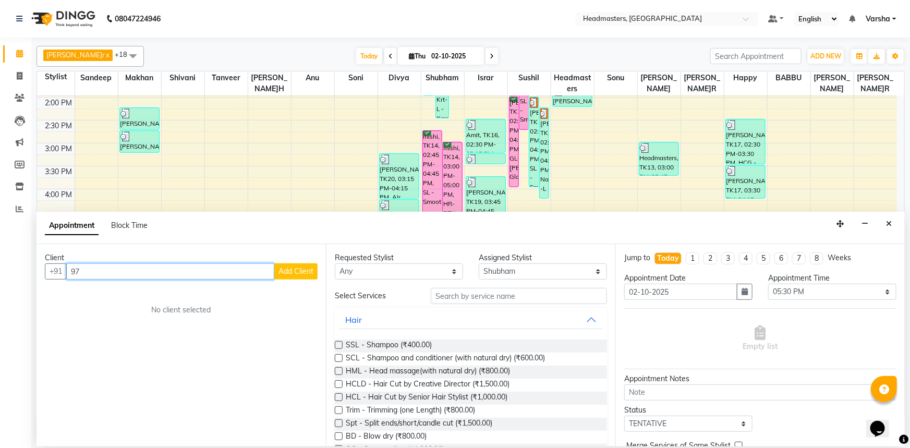
type input "9"
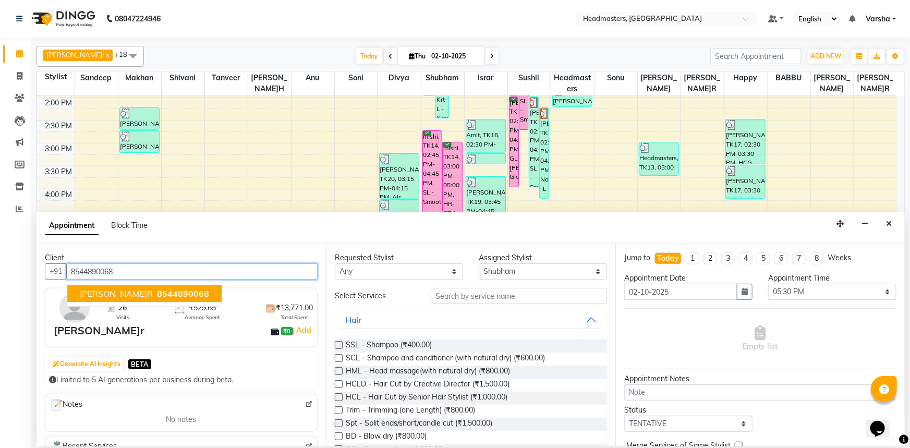
click at [103, 296] on span "[PERSON_NAME]r" at bounding box center [116, 293] width 73 height 10
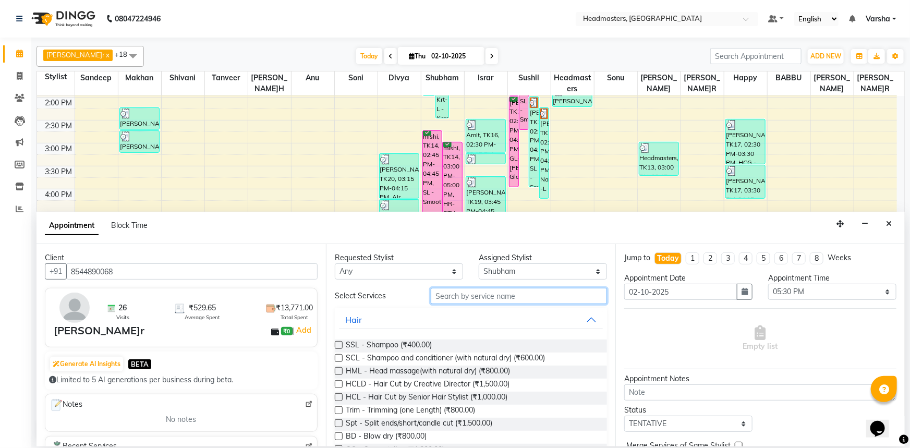
click at [465, 291] on input "text" at bounding box center [519, 296] width 176 height 16
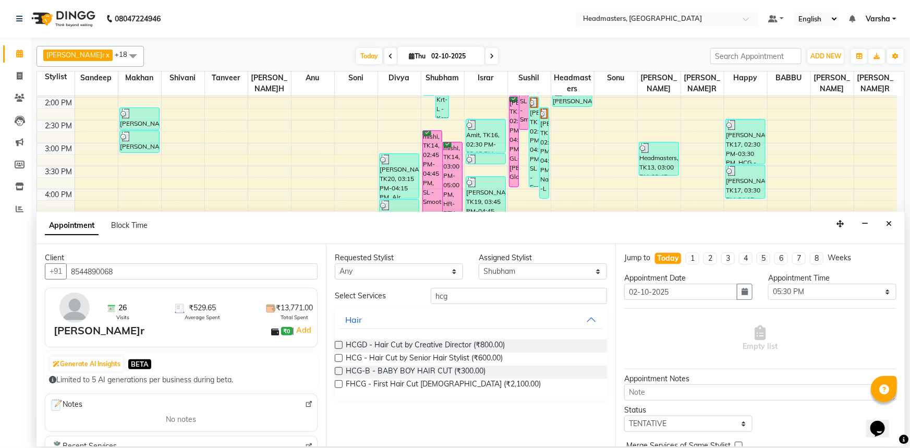
click at [337, 357] on label at bounding box center [339, 358] width 8 height 8
click at [337, 357] on input "checkbox" at bounding box center [338, 359] width 7 height 7
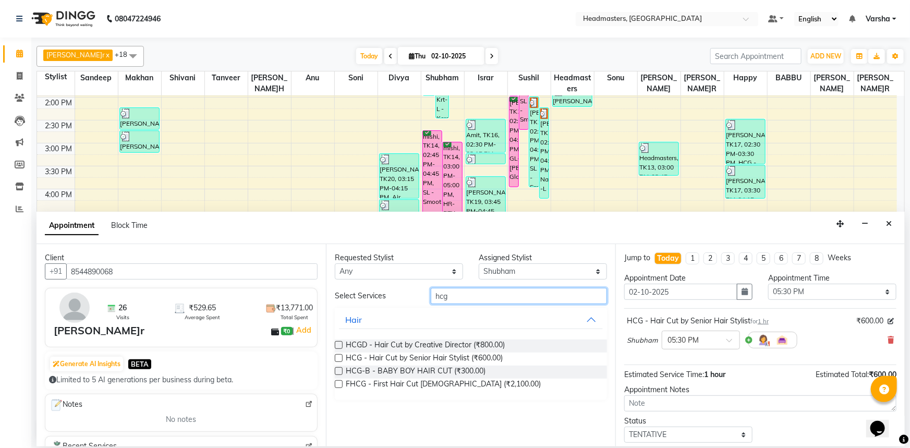
click at [459, 296] on input "hcg" at bounding box center [519, 296] width 176 height 16
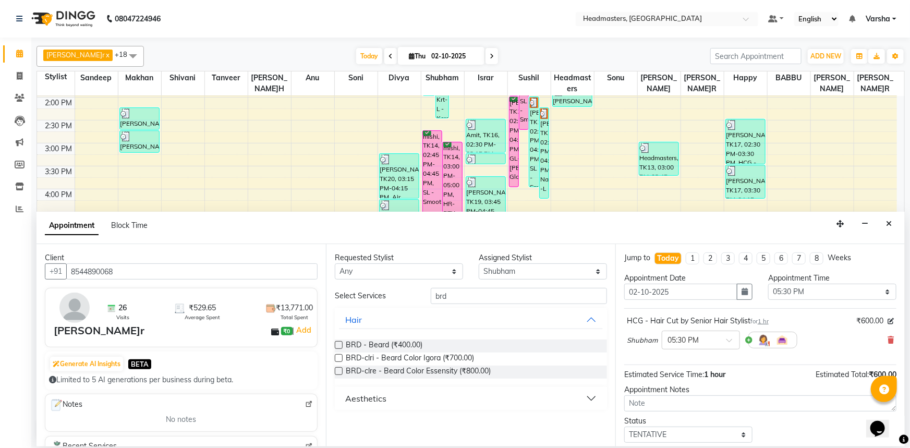
click at [340, 347] on label at bounding box center [339, 345] width 8 height 8
click at [340, 347] on input "checkbox" at bounding box center [338, 346] width 7 height 7
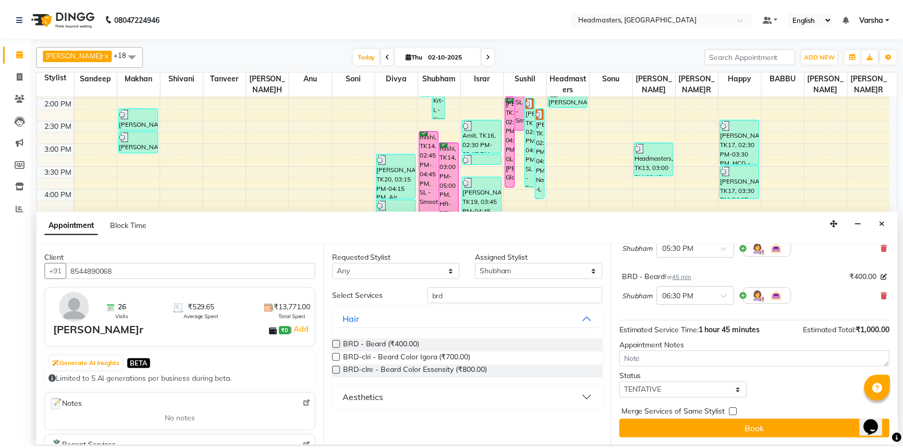
scroll to position [92, 0]
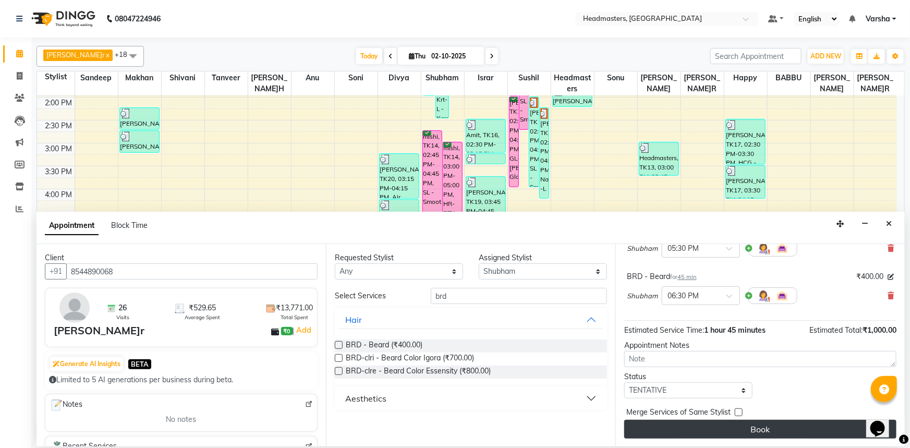
click at [730, 429] on button "Book" at bounding box center [760, 429] width 272 height 19
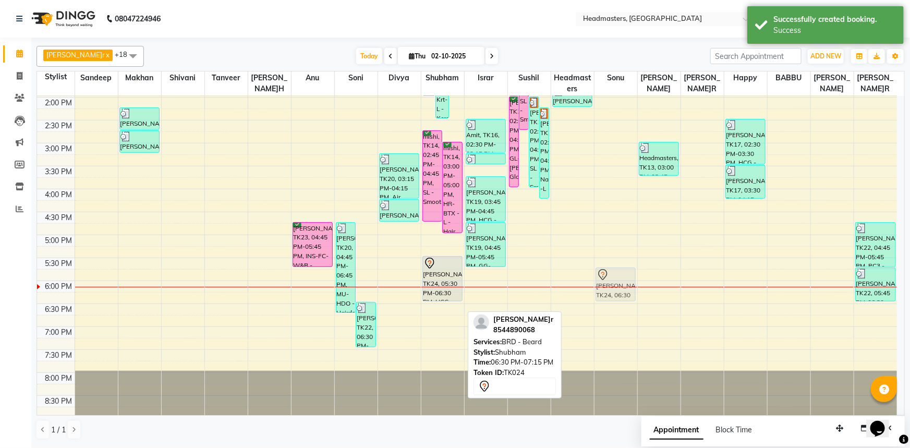
click at [706, 282] on tr "shailika, TK10, 11:45 AM-01:00 PM, RT-ES - Essensity Root Touchup(one inch only…" at bounding box center [467, 120] width 860 height 596
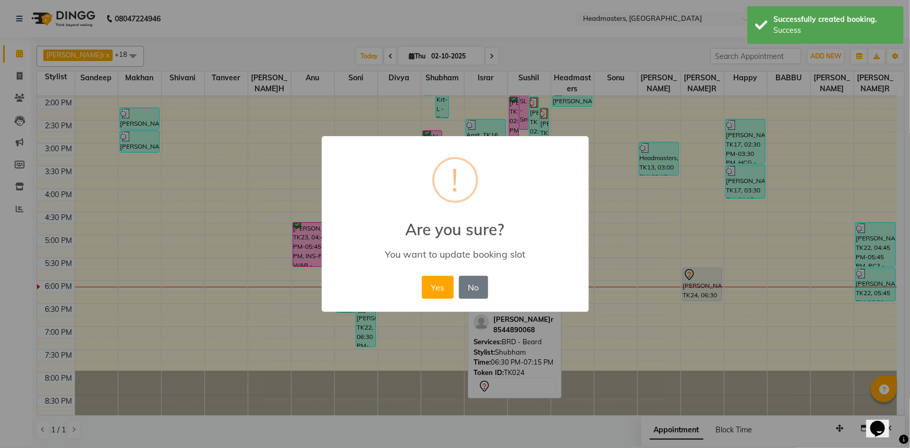
click at [739, 269] on div "× ! Are you sure? You want to update booking slot Yes No No" at bounding box center [455, 224] width 910 height 448
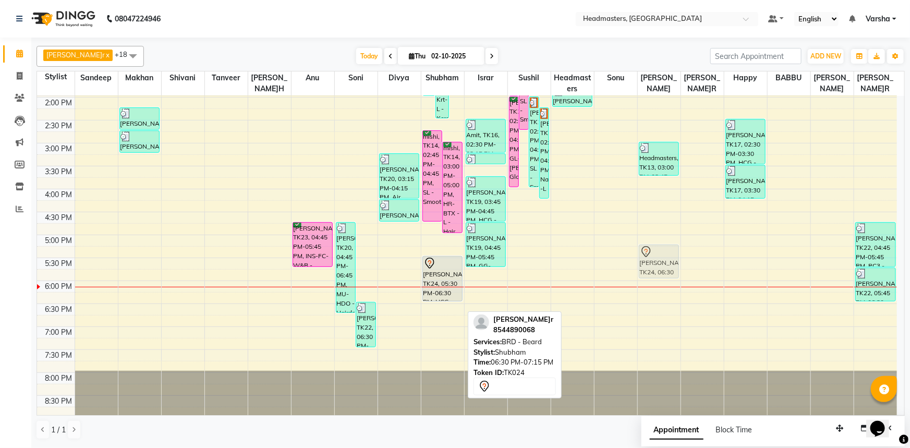
drag, startPoint x: 442, startPoint y: 312, endPoint x: 648, endPoint y: 255, distance: 213.7
click at [648, 255] on tr "shailika, TK10, 11:45 AM-01:00 PM, RT-ES - Essensity Root Touchup(one inch only…" at bounding box center [467, 120] width 860 height 596
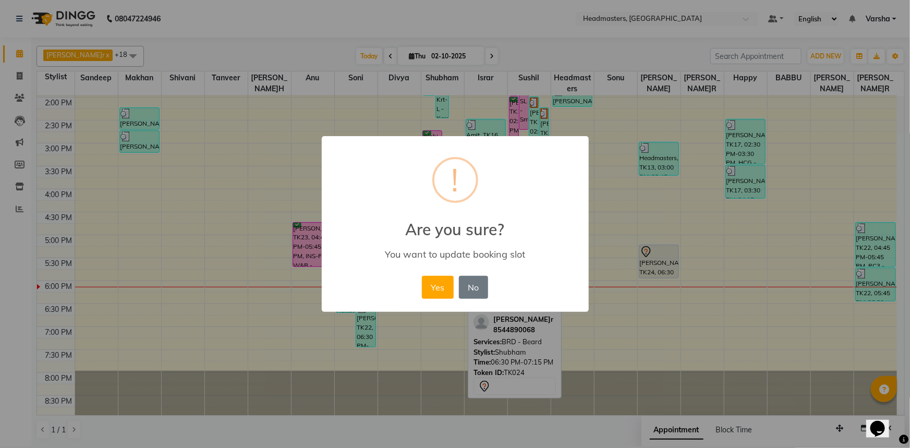
click at [655, 259] on div "× ! Are you sure? You want to update booking slot Yes No No" at bounding box center [455, 224] width 910 height 448
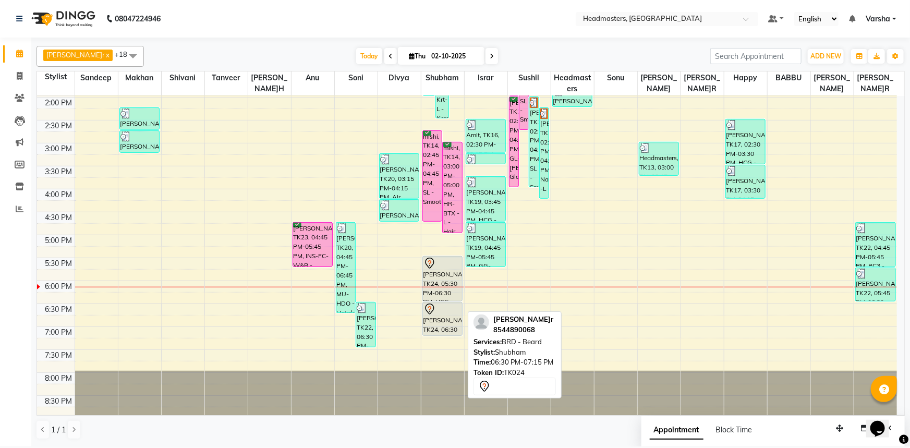
click at [655, 259] on div "× ! Are you sure? You want to update booking slot Yes No No" at bounding box center [455, 224] width 910 height 448
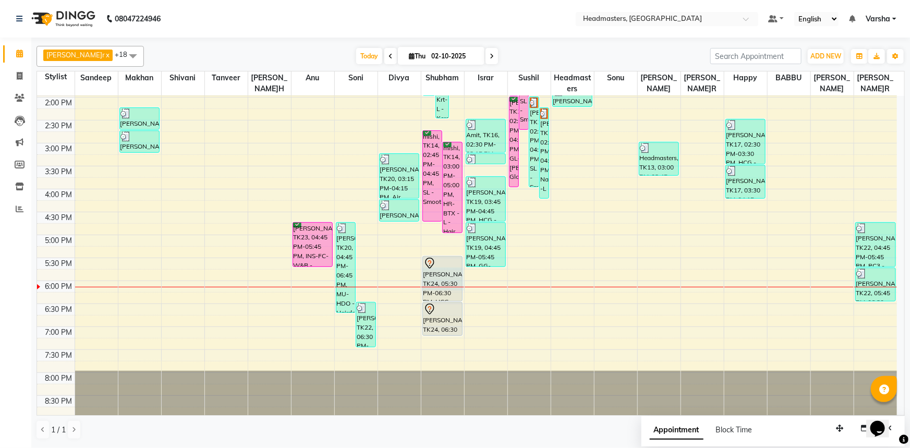
drag, startPoint x: 450, startPoint y: 286, endPoint x: 735, endPoint y: 266, distance: 286.1
click at [751, 269] on div "8:00 AM 8:30 AM 9:00 AM 9:30 AM 10:00 AM 10:30 AM 11:00 AM 11:30 AM 12:00 PM 12…" at bounding box center [467, 120] width 860 height 596
click at [738, 266] on tbody "8:00 AM 8:30 AM 9:00 AM 9:30 AM 10:00 AM 10:30 AM 11:00 AM 11:30 AM 12:00 PM 12…" at bounding box center [467, 120] width 860 height 596
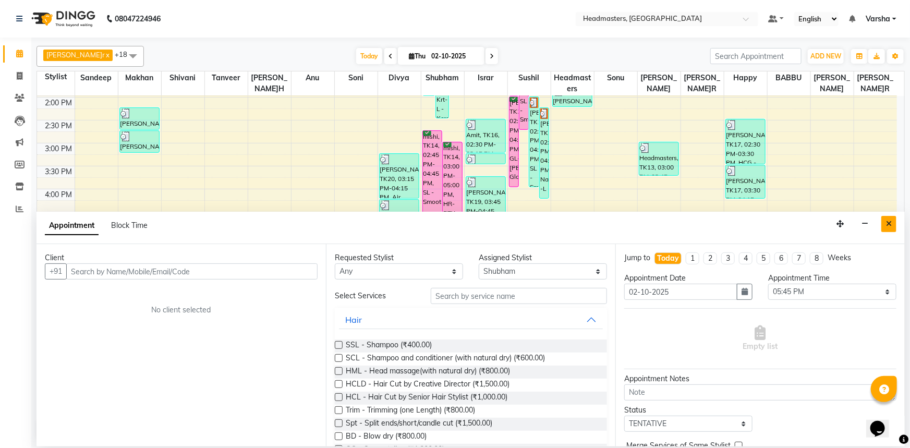
click at [887, 227] on icon "Close" at bounding box center [889, 223] width 6 height 7
click at [887, 227] on div at bounding box center [876, 228] width 39 height 10
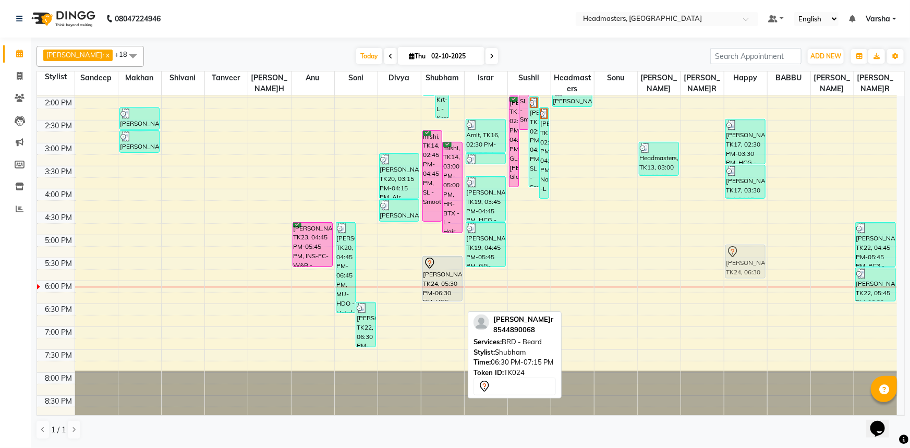
drag, startPoint x: 431, startPoint y: 312, endPoint x: 725, endPoint y: 263, distance: 297.1
click at [719, 260] on div "8:00 AM 8:30 AM 9:00 AM 9:30 AM 10:00 AM 10:30 AM 11:00 AM 11:30 AM 12:00 PM 12…" at bounding box center [467, 120] width 860 height 596
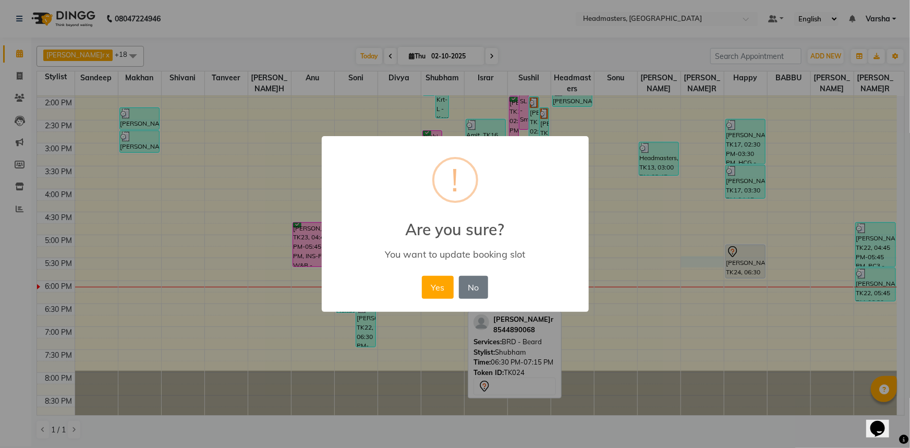
click at [725, 263] on body "08047224946 Select Location × Headmasters, Sangrur Default Panel My Panel Engli…" at bounding box center [455, 223] width 910 height 447
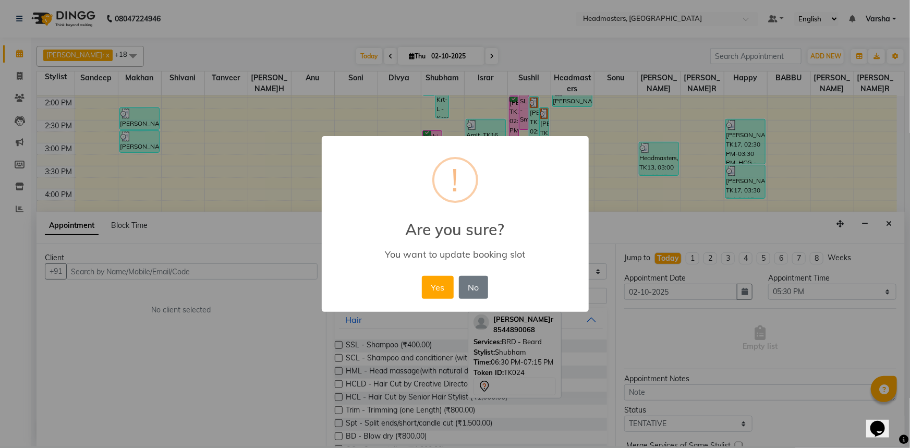
click at [890, 228] on div "× ! Are you sure? You want to update booking slot Yes No No" at bounding box center [455, 224] width 910 height 448
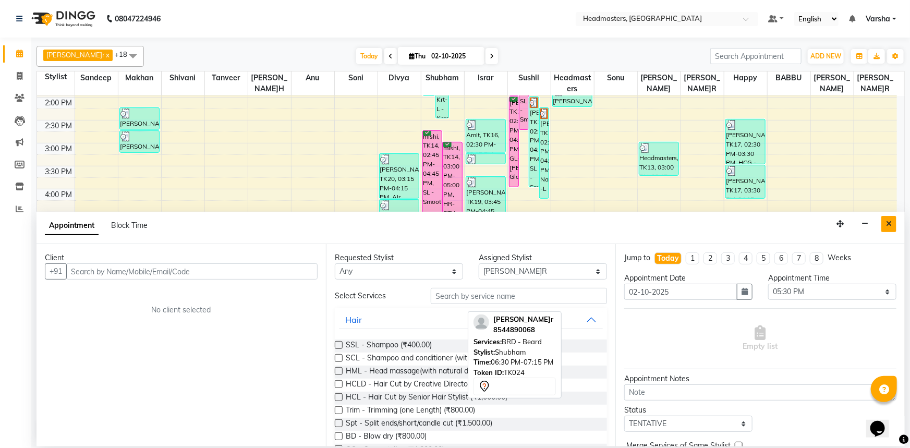
click at [883, 222] on button "Close" at bounding box center [889, 224] width 15 height 16
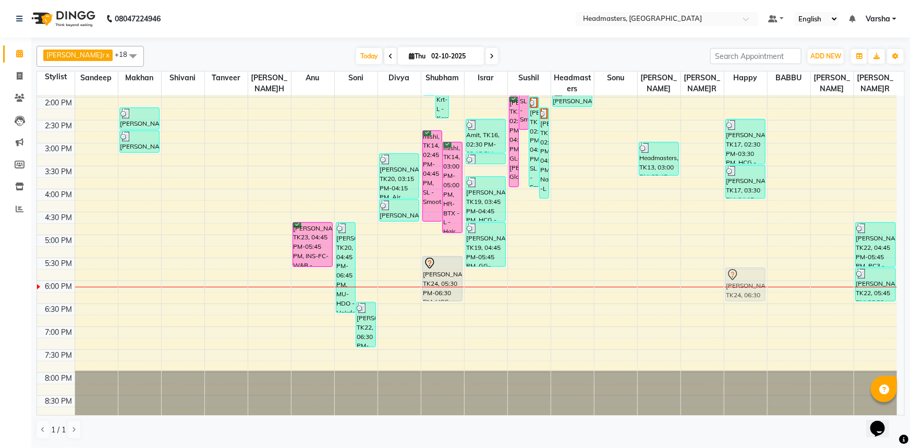
drag, startPoint x: 459, startPoint y: 303, endPoint x: 760, endPoint y: 271, distance: 303.1
click at [760, 271] on tr "shailika, TK10, 11:45 AM-01:00 PM, RT-ES - Essensity Root Touchup(one inch only…" at bounding box center [467, 120] width 860 height 596
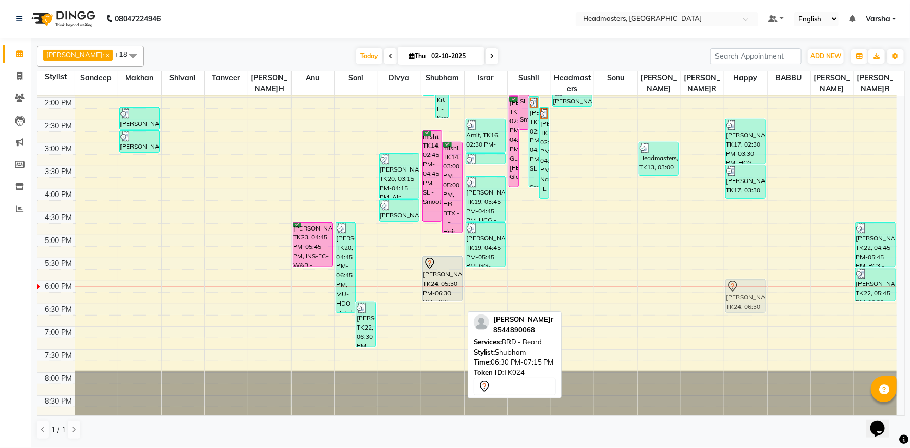
drag, startPoint x: 440, startPoint y: 301, endPoint x: 727, endPoint y: 271, distance: 288.4
click at [727, 271] on div "8:00 AM 8:30 AM 9:00 AM 9:30 AM 10:00 AM 10:30 AM 11:00 AM 11:30 AM 12:00 PM 12…" at bounding box center [467, 120] width 860 height 596
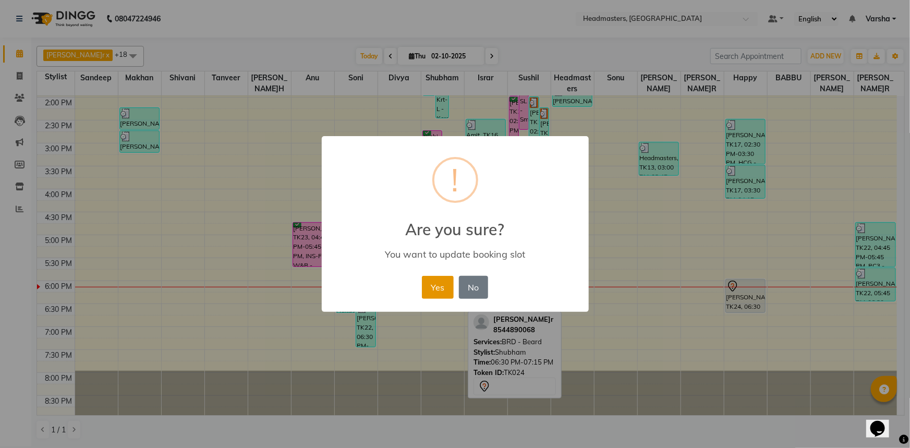
click at [449, 296] on button "Yes" at bounding box center [438, 287] width 32 height 23
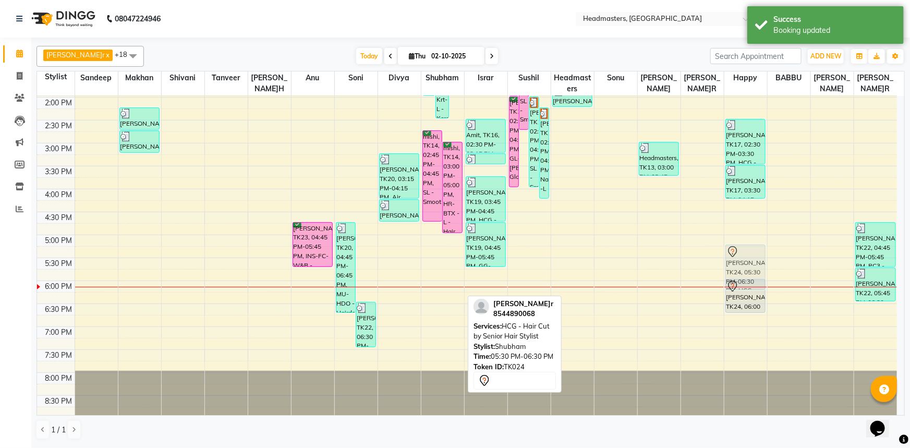
drag, startPoint x: 448, startPoint y: 288, endPoint x: 738, endPoint y: 277, distance: 289.7
click at [738, 277] on tr "shailika, TK10, 11:45 AM-01:00 PM, RT-ES - Essensity Root Touchup(one inch only…" at bounding box center [467, 120] width 860 height 596
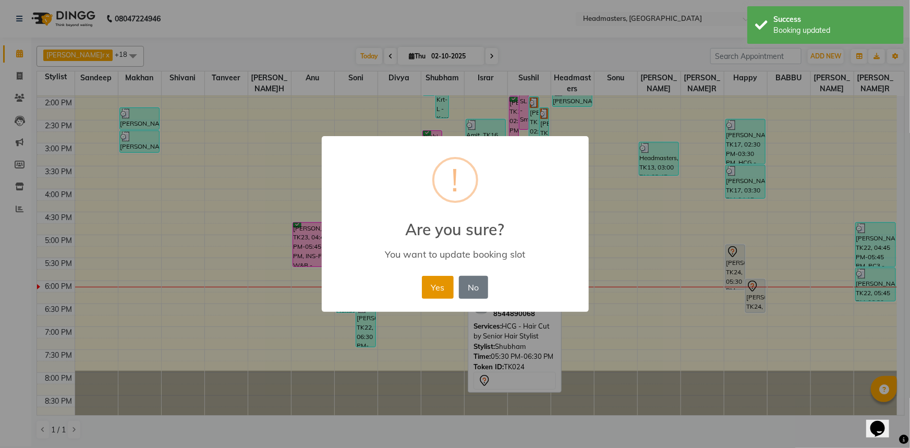
click at [429, 293] on button "Yes" at bounding box center [438, 287] width 32 height 23
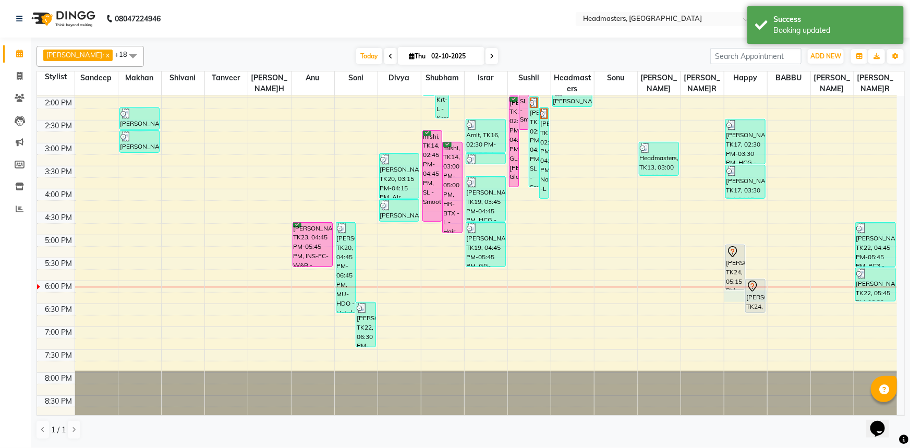
click at [766, 293] on div "8:00 AM 8:30 AM 9:00 AM 9:30 AM 10:00 AM 10:30 AM 11:00 AM 11:30 AM 12:00 PM 12…" at bounding box center [467, 120] width 860 height 596
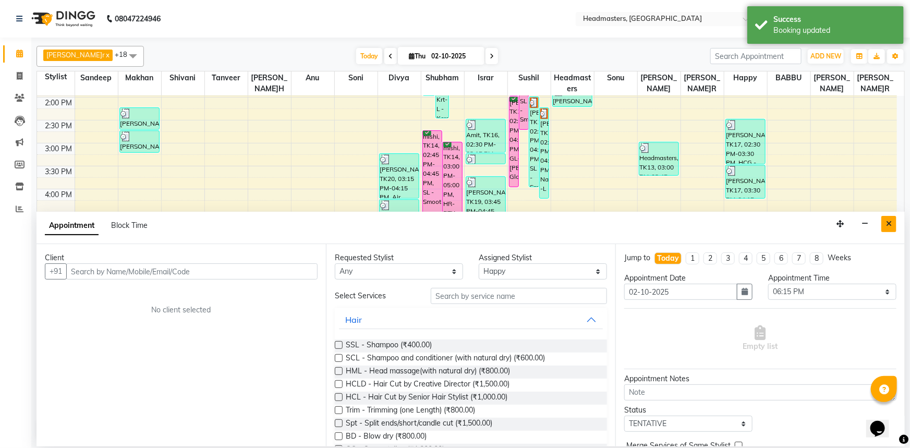
click at [890, 228] on button "Close" at bounding box center [889, 224] width 15 height 16
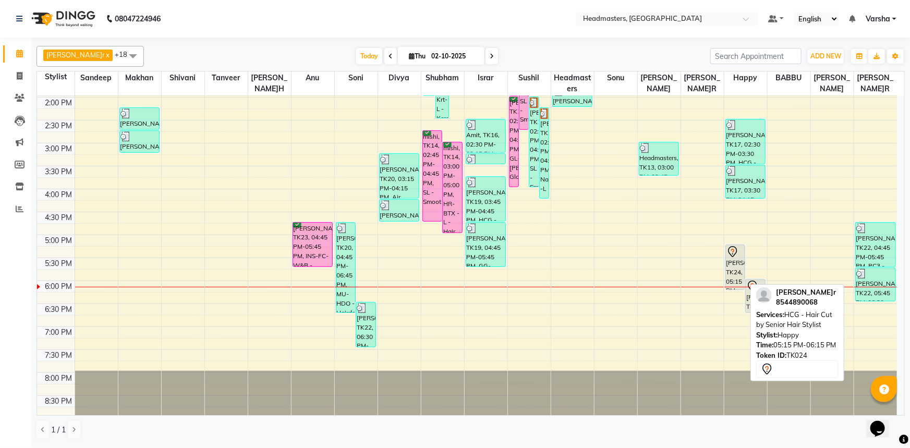
click at [730, 270] on div "[PERSON_NAME]r, TK24, 05:15 PM-06:15 PM, HCG - Hair Cut by Senior Hair Stylist" at bounding box center [735, 267] width 19 height 44
click at [739, 257] on div at bounding box center [736, 252] width 18 height 13
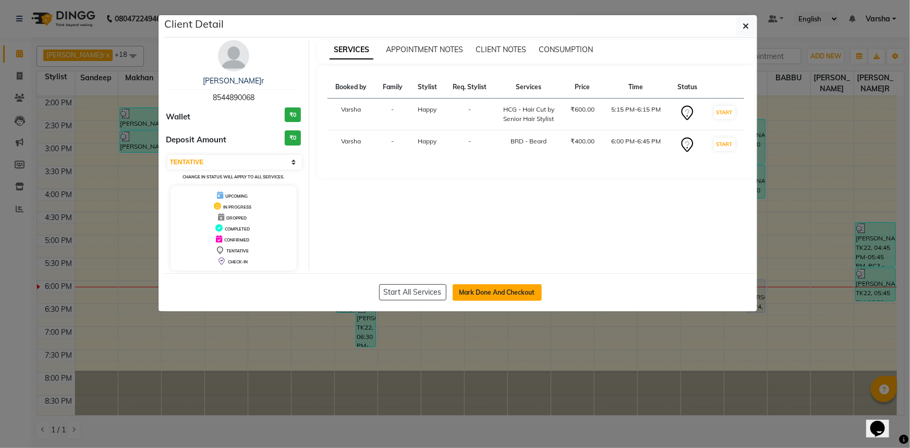
click at [505, 292] on button "Mark Done And Checkout" at bounding box center [497, 292] width 89 height 17
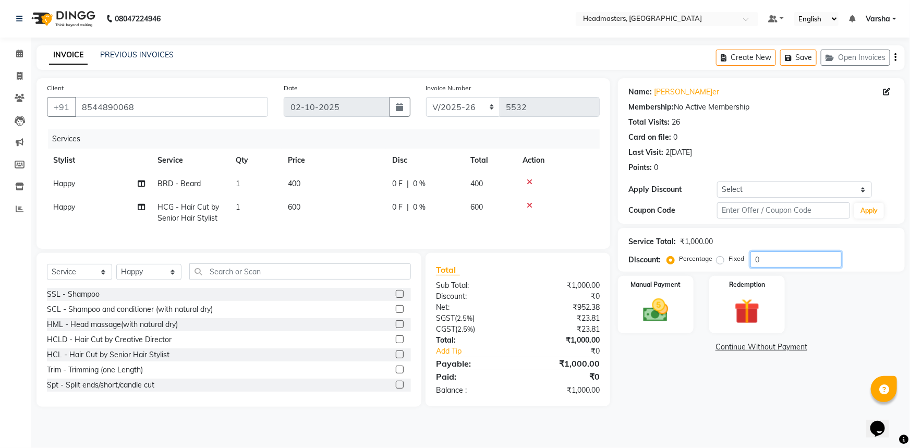
click at [788, 262] on input "0" at bounding box center [796, 259] width 91 height 16
click at [639, 302] on img at bounding box center [656, 310] width 43 height 30
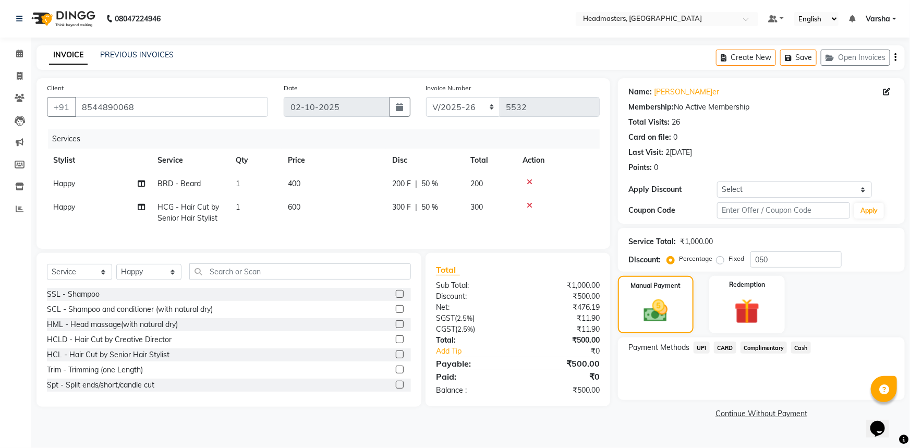
click at [805, 347] on span "Cash" at bounding box center [801, 348] width 20 height 12
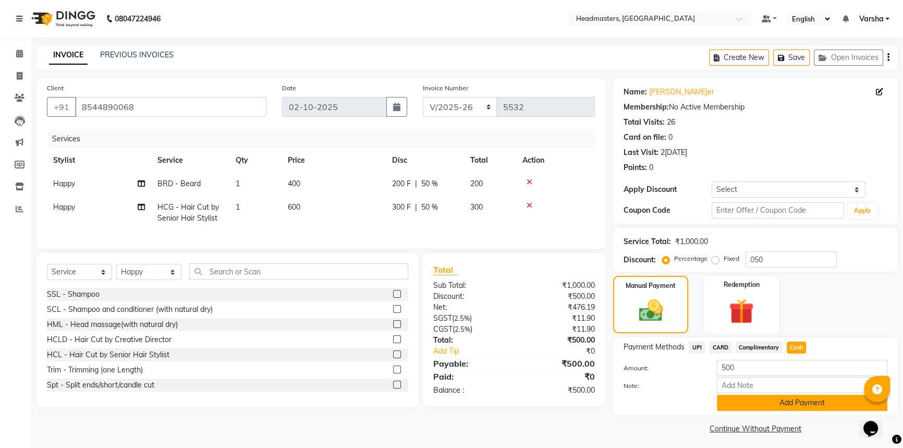
click at [802, 401] on button "Add Payment" at bounding box center [802, 403] width 171 height 16
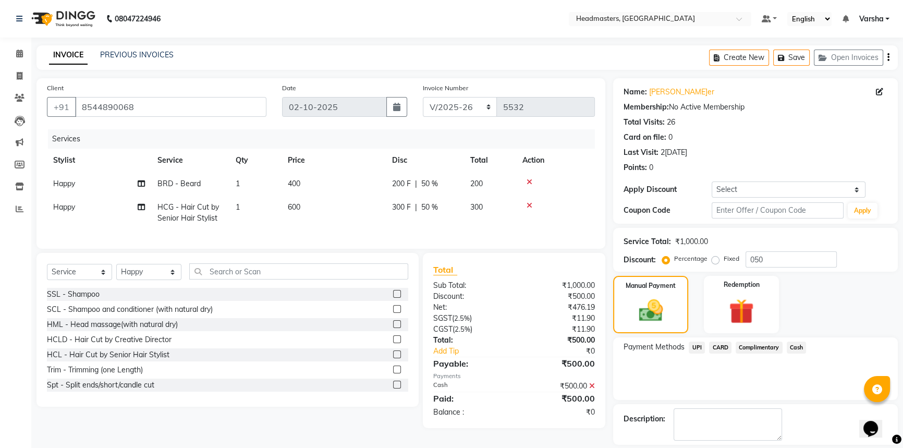
scroll to position [32, 0]
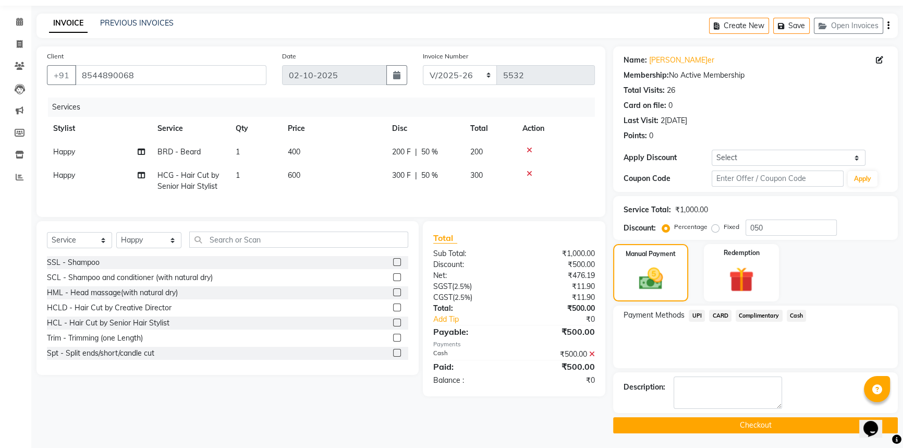
click at [779, 428] on button "Checkout" at bounding box center [755, 425] width 285 height 16
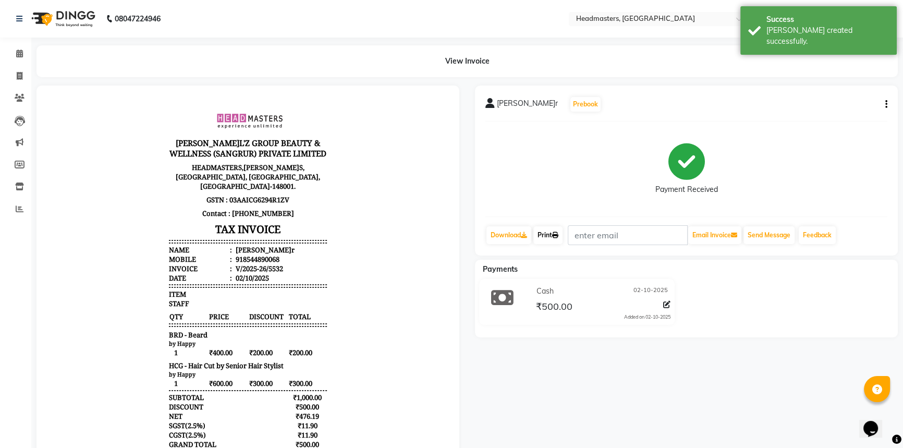
click at [542, 237] on link "Print" at bounding box center [548, 235] width 29 height 18
click at [10, 52] on span at bounding box center [19, 54] width 18 height 12
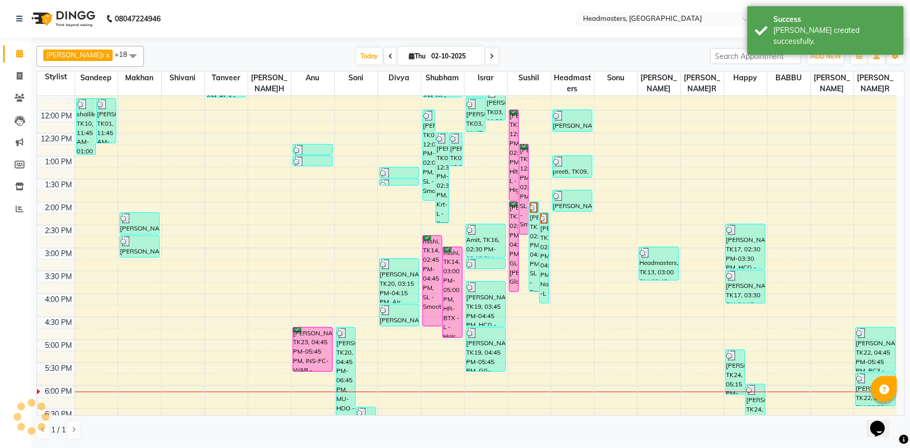
scroll to position [189, 0]
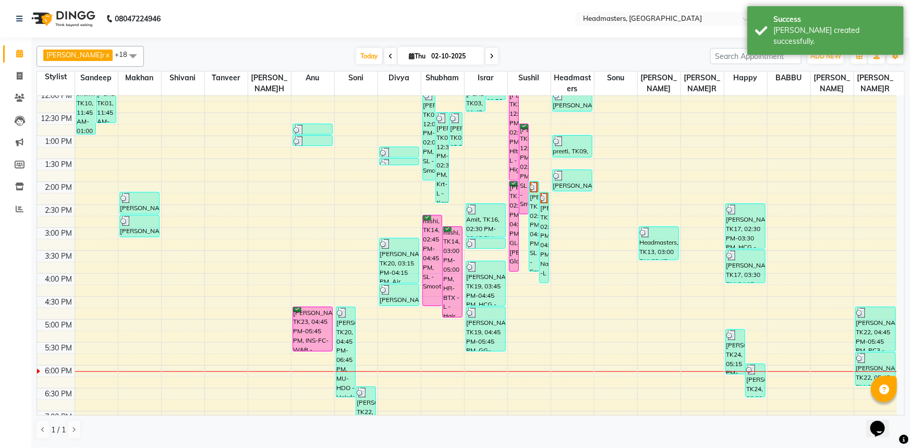
click at [453, 348] on div "8:00 AM 8:30 AM 9:00 AM 9:30 AM 10:00 AM 10:30 AM 11:00 AM 11:30 AM 12:00 PM 12…" at bounding box center [467, 205] width 860 height 596
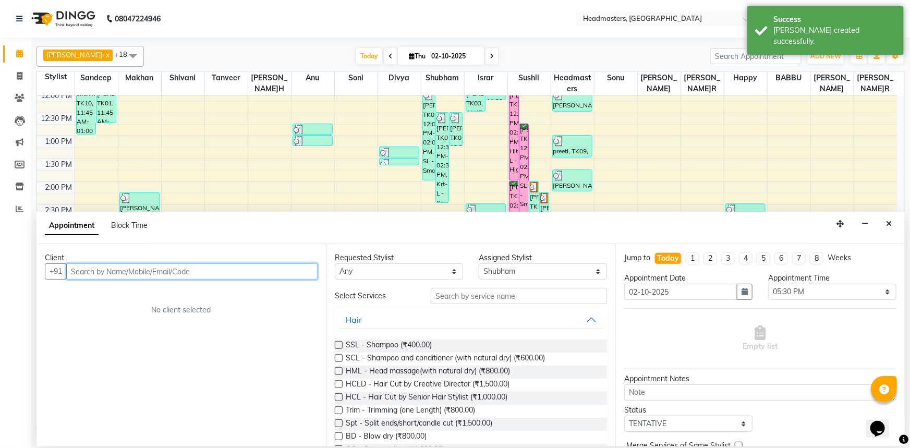
click at [125, 272] on input "text" at bounding box center [191, 271] width 251 height 16
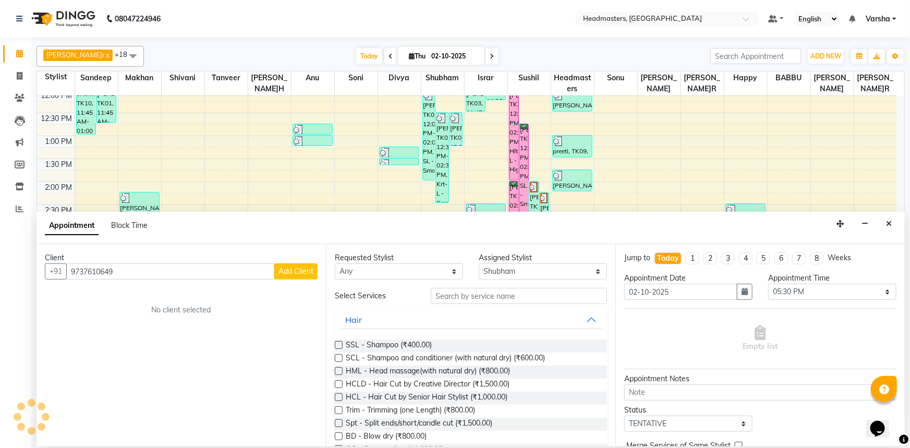
click at [275, 271] on button "Add Client" at bounding box center [295, 271] width 43 height 16
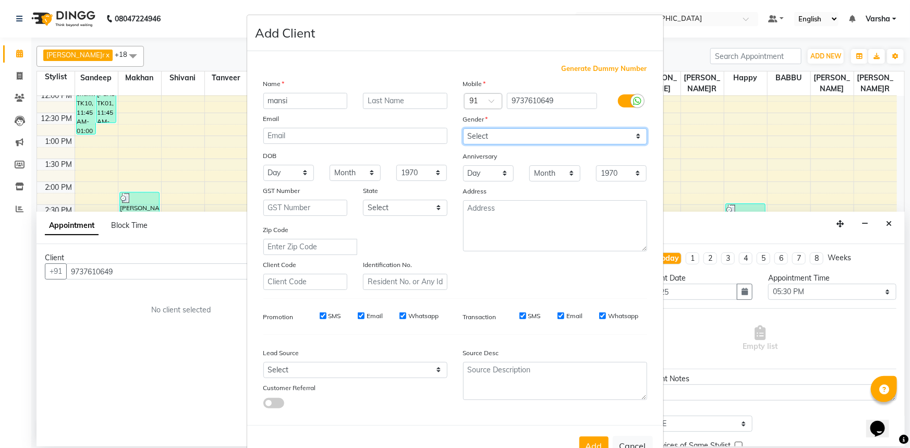
click at [550, 144] on select "Select [DEMOGRAPHIC_DATA] [DEMOGRAPHIC_DATA] Other Prefer Not To Say" at bounding box center [555, 136] width 184 height 16
click at [463, 128] on select "Select [DEMOGRAPHIC_DATA] [DEMOGRAPHIC_DATA] Other Prefer Not To Say" at bounding box center [555, 136] width 184 height 16
click at [583, 444] on button "Add" at bounding box center [594, 446] width 29 height 19
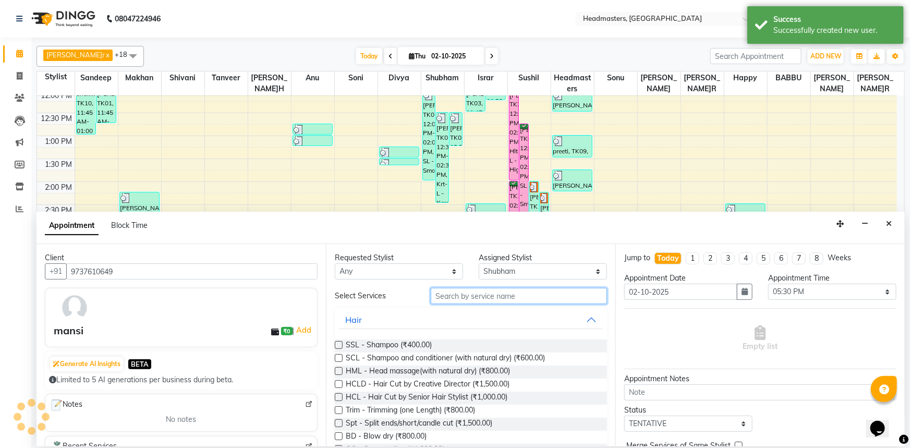
click at [484, 300] on input "text" at bounding box center [519, 296] width 176 height 16
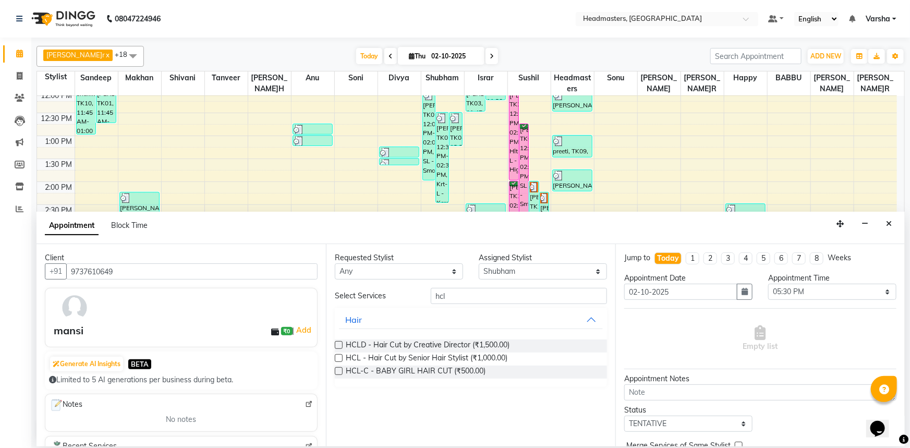
click at [339, 360] on label at bounding box center [339, 358] width 8 height 8
click at [339, 360] on input "checkbox" at bounding box center [338, 359] width 7 height 7
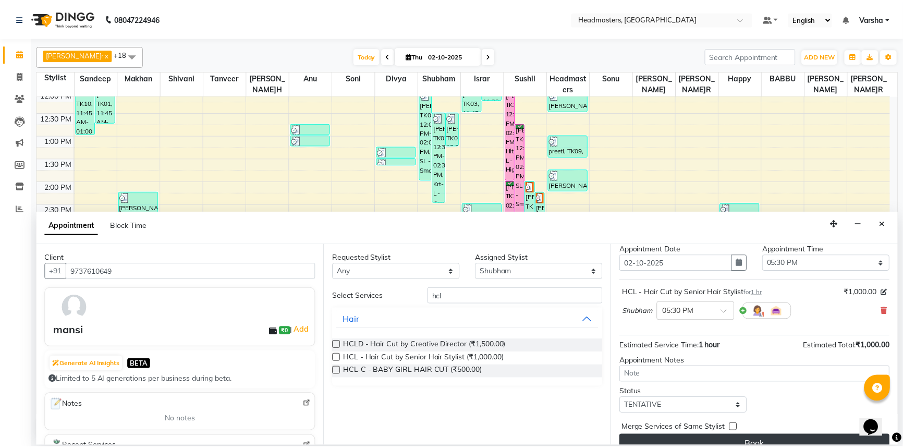
scroll to position [44, 0]
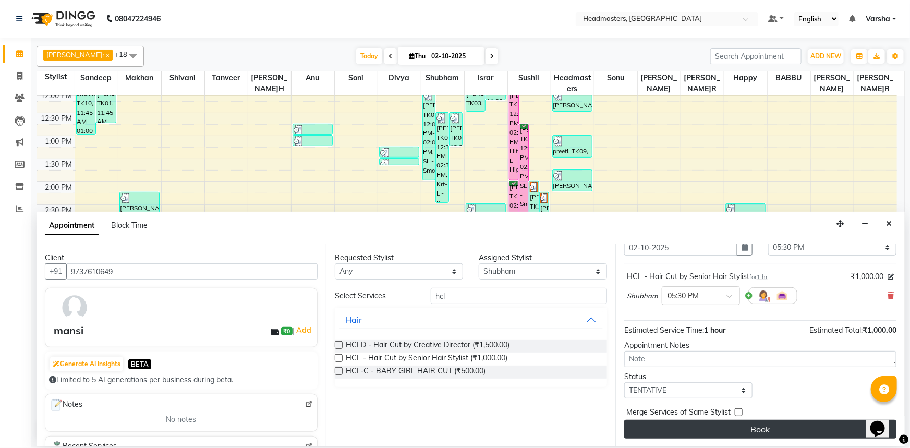
click at [777, 426] on button "Book" at bounding box center [760, 429] width 272 height 19
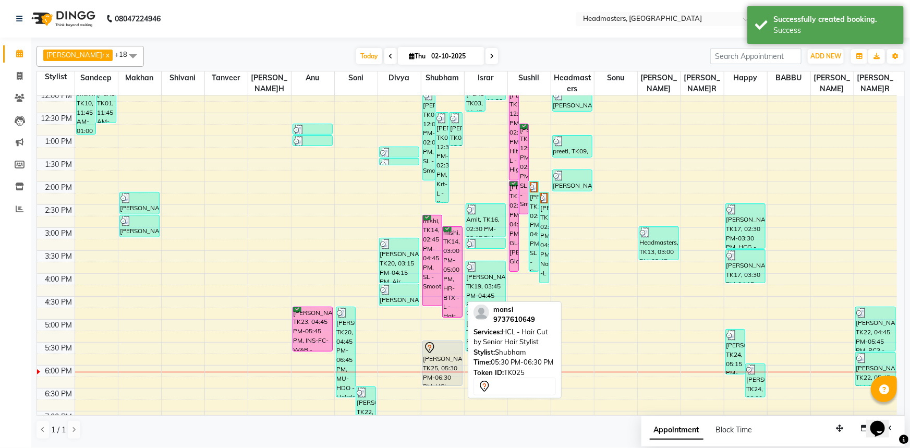
click at [443, 360] on div "[PERSON_NAME], TK25, 05:30 PM-06:30 PM, HCL - Hair Cut by Senior Hair Stylist" at bounding box center [443, 363] width 40 height 44
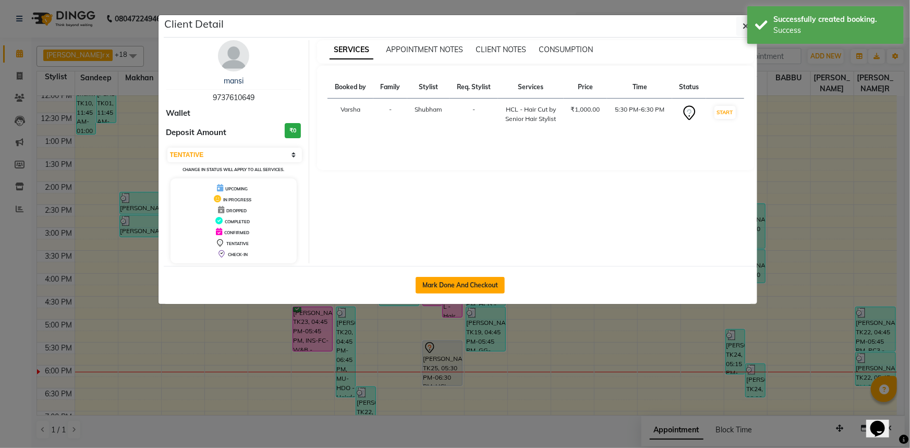
click at [480, 292] on button "Mark Done And Checkout" at bounding box center [460, 285] width 89 height 17
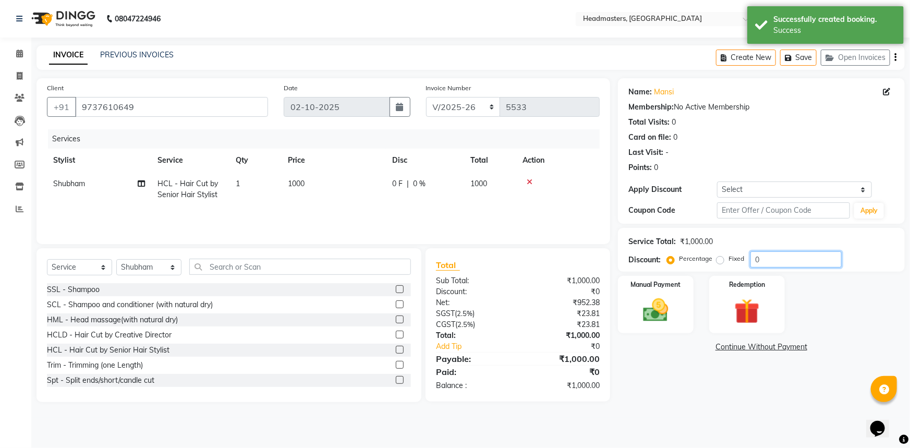
click at [767, 265] on input "0" at bounding box center [796, 259] width 91 height 16
click at [652, 304] on img at bounding box center [656, 310] width 43 height 30
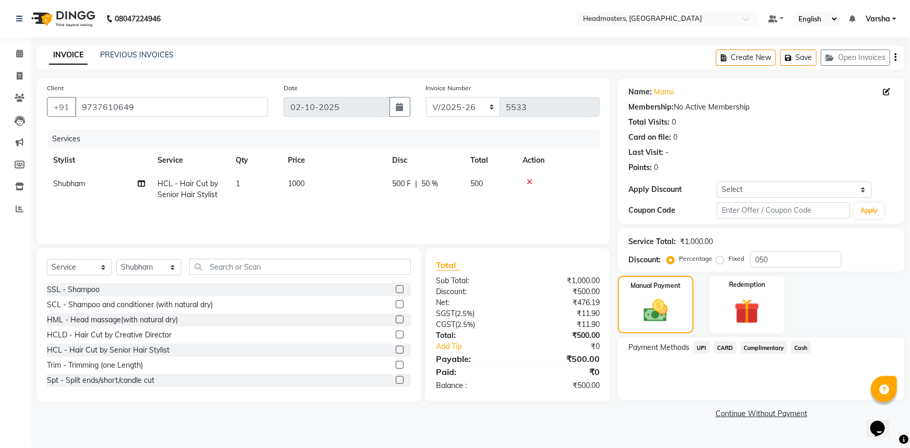
click at [700, 347] on span "UPI" at bounding box center [702, 348] width 16 height 12
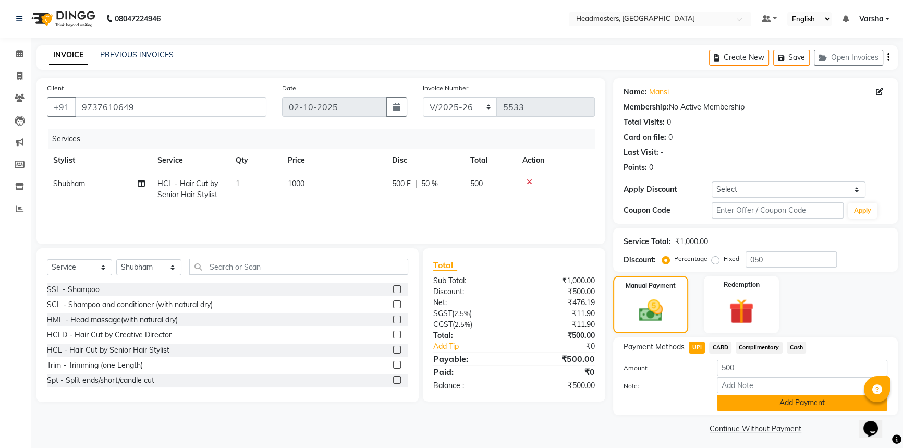
click at [751, 402] on button "Add Payment" at bounding box center [802, 403] width 171 height 16
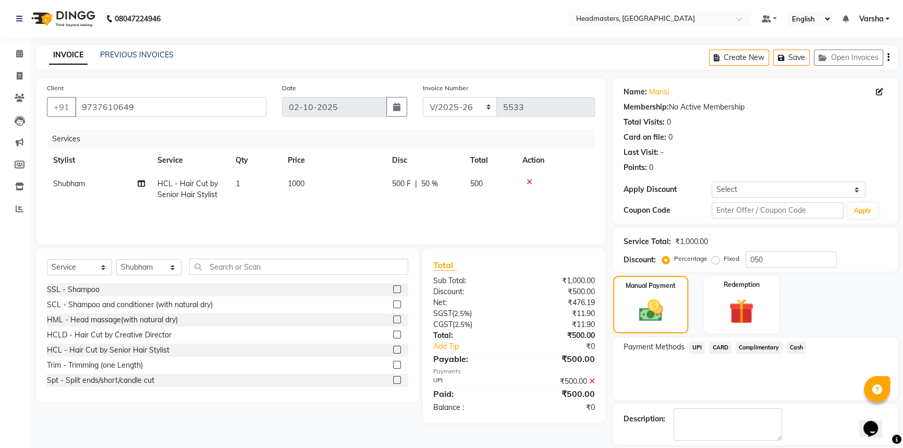
scroll to position [32, 0]
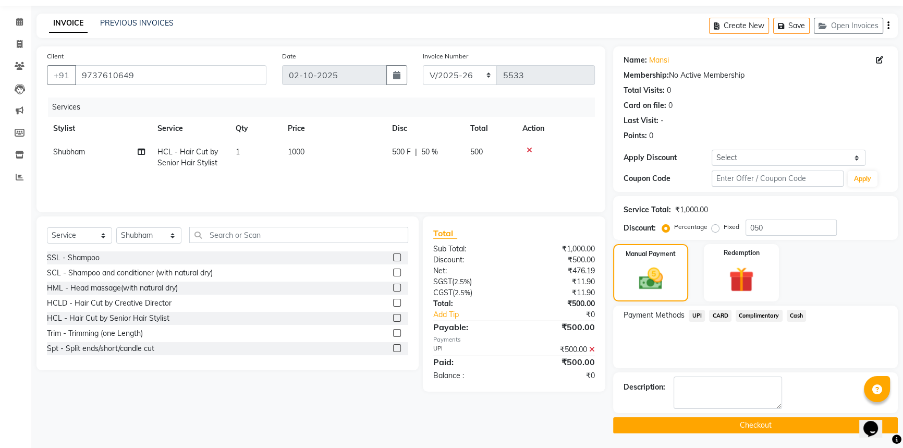
click at [740, 420] on button "Checkout" at bounding box center [755, 425] width 285 height 16
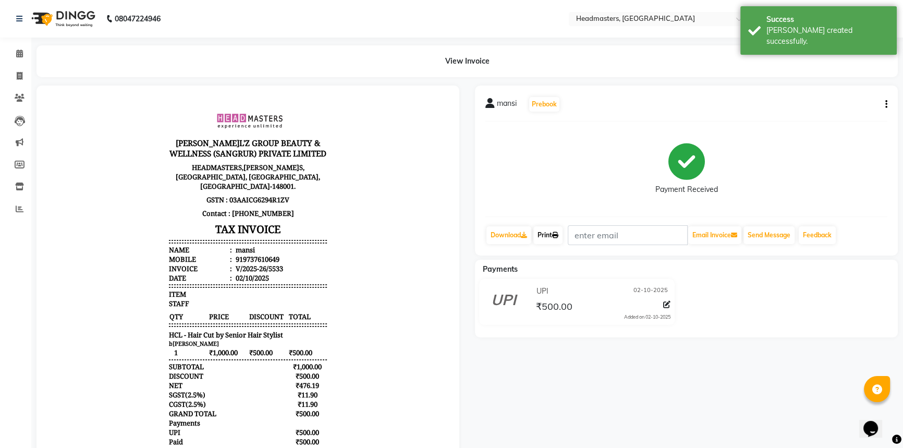
click at [557, 236] on icon at bounding box center [555, 235] width 6 height 6
click at [25, 52] on span at bounding box center [19, 54] width 18 height 12
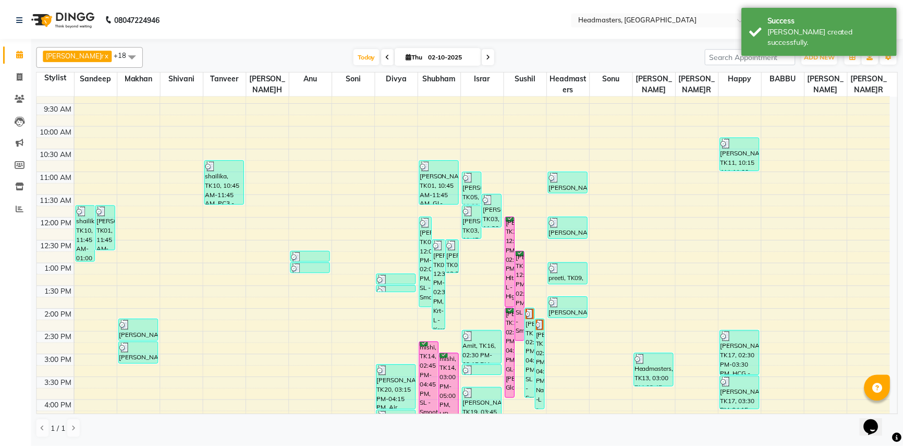
scroll to position [189, 0]
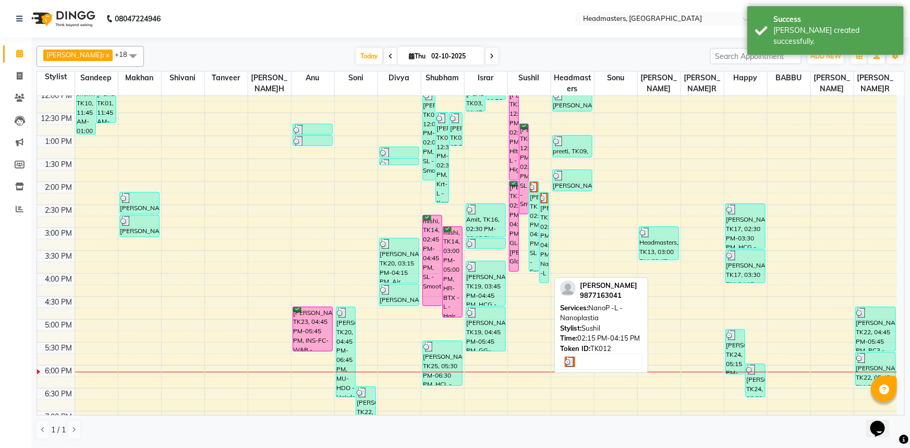
click at [542, 216] on div "[PERSON_NAME]r, TK12, 02:15 PM-04:15 PM, NanoP -L - Nanoplastia" at bounding box center [544, 237] width 9 height 90
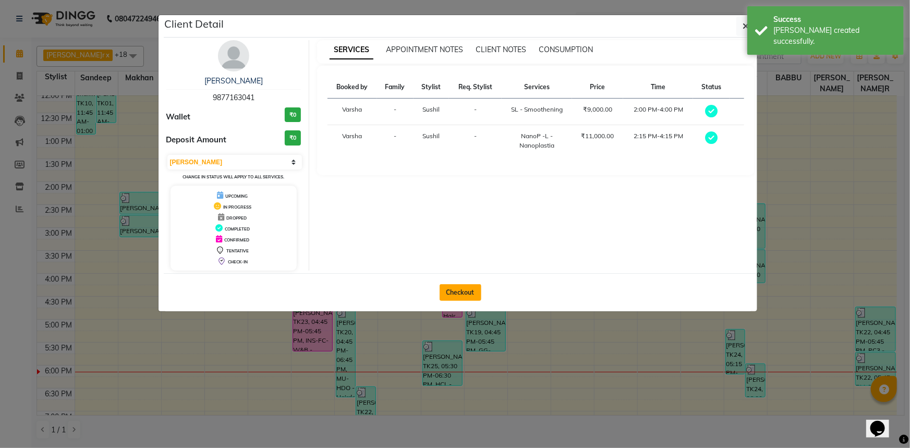
click at [468, 285] on button "Checkout" at bounding box center [461, 292] width 42 height 17
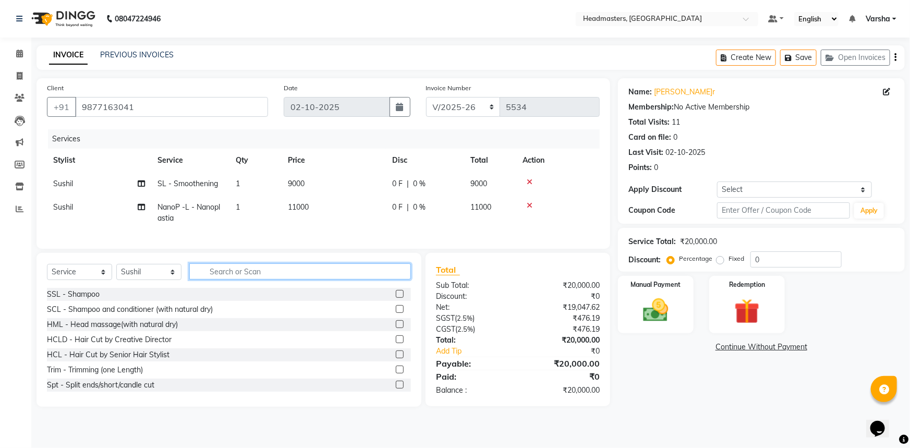
click at [219, 278] on input "text" at bounding box center [300, 271] width 222 height 16
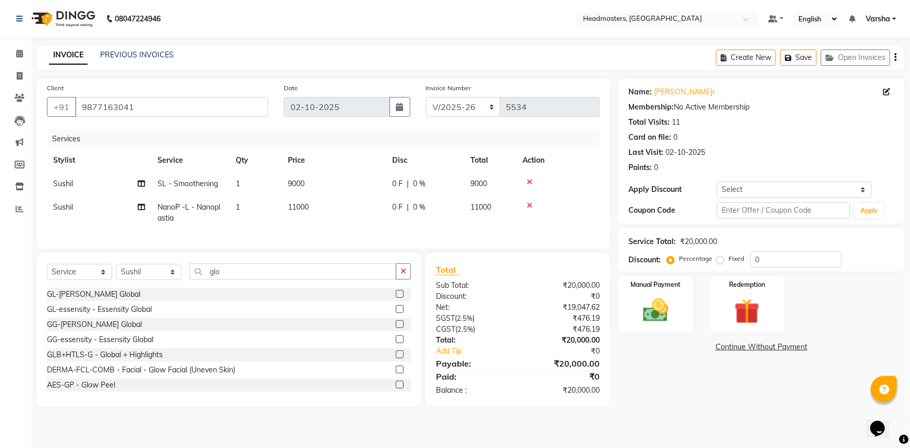
click at [396, 298] on label at bounding box center [400, 294] width 8 height 8
click at [396, 298] on input "checkbox" at bounding box center [399, 294] width 7 height 7
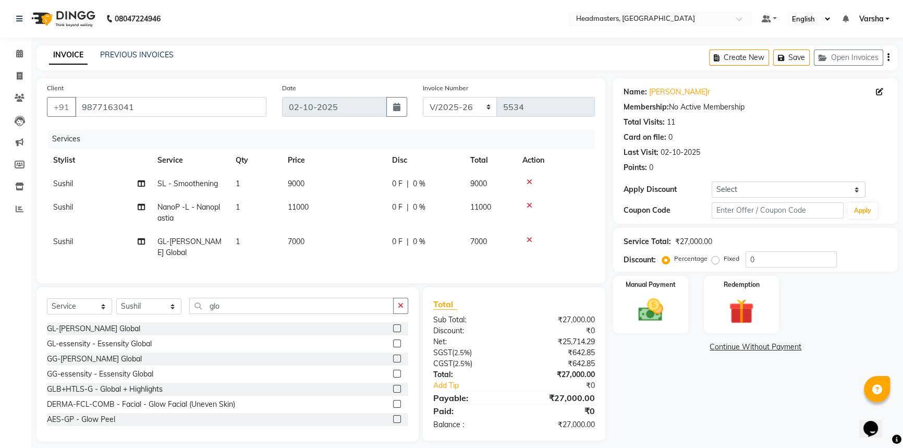
click at [391, 177] on td "0 F | 0 %" at bounding box center [425, 183] width 78 height 23
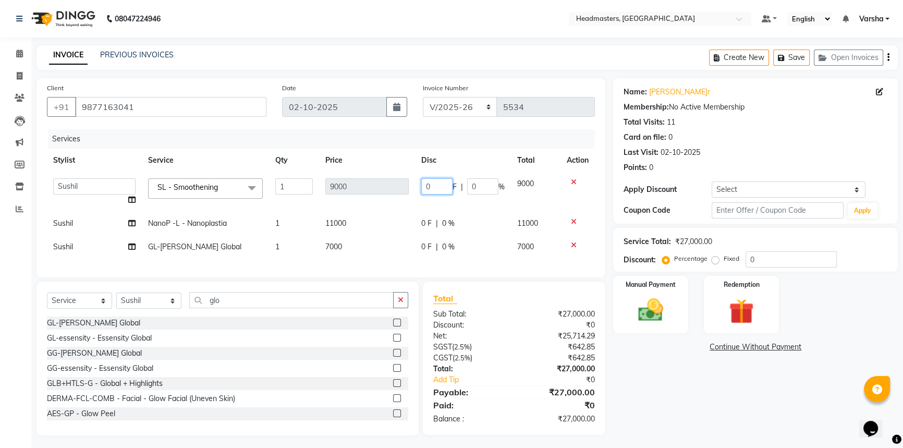
click at [434, 183] on input "0" at bounding box center [436, 186] width 31 height 16
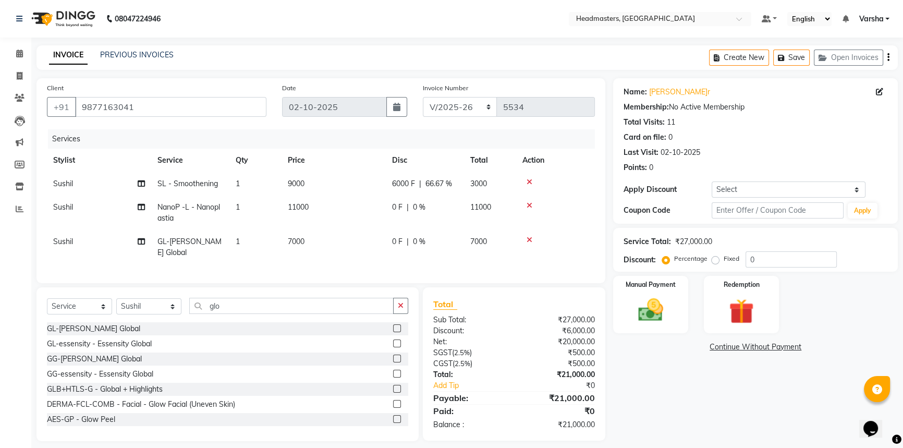
click at [435, 221] on td "0 F | 0 %" at bounding box center [425, 213] width 78 height 34
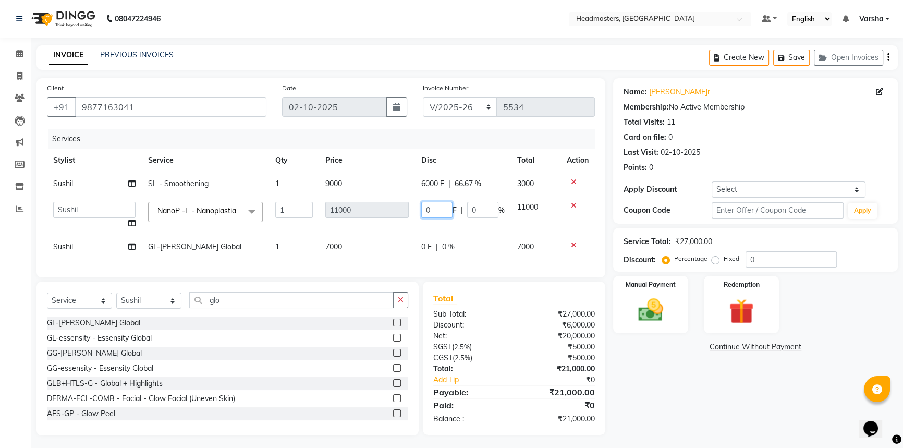
click at [428, 208] on input "0" at bounding box center [436, 210] width 31 height 16
click at [408, 252] on tr "Sushil GL-[PERSON_NAME] Global 1 7000 0 F | 0 % 7000" at bounding box center [321, 246] width 548 height 23
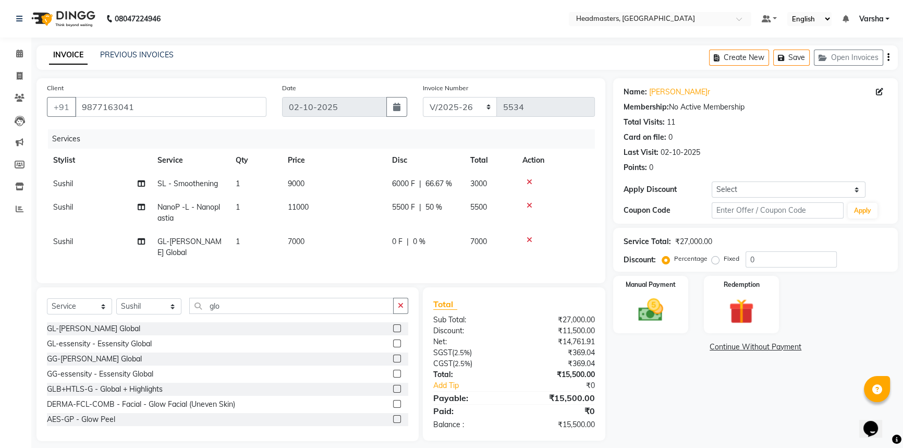
click at [400, 249] on td "0 F | 0 %" at bounding box center [425, 247] width 78 height 34
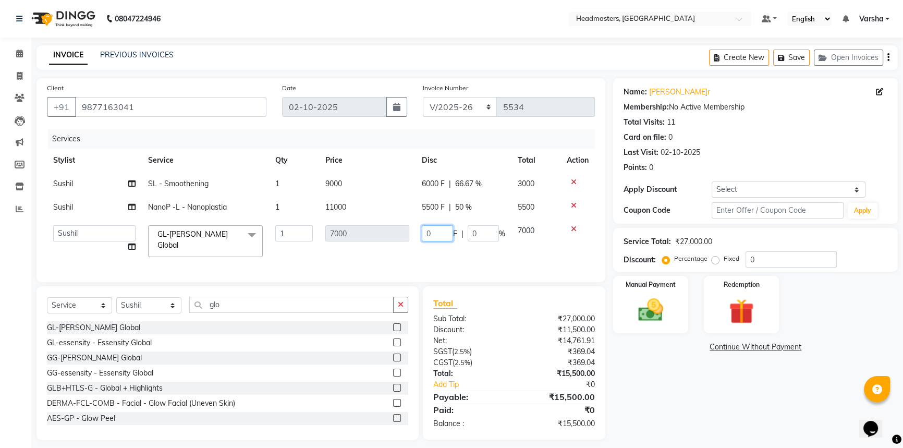
drag, startPoint x: 425, startPoint y: 231, endPoint x: 418, endPoint y: 233, distance: 7.5
click at [425, 231] on input "0" at bounding box center [437, 233] width 31 height 16
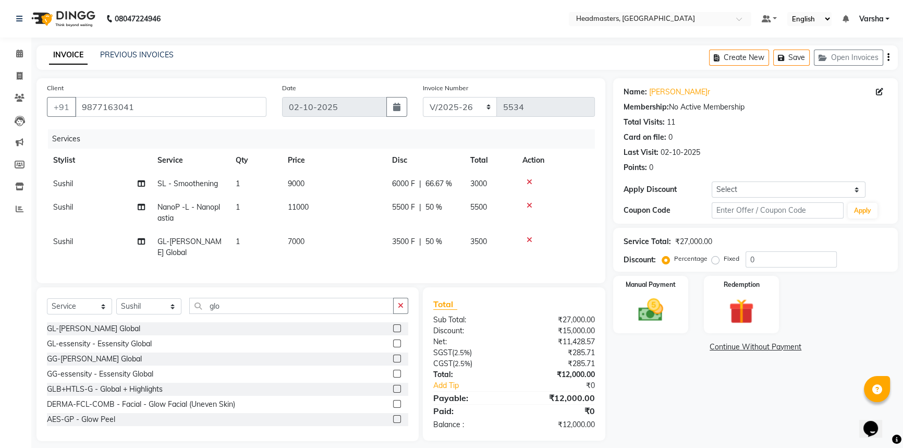
click at [636, 433] on div "Name:[PERSON_NAME]r Membership: No Active Membership Total Visits: 11 Card on f…" at bounding box center [759, 259] width 293 height 363
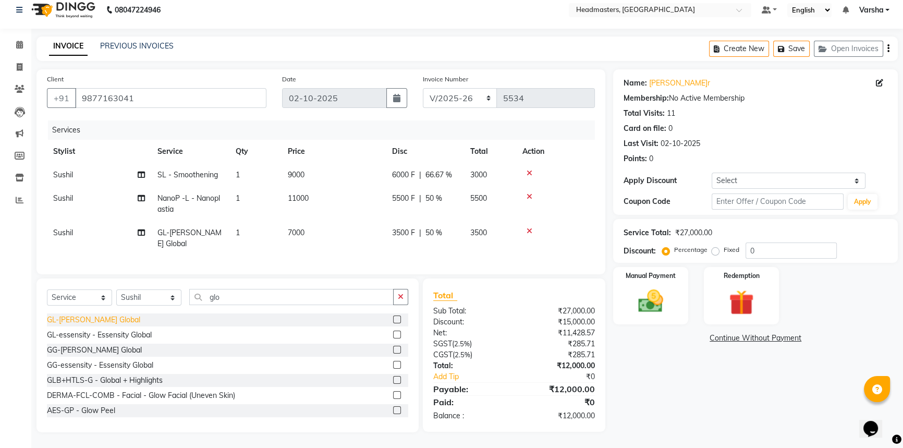
scroll to position [16, 0]
click at [144, 297] on select "Select Stylist Afia [PERSON_NAME]r[PERSON_NAME]u[PERSON_NAME]R [PERSON_NAME] He…" at bounding box center [148, 298] width 65 height 16
click at [116, 290] on select "Select Stylist Afia [PERSON_NAME]r[PERSON_NAME]u[PERSON_NAME]R [PERSON_NAME] He…" at bounding box center [148, 298] width 65 height 16
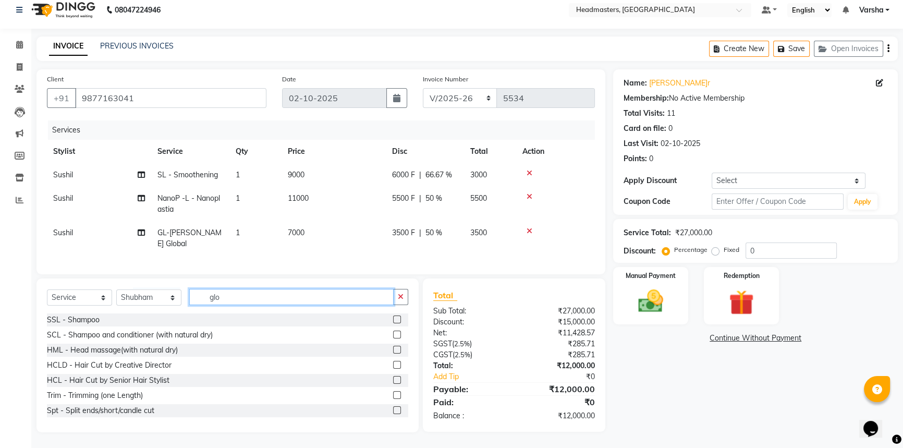
click at [288, 297] on input "glo" at bounding box center [291, 297] width 204 height 16
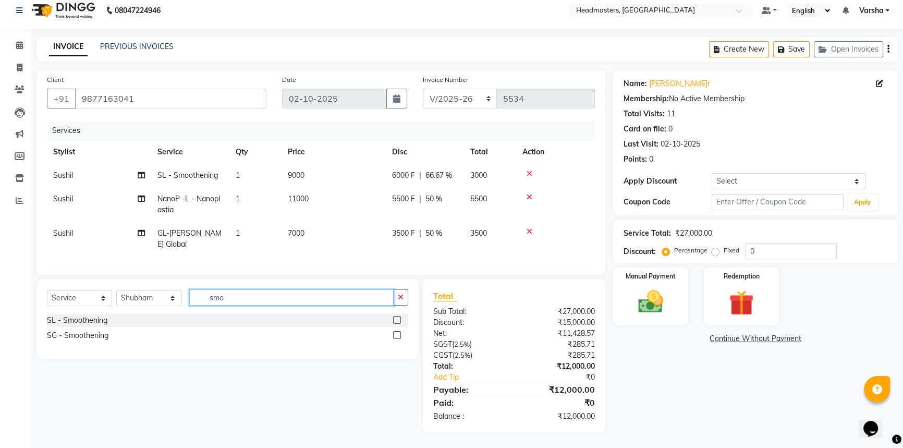
scroll to position [0, 0]
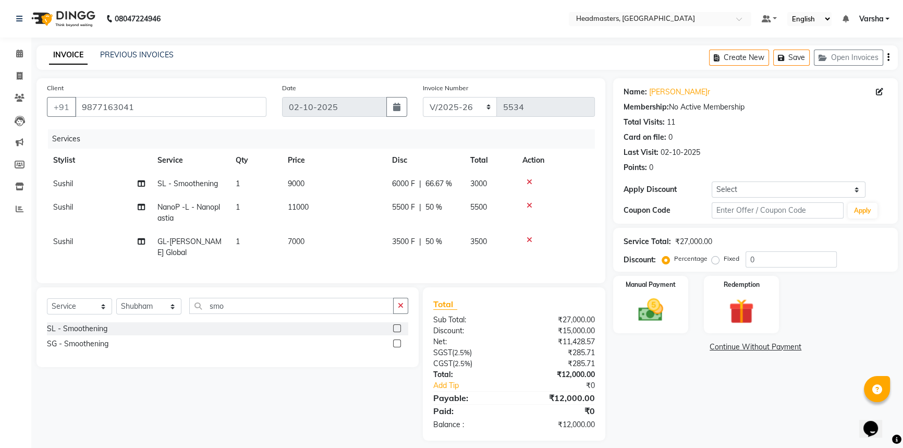
click at [396, 332] on label at bounding box center [397, 328] width 8 height 8
click at [396, 332] on input "checkbox" at bounding box center [396, 328] width 7 height 7
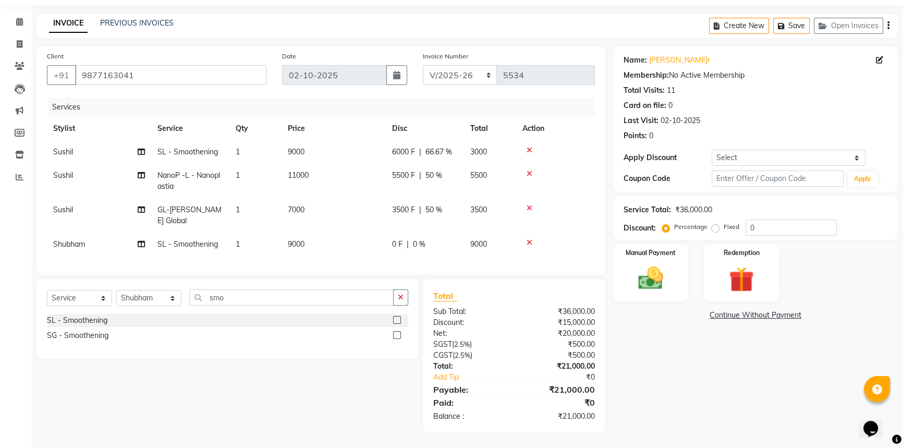
click at [407, 239] on span "|" at bounding box center [408, 244] width 2 height 11
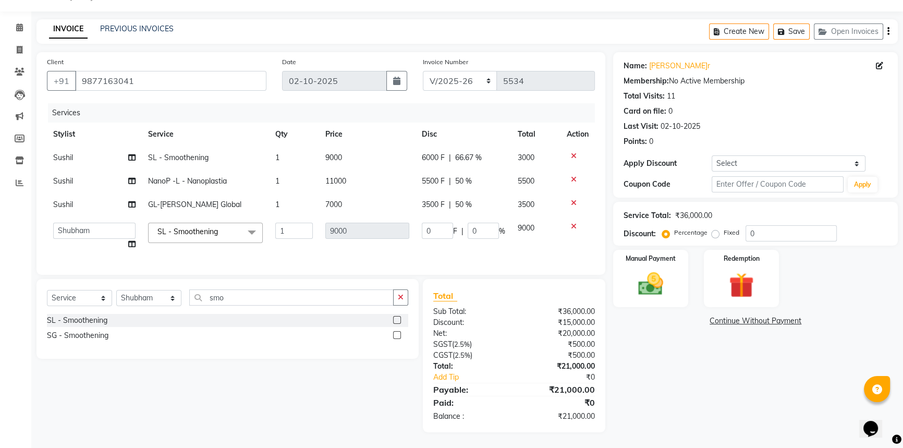
scroll to position [33, 0]
click at [431, 223] on input "0" at bounding box center [437, 231] width 31 height 16
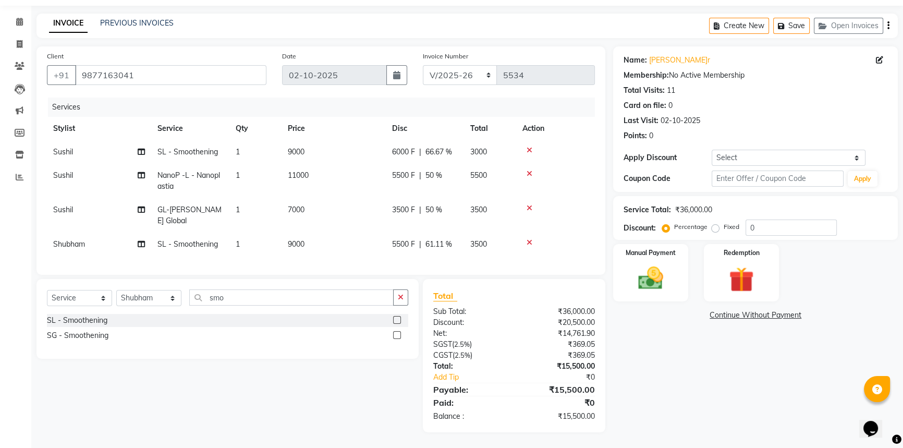
click at [681, 333] on div "Name:[PERSON_NAME]r Membership: No Active Membership Total Visits: 11 Card on f…" at bounding box center [759, 239] width 293 height 386
click at [163, 292] on select "Select Stylist Afia [PERSON_NAME]r[PERSON_NAME]u[PERSON_NAME]R [PERSON_NAME] He…" at bounding box center [148, 298] width 65 height 16
click at [116, 290] on select "Select Stylist Afia [PERSON_NAME]r[PERSON_NAME]u[PERSON_NAME]R [PERSON_NAME] He…" at bounding box center [148, 298] width 65 height 16
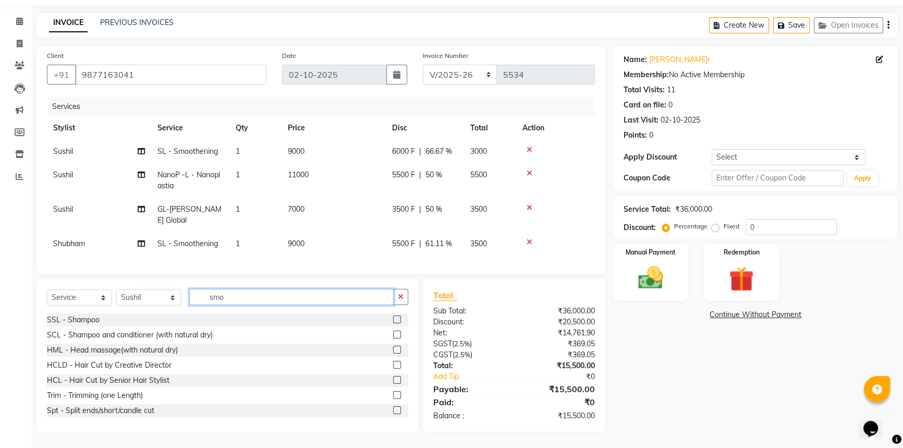
click at [234, 297] on input "smo" at bounding box center [291, 297] width 204 height 16
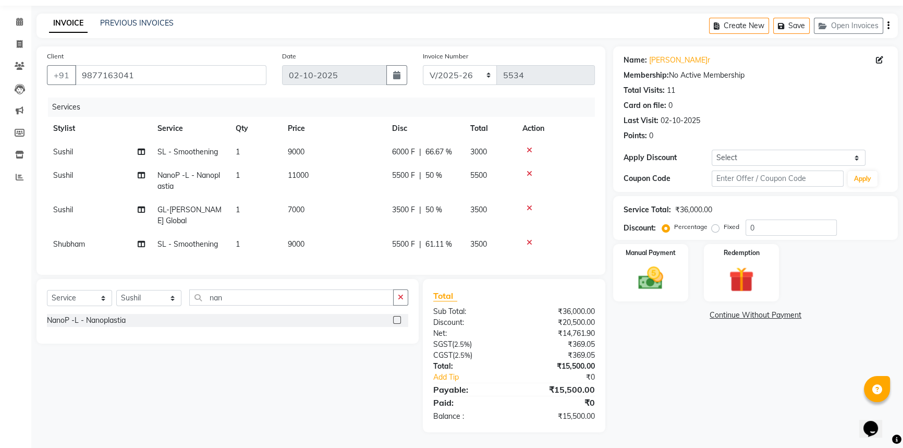
click at [396, 319] on label at bounding box center [397, 320] width 8 height 8
click at [396, 319] on input "checkbox" at bounding box center [396, 320] width 7 height 7
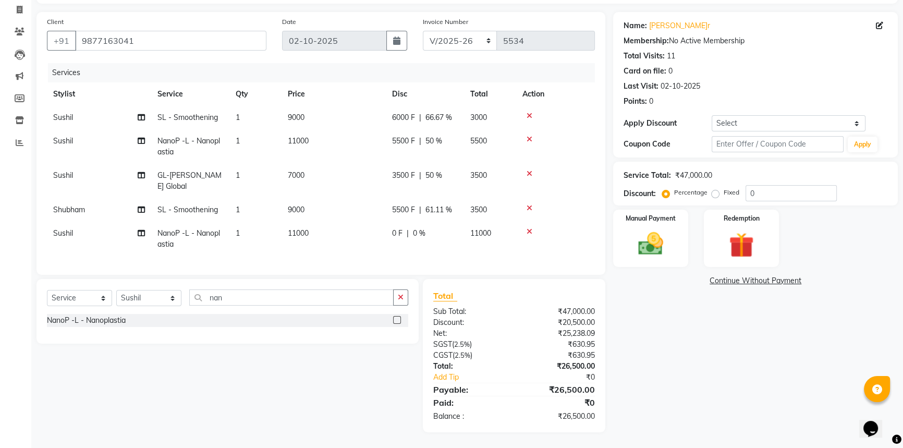
click at [398, 230] on span "0 F" at bounding box center [397, 233] width 10 height 11
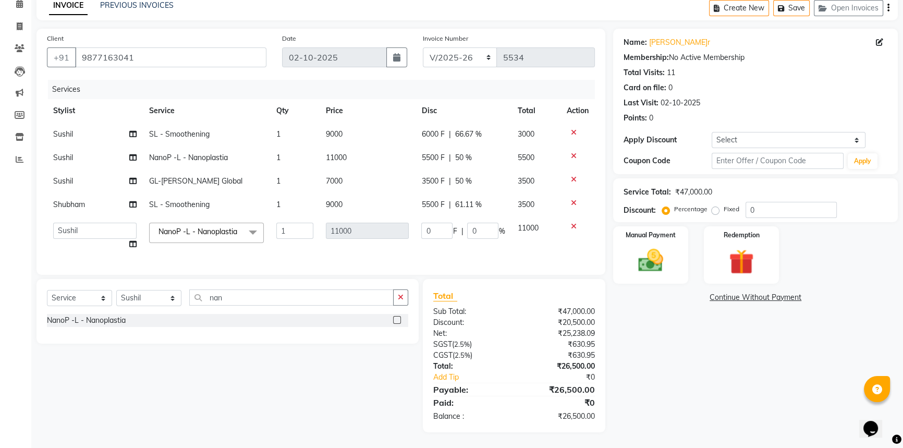
scroll to position [57, 0]
click at [427, 223] on input "0" at bounding box center [436, 231] width 31 height 16
click at [703, 329] on div "Name:[PERSON_NAME]r Membership: No Active Membership Total Visits: 11 Card on f…" at bounding box center [759, 231] width 293 height 404
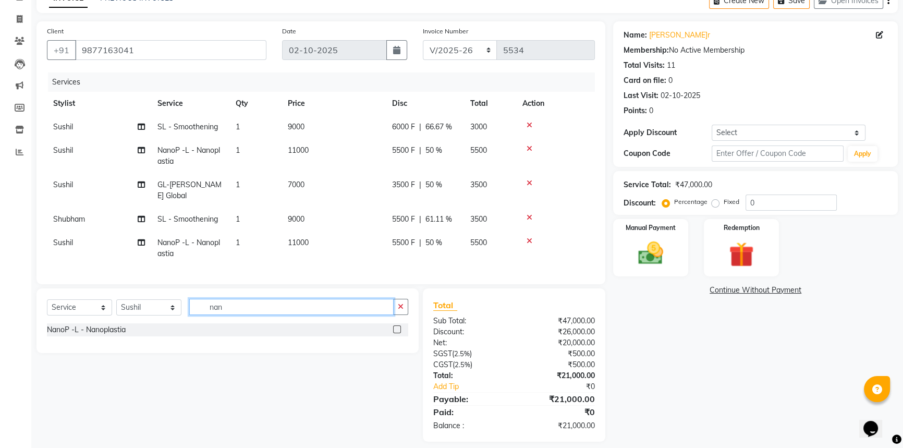
click at [233, 315] on input "nan" at bounding box center [291, 307] width 204 height 16
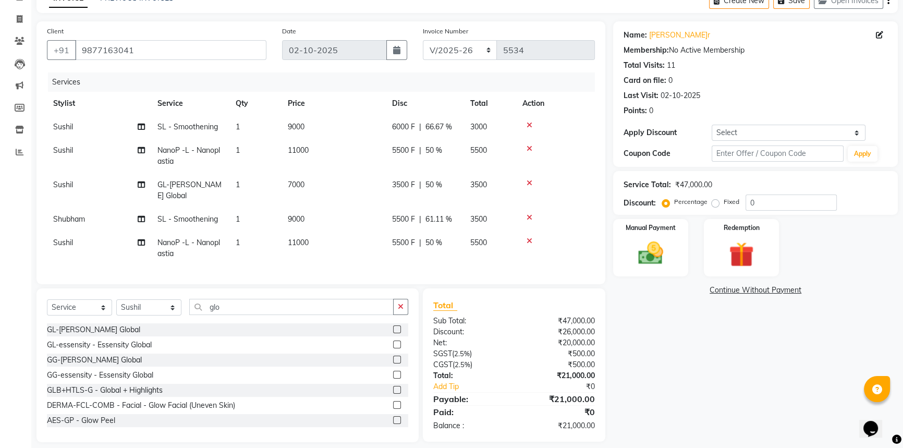
click at [393, 333] on label at bounding box center [397, 329] width 8 height 8
click at [393, 333] on input "checkbox" at bounding box center [396, 330] width 7 height 7
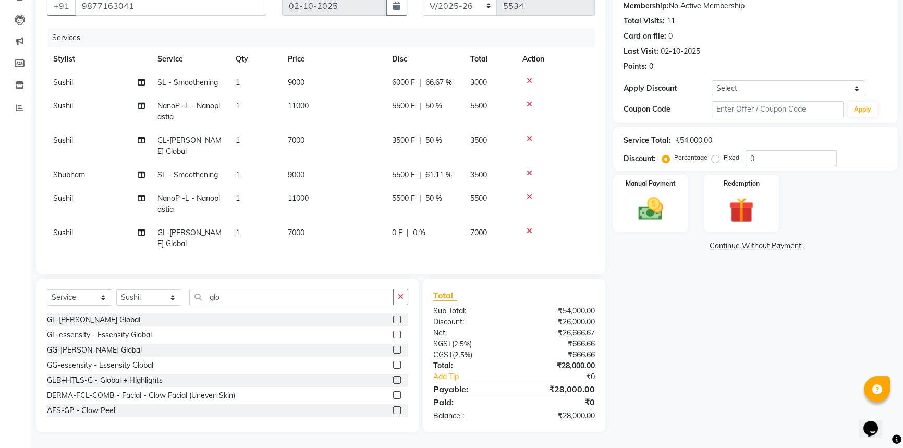
click at [403, 227] on div "0 F | 0 %" at bounding box center [425, 232] width 66 height 11
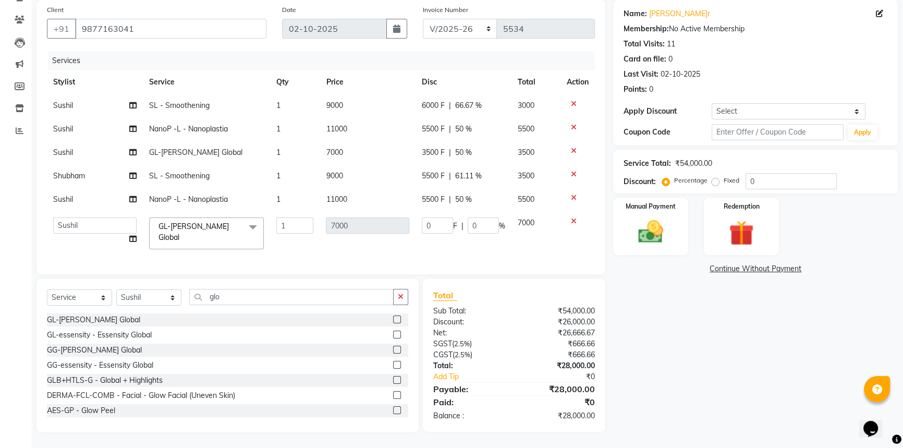
scroll to position [80, 0]
click at [425, 219] on input "0" at bounding box center [437, 226] width 31 height 16
click at [709, 332] on div "Name[PERSON_NAME]ur Membership: No Active Membership Total Visits: 11 Card on f…" at bounding box center [759, 216] width 293 height 432
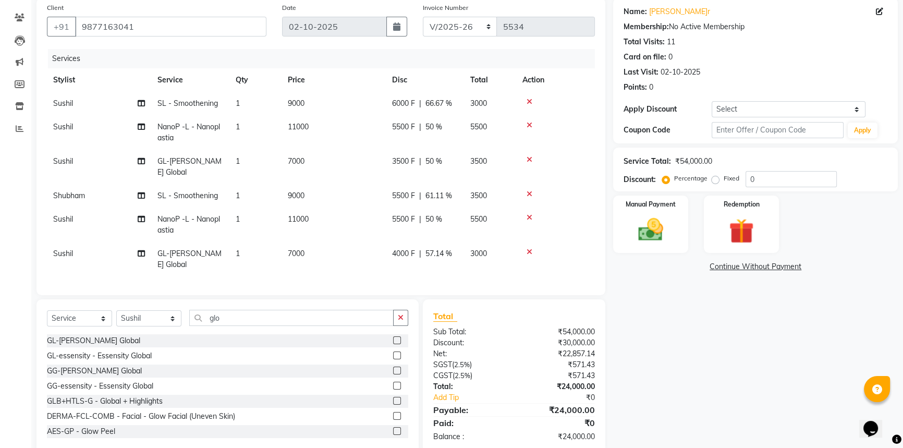
scroll to position [33, 0]
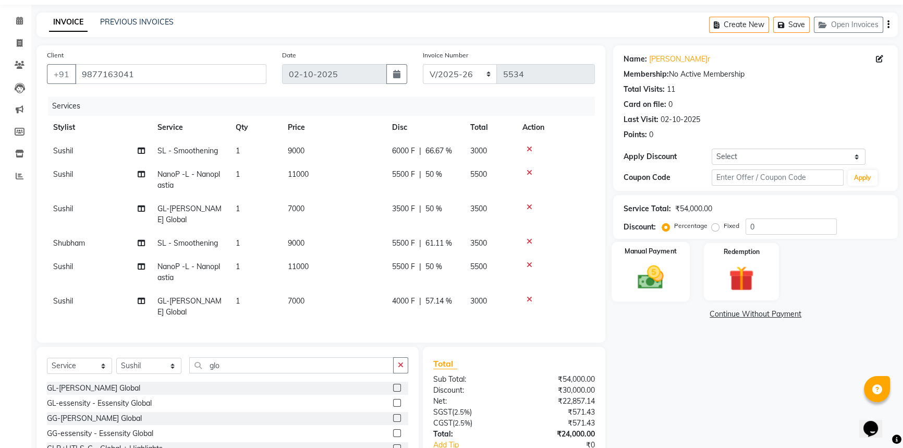
click at [654, 293] on div "Manual Payment" at bounding box center [651, 271] width 78 height 59
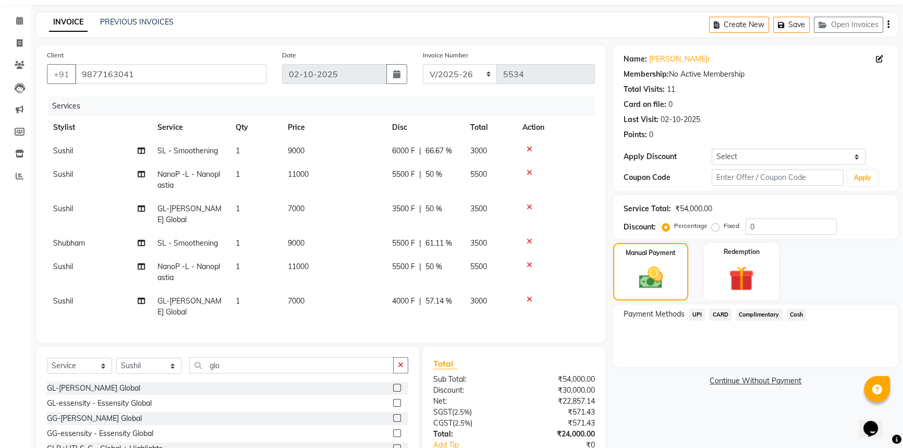
click at [701, 313] on span "UPI" at bounding box center [697, 315] width 16 height 12
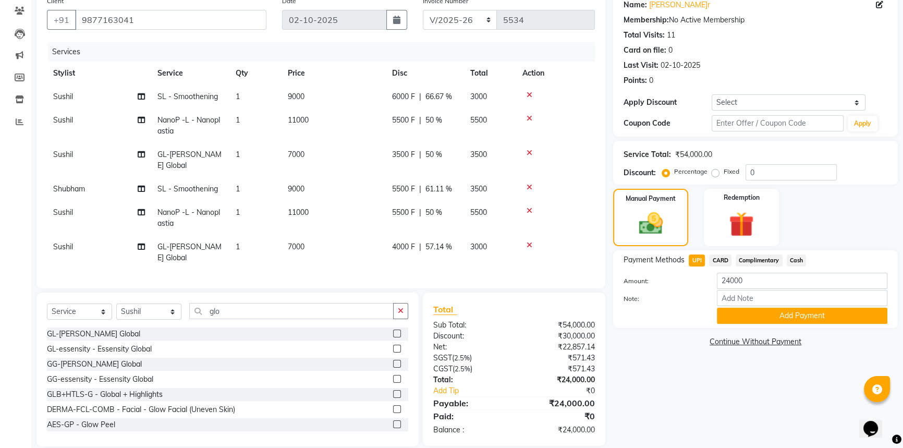
scroll to position [108, 0]
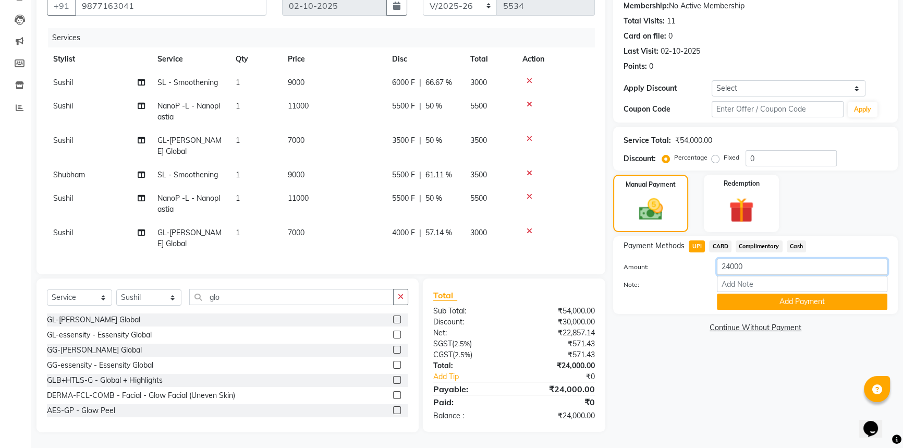
click at [751, 263] on input "24000" at bounding box center [802, 267] width 171 height 16
click at [762, 297] on button "Add Payment" at bounding box center [802, 302] width 171 height 16
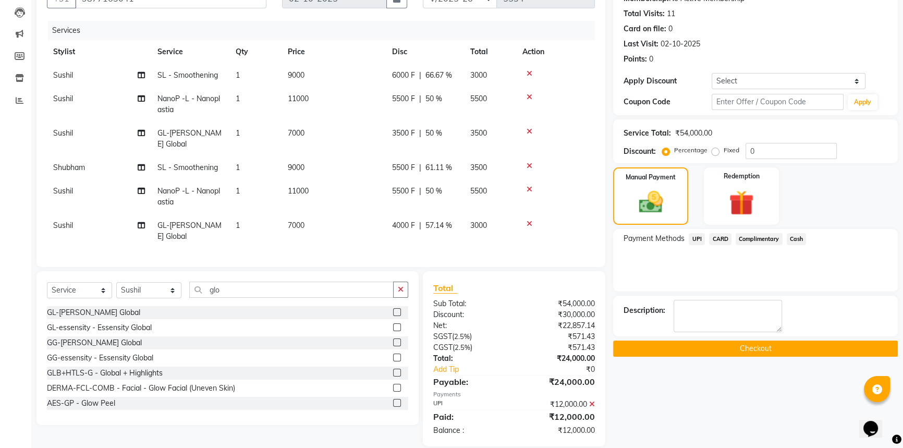
click at [718, 245] on div "CARD" at bounding box center [718, 240] width 27 height 14
click at [718, 243] on span "CARD" at bounding box center [720, 239] width 22 height 12
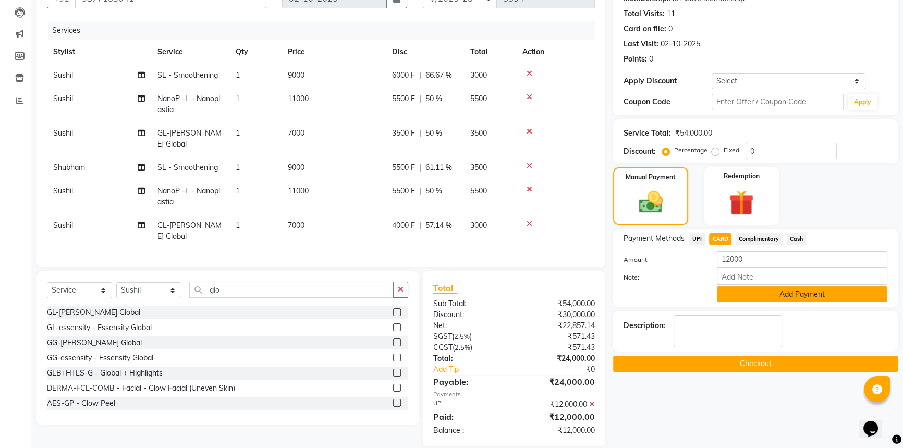
click at [756, 296] on button "Add Payment" at bounding box center [802, 294] width 171 height 16
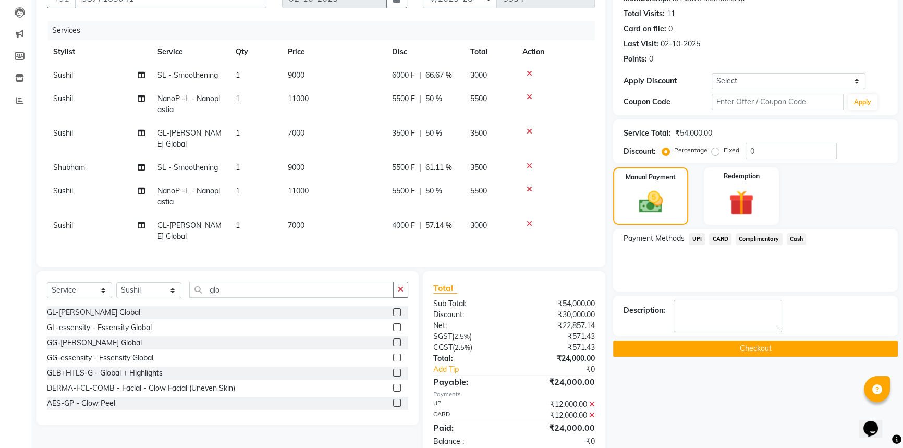
click at [728, 353] on button "Checkout" at bounding box center [755, 349] width 285 height 16
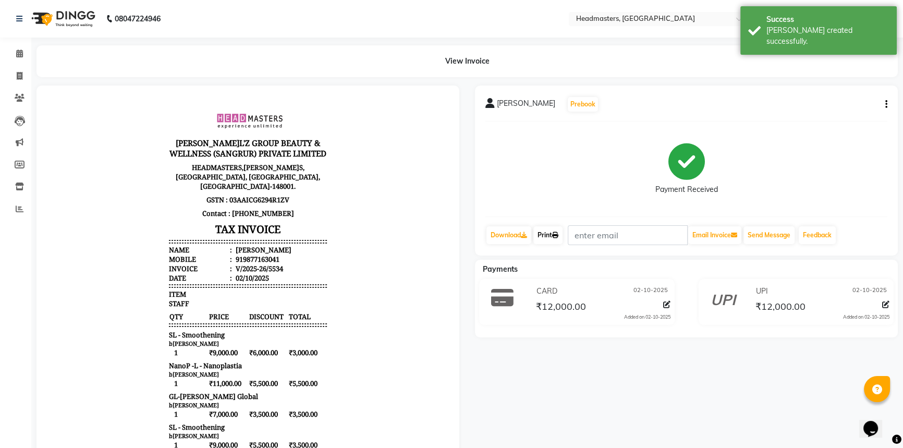
click at [563, 232] on link "Print" at bounding box center [548, 235] width 29 height 18
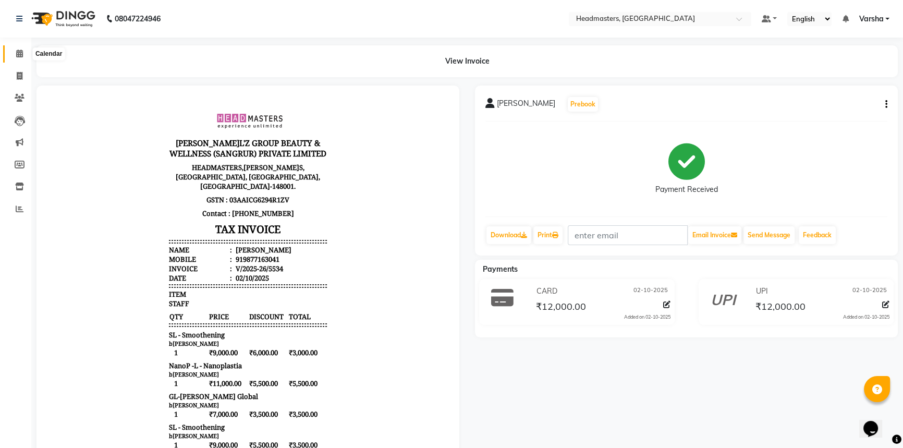
click at [18, 55] on icon at bounding box center [19, 54] width 7 height 8
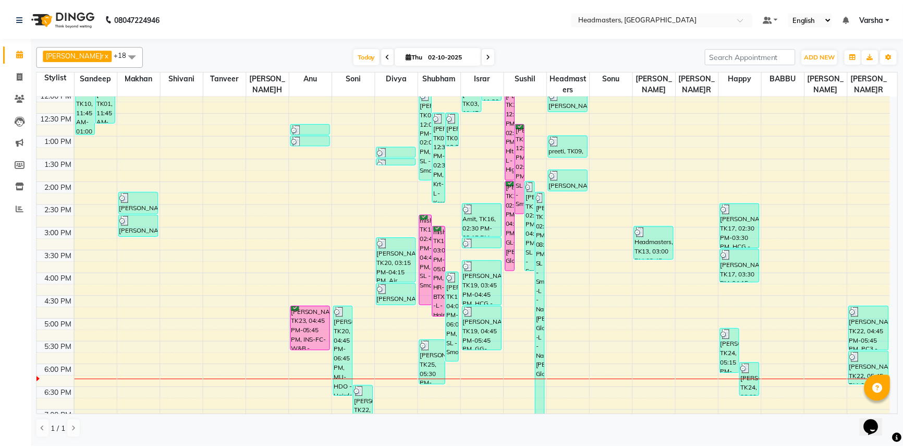
scroll to position [94, 0]
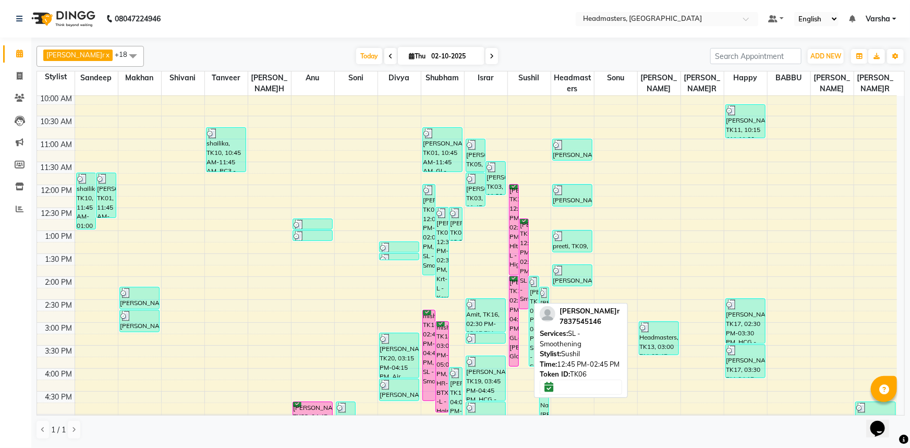
click at [526, 243] on div "[PERSON_NAME]r, TK06, 12:45 PM-02:45 PM, SL - Smoothening" at bounding box center [524, 264] width 9 height 90
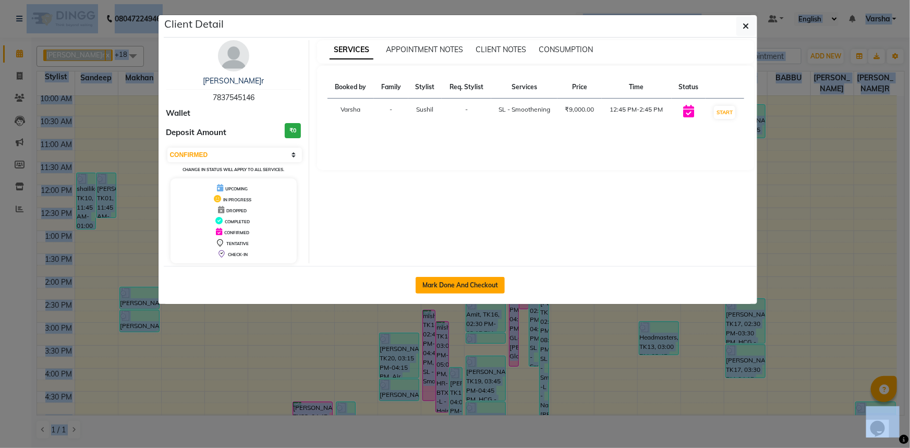
click at [471, 287] on button "Mark Done And Checkout" at bounding box center [460, 285] width 89 height 17
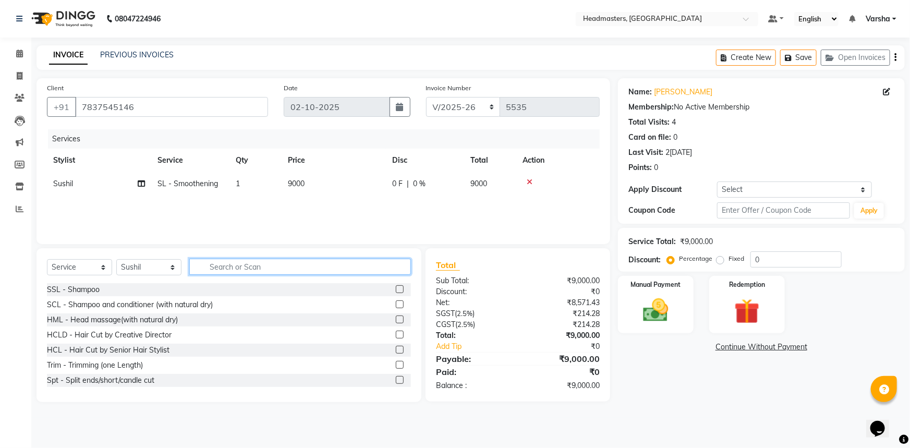
click at [202, 271] on input "text" at bounding box center [300, 267] width 222 height 16
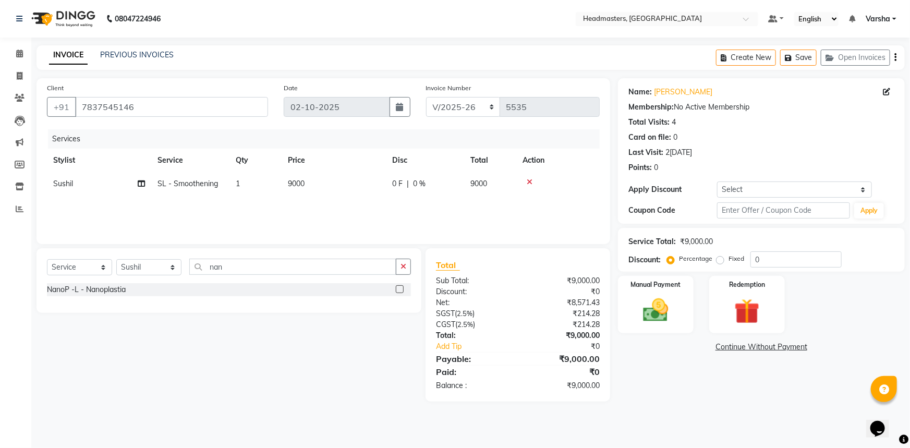
click at [402, 286] on label at bounding box center [400, 289] width 8 height 8
click at [402, 286] on input "checkbox" at bounding box center [399, 289] width 7 height 7
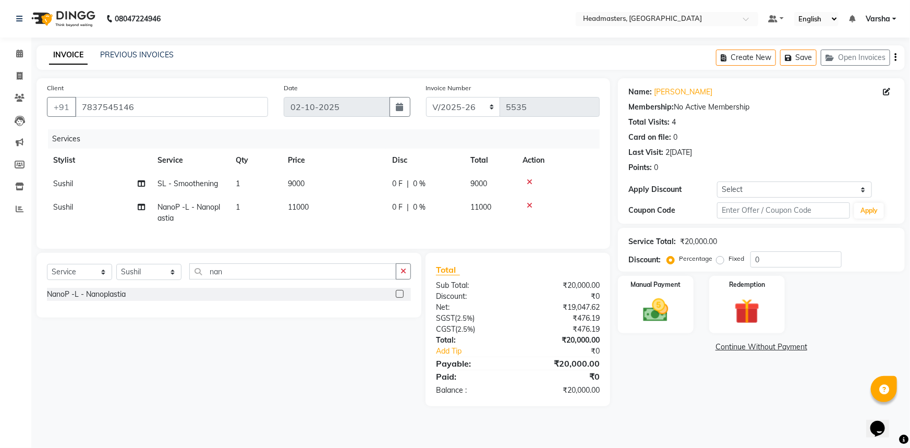
click at [245, 288] on div "Select Service Product Membership Package Voucher Prepaid Gift Card Select Styl…" at bounding box center [229, 275] width 364 height 25
click at [244, 280] on input "nan" at bounding box center [292, 271] width 207 height 16
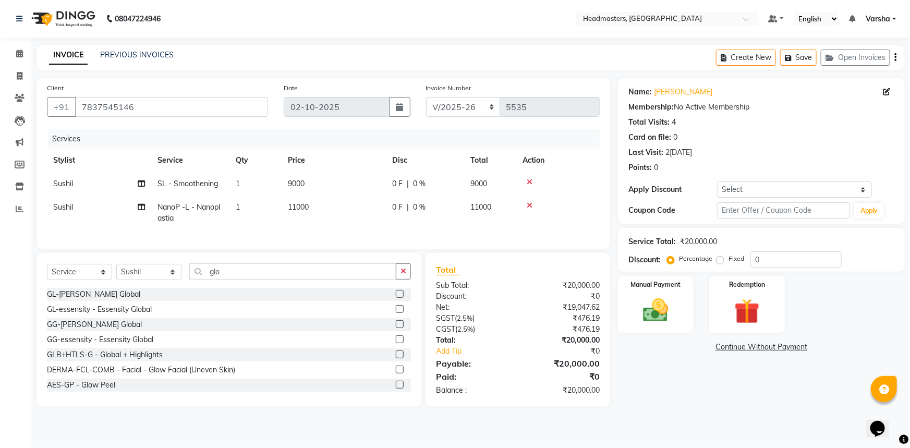
click at [396, 298] on label at bounding box center [400, 294] width 8 height 8
click at [396, 298] on input "checkbox" at bounding box center [399, 294] width 7 height 7
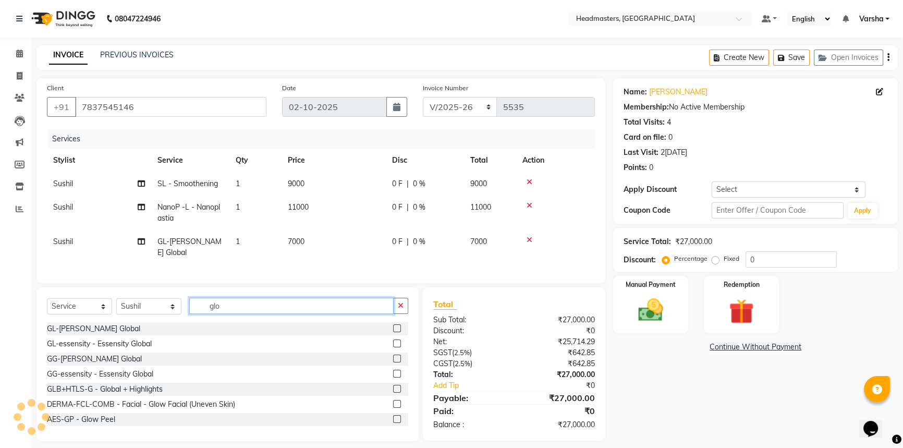
click at [276, 308] on input "glo" at bounding box center [291, 306] width 204 height 16
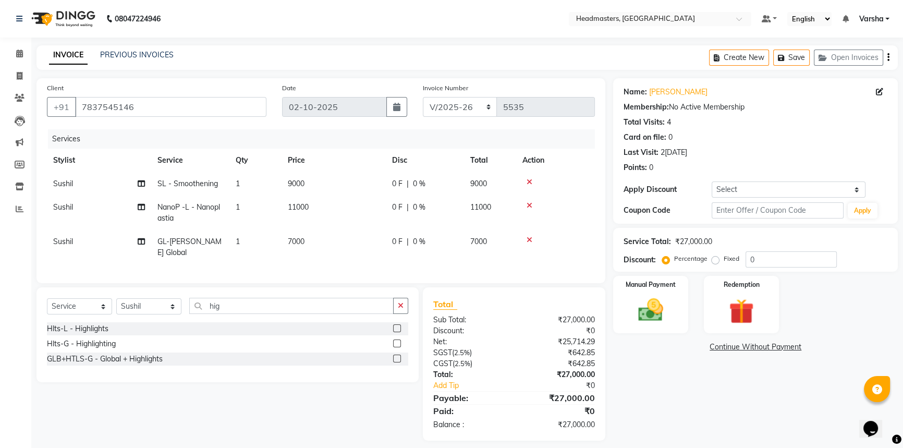
click at [397, 332] on label at bounding box center [397, 328] width 8 height 8
click at [397, 332] on input "checkbox" at bounding box center [396, 328] width 7 height 7
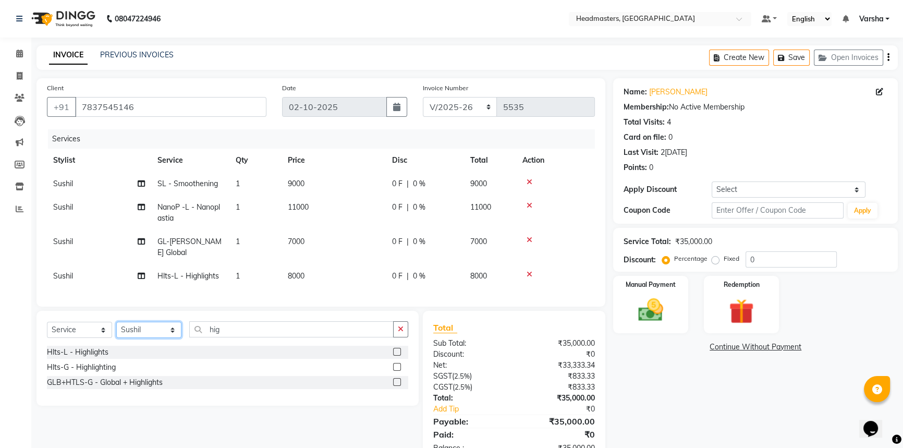
click at [168, 338] on select "Select Stylist Afia [PERSON_NAME]r[PERSON_NAME]u[PERSON_NAME]R [PERSON_NAME] He…" at bounding box center [148, 330] width 65 height 16
click at [116, 329] on select "Select Stylist Afia [PERSON_NAME]r[PERSON_NAME]u[PERSON_NAME]R [PERSON_NAME] He…" at bounding box center [148, 330] width 65 height 16
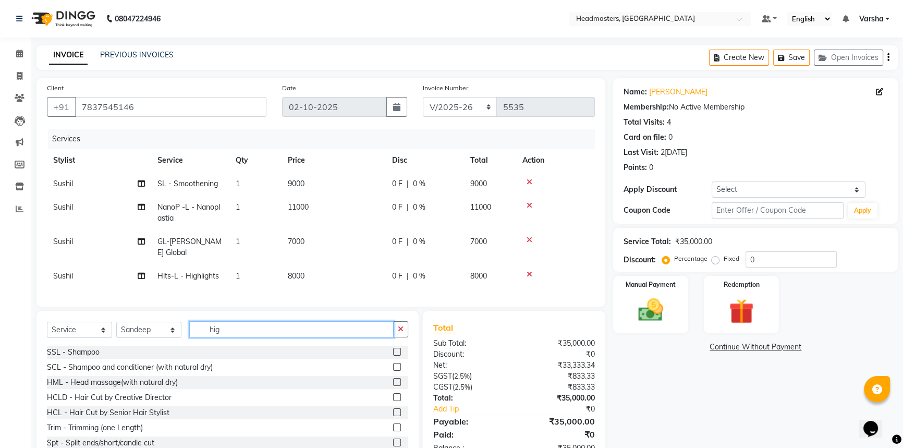
click at [231, 335] on input "hig" at bounding box center [291, 329] width 204 height 16
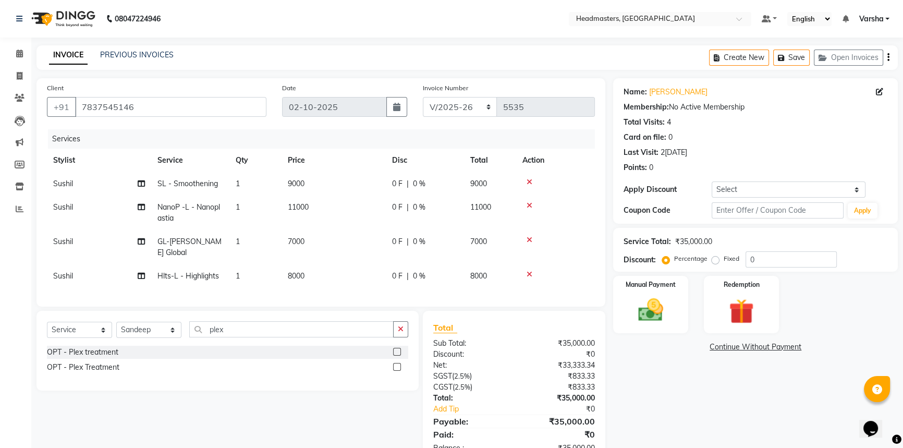
click at [397, 356] on label at bounding box center [397, 352] width 8 height 8
click at [397, 356] on input "checkbox" at bounding box center [396, 352] width 7 height 7
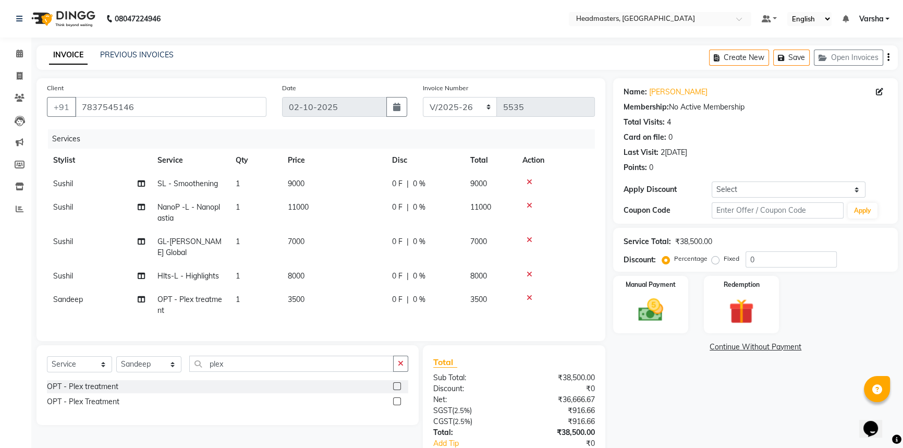
click at [395, 302] on span "0 F" at bounding box center [397, 299] width 10 height 11
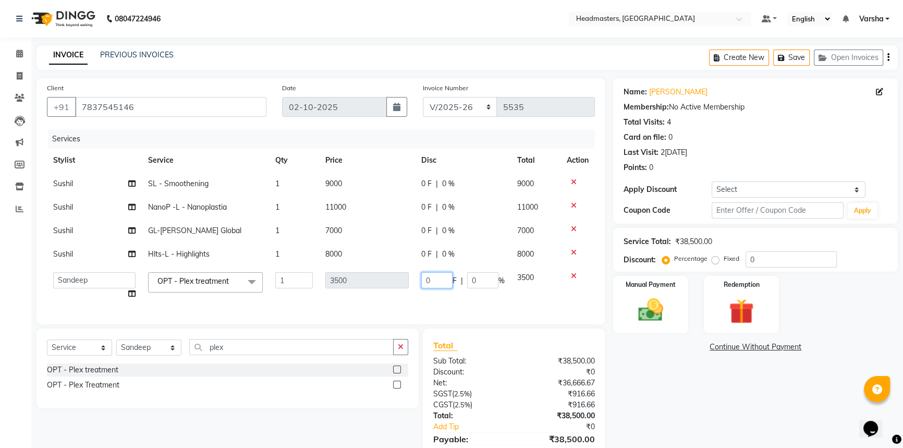
click at [423, 280] on input "0" at bounding box center [436, 280] width 31 height 16
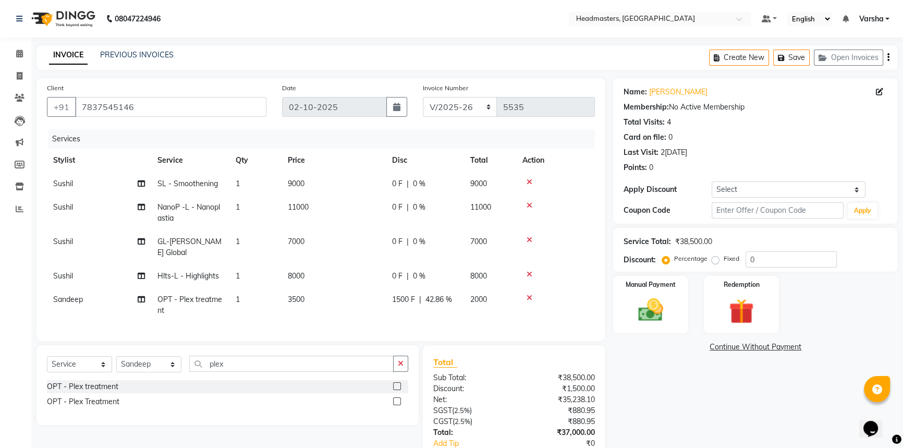
drag, startPoint x: 742, startPoint y: 425, endPoint x: 726, endPoint y: 412, distance: 20.9
click at [741, 425] on div "Name:[PERSON_NAME]r Membership: No Active Membership Total Visits: 4 Card on fi…" at bounding box center [759, 288] width 293 height 420
click at [407, 301] on span "1500 F" at bounding box center [403, 299] width 23 height 11
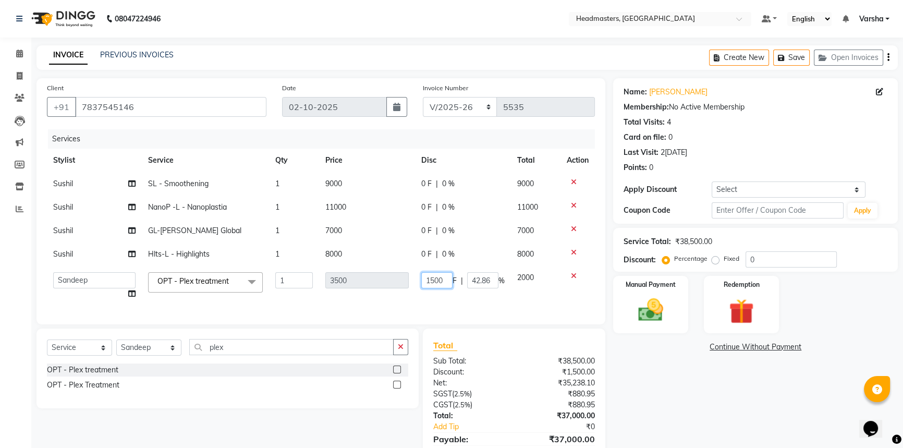
click at [432, 284] on input "1500" at bounding box center [436, 280] width 31 height 16
click at [673, 402] on div "Name:[PERSON_NAME]r Membership: No Active Membership Total Visits: 4 Card on fi…" at bounding box center [759, 280] width 293 height 404
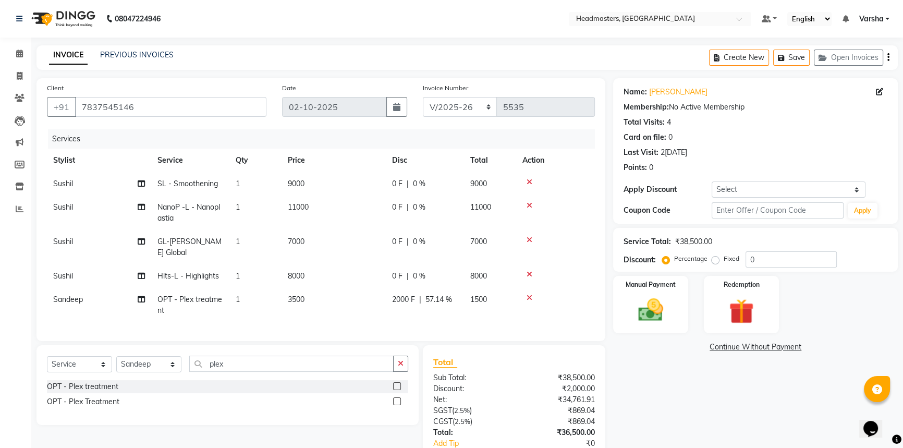
click at [398, 240] on span "0 F" at bounding box center [397, 241] width 10 height 11
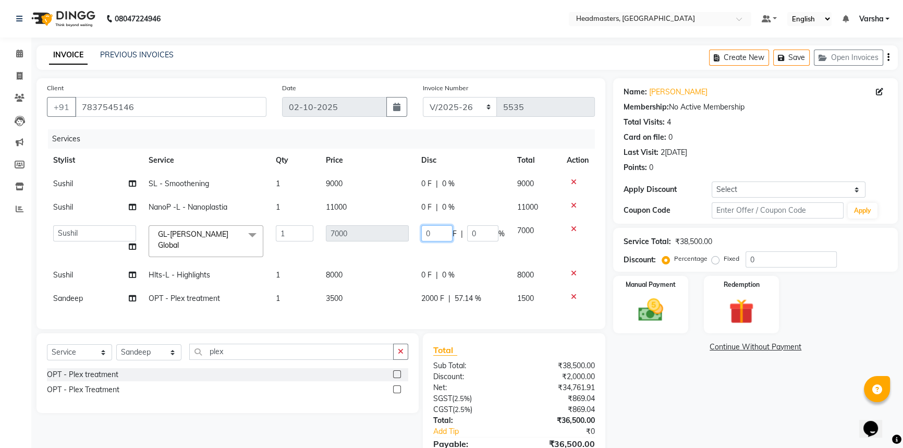
click at [428, 236] on input "0" at bounding box center [436, 233] width 31 height 16
click at [401, 260] on tbody "Sushil SL - Smoothening 1 9000 0 F | 0 % 9000[PERSON_NAME] -L - Nanoplastia 1 1…" at bounding box center [321, 241] width 548 height 138
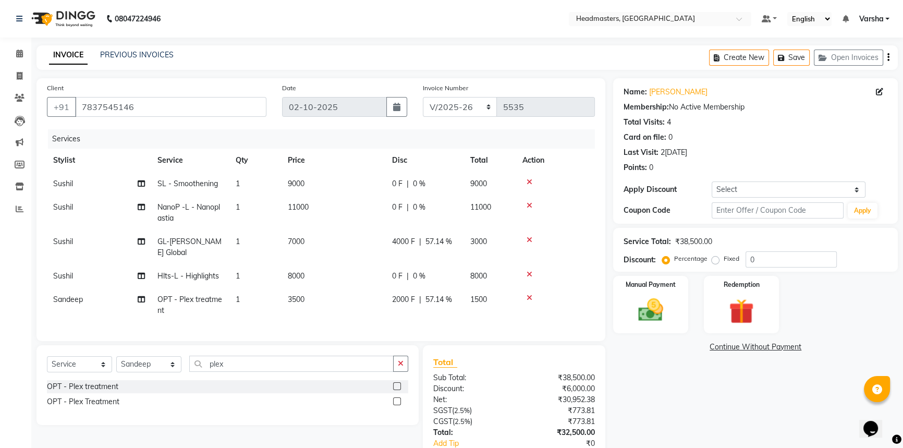
click at [394, 278] on span "0 F" at bounding box center [397, 276] width 10 height 11
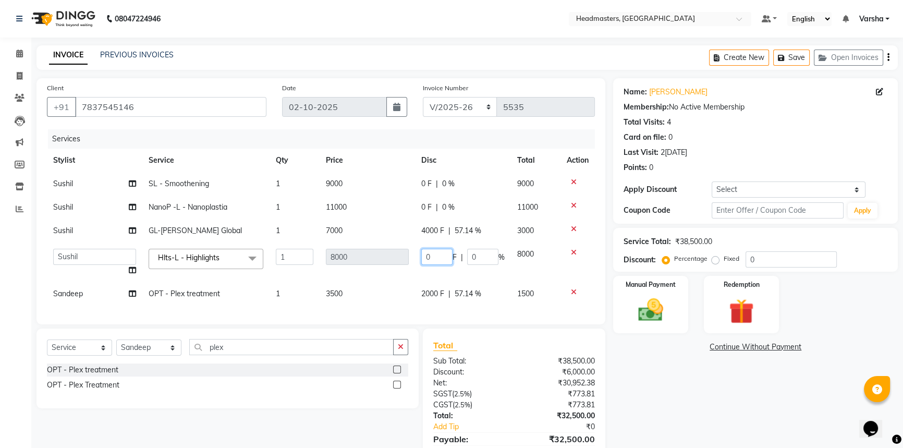
click at [421, 258] on input "0" at bounding box center [436, 257] width 31 height 16
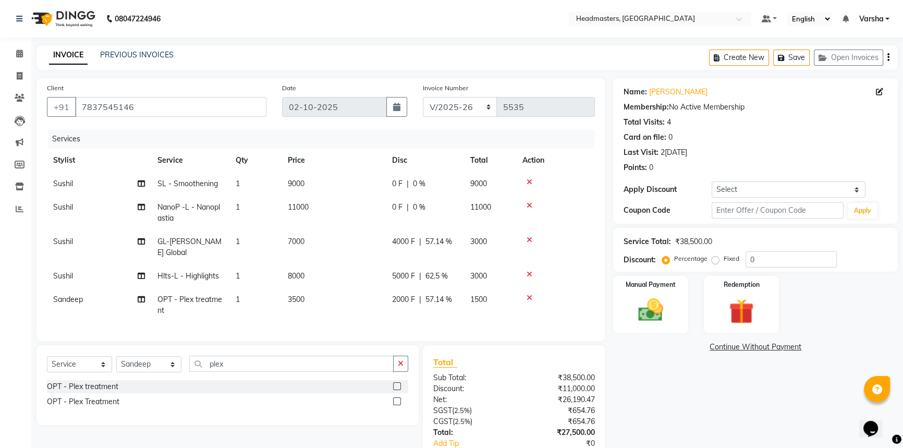
click at [652, 381] on div "Name:[PERSON_NAME]r Membership: No Active Membership Total Visits: 4 Card on fi…" at bounding box center [759, 288] width 293 height 420
click at [396, 184] on span "0 F" at bounding box center [397, 183] width 10 height 11
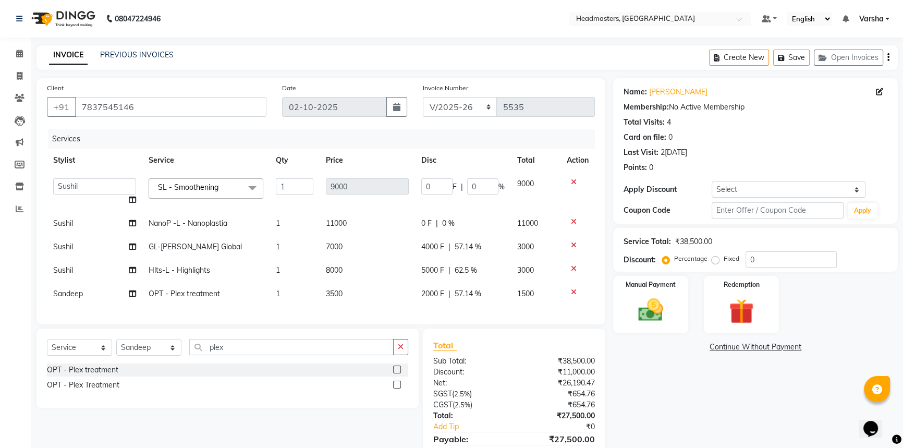
click at [414, 216] on td "11000" at bounding box center [368, 223] width 96 height 23
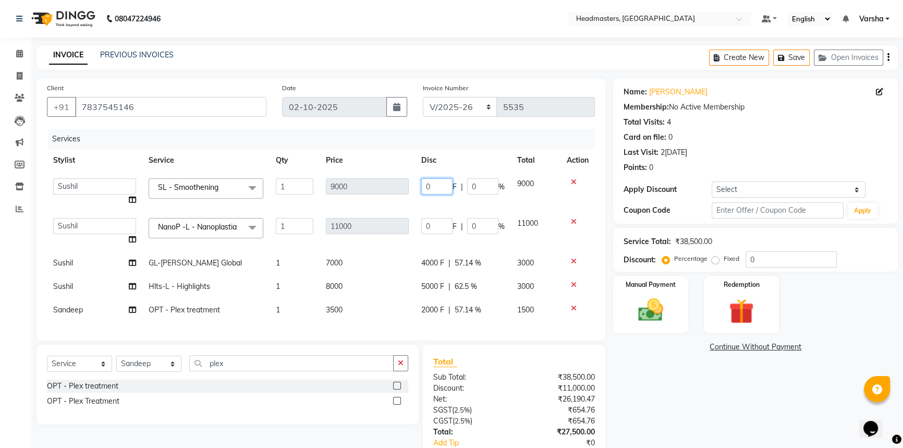
click at [424, 192] on input "0" at bounding box center [436, 186] width 31 height 16
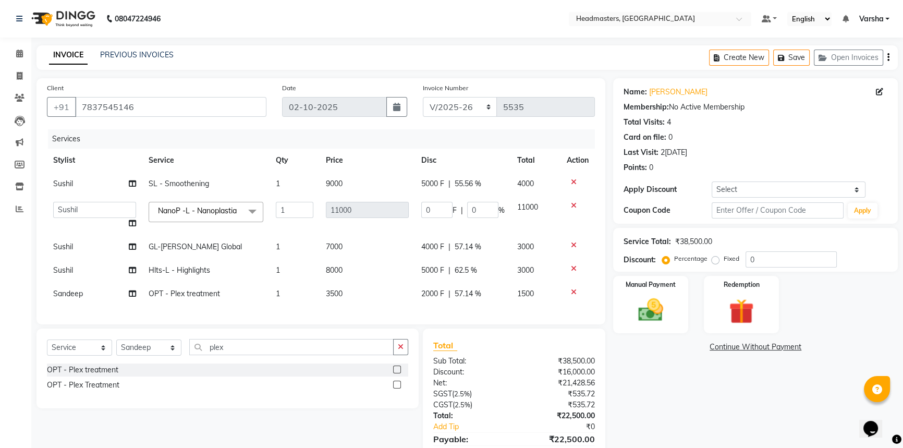
click at [483, 204] on tbody "Sushil SL - Smoothening 1 9000 5000 F | 55.56 % 4000 Afia [PERSON_NAME]r [PERSO…" at bounding box center [321, 239] width 548 height 134
click at [428, 180] on span "5000 F" at bounding box center [432, 183] width 23 height 11
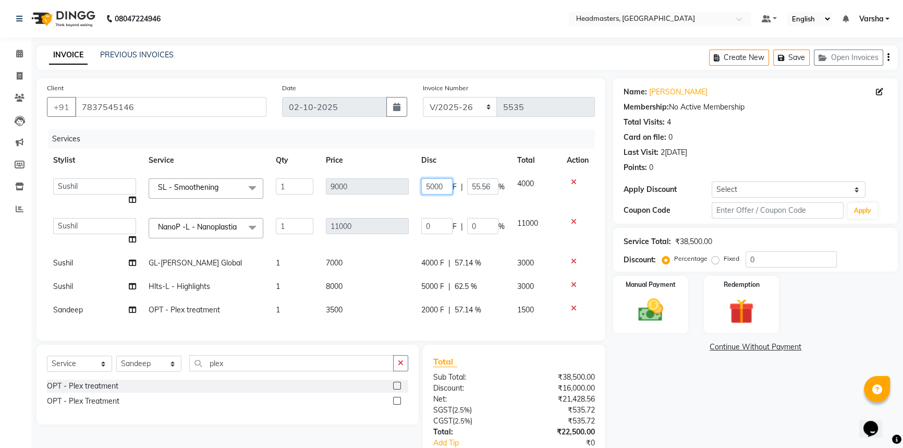
click at [432, 188] on input "5000" at bounding box center [436, 186] width 31 height 16
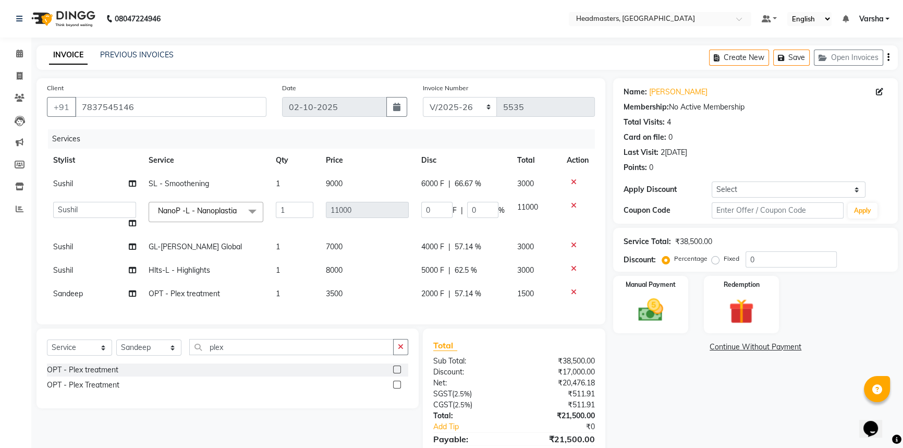
click at [464, 204] on tbody "Sushil SL - Smoothening 1 9000 6000 F | 66.67 % 3000 Afia [PERSON_NAME]r [PERSO…" at bounding box center [321, 239] width 548 height 134
click at [423, 214] on input "0" at bounding box center [436, 210] width 31 height 16
click at [657, 385] on div "Name:[PERSON_NAME]r Membership: No Active Membership Total Visits: 4 Card on fi…" at bounding box center [759, 280] width 293 height 404
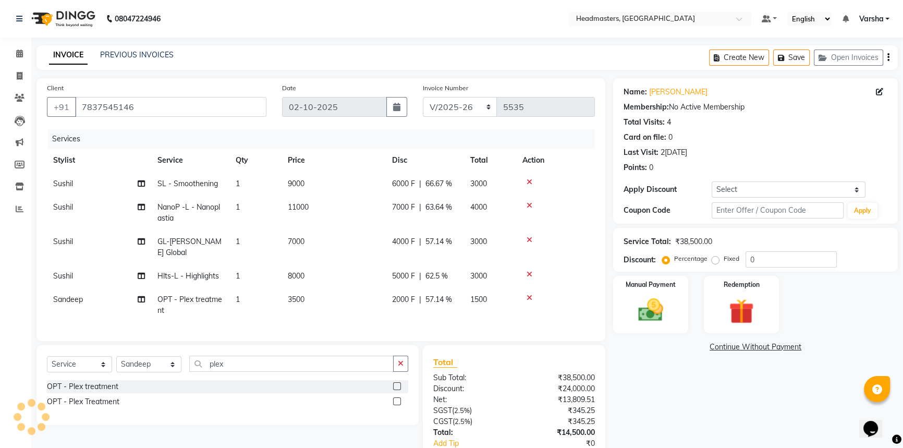
scroll to position [74, 0]
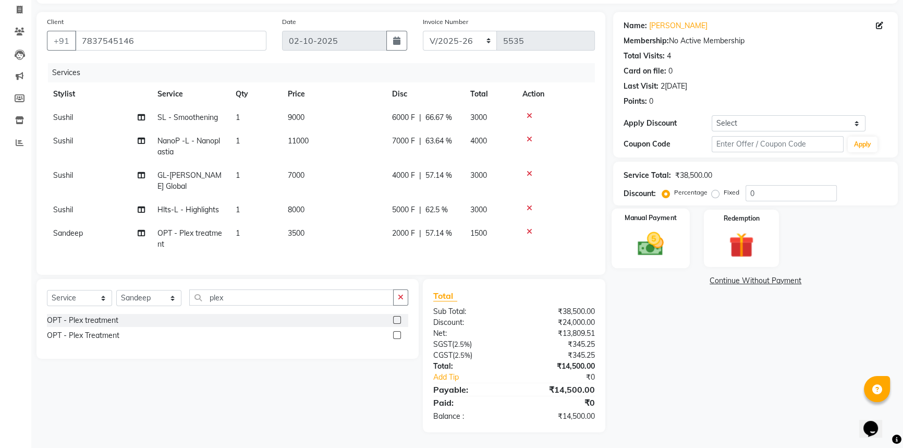
click at [629, 252] on div "Manual Payment" at bounding box center [651, 238] width 78 height 59
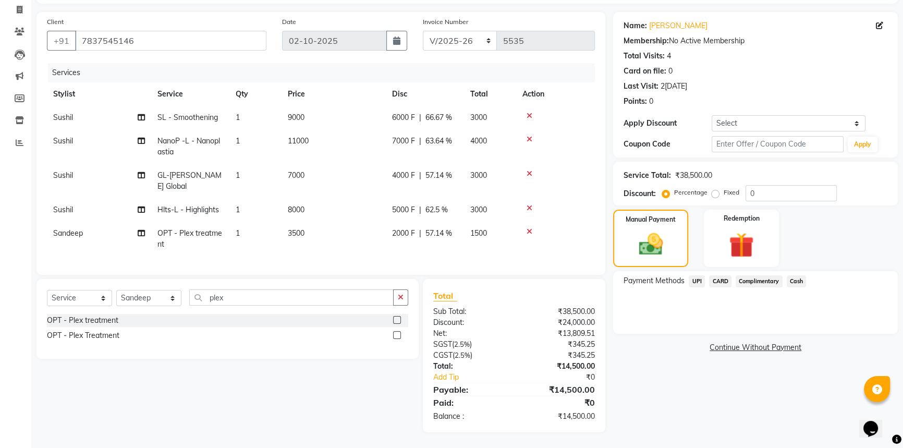
click at [793, 275] on span "Cash" at bounding box center [797, 281] width 20 height 12
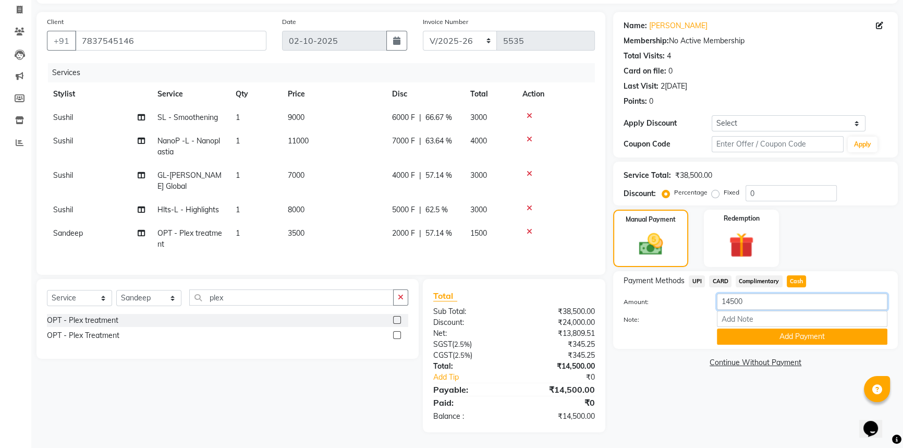
click at [758, 294] on input "14500" at bounding box center [802, 302] width 171 height 16
click at [752, 332] on button "Add Payment" at bounding box center [802, 337] width 171 height 16
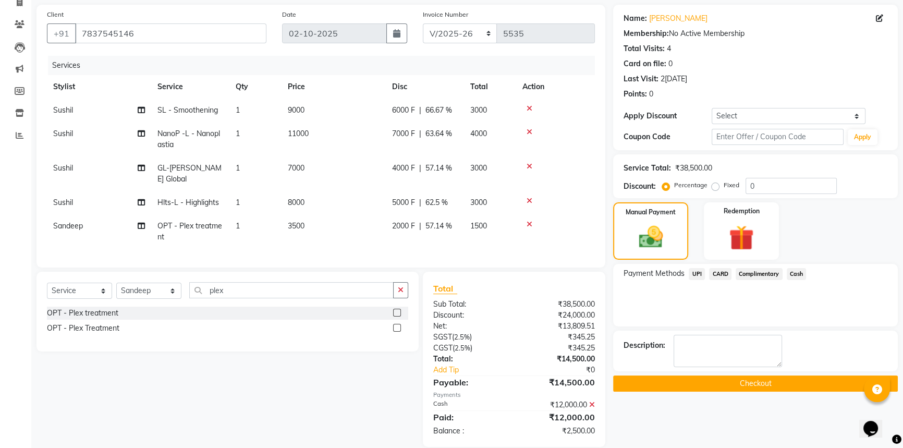
click at [699, 274] on span "UPI" at bounding box center [697, 274] width 16 height 12
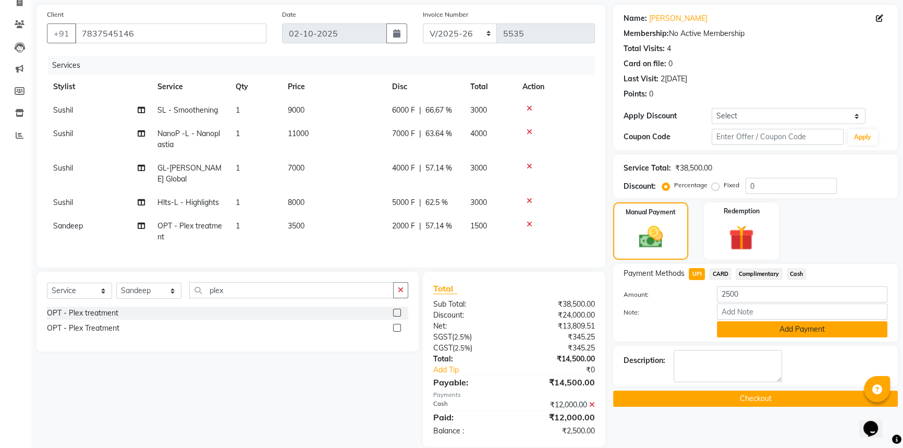
click at [767, 325] on button "Add Payment" at bounding box center [802, 329] width 171 height 16
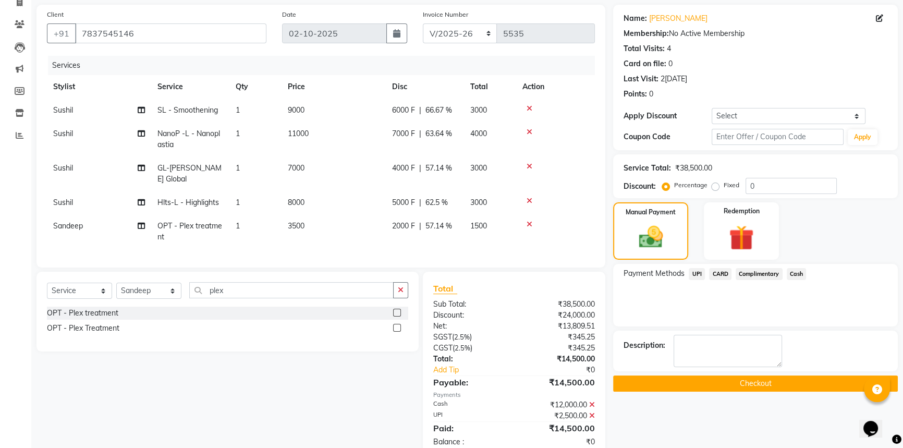
scroll to position [106, 0]
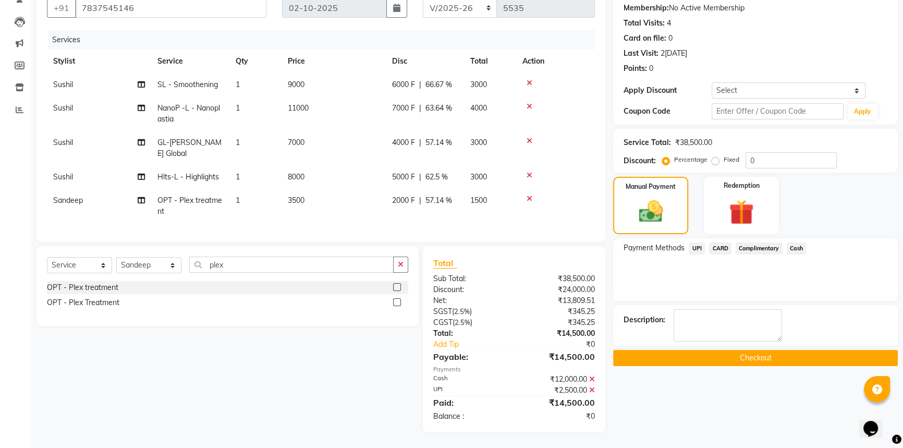
click at [776, 357] on button "Checkout" at bounding box center [755, 358] width 285 height 16
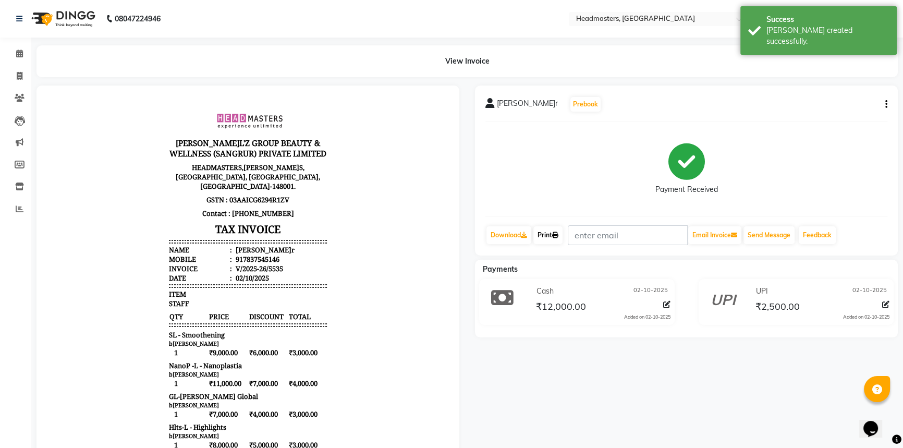
click at [552, 233] on link "Print" at bounding box center [548, 235] width 29 height 18
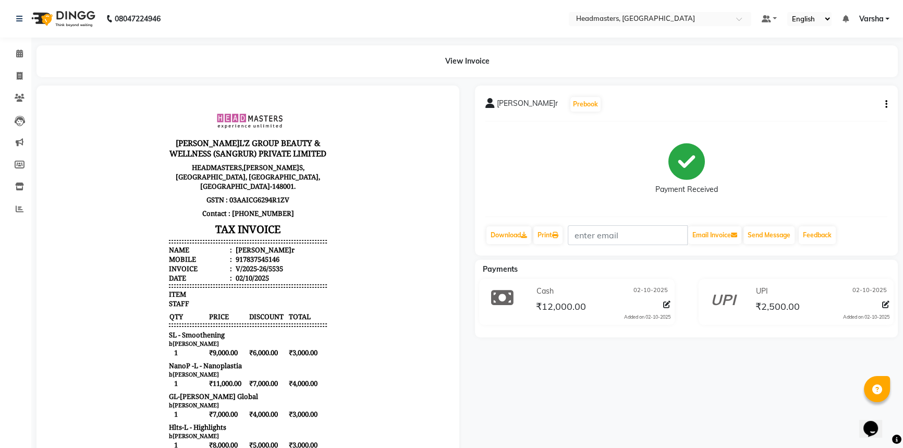
scroll to position [47, 0]
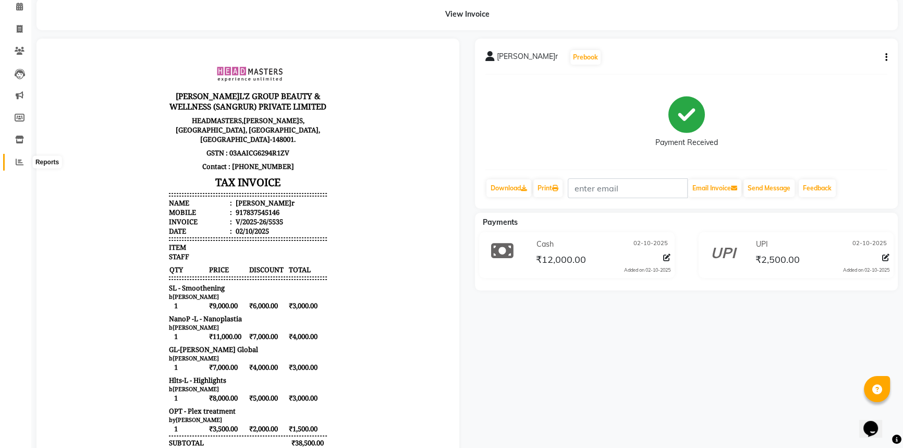
click at [12, 160] on span at bounding box center [19, 162] width 18 height 12
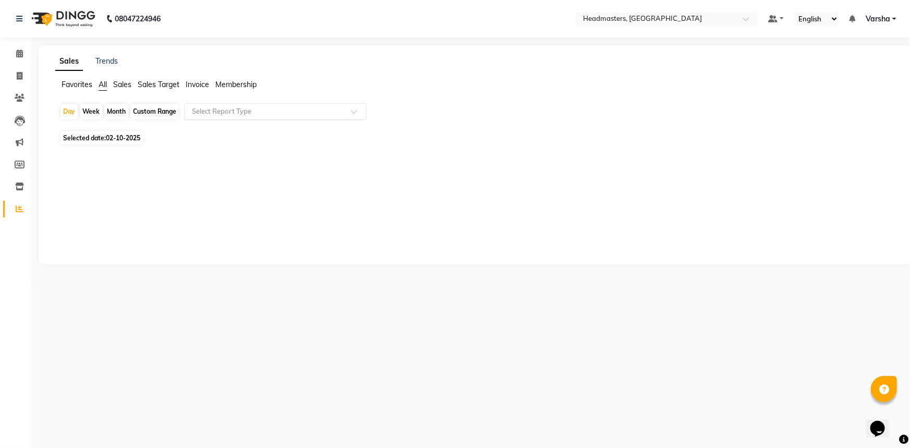
click at [250, 110] on input "text" at bounding box center [265, 111] width 150 height 10
click at [110, 63] on link "Trends" at bounding box center [106, 60] width 22 height 9
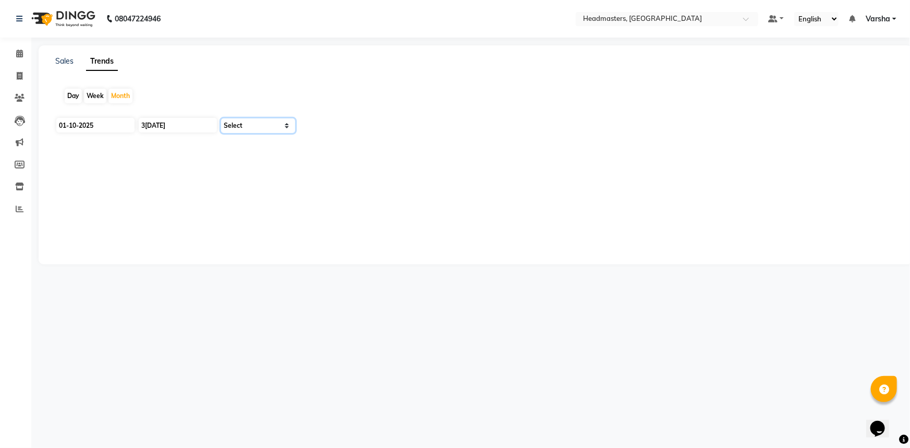
click at [232, 129] on select "Select Clients" at bounding box center [258, 125] width 74 height 15
click at [241, 127] on select "Select Clients" at bounding box center [258, 125] width 74 height 15
click at [221, 118] on select "Select Clients" at bounding box center [258, 125] width 74 height 15
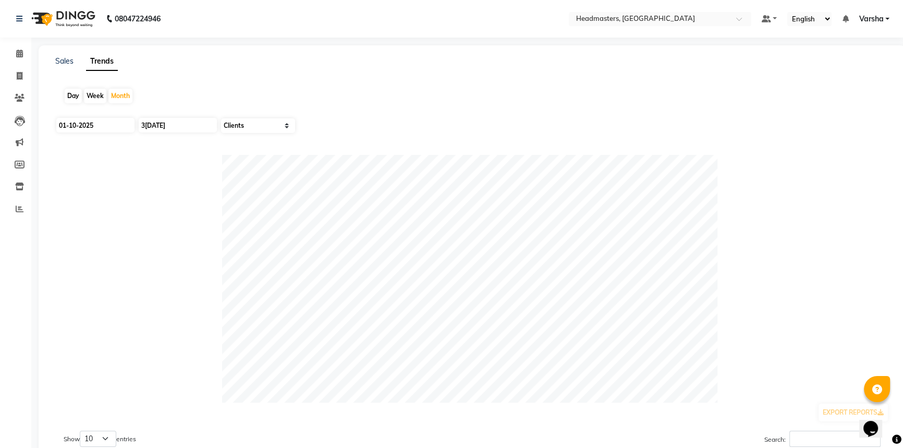
click at [76, 99] on div "Day" at bounding box center [73, 96] width 17 height 15
drag, startPoint x: 11, startPoint y: 51, endPoint x: 15, endPoint y: 55, distance: 5.5
click at [11, 51] on span at bounding box center [19, 54] width 18 height 12
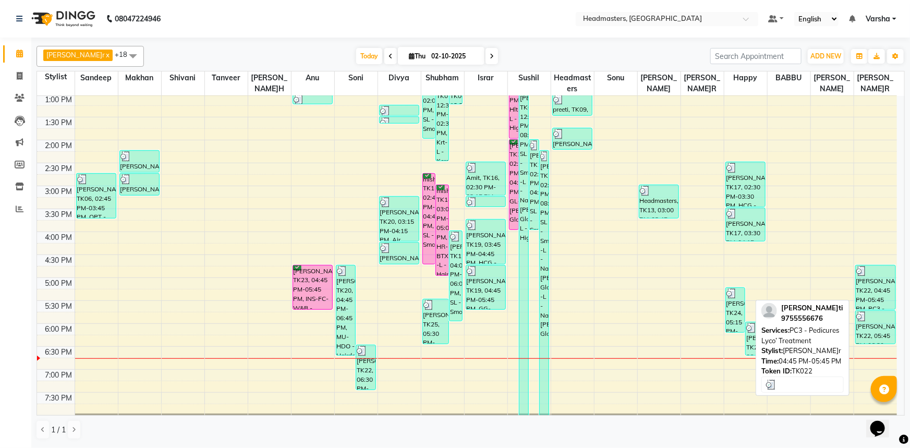
scroll to position [237, 0]
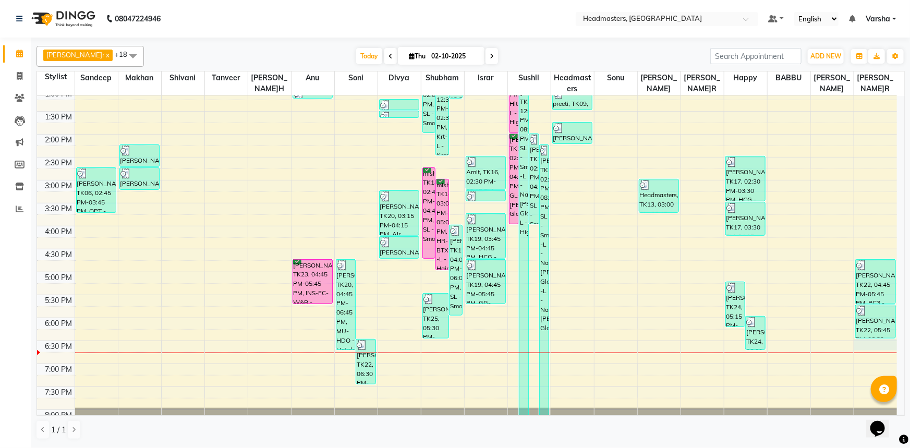
click at [877, 348] on div "8:00 AM 8:30 AM 9:00 AM 9:30 AM 10:00 AM 10:30 AM 11:00 AM 11:30 AM 12:00 PM 12…" at bounding box center [467, 157] width 860 height 596
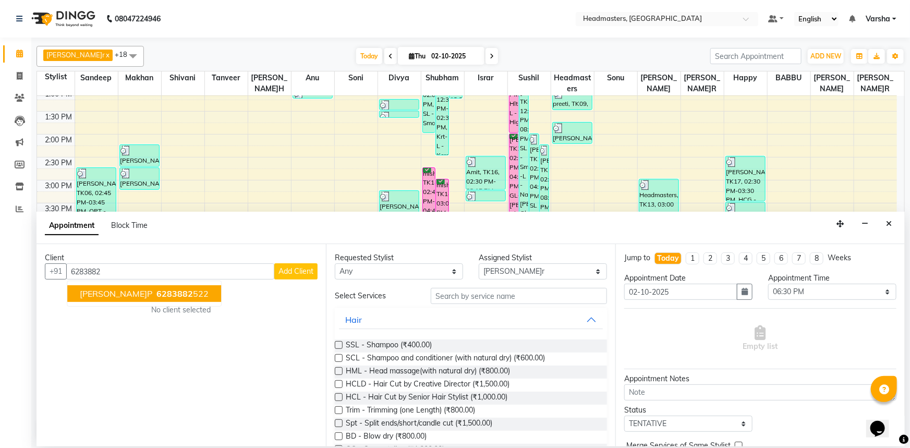
click at [154, 296] on ngb-highlight "6283882 522" at bounding box center [181, 293] width 54 height 10
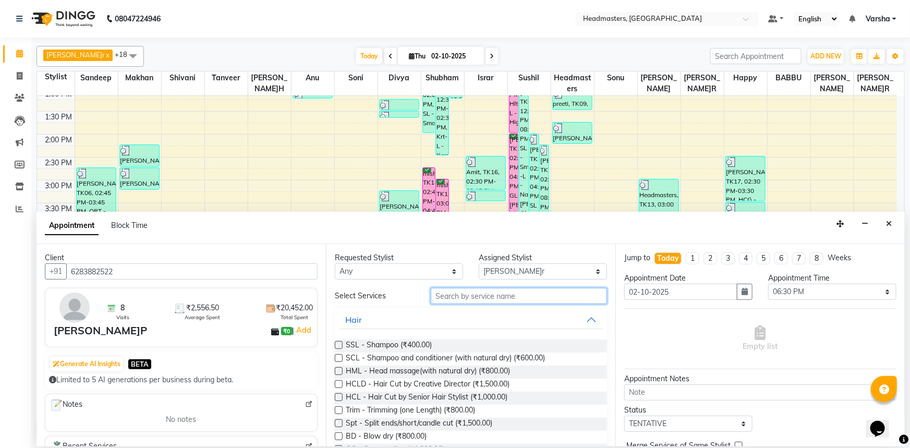
click at [451, 300] on input "text" at bounding box center [519, 296] width 176 height 16
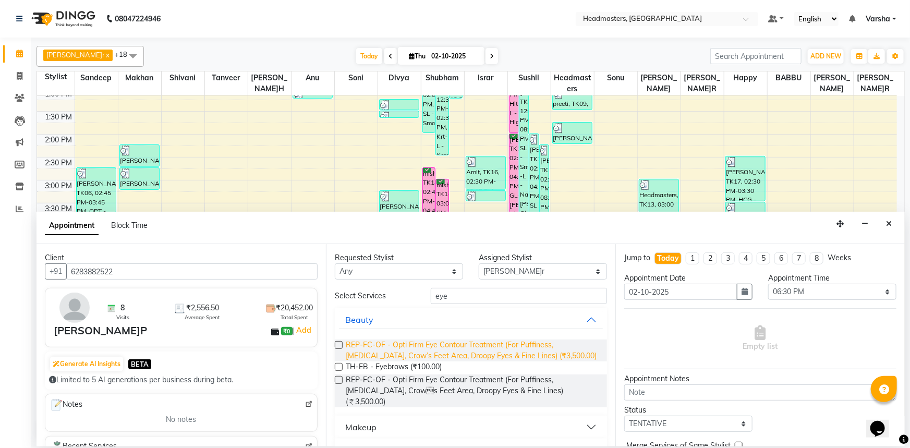
drag, startPoint x: 340, startPoint y: 367, endPoint x: 359, endPoint y: 354, distance: 23.7
click at [340, 367] on label at bounding box center [339, 367] width 8 height 8
click at [340, 367] on input "checkbox" at bounding box center [338, 368] width 7 height 7
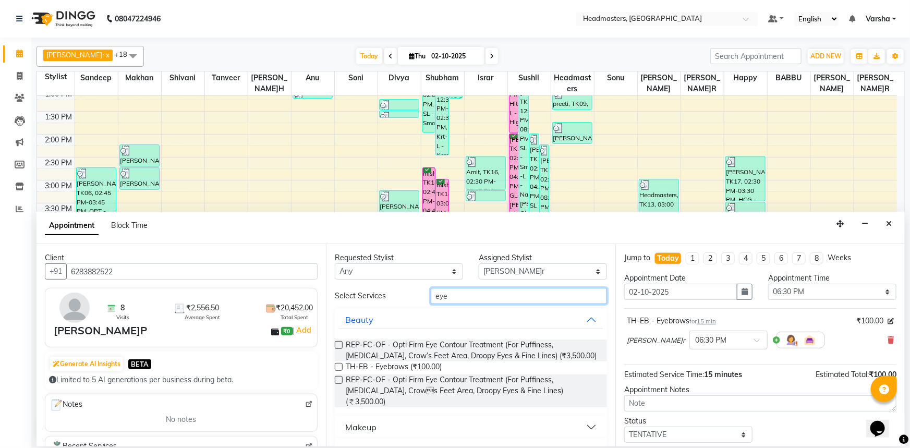
click at [464, 302] on input "eye" at bounding box center [519, 296] width 176 height 16
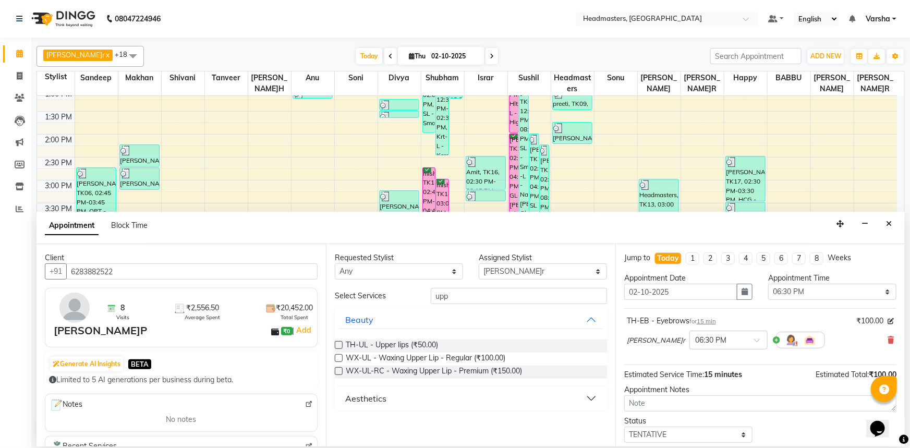
click at [342, 344] on label at bounding box center [339, 345] width 8 height 8
click at [342, 344] on input "checkbox" at bounding box center [338, 346] width 7 height 7
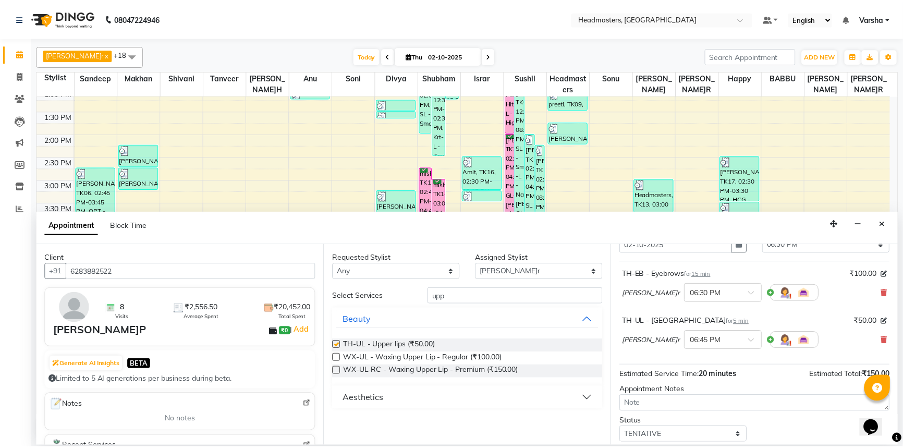
scroll to position [92, 0]
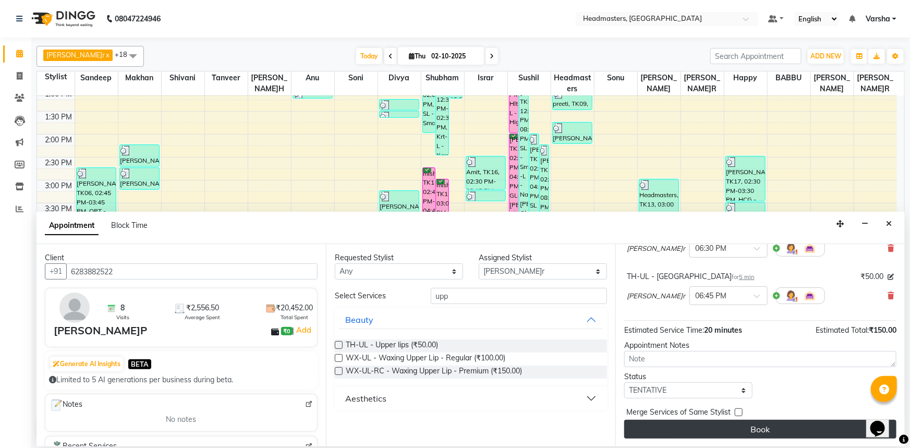
click at [734, 426] on button "Book" at bounding box center [760, 429] width 272 height 19
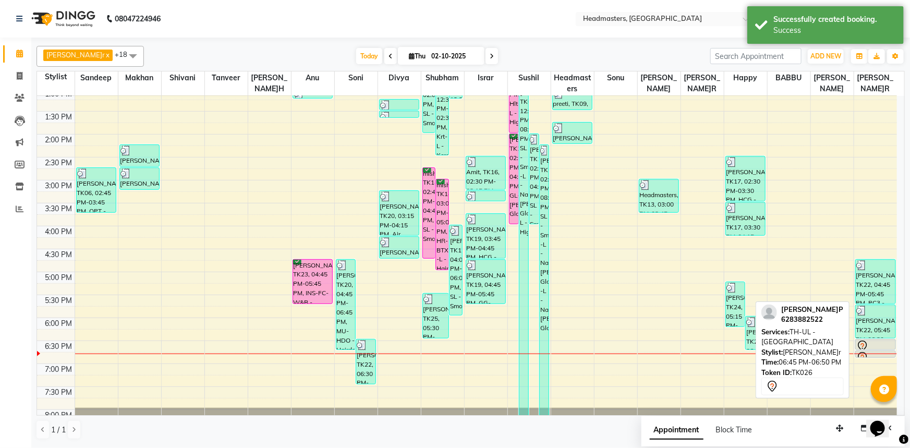
click at [865, 355] on div at bounding box center [876, 357] width 40 height 4
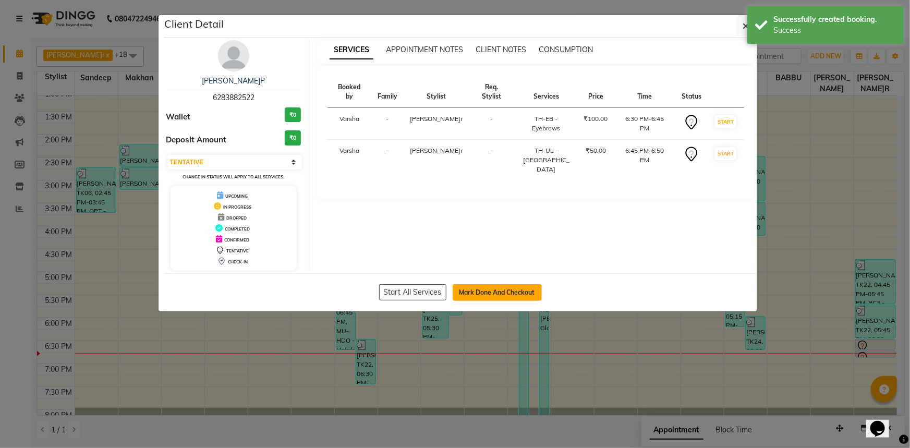
click at [479, 297] on button "Mark Done And Checkout" at bounding box center [497, 292] width 89 height 17
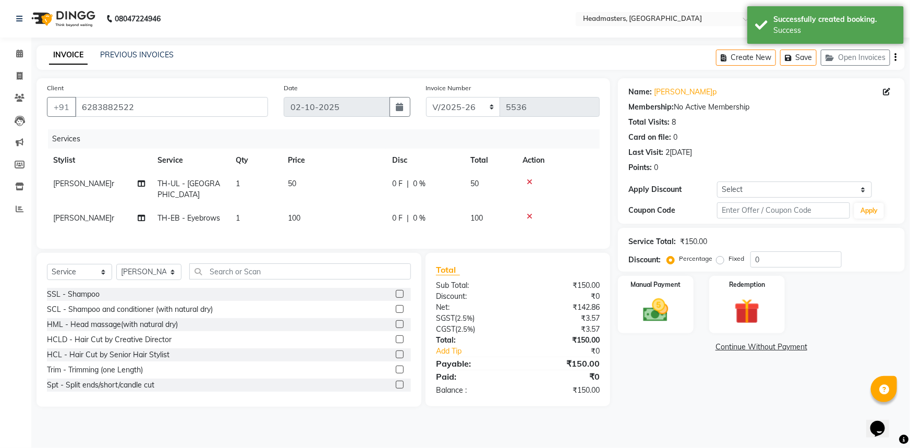
drag, startPoint x: 422, startPoint y: 208, endPoint x: 414, endPoint y: 209, distance: 7.8
click at [420, 213] on span "0 %" at bounding box center [419, 218] width 13 height 11
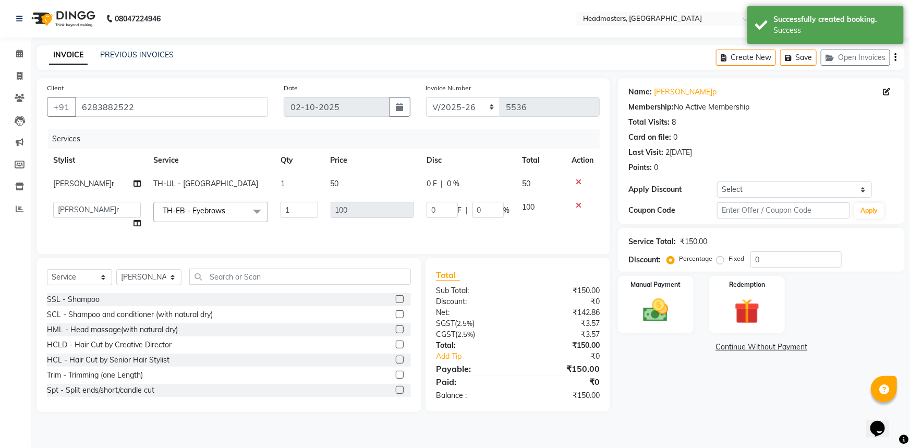
click at [420, 209] on td "0 F | 0 %" at bounding box center [468, 216] width 96 height 40
click at [439, 214] on input "0" at bounding box center [442, 210] width 31 height 16
click at [594, 387] on div "Total Sub Total: ₹150.00 Discount: ₹0 Net: ₹142.86 SGST ( 2.5% ) ₹3.57 CGST ( 2…" at bounding box center [518, 335] width 164 height 132
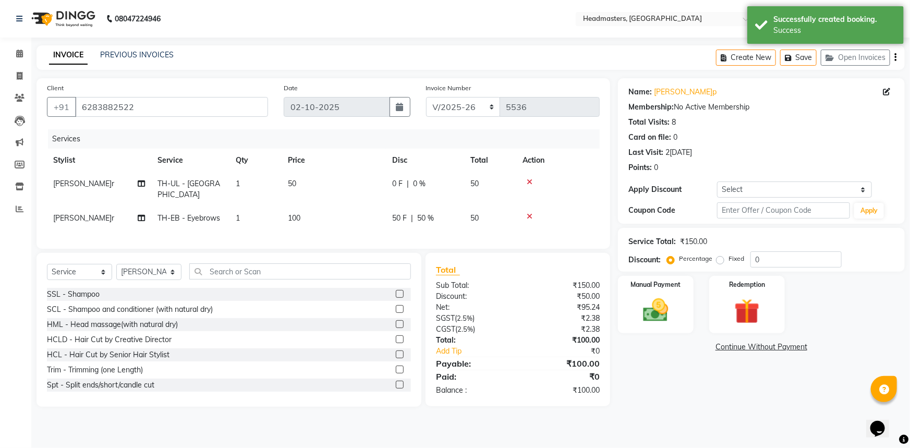
click at [609, 323] on div "Total Sub Total: ₹150.00 Discount: ₹50.00 Net: ₹95.24 SGST ( 2.5% ) ₹2.38 CGST …" at bounding box center [518, 329] width 185 height 153
click at [662, 321] on img at bounding box center [656, 310] width 43 height 30
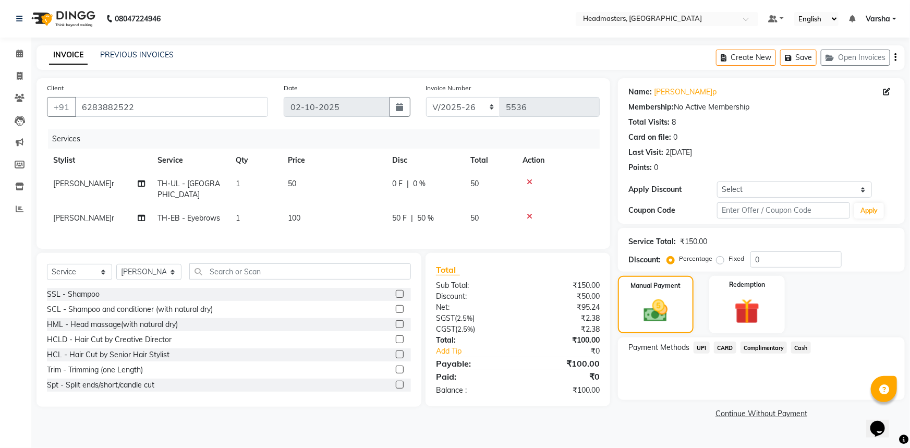
click at [793, 342] on span "Cash" at bounding box center [801, 348] width 20 height 12
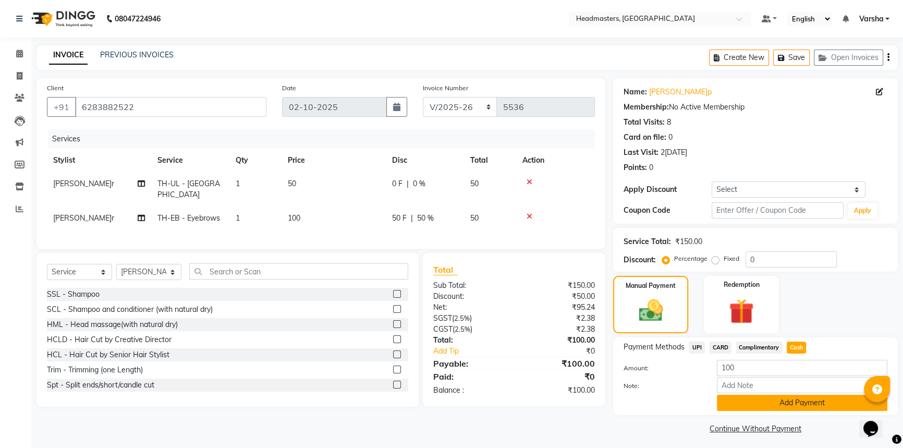
click at [819, 402] on button "Add Payment" at bounding box center [802, 403] width 171 height 16
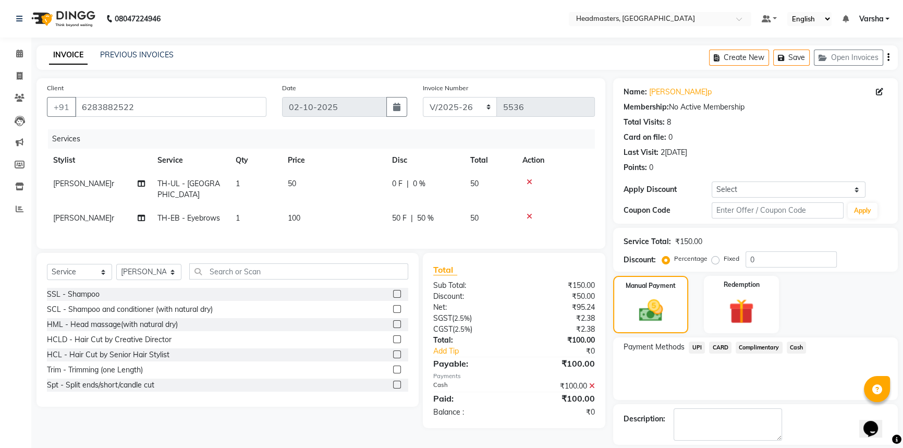
scroll to position [32, 0]
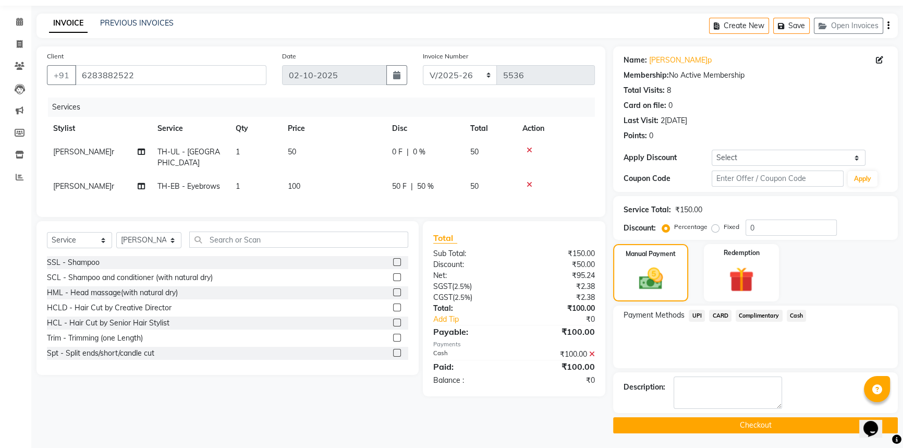
click at [806, 427] on button "Checkout" at bounding box center [755, 425] width 285 height 16
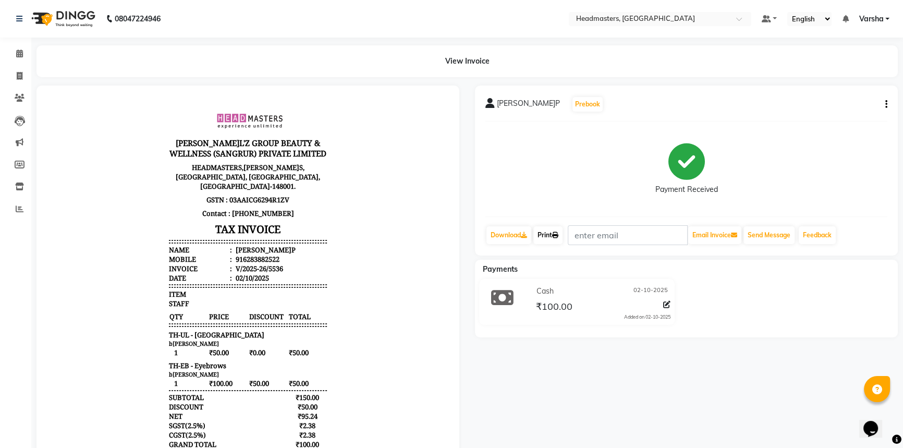
click at [559, 232] on icon at bounding box center [555, 235] width 6 height 6
click at [16, 51] on icon at bounding box center [19, 54] width 7 height 8
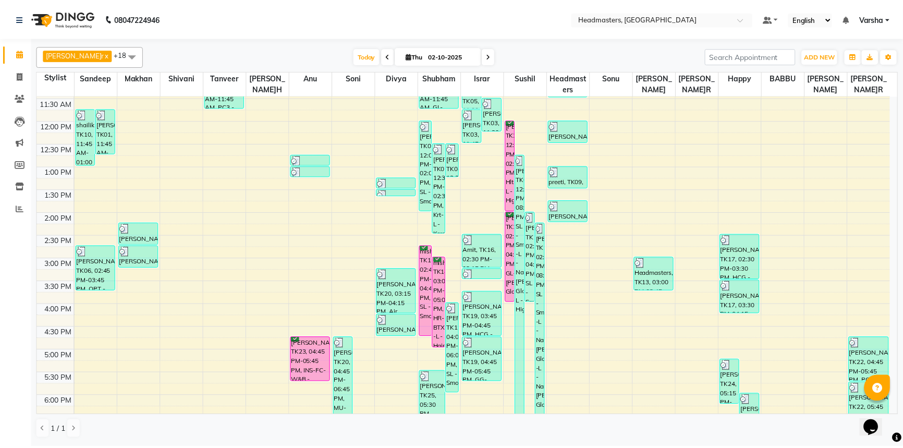
scroll to position [189, 0]
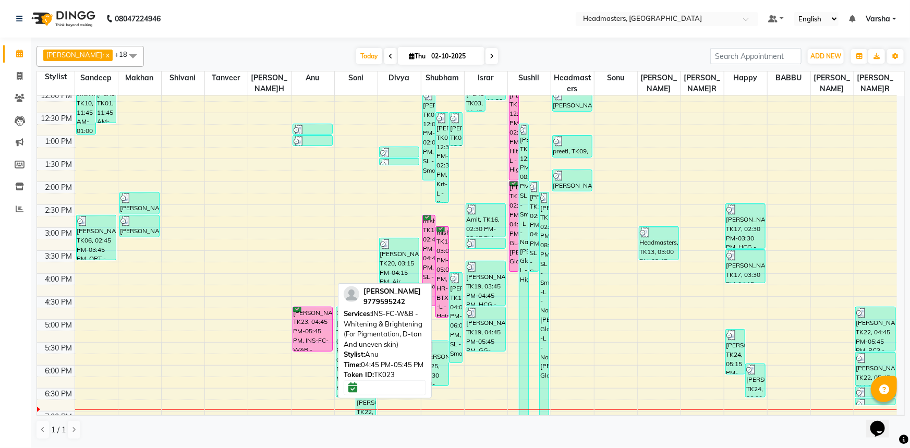
click at [310, 314] on div "[PERSON_NAME]AV, TK23, 04:45 PM-05:45 PM, INS-FC-W&B - [MEDICAL_DATA] & Brighte…" at bounding box center [313, 329] width 40 height 44
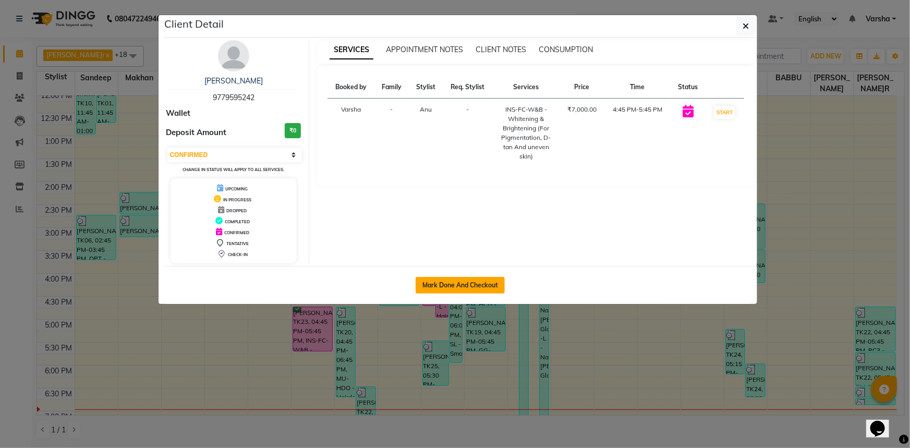
click at [443, 284] on button "Mark Done And Checkout" at bounding box center [460, 285] width 89 height 17
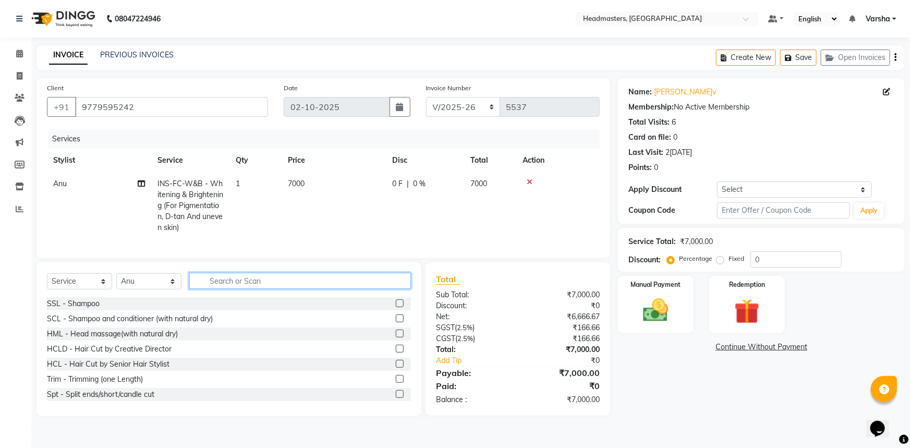
click at [210, 283] on input "text" at bounding box center [300, 281] width 222 height 16
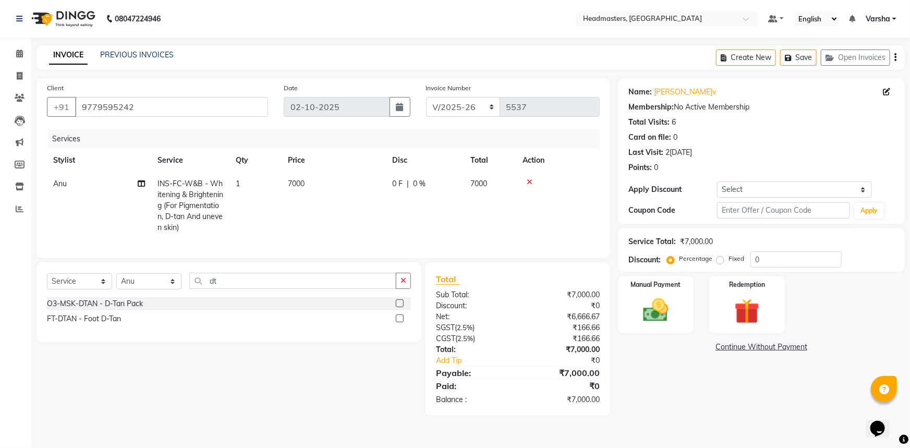
click at [401, 307] on label at bounding box center [400, 303] width 8 height 8
click at [401, 307] on input "checkbox" at bounding box center [399, 303] width 7 height 7
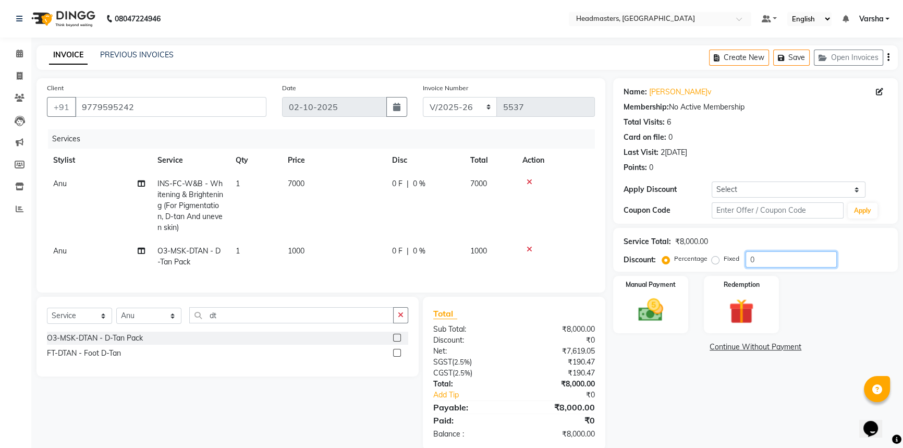
click at [788, 263] on input "0" at bounding box center [791, 259] width 91 height 16
click at [621, 280] on div "Manual Payment" at bounding box center [651, 304] width 78 height 59
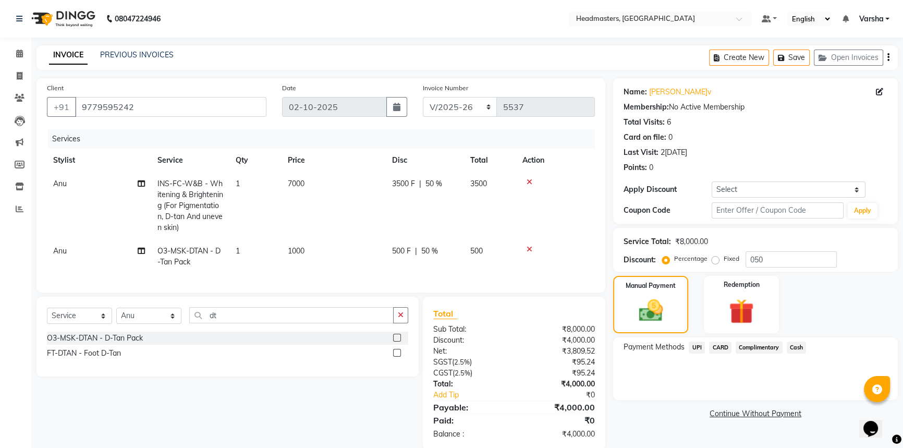
click at [697, 349] on span "UPI" at bounding box center [697, 348] width 16 height 12
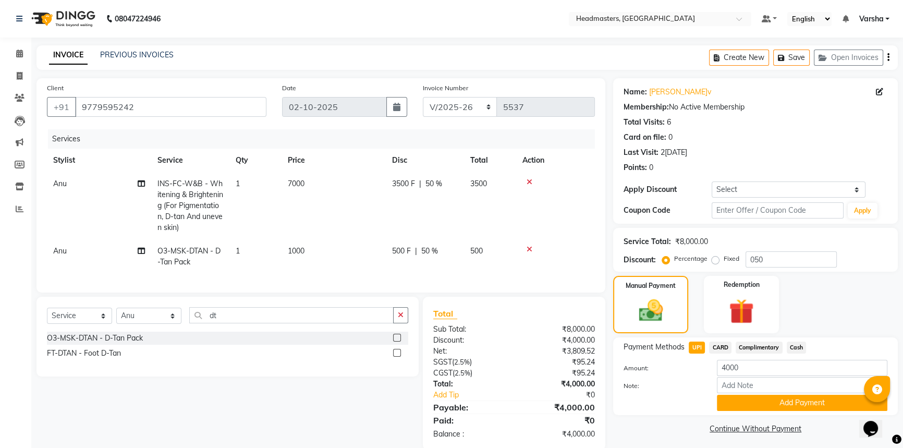
scroll to position [25, 0]
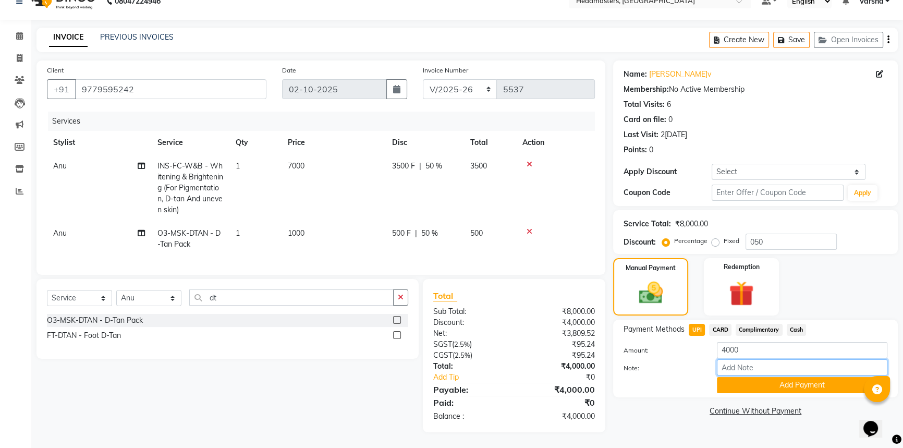
click at [757, 368] on input "Note:" at bounding box center [802, 367] width 171 height 16
click at [756, 382] on button "Add Payment" at bounding box center [802, 385] width 171 height 16
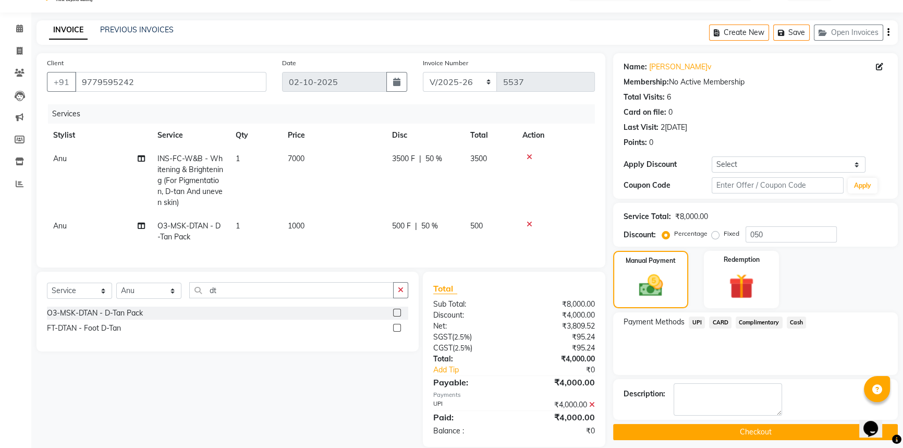
click at [680, 431] on button "Checkout" at bounding box center [755, 432] width 285 height 16
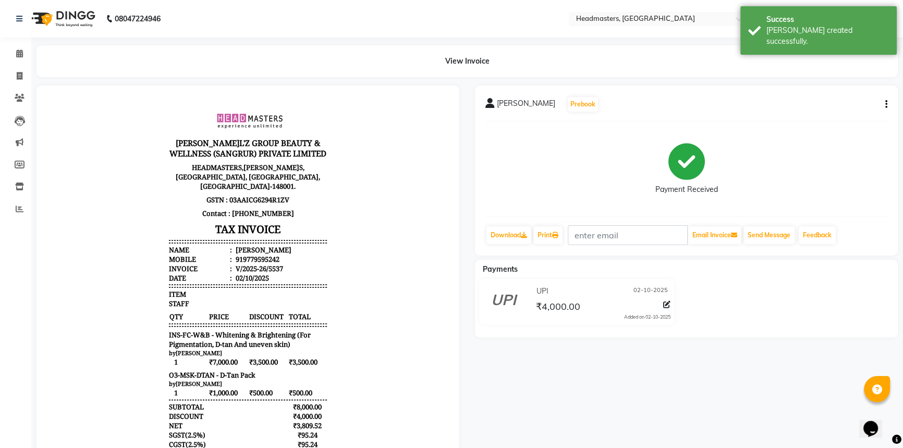
click at [548, 244] on div "Print" at bounding box center [548, 235] width 31 height 20
click at [550, 239] on link "Print" at bounding box center [548, 235] width 29 height 18
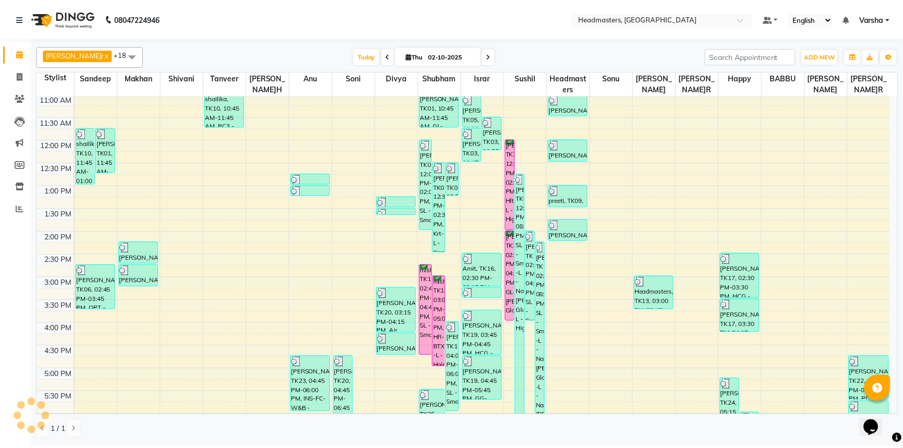
scroll to position [142, 0]
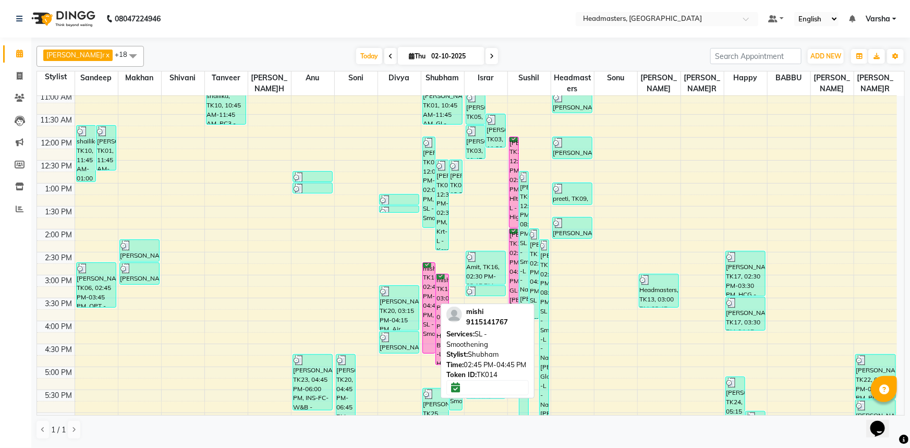
click at [435, 298] on div "mishi, TK14, 02:45 PM-04:45 PM, SL - Smoothening" at bounding box center [429, 308] width 13 height 90
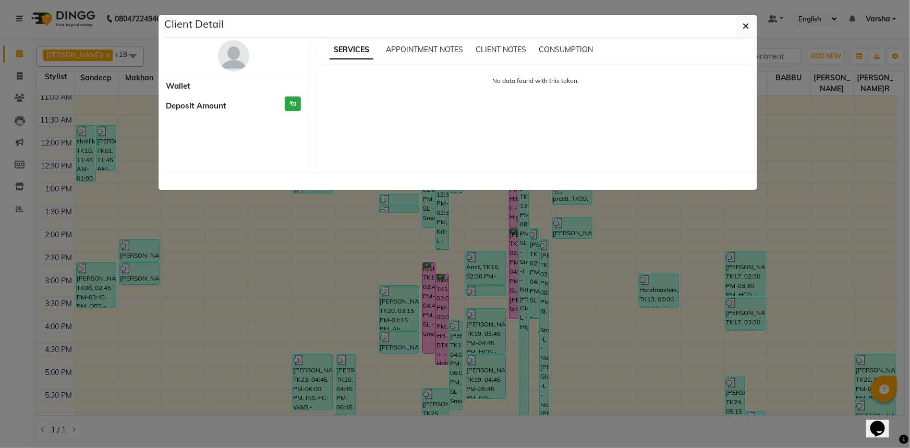
select select "6"
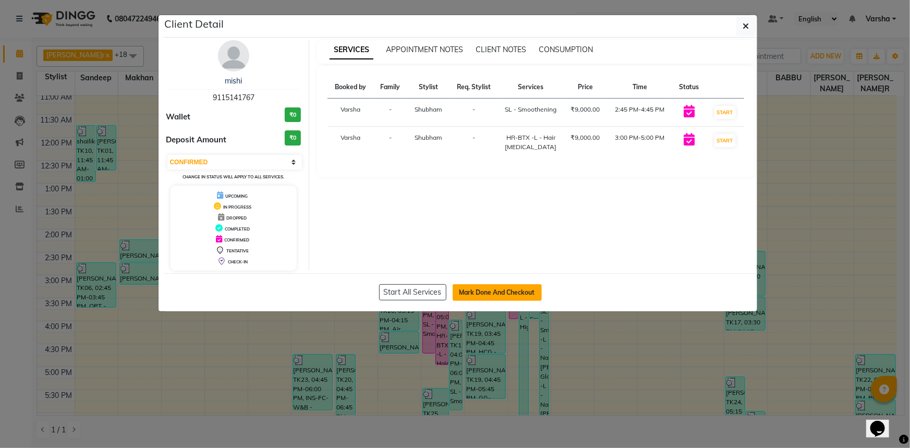
click at [485, 297] on button "Mark Done And Checkout" at bounding box center [497, 292] width 89 height 17
select select "service"
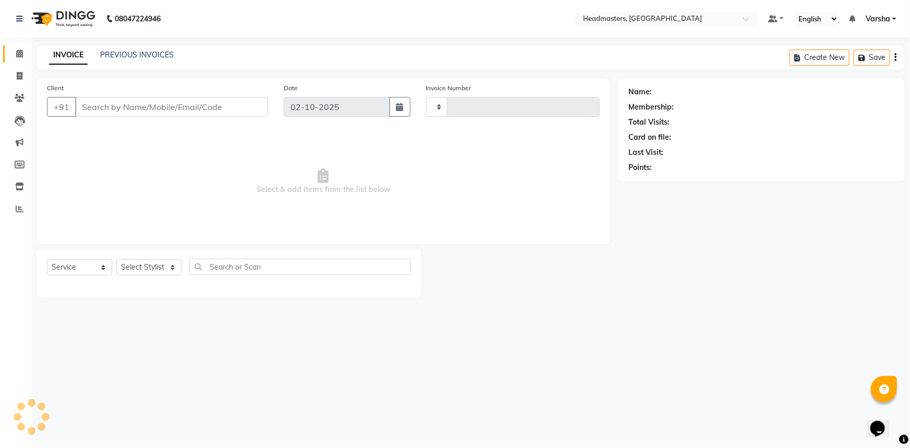
type input "5538"
select select "7140"
type input "9115141767"
select select "60885"
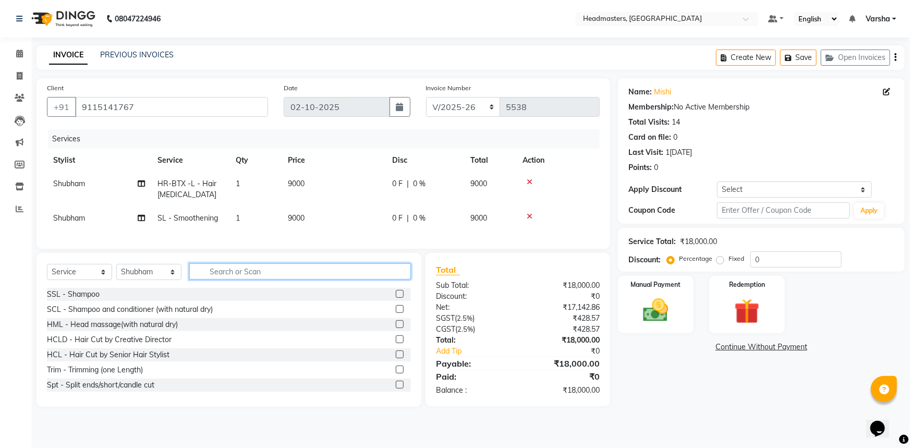
click at [226, 274] on input "text" at bounding box center [300, 271] width 222 height 16
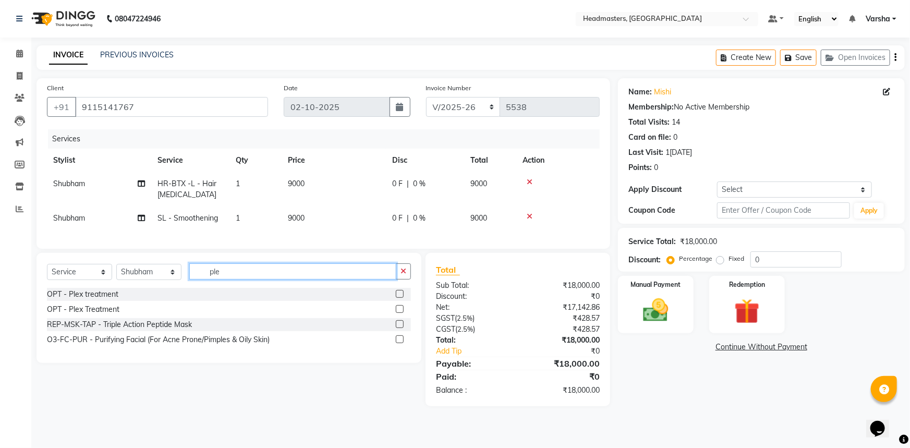
type input "ple"
click at [398, 298] on label at bounding box center [400, 294] width 8 height 8
click at [398, 298] on input "checkbox" at bounding box center [399, 294] width 7 height 7
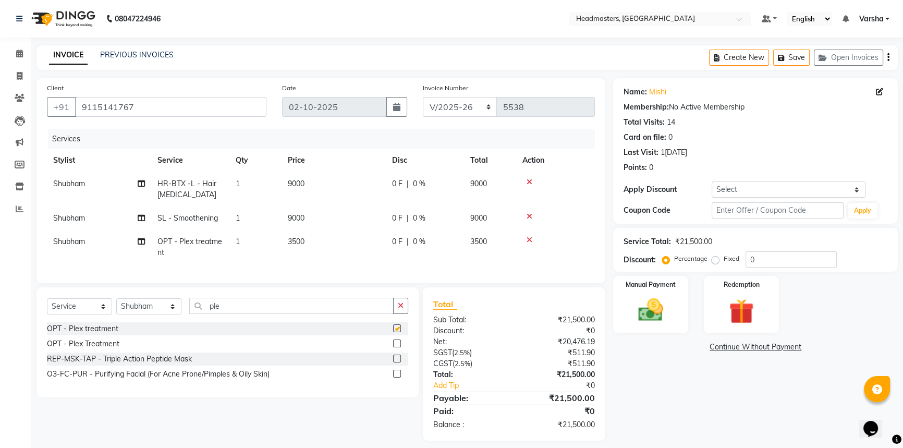
checkbox input "false"
click at [156, 271] on div "Services Stylist Service Qty Price Disc Total Action Shubham HR-BTX -L - Hair B…" at bounding box center [321, 200] width 548 height 143
click at [396, 244] on span "0 F" at bounding box center [397, 241] width 10 height 11
select select "60885"
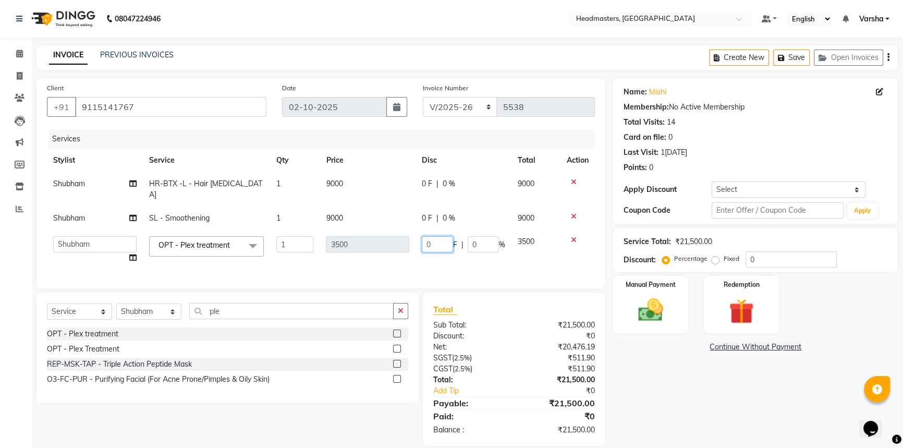
click at [437, 236] on input "0" at bounding box center [437, 244] width 31 height 16
click at [423, 236] on input "0" at bounding box center [437, 244] width 31 height 16
type input "2000"
click at [399, 212] on tr "Shubham SL - Smoothening 1 9000 0 F | 0 % 9000" at bounding box center [321, 218] width 548 height 23
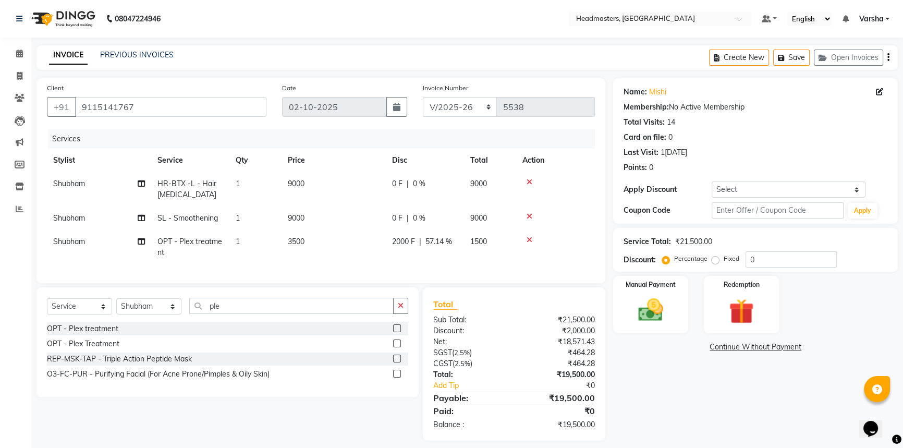
click at [405, 223] on div "0 F | 0 %" at bounding box center [425, 218] width 66 height 11
select select "60885"
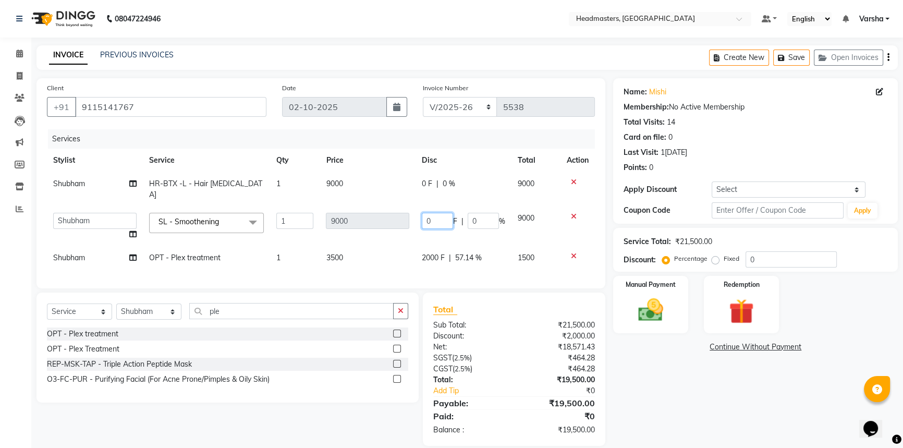
click at [423, 213] on input "0" at bounding box center [437, 221] width 31 height 16
type input "5500"
click at [428, 186] on div "0 F | 0 %" at bounding box center [463, 183] width 83 height 11
select select "60885"
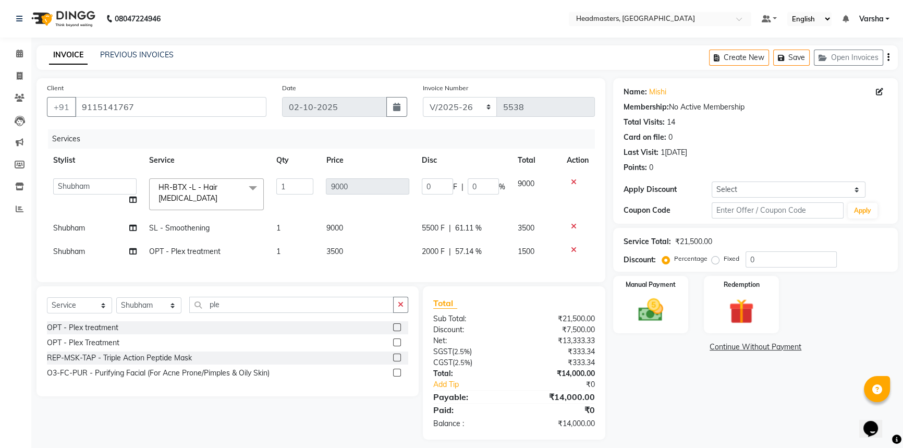
click at [428, 186] on input "0" at bounding box center [437, 186] width 31 height 16
type input "5500"
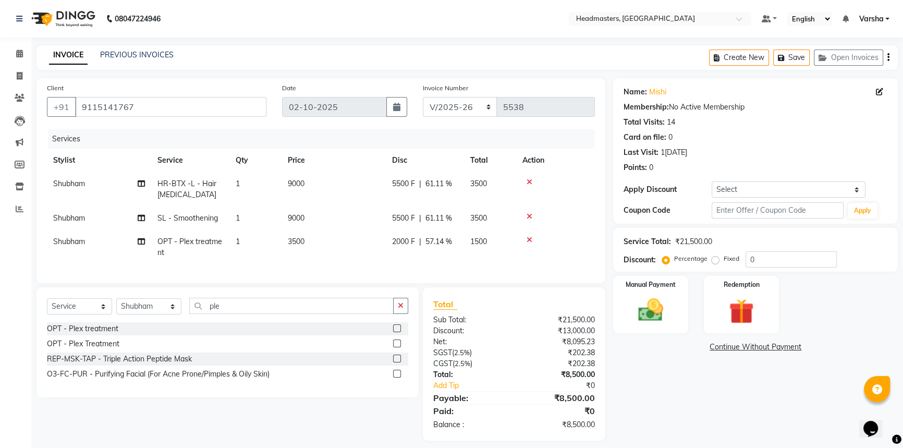
click at [621, 373] on div "Name: Mishi Membership: No Active Membership Total Visits: 14 Card on file: 0 L…" at bounding box center [759, 259] width 293 height 363
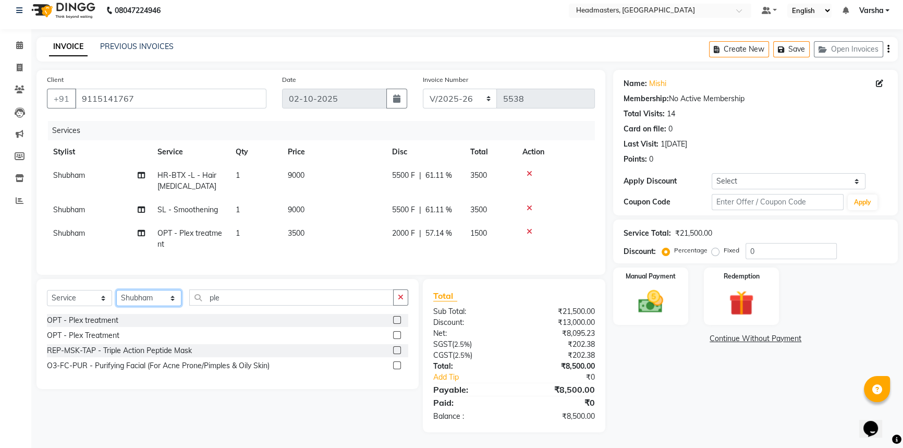
click at [151, 303] on select "Select Stylist Afia [PERSON_NAME]r[PERSON_NAME]u[PERSON_NAME]R [PERSON_NAME] He…" at bounding box center [148, 298] width 65 height 16
click at [58, 229] on span "Shubham" at bounding box center [69, 232] width 32 height 9
select select "60885"
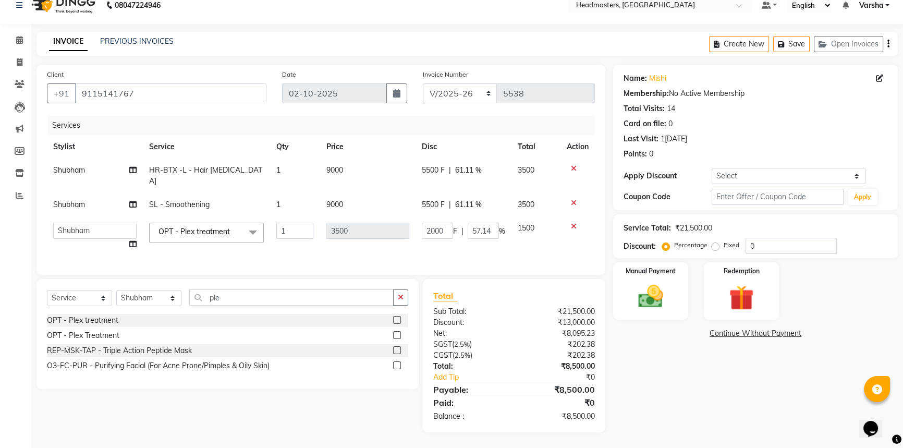
scroll to position [10, 0]
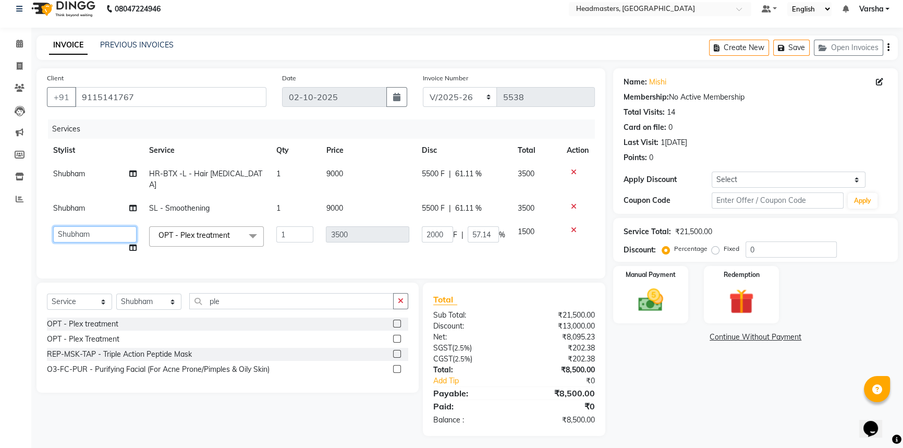
click at [64, 228] on select "[PERSON_NAME]ur [PERSON_NAME]nu [PERSON_NAME]IR [PERSON_NAME]ry Headmasters [PE…" at bounding box center [94, 234] width 83 height 16
select select "60902"
click at [142, 300] on select "Select Stylist Afia [PERSON_NAME]r[PERSON_NAME]u[PERSON_NAME]R [PERSON_NAME] He…" at bounding box center [148, 302] width 65 height 16
select select "60877"
click at [116, 294] on select "Select Stylist Afia [PERSON_NAME]r[PERSON_NAME]u[PERSON_NAME]R [PERSON_NAME] He…" at bounding box center [148, 302] width 65 height 16
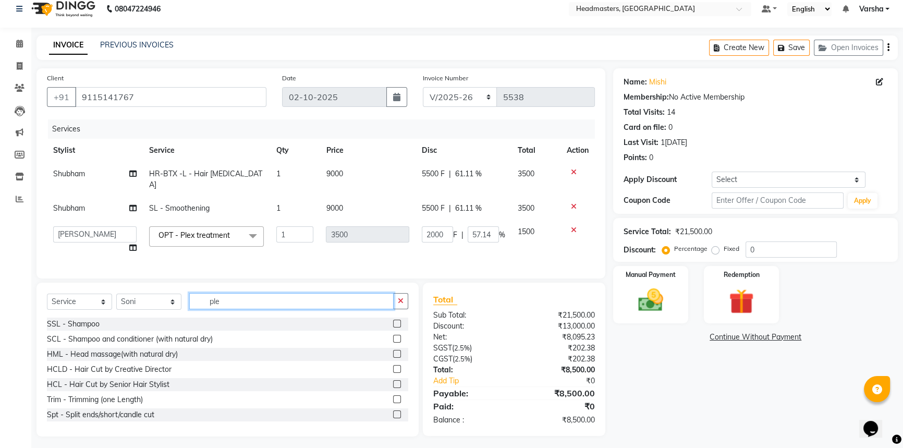
click at [223, 296] on input "ple" at bounding box center [291, 301] width 204 height 16
type input "p"
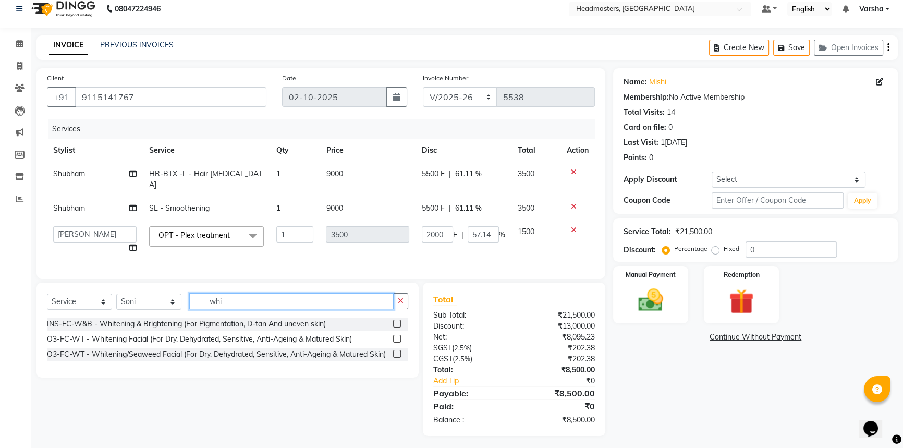
type input "whi"
click at [396, 320] on label at bounding box center [397, 324] width 8 height 8
click at [396, 321] on input "checkbox" at bounding box center [396, 324] width 7 height 7
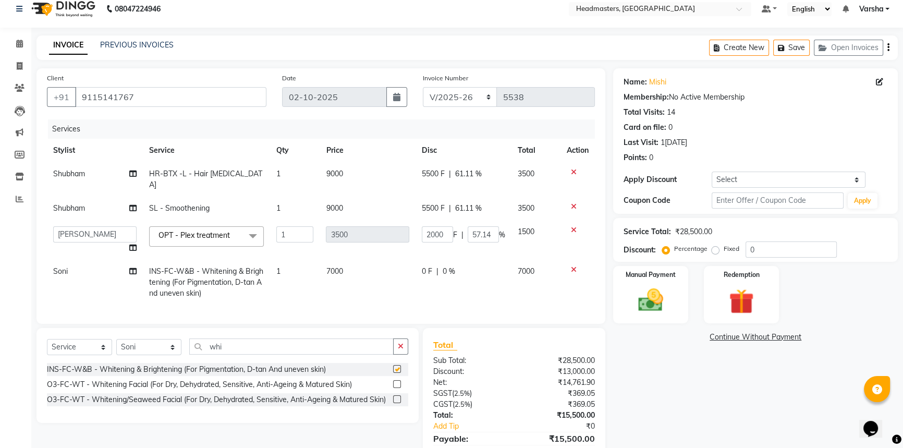
checkbox input "false"
click at [248, 345] on input "whi" at bounding box center [291, 347] width 204 height 16
type input "w"
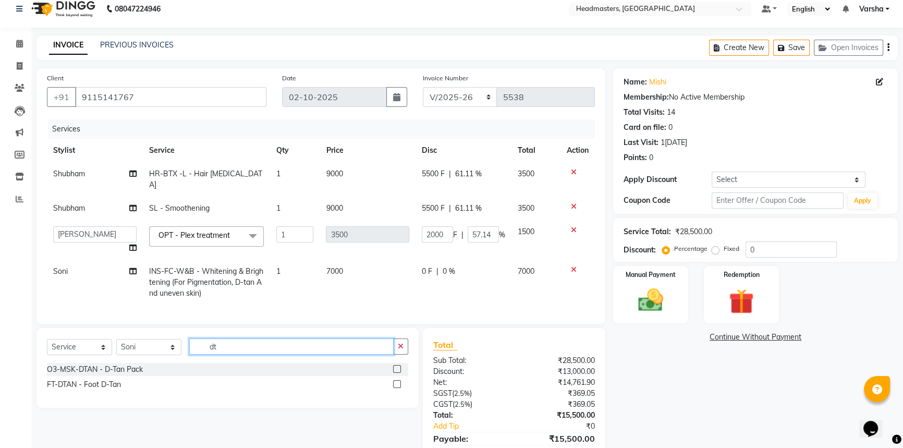
type input "dt"
click at [398, 366] on label at bounding box center [397, 369] width 8 height 8
click at [398, 366] on input "checkbox" at bounding box center [396, 369] width 7 height 7
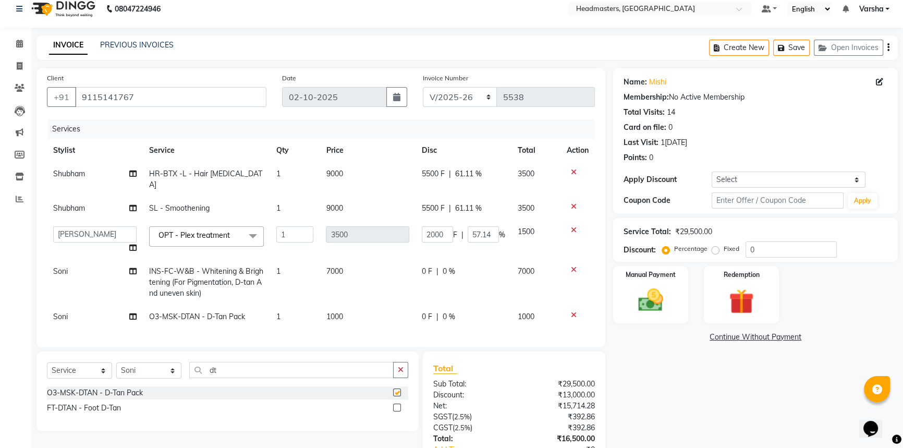
checkbox input "false"
click at [437, 272] on td "0 F | 0 %" at bounding box center [464, 282] width 96 height 45
select select "60877"
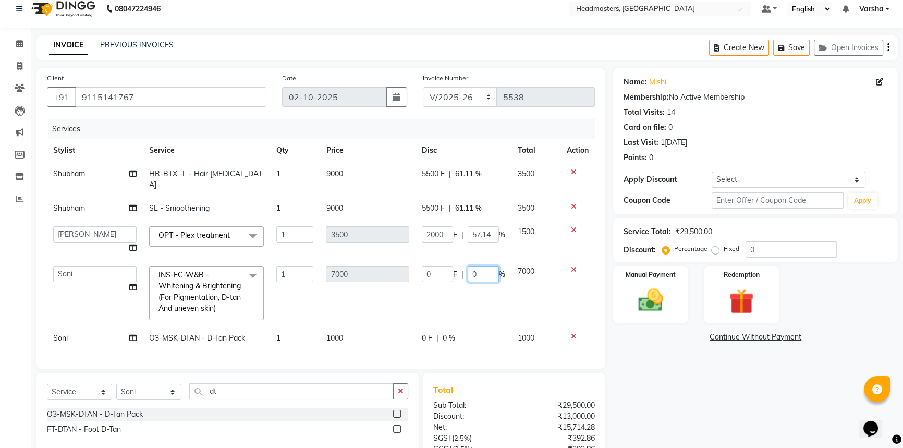
click at [480, 266] on input "0" at bounding box center [483, 274] width 31 height 16
type input "050"
click at [451, 325] on div "Services Stylist Service Qty Price Disc Total Action Shubham HR-BTX -L - Hair B…" at bounding box center [321, 238] width 548 height 239
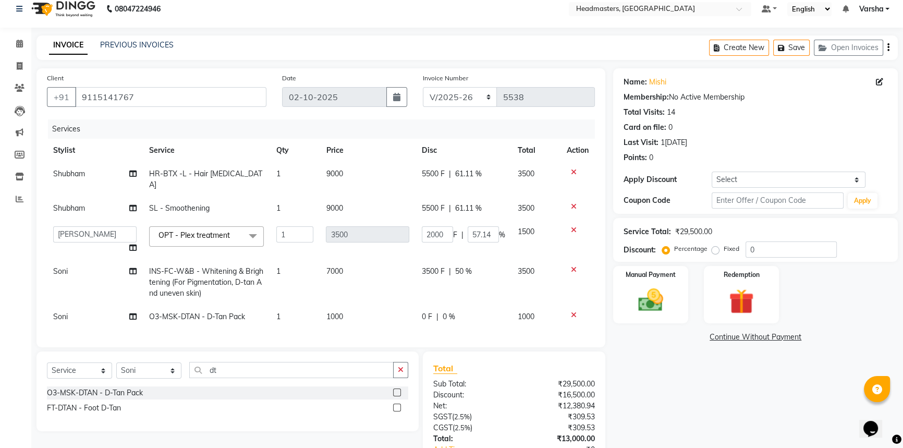
click at [448, 312] on td "0 F | 0 %" at bounding box center [464, 316] width 96 height 23
select select "60877"
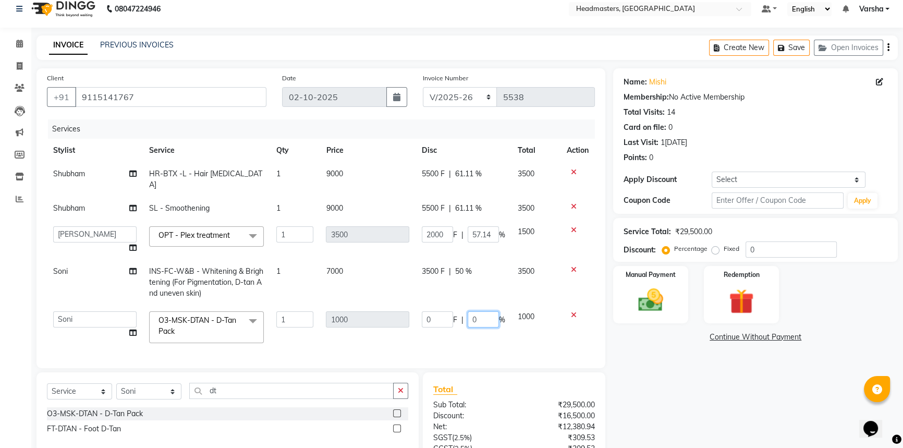
drag, startPoint x: 469, startPoint y: 307, endPoint x: 463, endPoint y: 292, distance: 16.2
click at [469, 311] on input "0" at bounding box center [483, 319] width 31 height 16
type input "50"
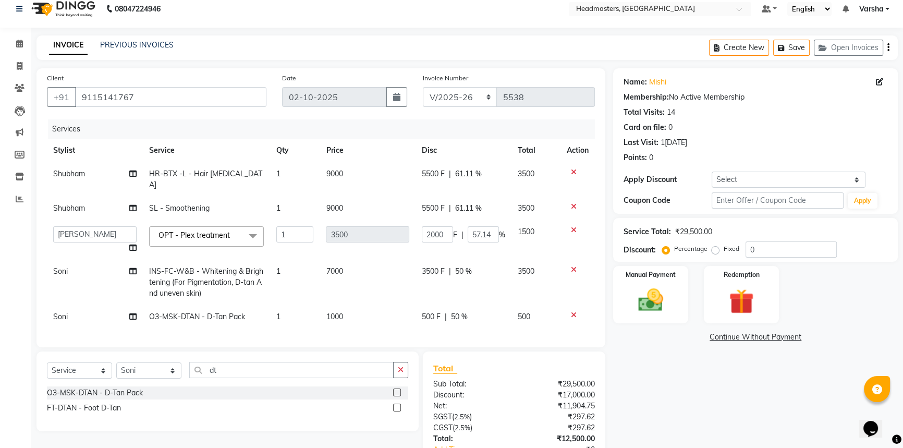
click at [684, 376] on div "Name: Mishi Membership: No Active Membership Total Visits: 14 Card on file: 0 L…" at bounding box center [759, 286] width 293 height 437
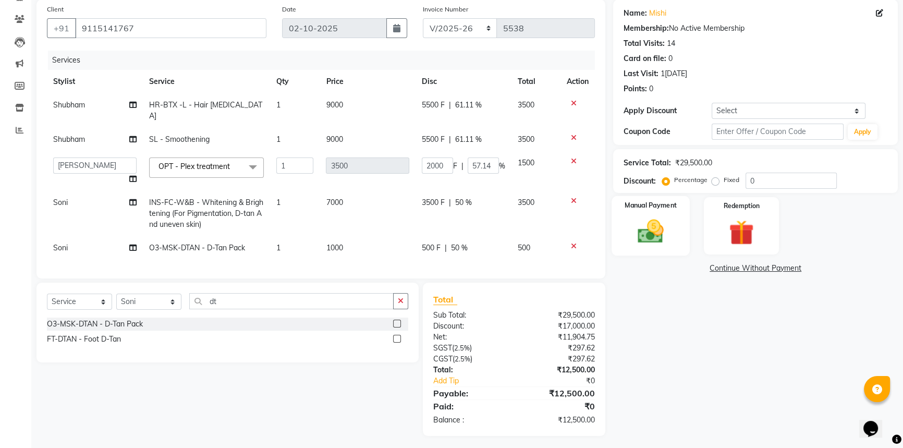
click at [642, 199] on div "Manual Payment" at bounding box center [651, 225] width 78 height 59
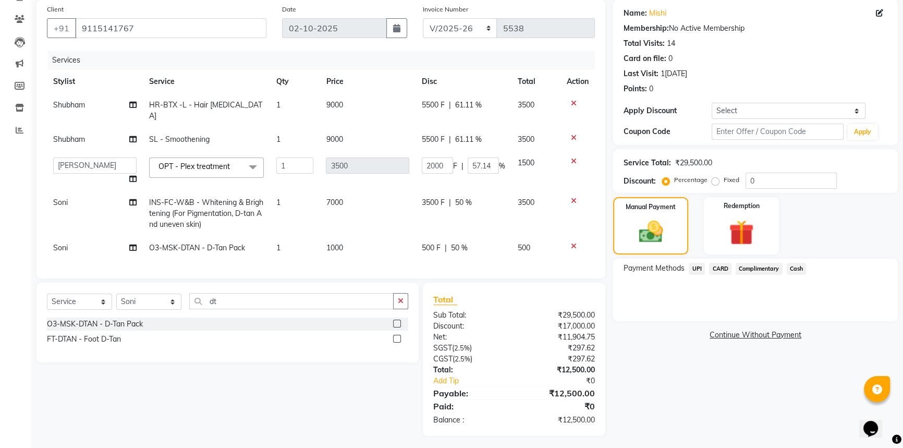
click at [685, 270] on div "UPI" at bounding box center [695, 270] width 20 height 14
click at [694, 271] on span "UPI" at bounding box center [697, 269] width 16 height 12
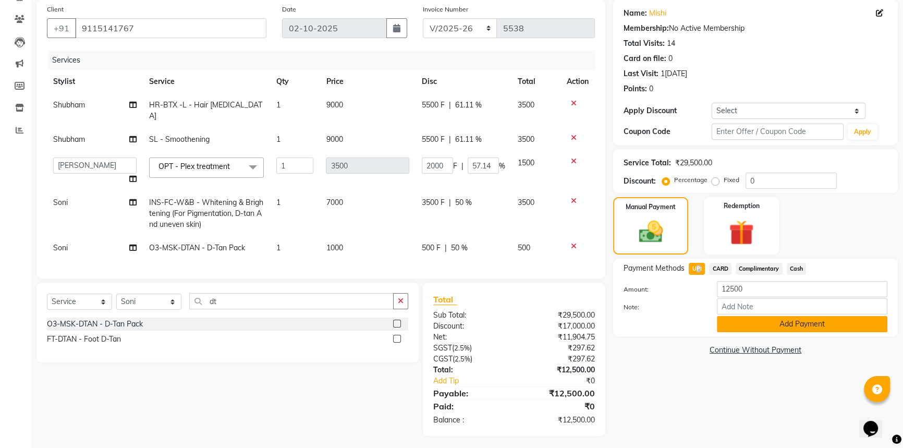
click at [725, 318] on button "Add Payment" at bounding box center [802, 324] width 171 height 16
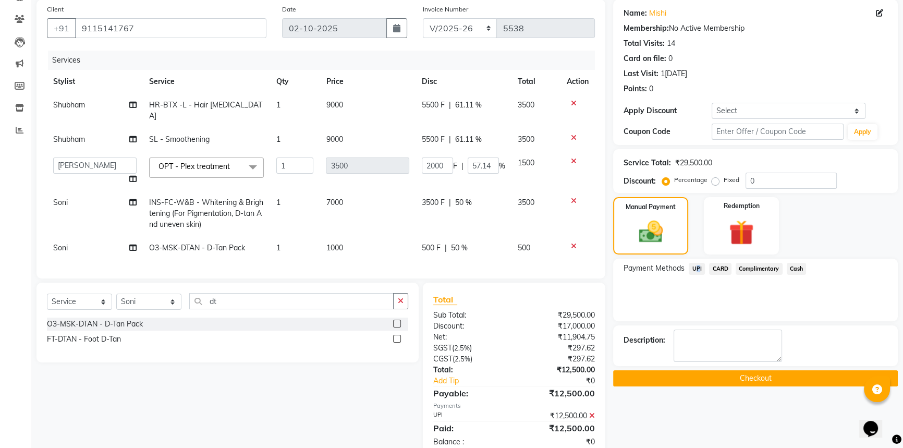
scroll to position [101, 0]
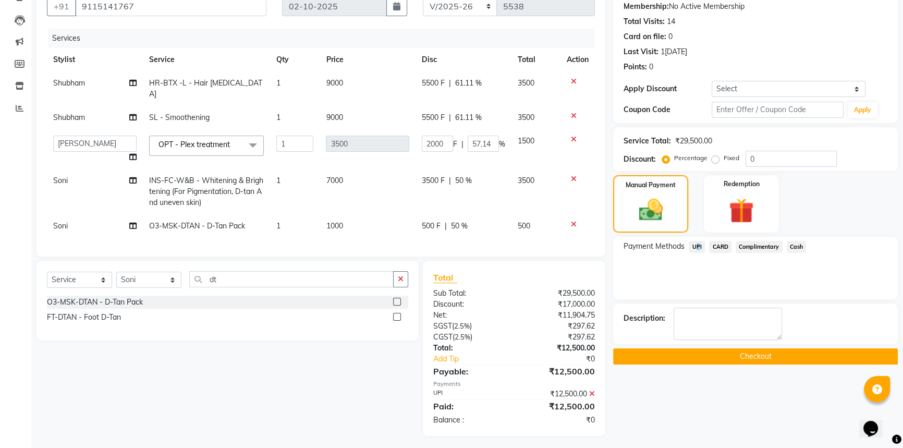
click at [701, 354] on button "Checkout" at bounding box center [755, 356] width 285 height 16
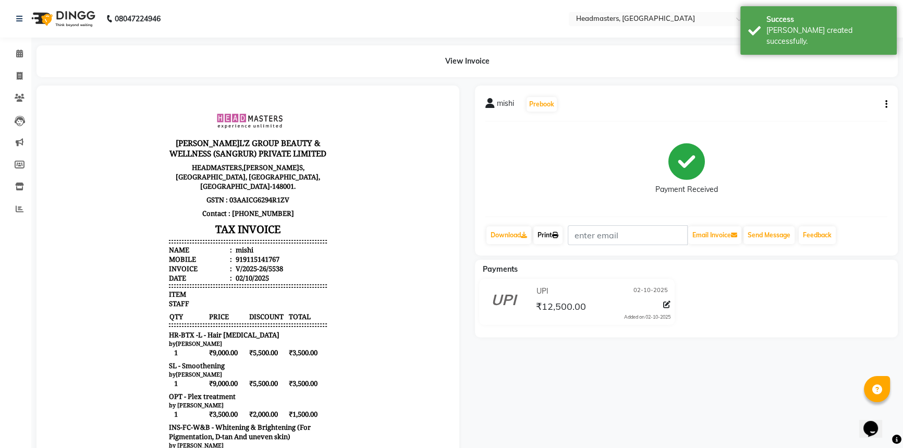
click at [551, 232] on link "Print" at bounding box center [548, 235] width 29 height 18
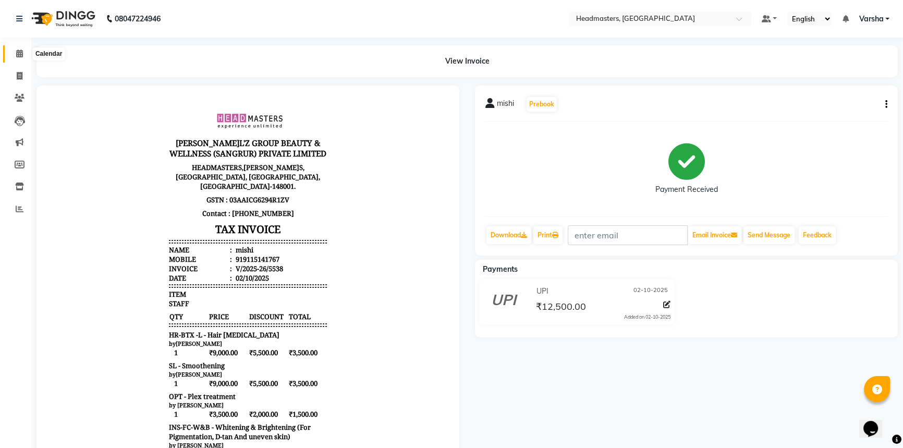
click at [16, 58] on span at bounding box center [19, 54] width 18 height 12
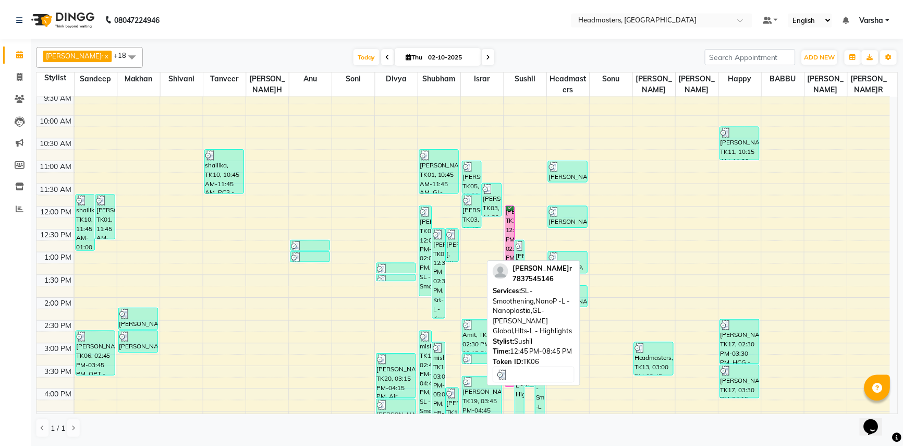
scroll to position [142, 0]
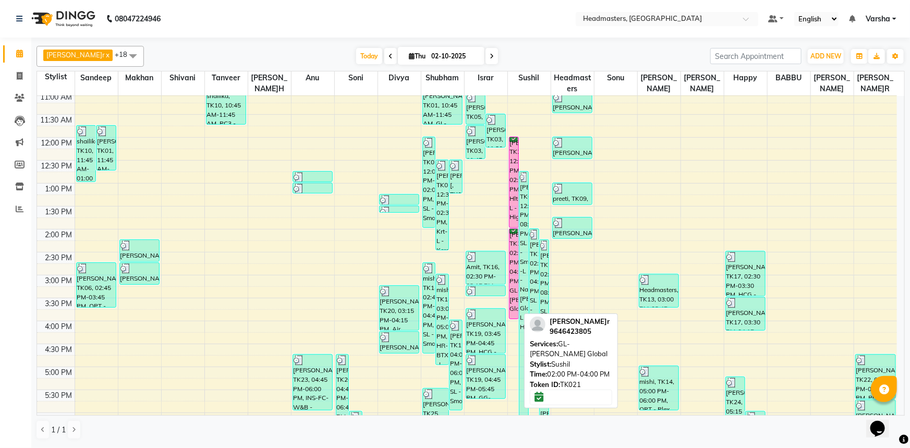
click at [512, 254] on div "[PERSON_NAME]r, TK21, 02:00 PM-04:00 PM, GL-[PERSON_NAME] Global" at bounding box center [514, 274] width 9 height 90
select select "6"
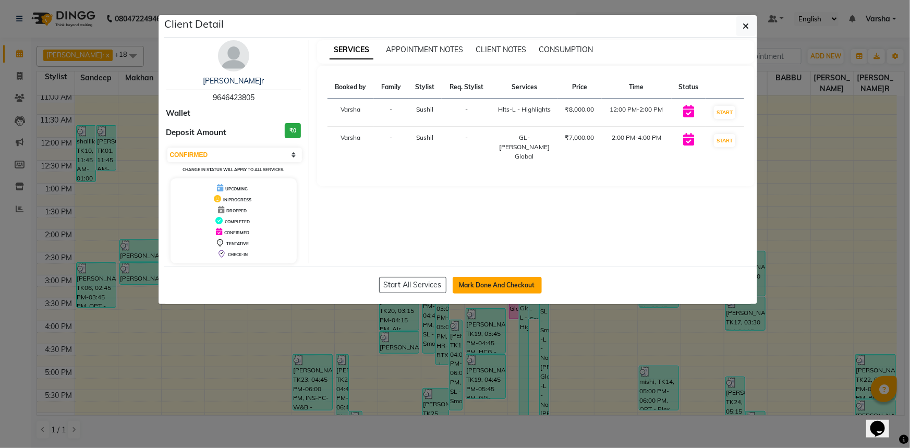
click at [473, 282] on button "Mark Done And Checkout" at bounding box center [497, 285] width 89 height 17
select select "service"
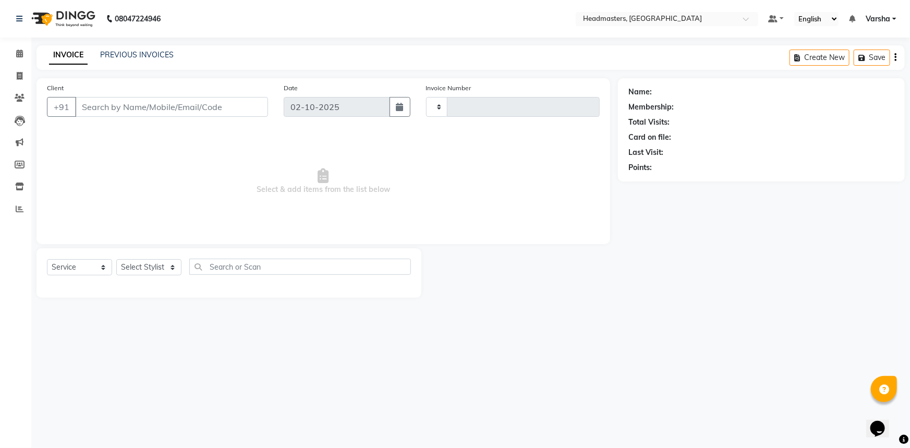
type input "5539"
select select "7140"
type input "9646423805"
select select "60892"
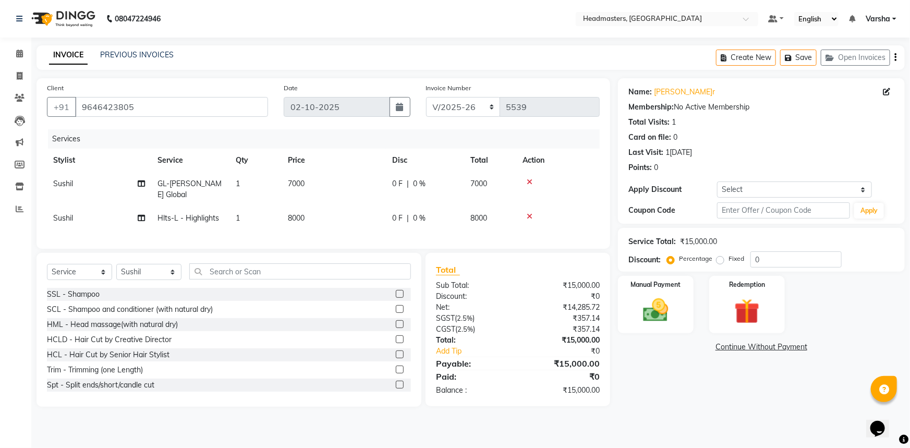
click at [97, 189] on td "Sushil" at bounding box center [99, 189] width 104 height 34
select select "60892"
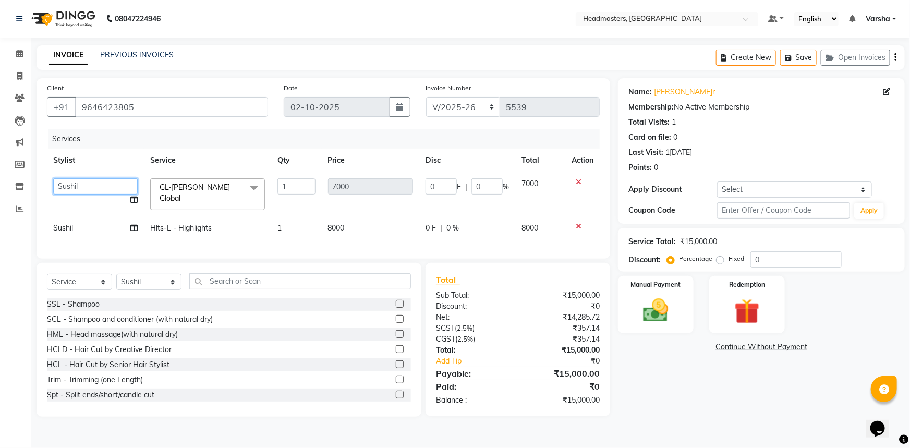
click at [97, 189] on select "[PERSON_NAME]ur [PERSON_NAME]nu [PERSON_NAME]IR [PERSON_NAME]ry Headmasters [PE…" at bounding box center [95, 186] width 85 height 16
select select "60885"
click at [438, 185] on input "0" at bounding box center [441, 186] width 31 height 16
type input "03500"
click at [369, 221] on td "8000" at bounding box center [371, 227] width 98 height 23
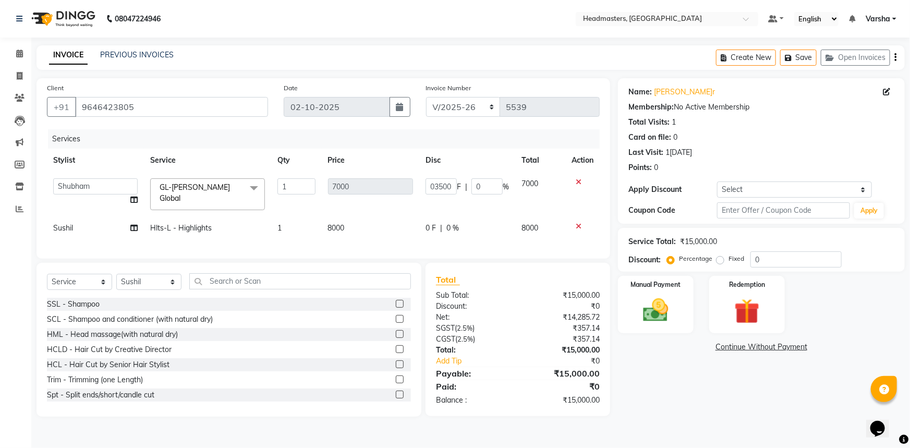
select select "60892"
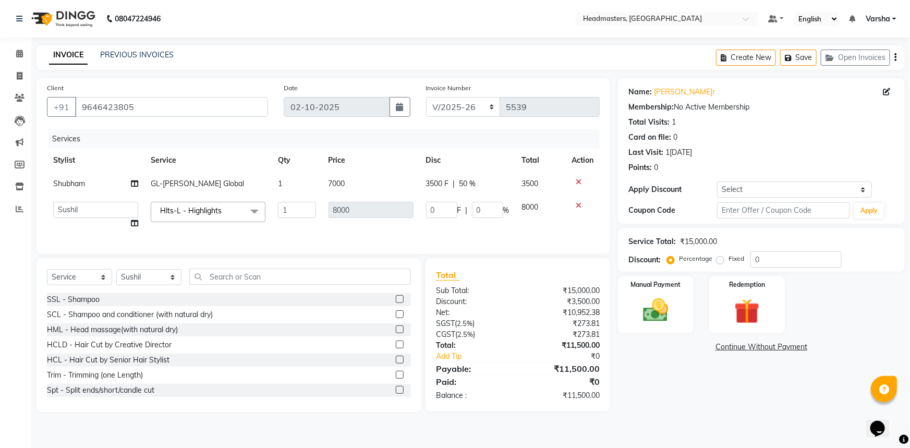
click at [219, 216] on span "Hlts-L - Highlights x" at bounding box center [193, 211] width 71 height 11
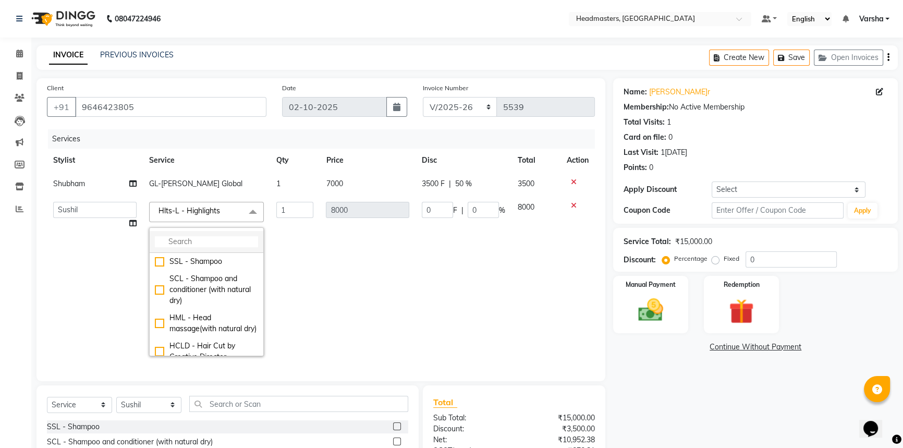
click at [210, 232] on li at bounding box center [207, 242] width 114 height 22
click at [186, 244] on input "multiselect-search" at bounding box center [206, 241] width 103 height 11
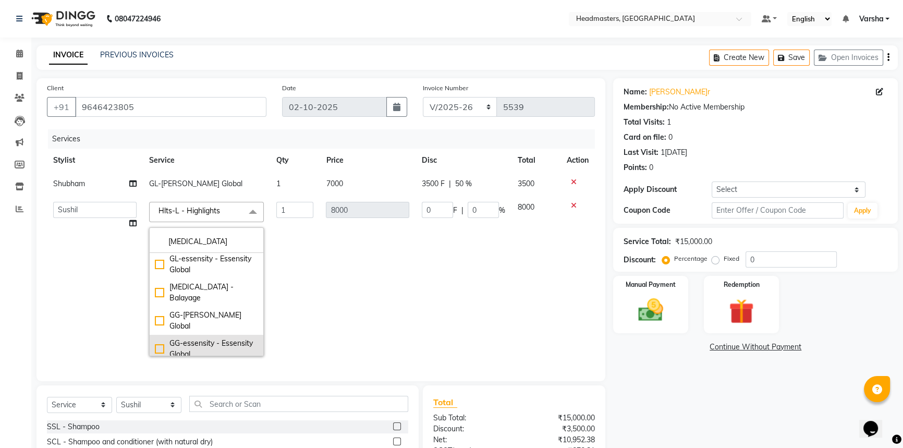
scroll to position [47, 0]
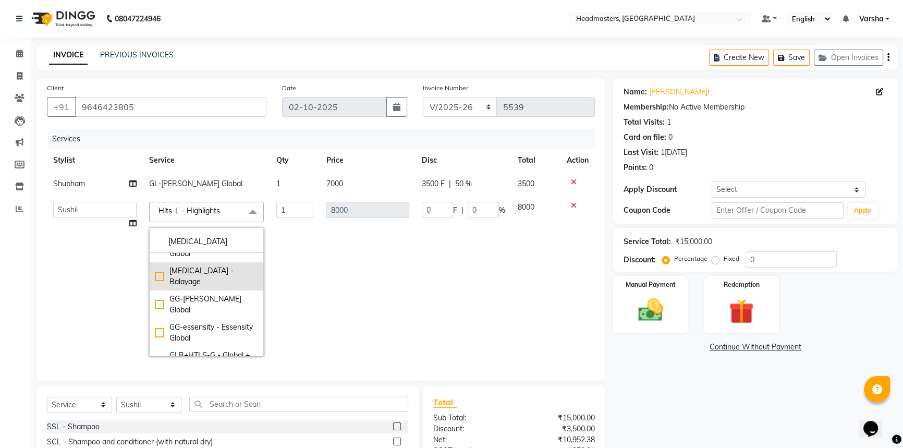
type input "bal"
click at [155, 266] on div "[MEDICAL_DATA] - Balayage" at bounding box center [206, 277] width 103 height 22
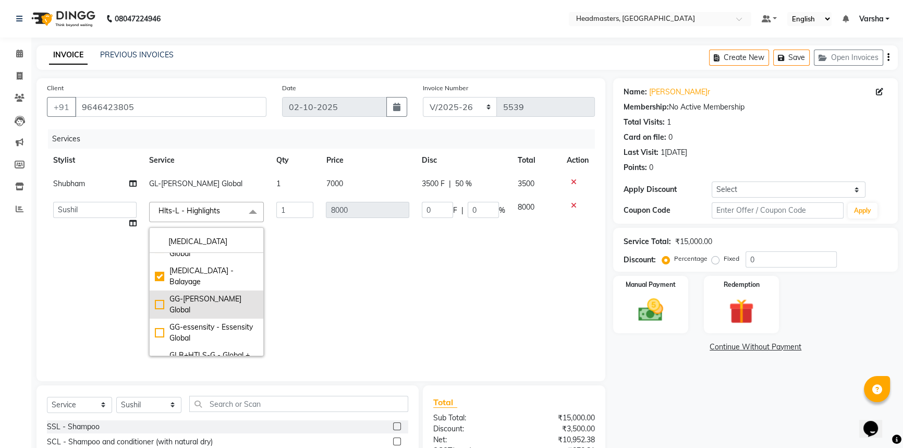
type input "12000"
checkbox input "true"
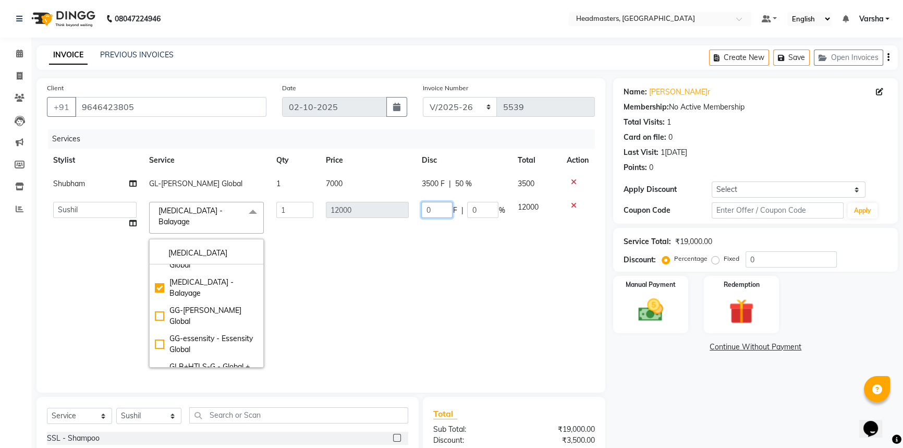
click at [422, 211] on input "0" at bounding box center [436, 210] width 31 height 16
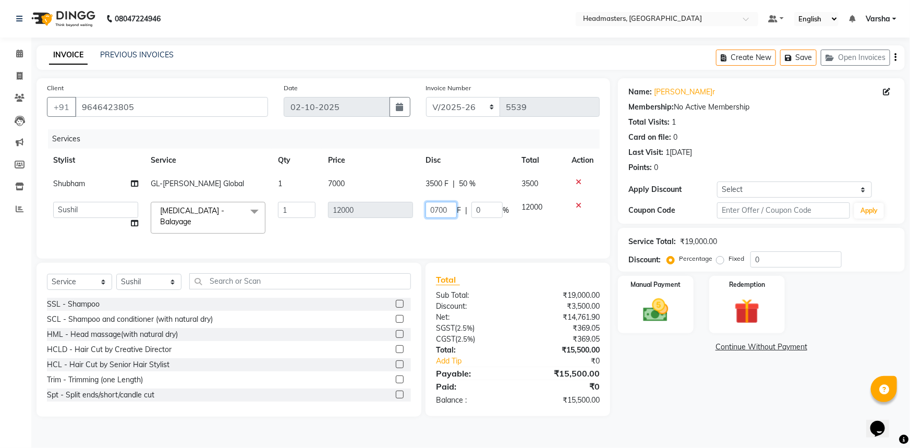
type input "07000"
click at [371, 187] on td "7000" at bounding box center [371, 183] width 98 height 23
select select "60885"
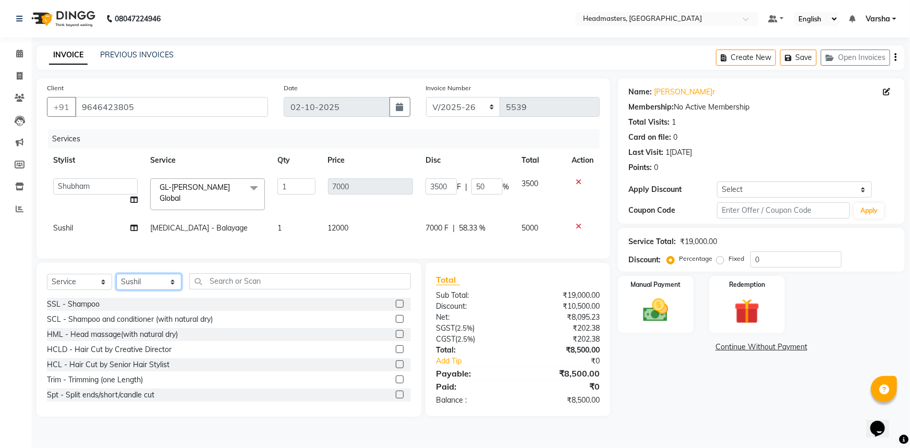
click at [178, 290] on select "Select Stylist Afia [PERSON_NAME]r[PERSON_NAME]u[PERSON_NAME]R [PERSON_NAME] He…" at bounding box center [148, 282] width 65 height 16
click at [220, 282] on input "text" at bounding box center [300, 281] width 222 height 16
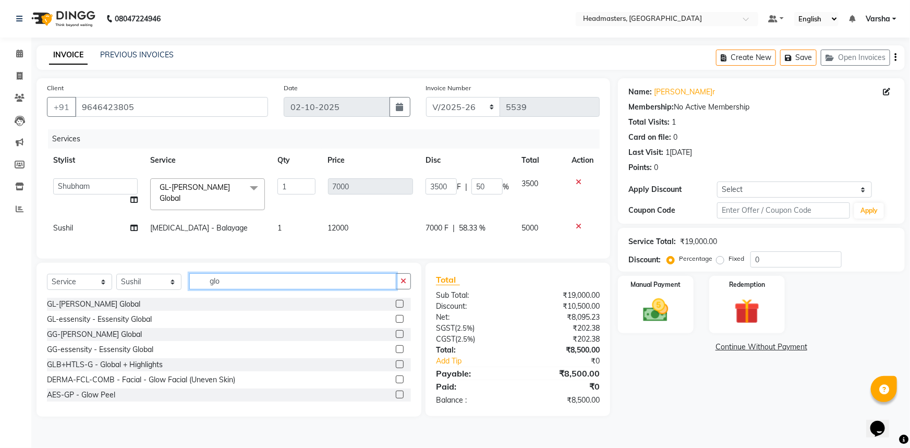
type input "glo"
click at [396, 307] on label at bounding box center [400, 304] width 8 height 8
click at [396, 307] on input "checkbox" at bounding box center [399, 304] width 7 height 7
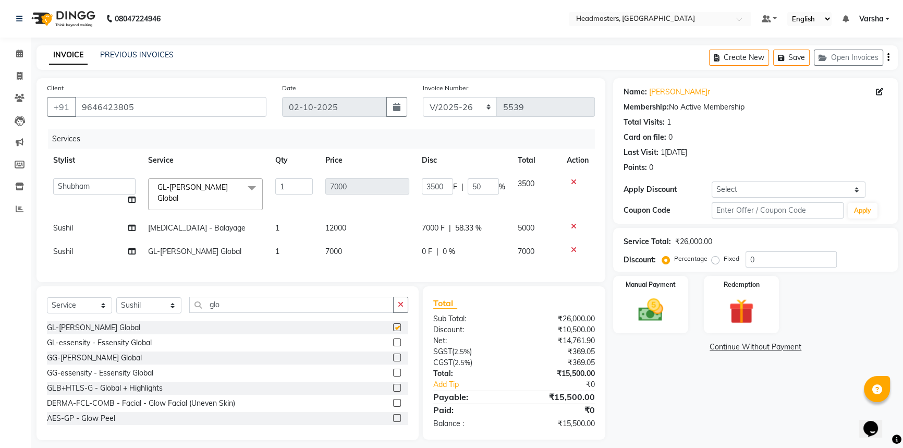
checkbox input "false"
click at [436, 224] on span "7000 F" at bounding box center [433, 228] width 23 height 11
select select "60892"
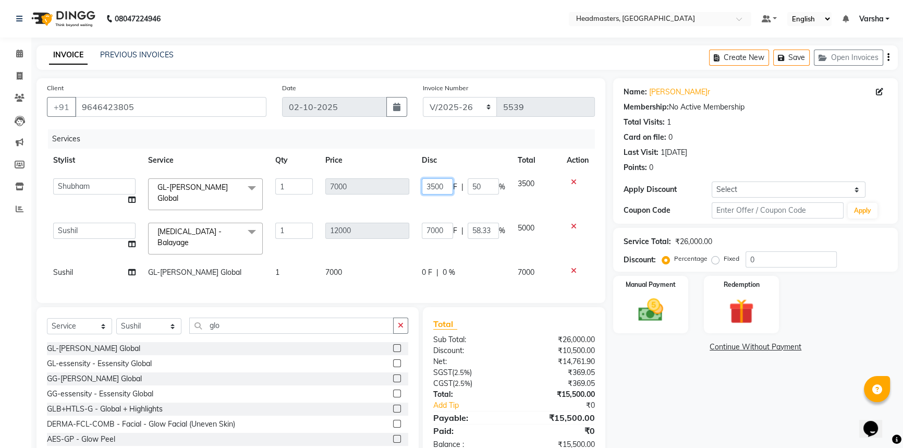
click at [435, 187] on input "3500" at bounding box center [437, 186] width 31 height 16
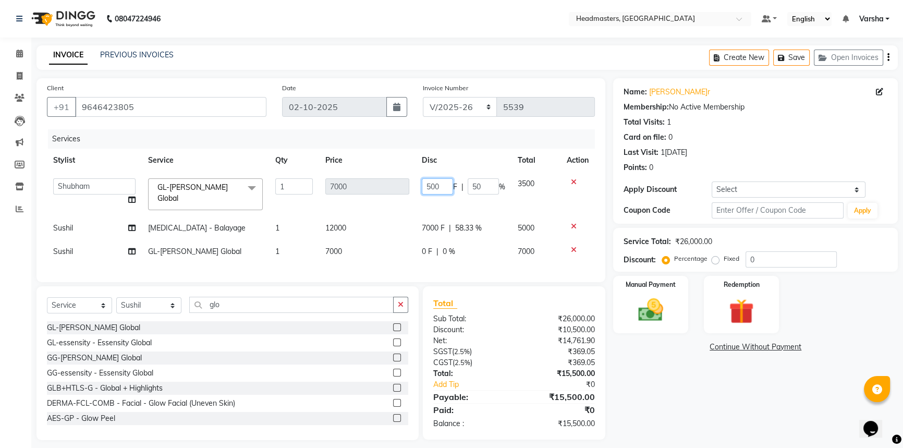
type input "5000"
click at [380, 247] on td "7000" at bounding box center [367, 251] width 97 height 23
select select "60892"
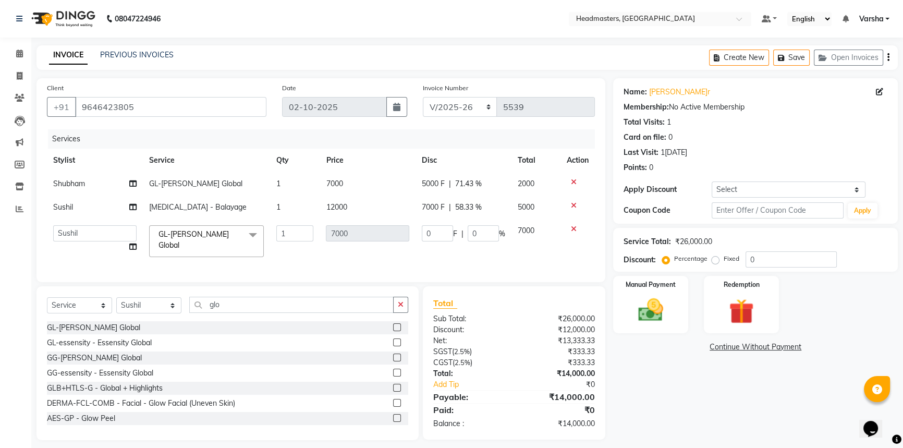
click at [428, 183] on span "5000 F" at bounding box center [433, 183] width 23 height 11
select select "60885"
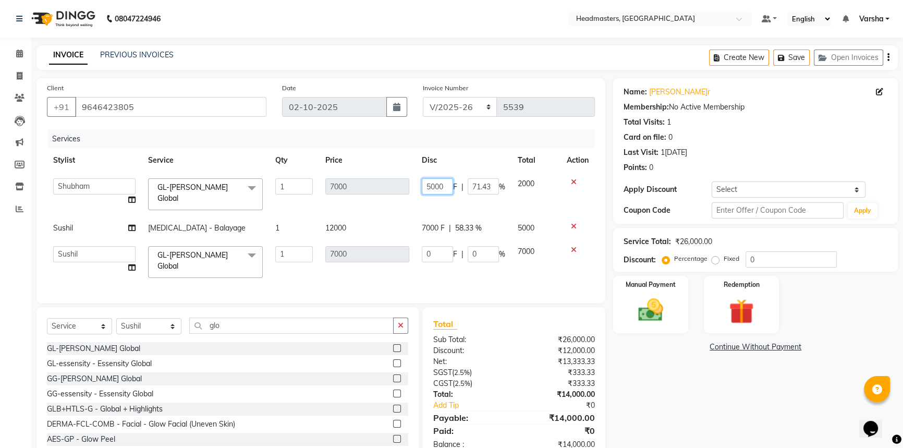
click at [432, 186] on input "5000" at bounding box center [437, 186] width 31 height 16
type input "4000"
click at [407, 204] on tbody "Afia Amandeep Kaur Anu BABBU DHIR Divya Happy Harmesh Harry Headmasters Israr J…" at bounding box center [321, 228] width 548 height 112
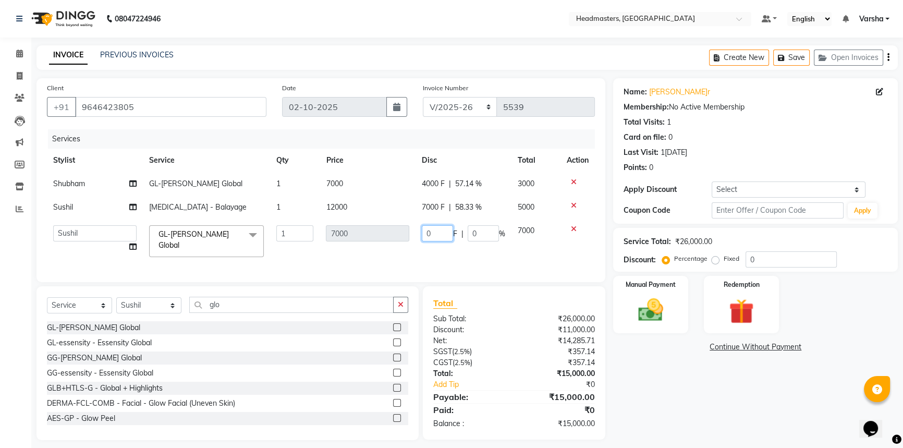
click at [430, 237] on input "0" at bounding box center [437, 233] width 31 height 16
type input "03500"
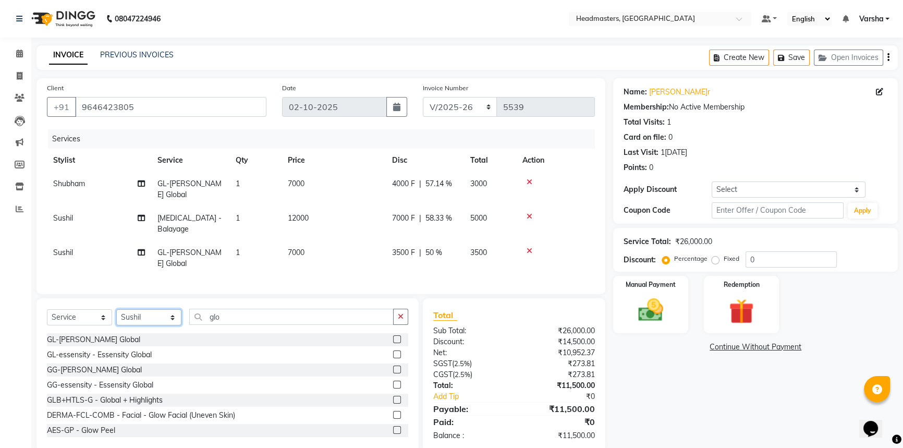
click at [122, 312] on select "Select Stylist Afia [PERSON_NAME]r[PERSON_NAME]u[PERSON_NAME]R [PERSON_NAME] He…" at bounding box center [148, 317] width 65 height 16
select select "60902"
click at [116, 309] on select "Select Stylist Afia [PERSON_NAME]r[PERSON_NAME]u[PERSON_NAME]R [PERSON_NAME] He…" at bounding box center [148, 317] width 65 height 16
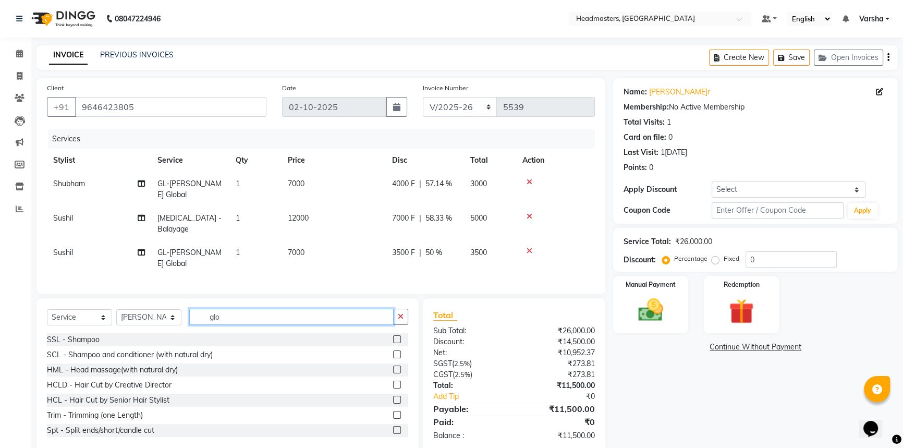
click at [238, 312] on input "glo" at bounding box center [291, 317] width 204 height 16
type input "g"
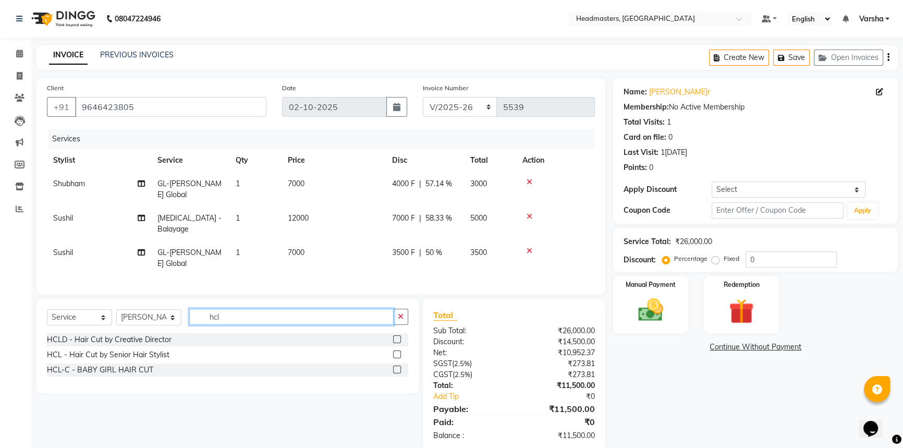
type input "hcl"
click at [397, 351] on label at bounding box center [397, 355] width 8 height 8
click at [397, 352] on input "checkbox" at bounding box center [396, 355] width 7 height 7
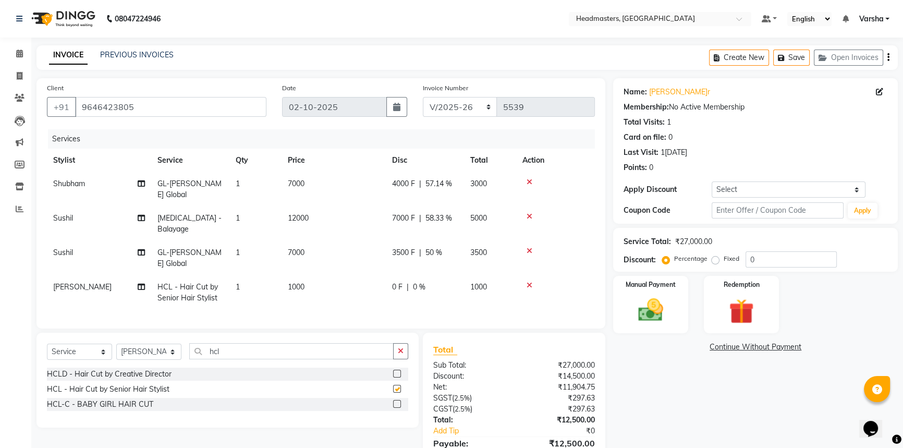
click at [404, 258] on td "3500 F | 50 %" at bounding box center [425, 258] width 78 height 34
checkbox input "false"
select select "60892"
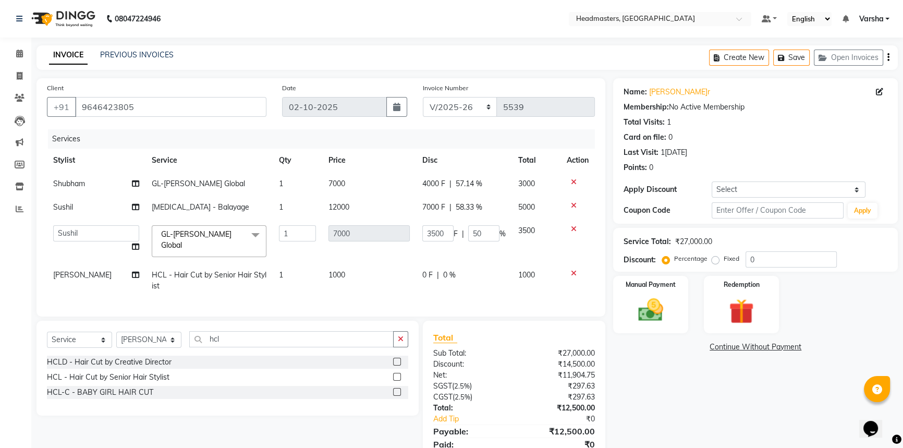
click at [439, 271] on div "0 F | 0 %" at bounding box center [464, 275] width 83 height 11
select select "60902"
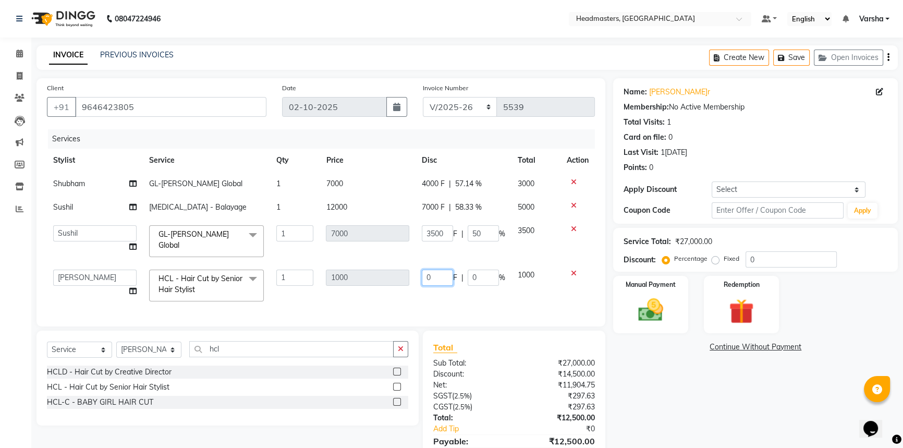
click at [437, 270] on input "0" at bounding box center [437, 278] width 31 height 16
type input "0500"
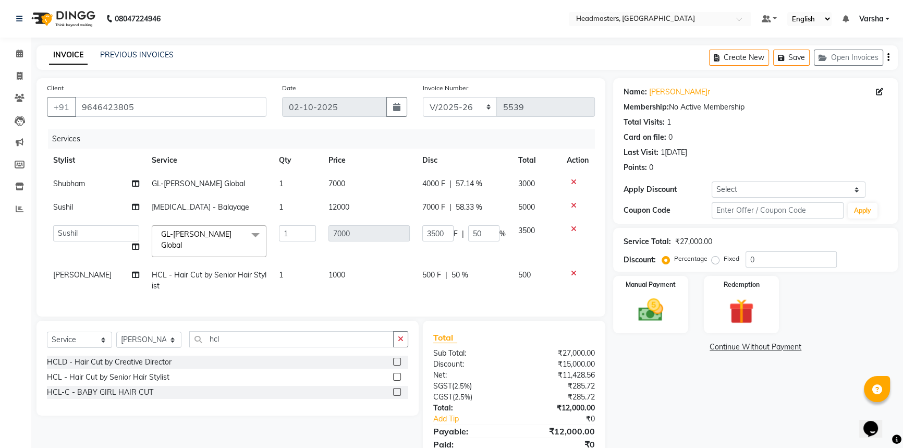
click at [716, 400] on div "Name: Gurpreet Kaur Membership: No Active Membership Total Visits: 1 Card on fi…" at bounding box center [759, 276] width 293 height 396
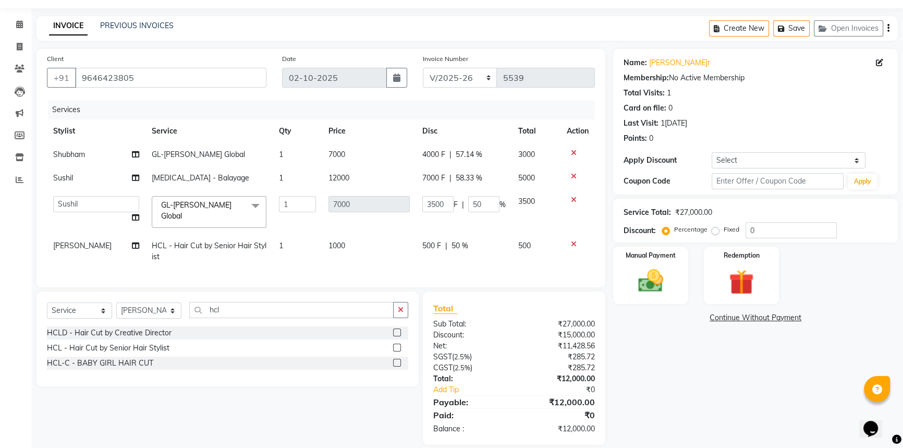
scroll to position [44, 0]
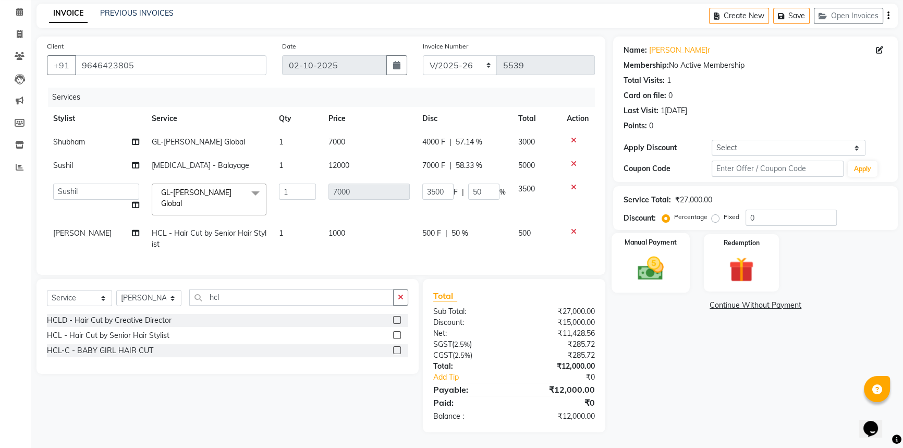
click at [673, 255] on div "Manual Payment" at bounding box center [651, 262] width 78 height 59
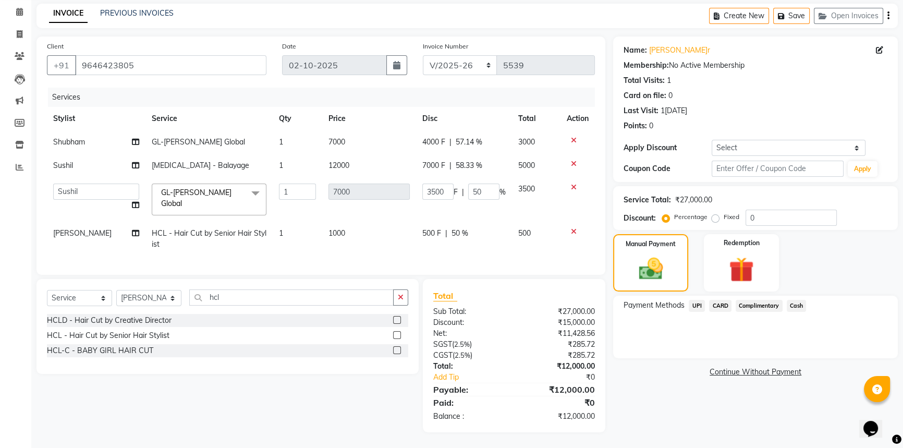
click at [701, 301] on span "UPI" at bounding box center [697, 306] width 16 height 12
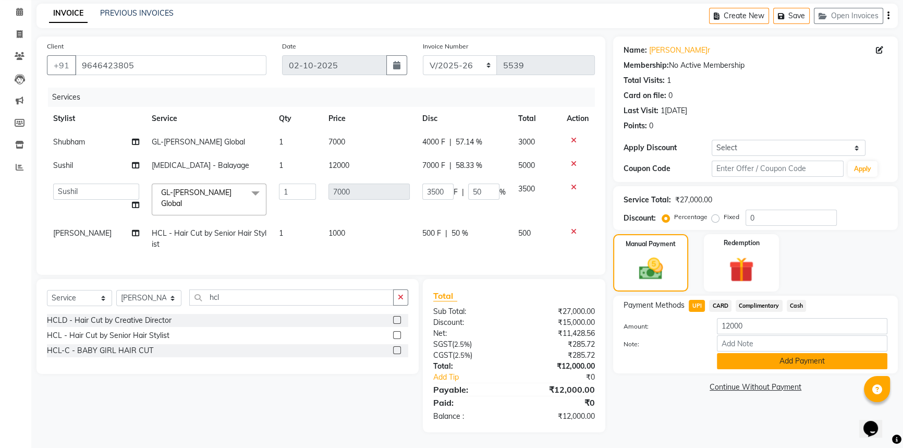
click at [733, 359] on button "Add Payment" at bounding box center [802, 361] width 171 height 16
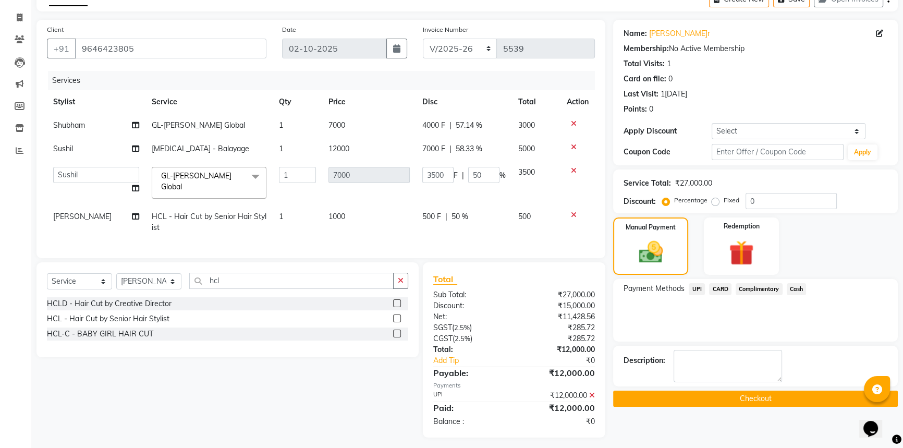
scroll to position [66, 0]
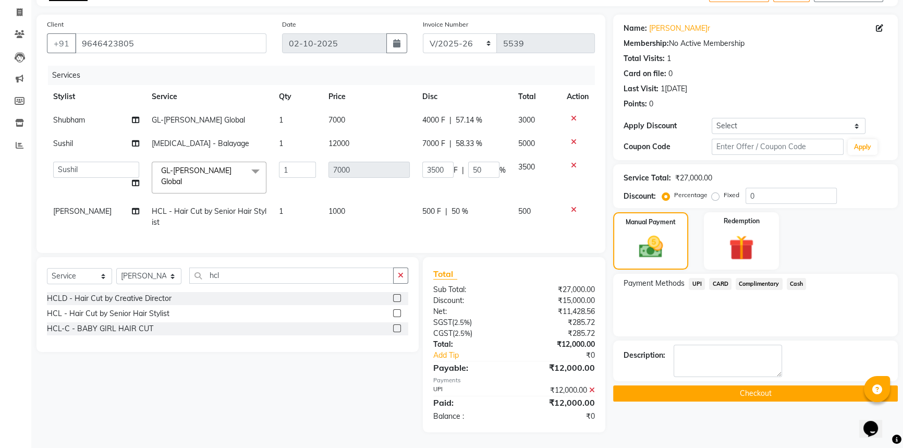
click at [727, 396] on button "Checkout" at bounding box center [755, 393] width 285 height 16
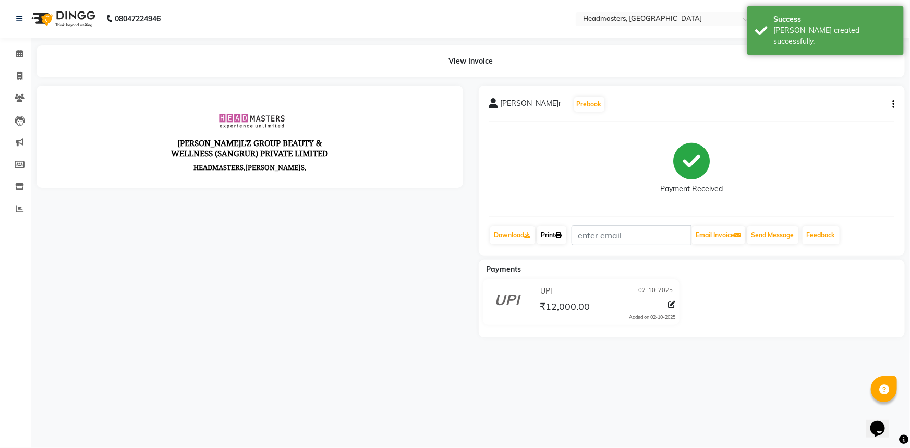
click at [562, 236] on icon at bounding box center [559, 235] width 6 height 6
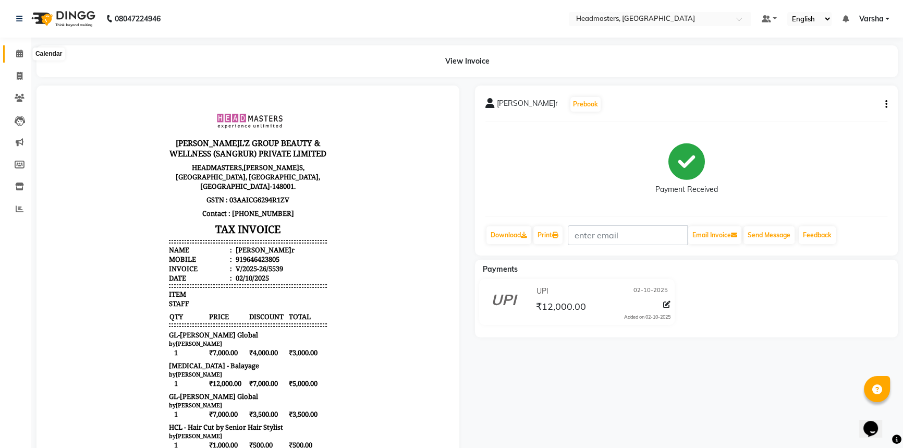
drag, startPoint x: 574, startPoint y: 237, endPoint x: 22, endPoint y: 63, distance: 579.2
click at [11, 50] on span at bounding box center [19, 54] width 18 height 12
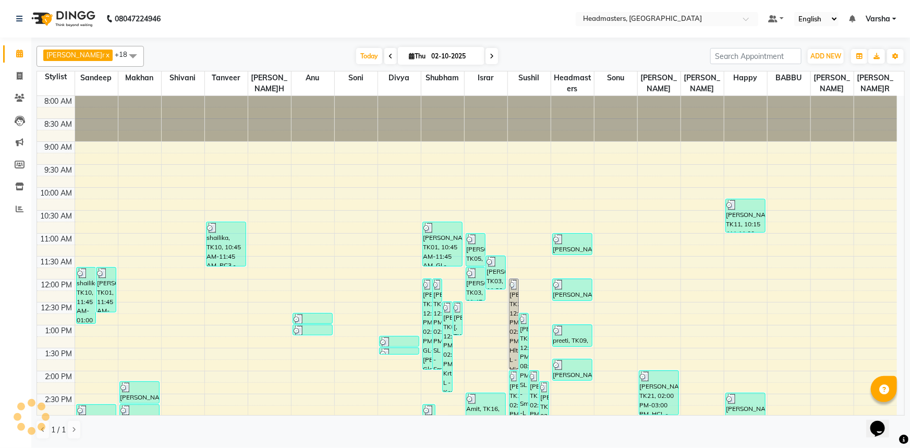
scroll to position [274, 0]
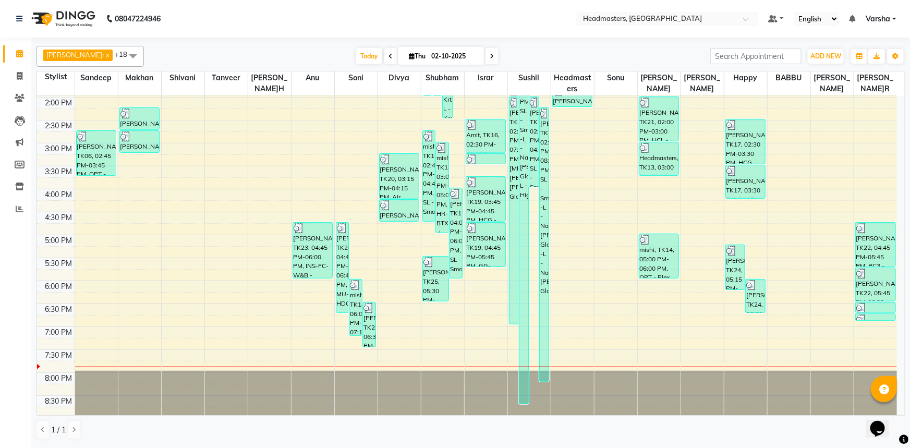
click at [486, 340] on div "8:00 AM 8:30 AM 9:00 AM 9:30 AM 10:00 AM 10:30 AM 11:00 AM 11:30 AM 12:00 PM 12…" at bounding box center [467, 120] width 860 height 596
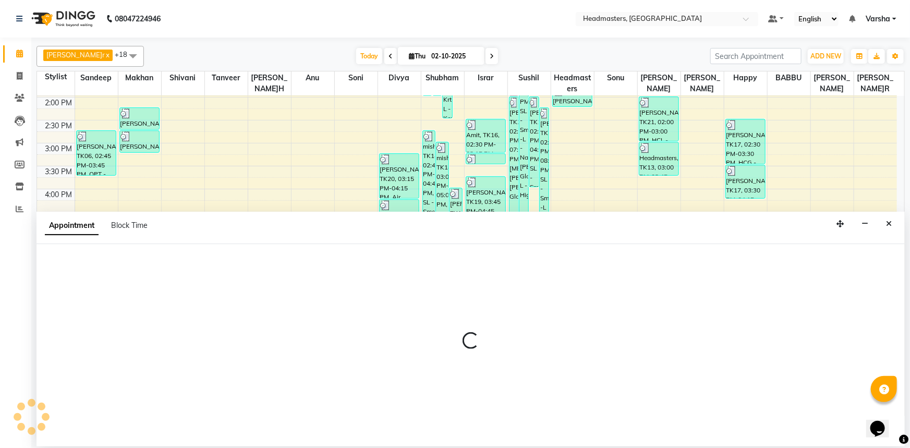
select select "60887"
select select "tentative"
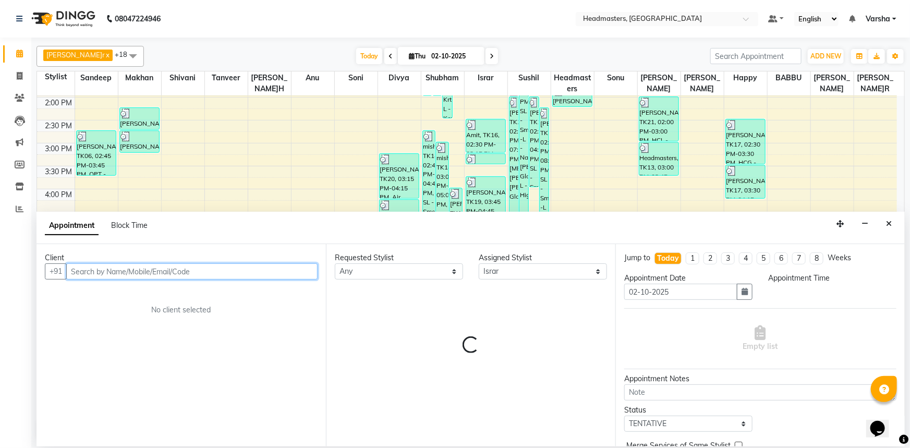
select select "1155"
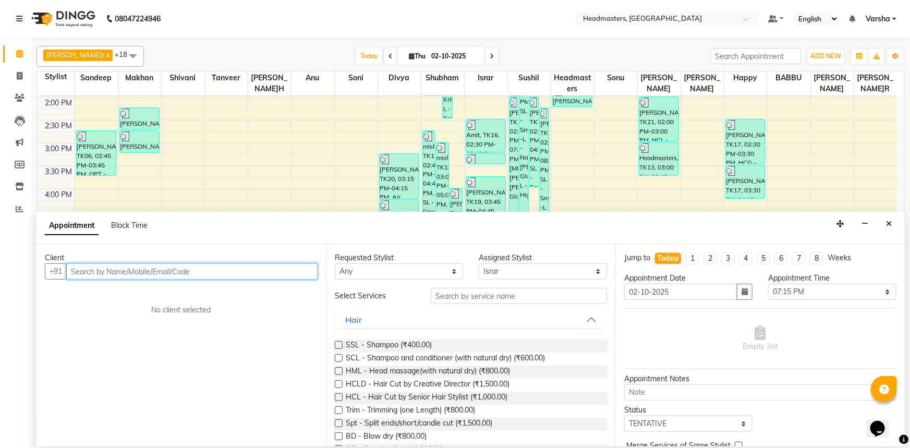
click at [214, 269] on input "text" at bounding box center [191, 271] width 251 height 16
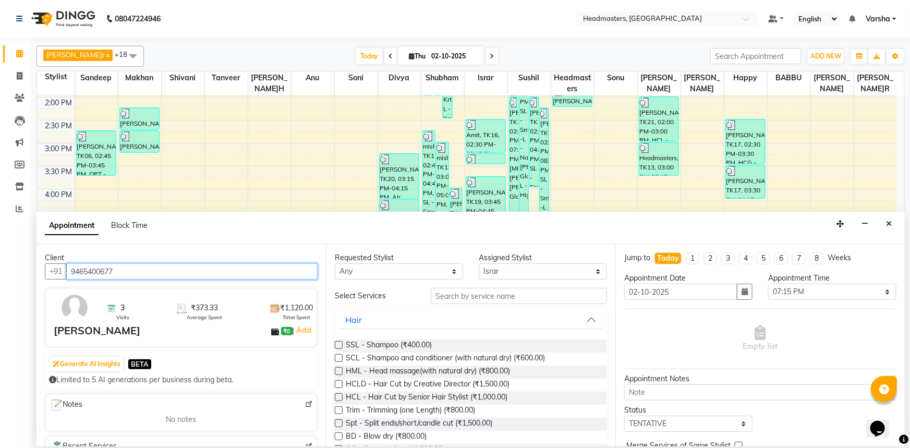
type input "9465400677"
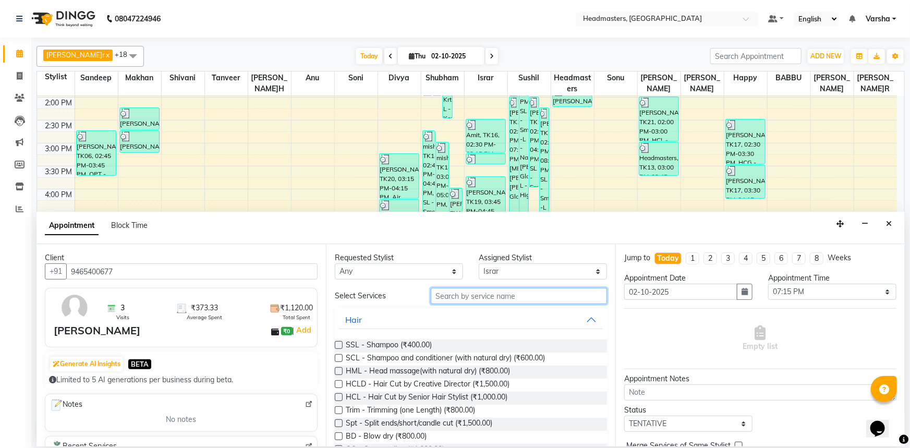
click at [453, 303] on input "text" at bounding box center [519, 296] width 176 height 16
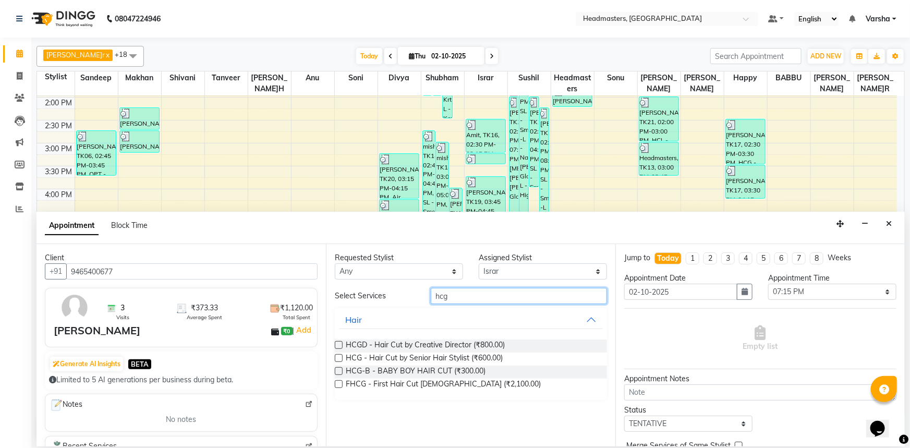
type input "hcg"
click at [337, 358] on label at bounding box center [339, 358] width 8 height 8
click at [337, 358] on input "checkbox" at bounding box center [338, 359] width 7 height 7
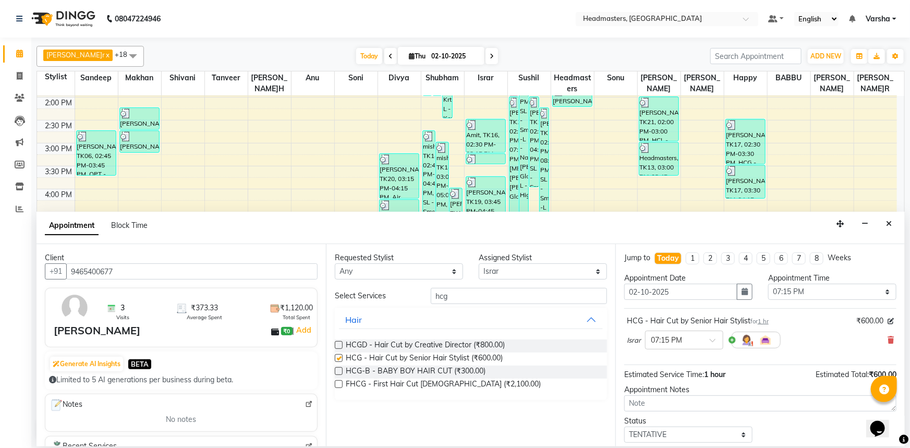
checkbox input "false"
click at [463, 292] on input "hcg" at bounding box center [519, 296] width 176 height 16
type input "h"
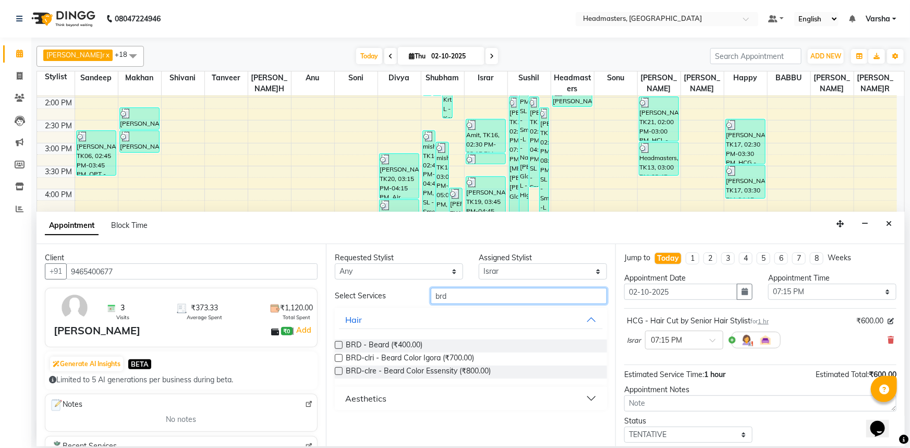
type input "brd"
click at [336, 347] on label at bounding box center [339, 345] width 8 height 8
click at [336, 347] on input "checkbox" at bounding box center [338, 346] width 7 height 7
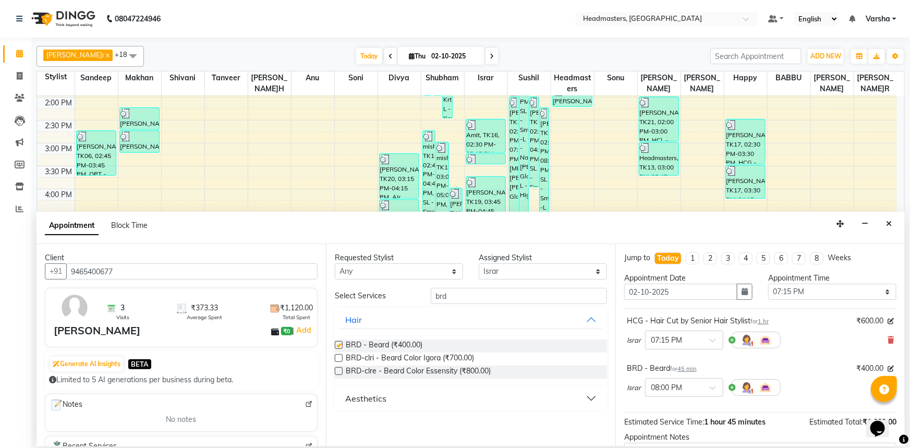
checkbox input "false"
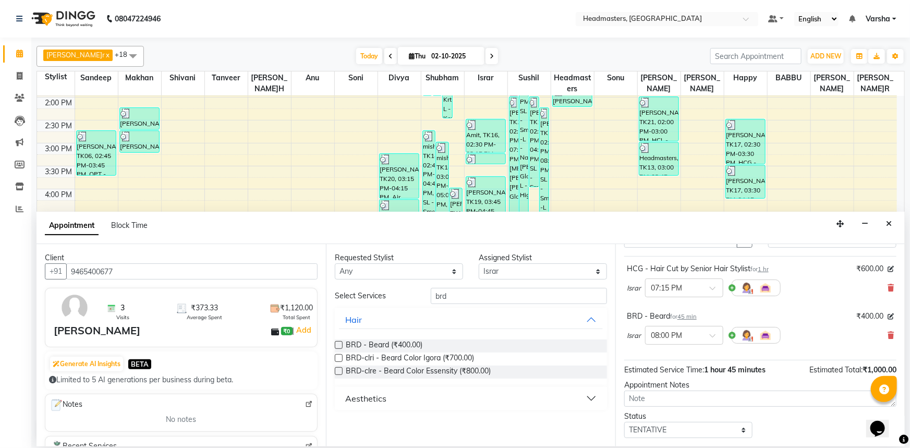
scroll to position [92, 0]
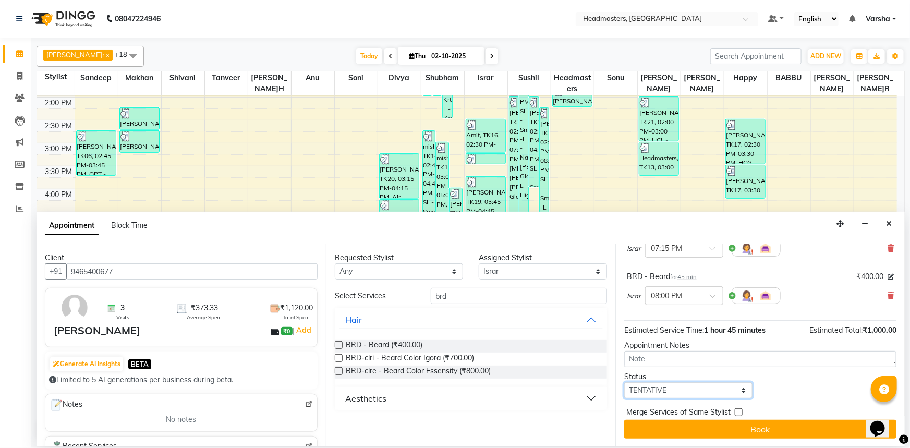
drag, startPoint x: 657, startPoint y: 393, endPoint x: 658, endPoint y: 388, distance: 5.8
click at [657, 393] on select "Select TENTATIVE CONFIRM CHECK-IN UPCOMING" at bounding box center [688, 390] width 128 height 16
select select "confirm booking"
click at [624, 382] on select "Select TENTATIVE CONFIRM CHECK-IN UPCOMING" at bounding box center [688, 390] width 128 height 16
click at [668, 438] on div "Jump to Today 1 2 3 4 5 6 7 8 Weeks Appointment Date 02-10-2025 Appointment Tim…" at bounding box center [761, 345] width 290 height 202
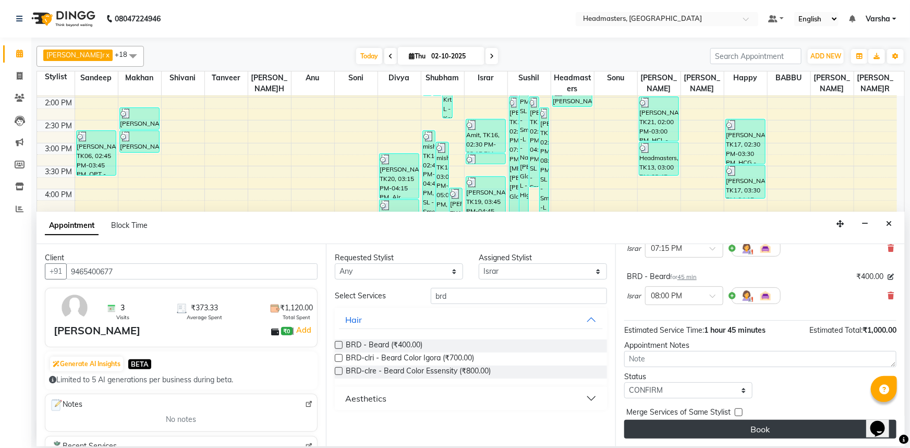
click at [666, 437] on button "Book" at bounding box center [760, 429] width 272 height 19
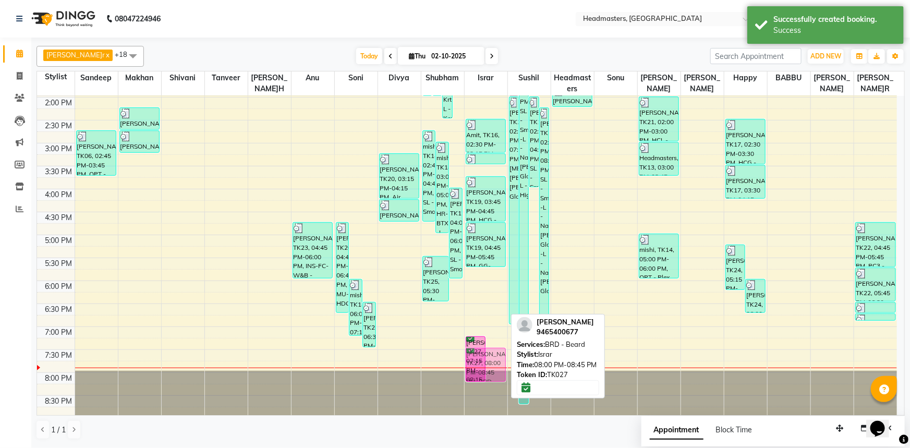
drag, startPoint x: 503, startPoint y: 381, endPoint x: 505, endPoint y: 351, distance: 30.3
click at [505, 351] on div "tanmay, TK05, 11:00 AM-11:45 AM, BRD - Beard HARPREET KHAIRA, TK03, 11:30 AM-12…" at bounding box center [486, 120] width 43 height 596
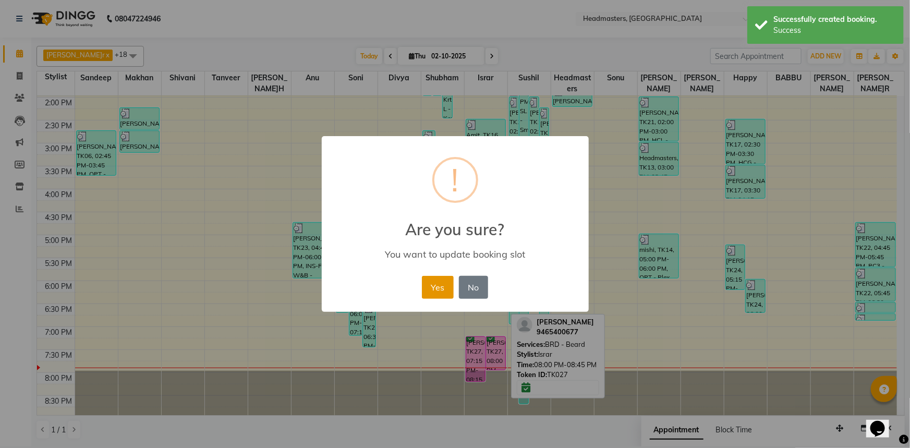
click at [427, 285] on button "Yes" at bounding box center [438, 287] width 32 height 23
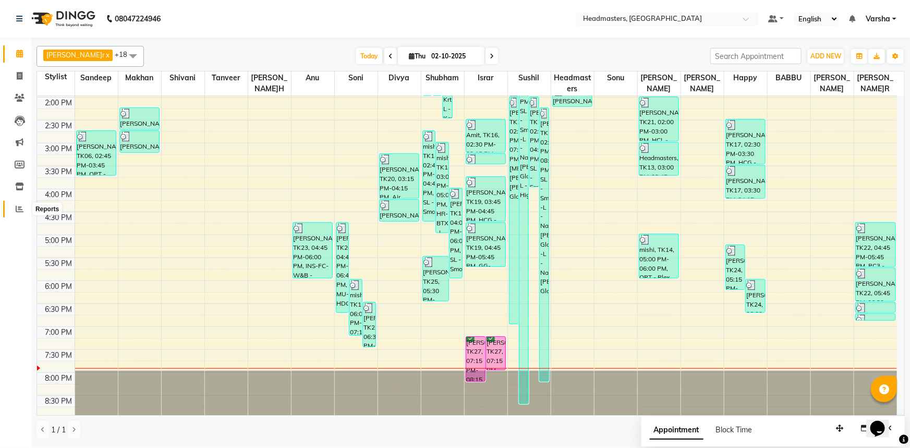
click at [15, 204] on span at bounding box center [19, 209] width 18 height 12
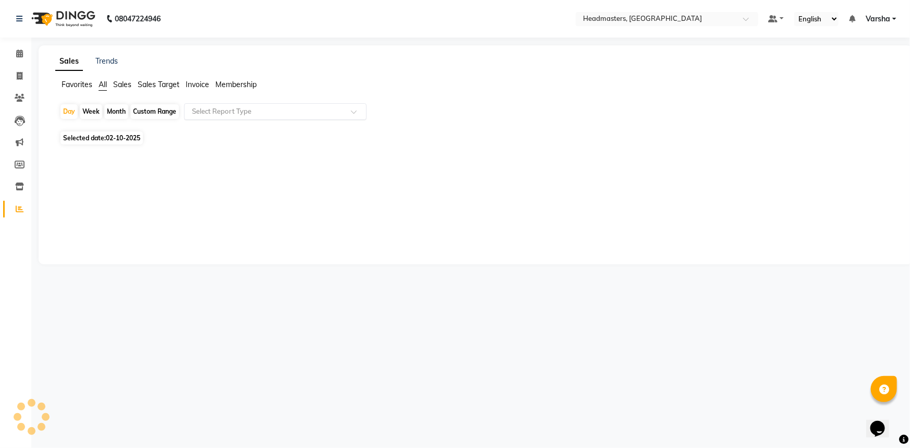
click at [219, 111] on input "text" at bounding box center [265, 111] width 150 height 10
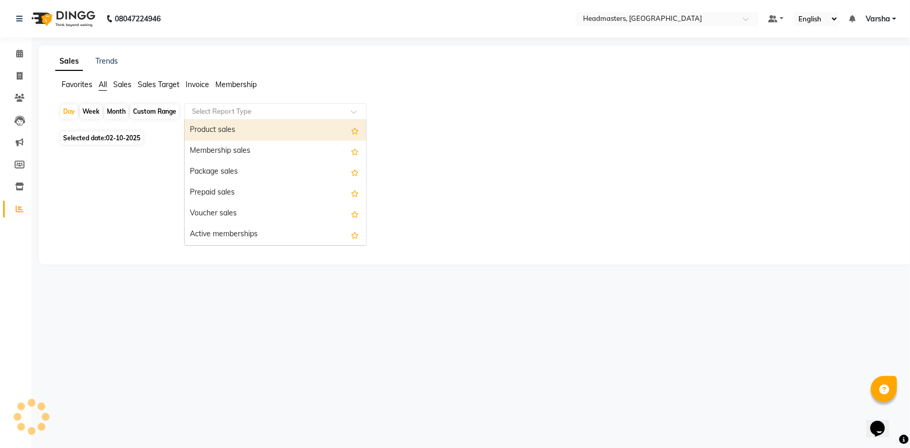
click at [220, 128] on div "Product sales" at bounding box center [276, 130] width 182 height 21
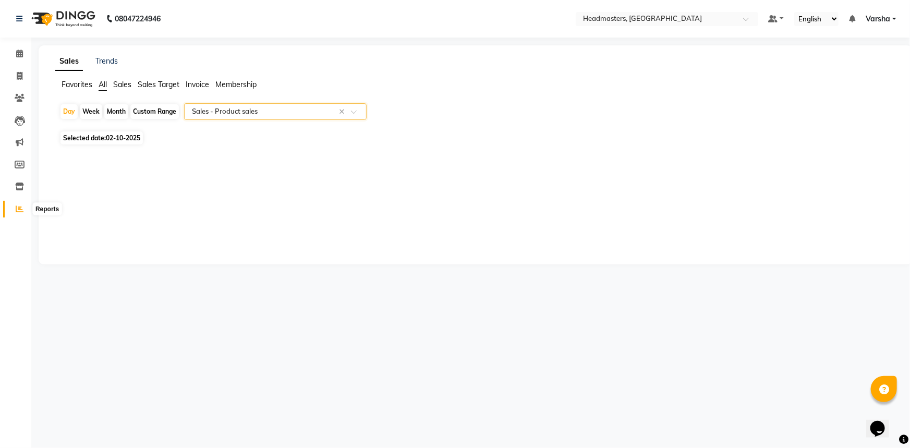
click at [16, 208] on icon at bounding box center [20, 209] width 8 height 8
click at [17, 53] on icon at bounding box center [19, 54] width 7 height 8
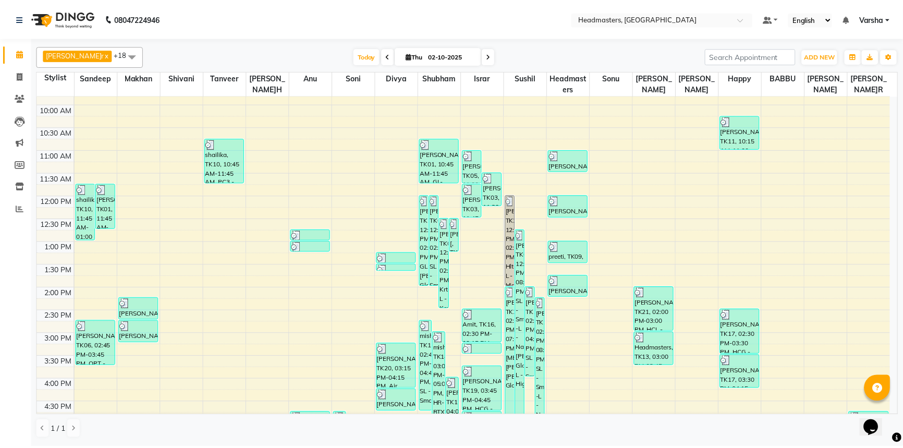
scroll to position [237, 0]
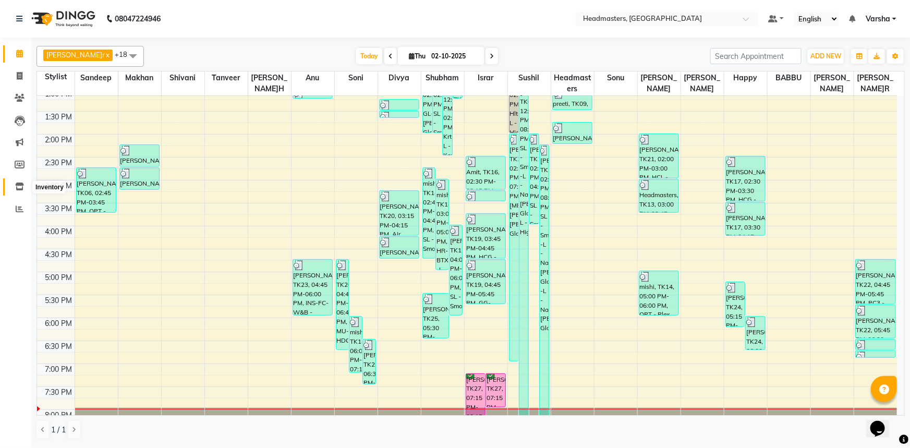
click at [23, 187] on icon at bounding box center [19, 187] width 9 height 8
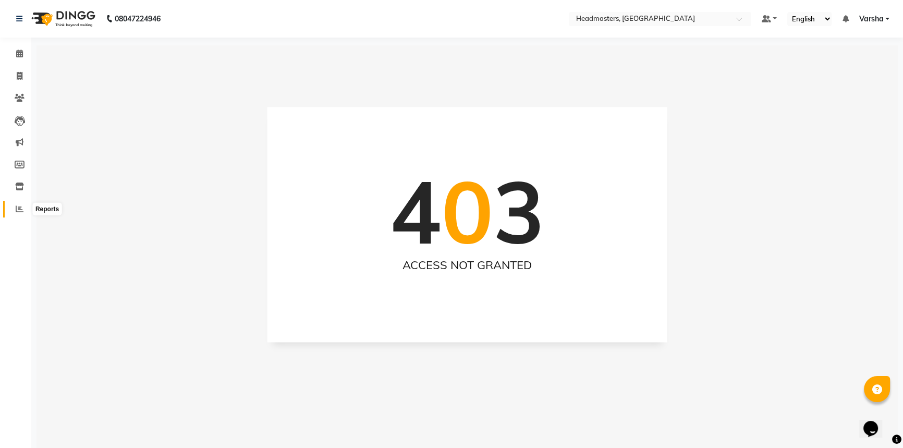
click at [21, 203] on span at bounding box center [19, 209] width 18 height 12
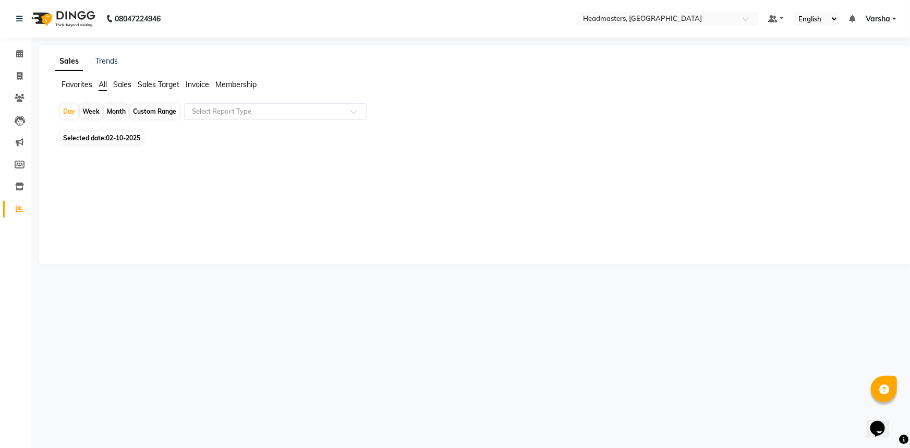
click at [271, 101] on app-reports "Favorites All Sales Sales Target Invoice Membership Day Week Month Custom Range…" at bounding box center [475, 121] width 853 height 85
click at [271, 109] on input "text" at bounding box center [265, 111] width 150 height 10
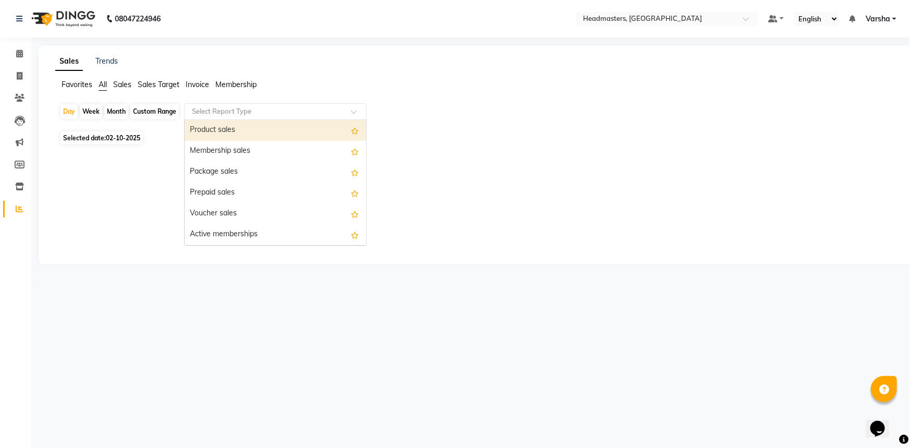
drag, startPoint x: 247, startPoint y: 133, endPoint x: 242, endPoint y: 128, distance: 6.6
click at [247, 132] on div "Product sales" at bounding box center [276, 130] width 182 height 21
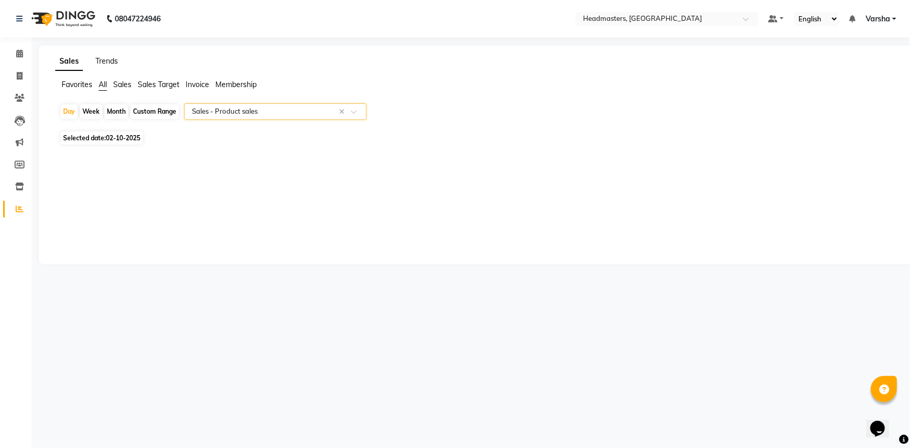
click at [103, 59] on link "Trends" at bounding box center [106, 60] width 22 height 9
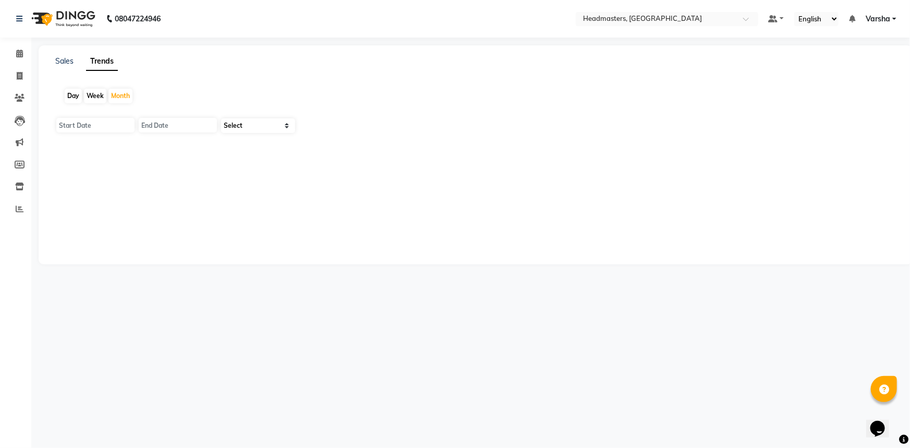
type input "01-10-2025"
type input "3[DATE]"
click at [261, 129] on select "Select Clients" at bounding box center [258, 125] width 74 height 15
select select "by_client"
click at [221, 118] on select "Select Clients" at bounding box center [258, 125] width 74 height 15
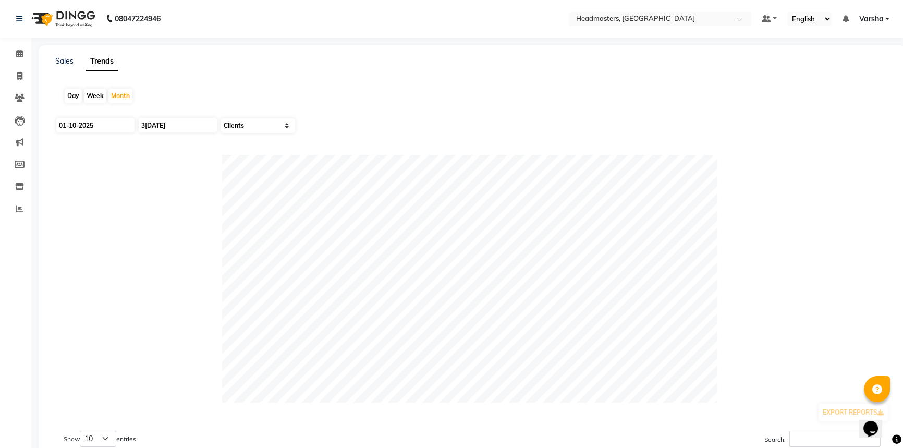
click at [71, 97] on div "Day" at bounding box center [73, 96] width 17 height 15
type input "02-10-2025"
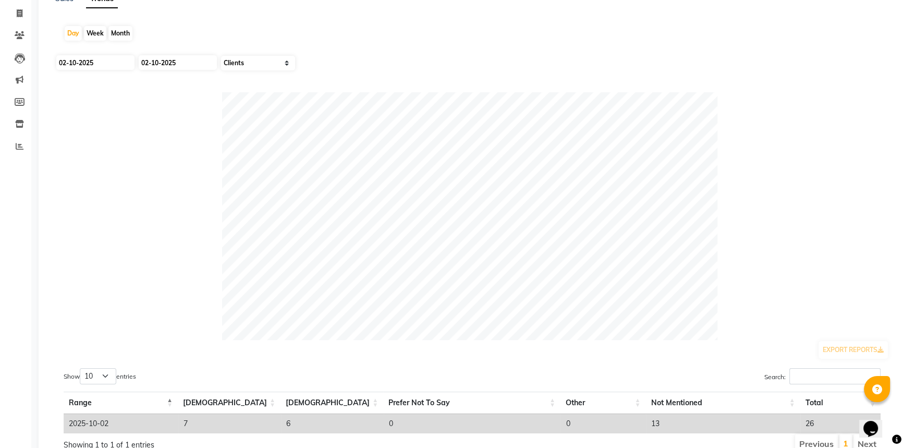
scroll to position [110, 0]
